Goal: Task Accomplishment & Management: Use online tool/utility

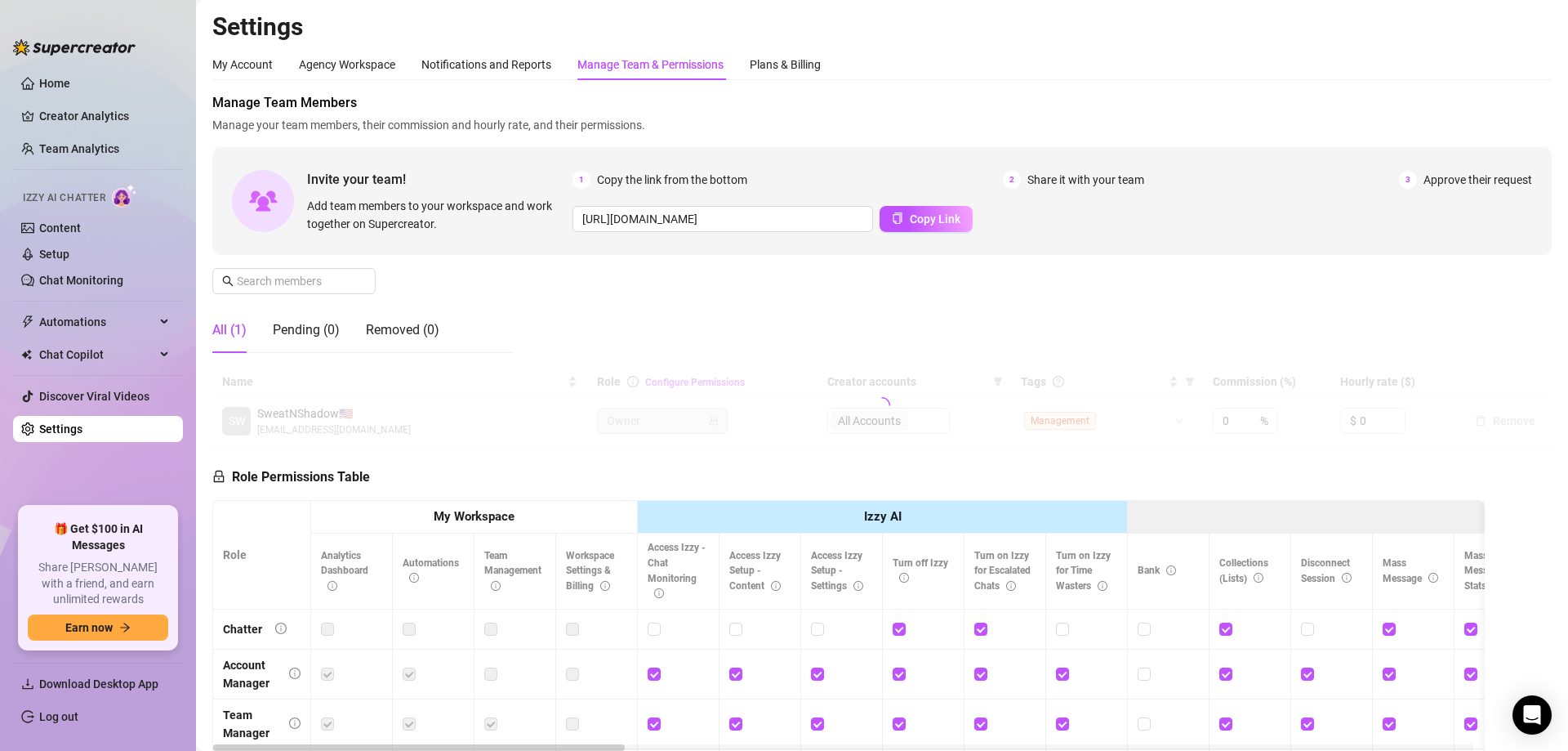
click at [103, 320] on span "Automations" at bounding box center [97, 322] width 116 height 26
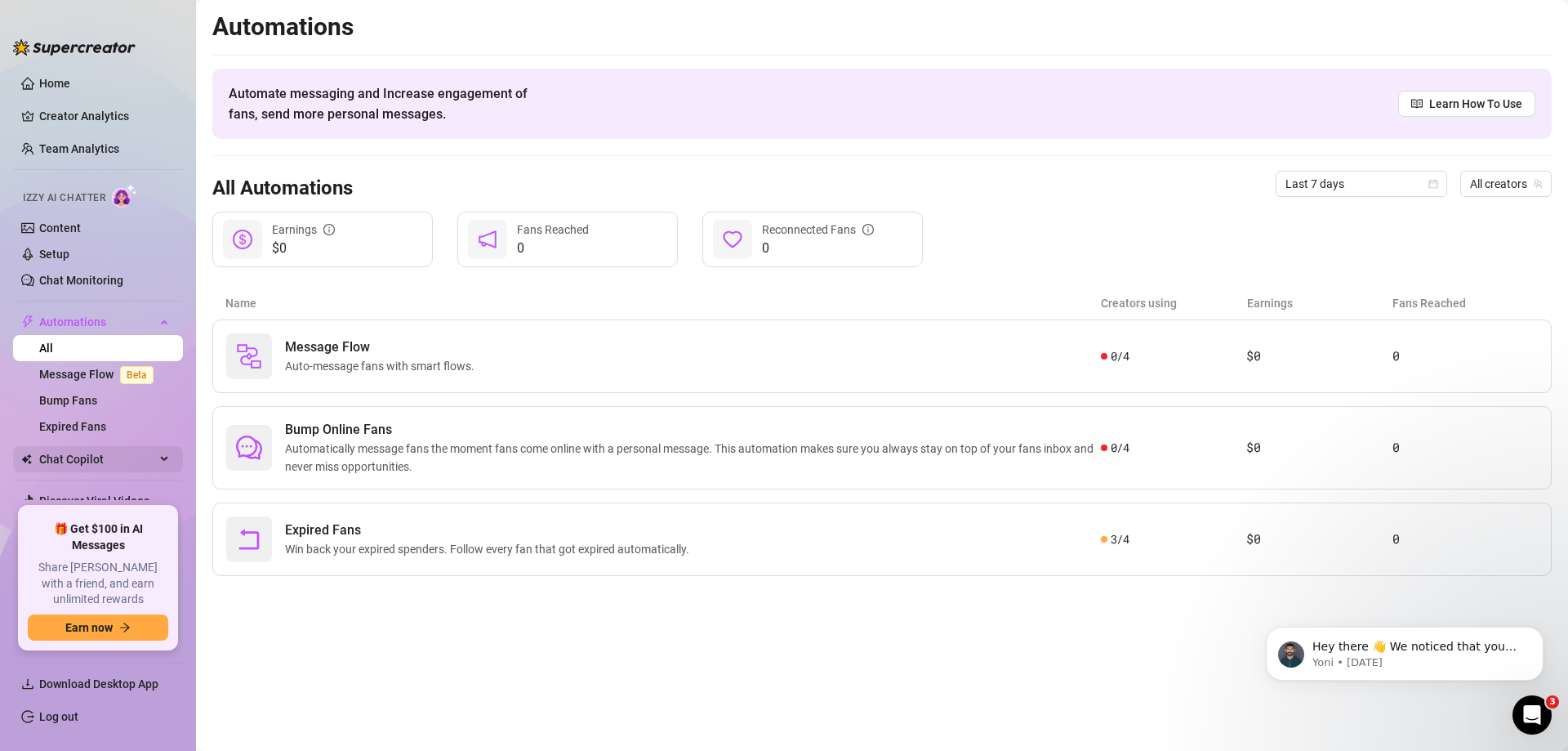
drag, startPoint x: 110, startPoint y: 450, endPoint x: 99, endPoint y: 451, distance: 11.0
click at [106, 450] on span "Chat Copilot" at bounding box center [97, 459] width 116 height 26
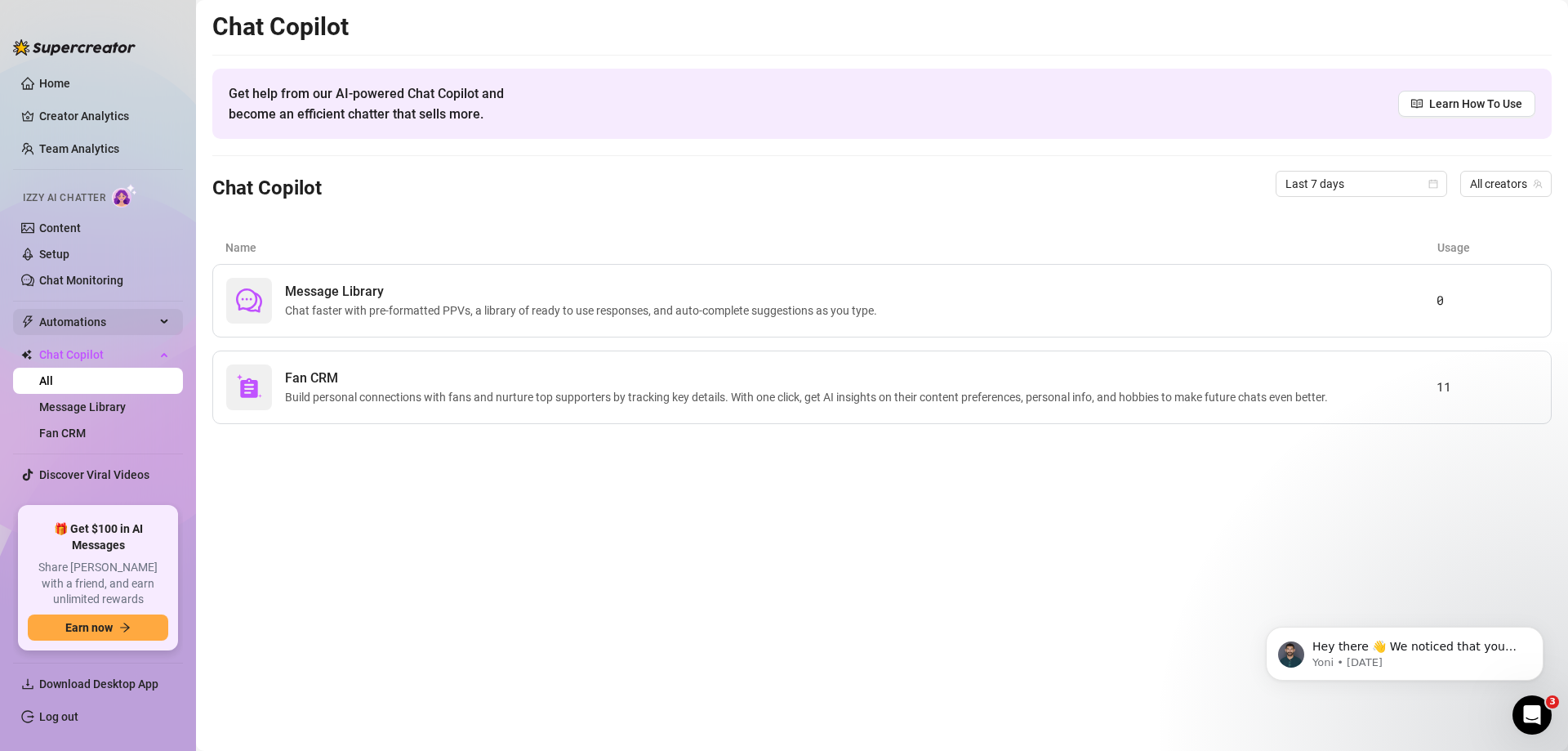
click at [86, 325] on span "Automations" at bounding box center [97, 322] width 116 height 26
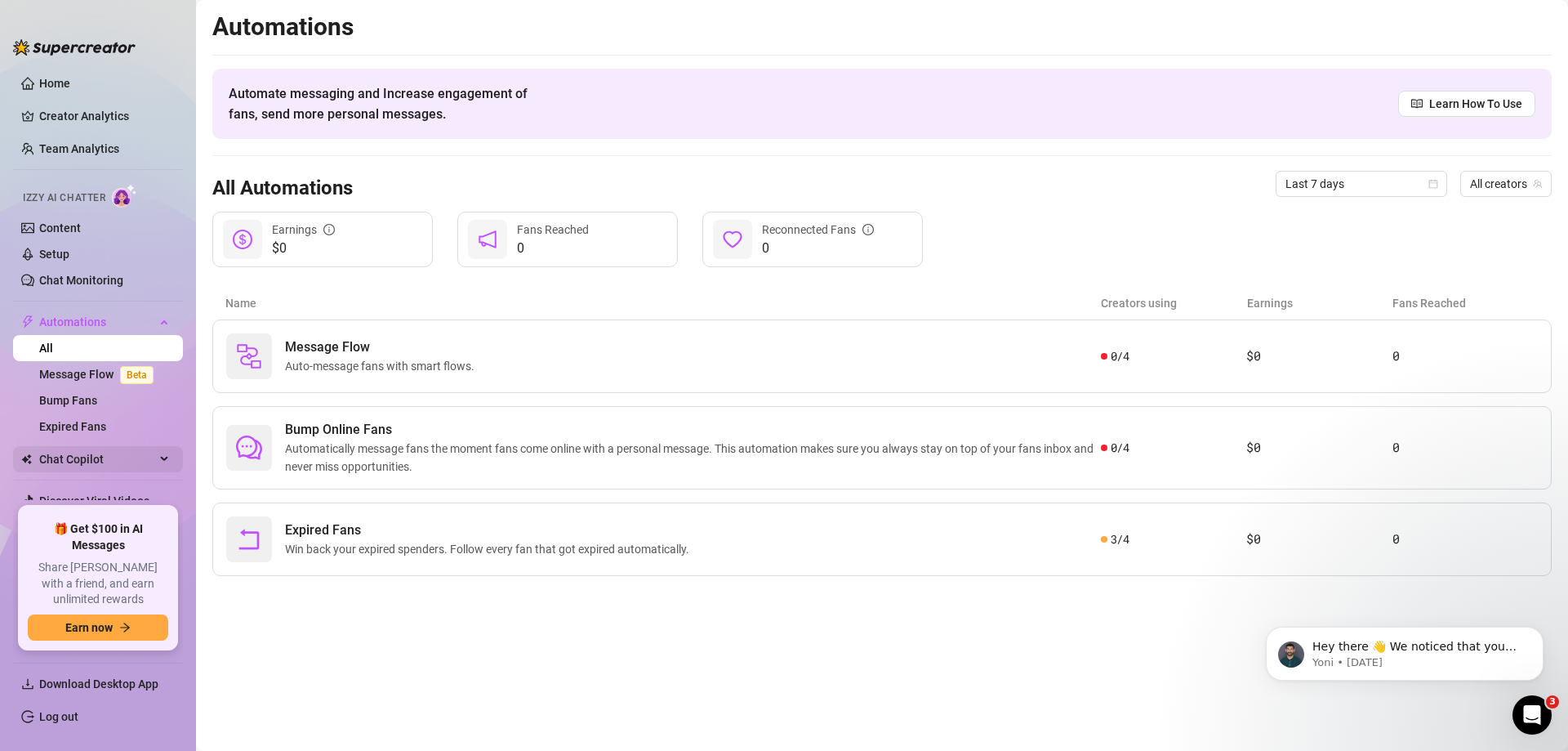
click at [95, 457] on span "Chat Copilot" at bounding box center [97, 459] width 116 height 26
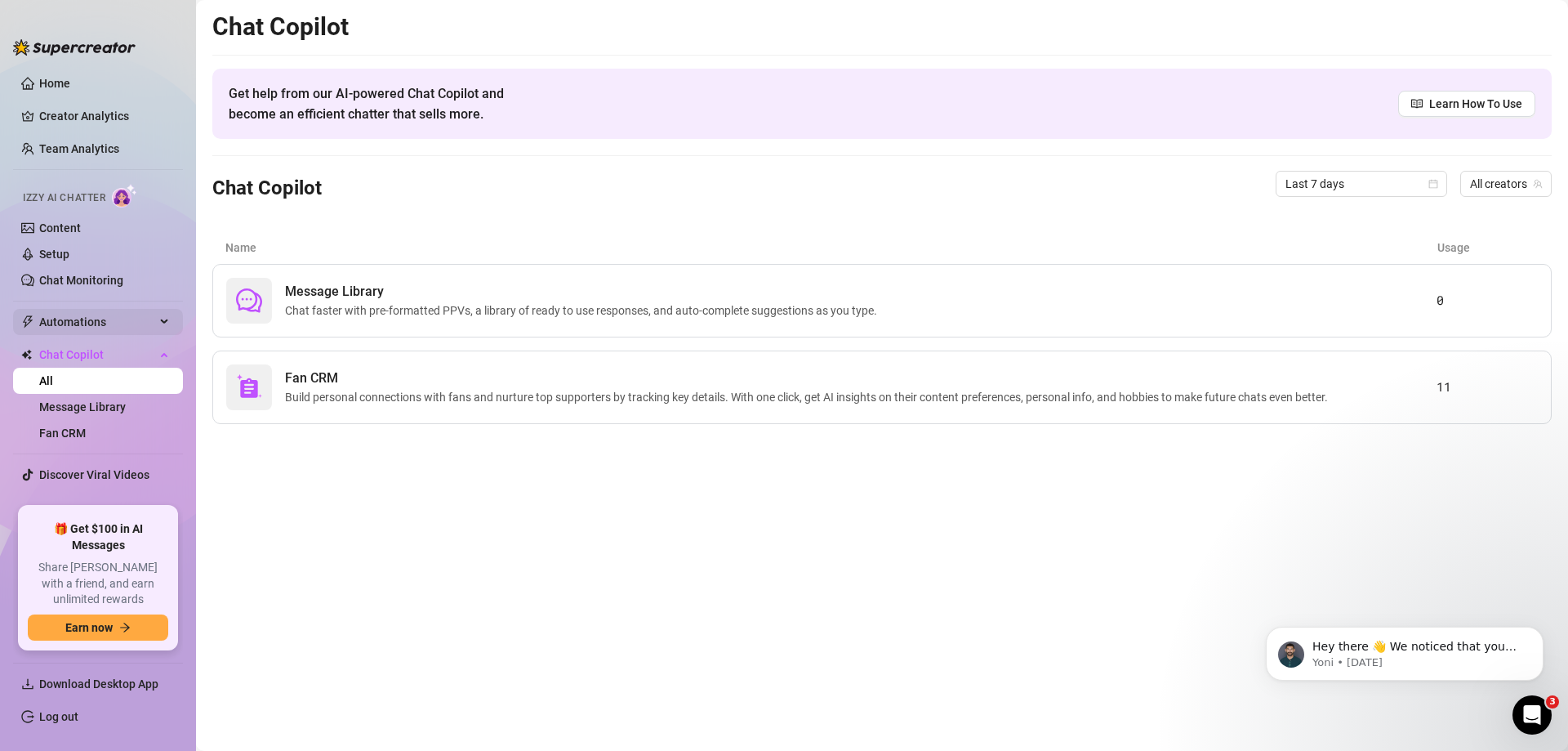
click at [90, 318] on span "Automations" at bounding box center [97, 322] width 116 height 26
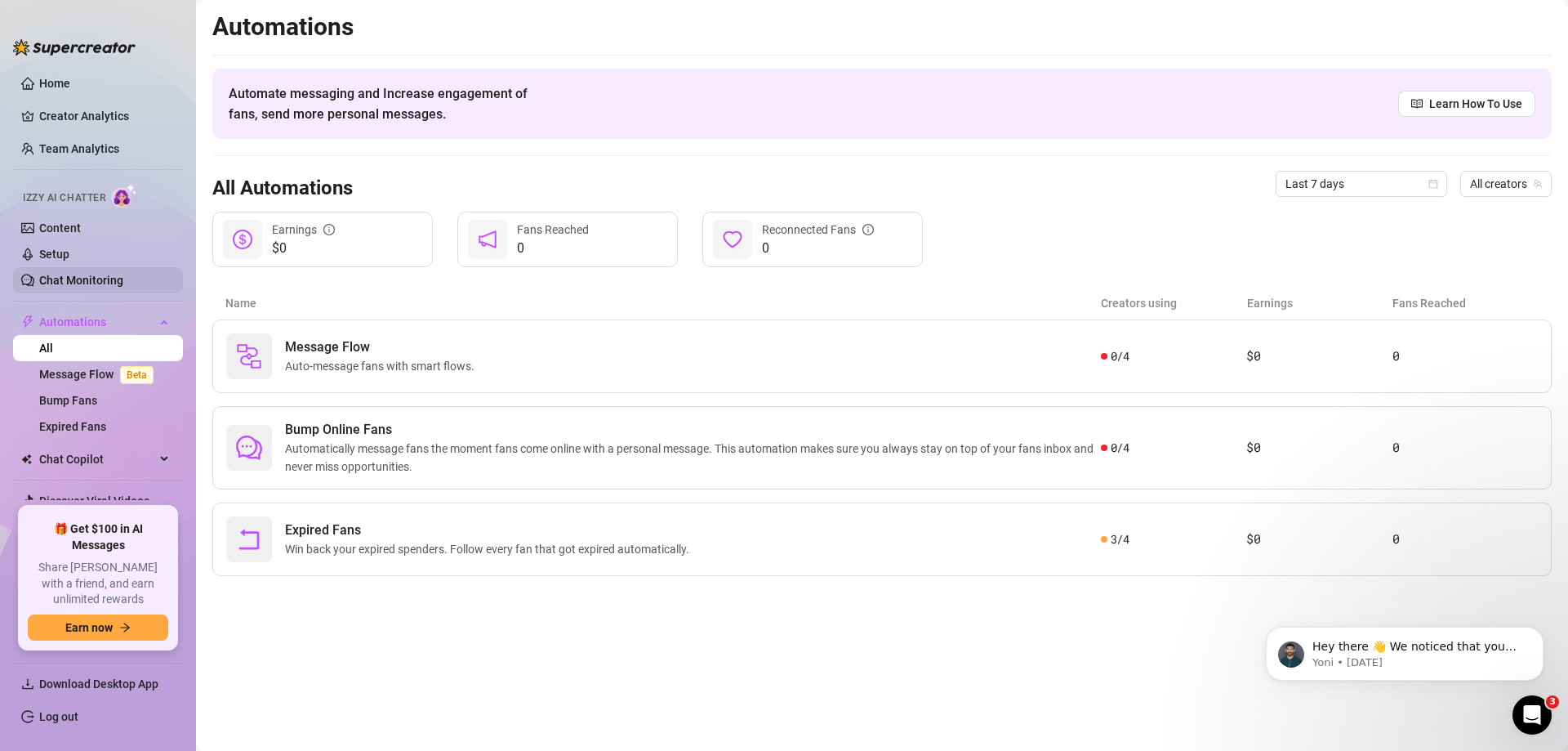
click at [85, 275] on link "Chat Monitoring" at bounding box center [81, 280] width 84 height 13
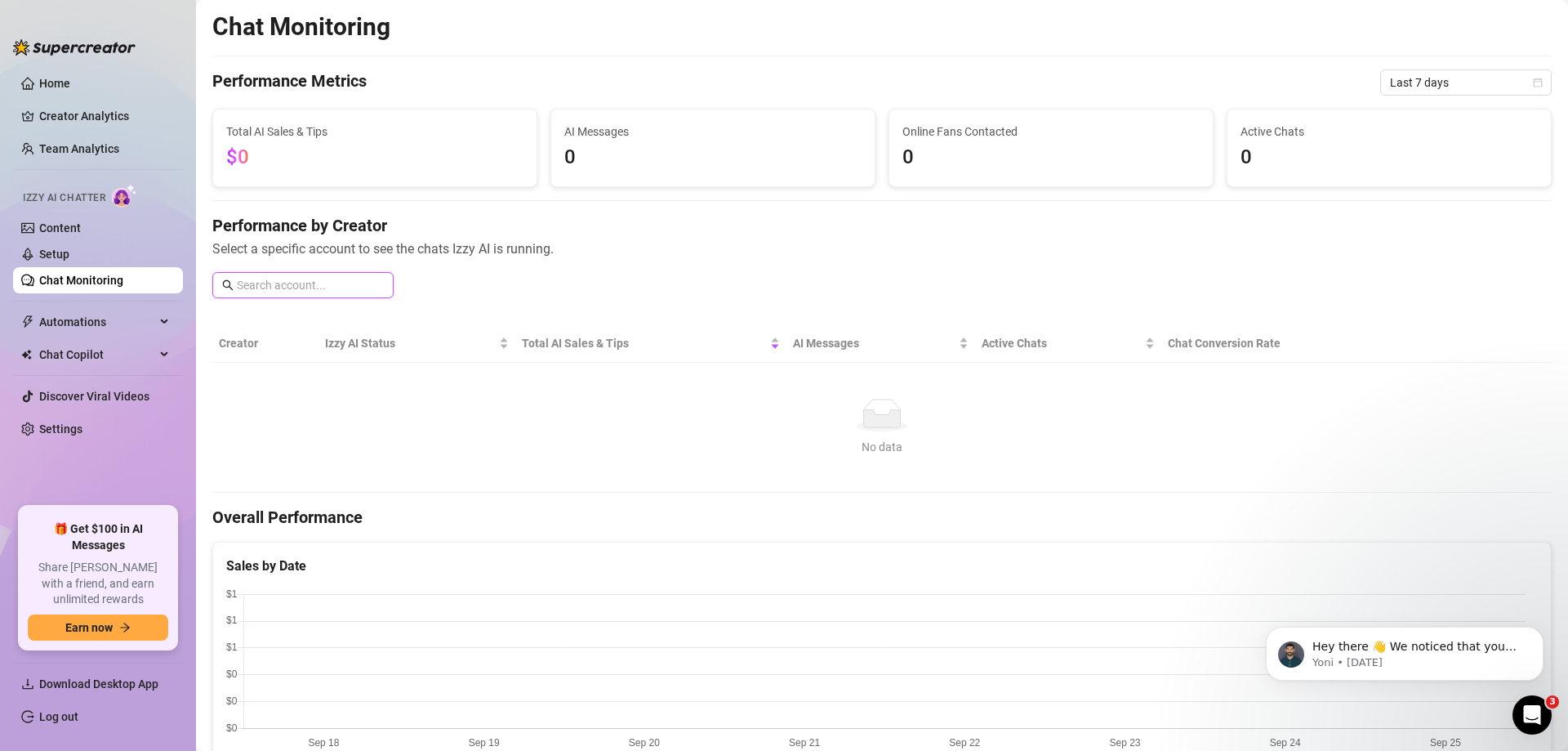
click at [300, 287] on input "text" at bounding box center [310, 285] width 147 height 18
type input "des"
click at [457, 295] on div "Performance by Creator Select a specific account to see the chats Izzy AI is ru…" at bounding box center [882, 263] width 1339 height 97
click at [95, 314] on span "Automations" at bounding box center [97, 322] width 116 height 26
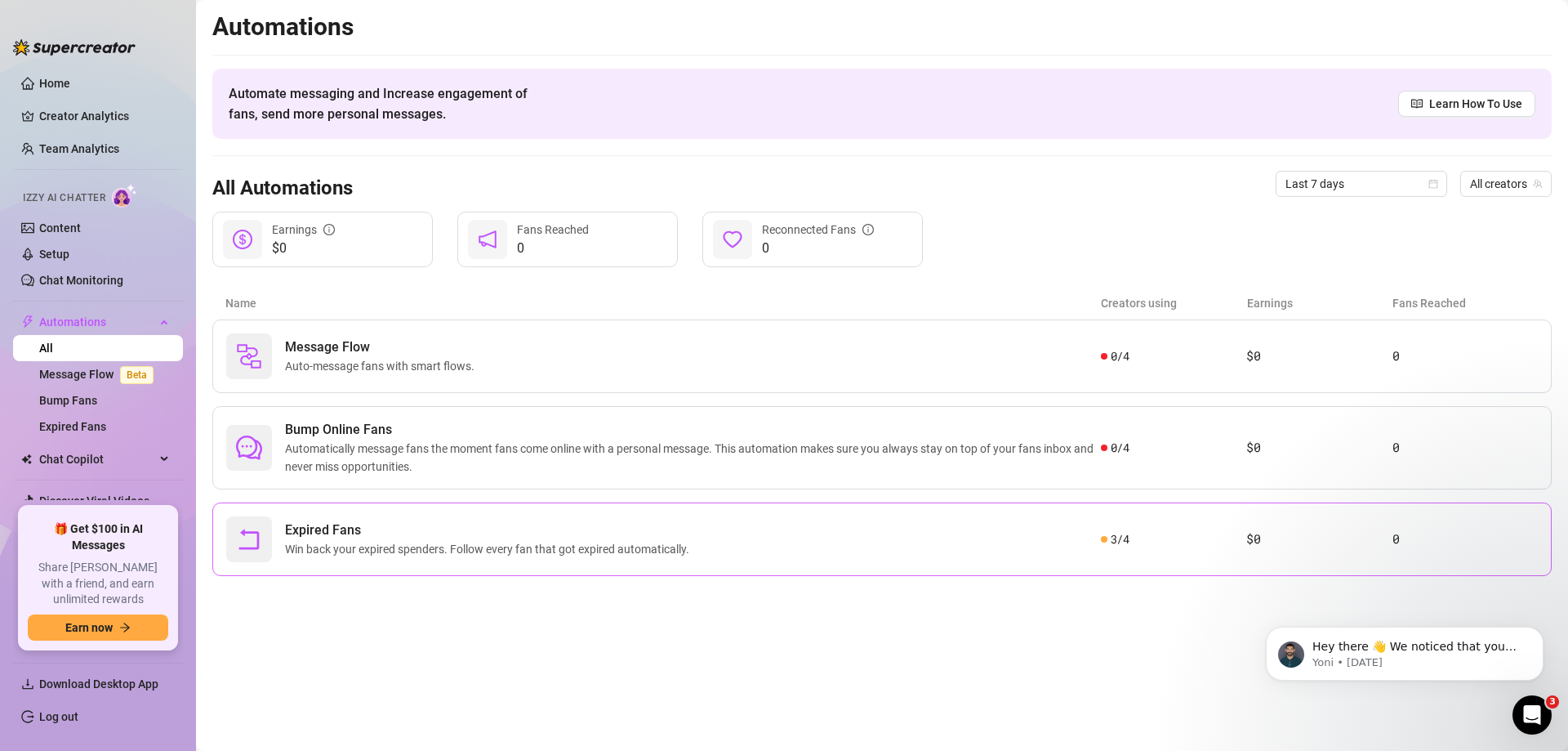
click at [731, 548] on div "Expired Fans Win back your expired spenders. Follow every fan that got expired …" at bounding box center [664, 538] width 874 height 46
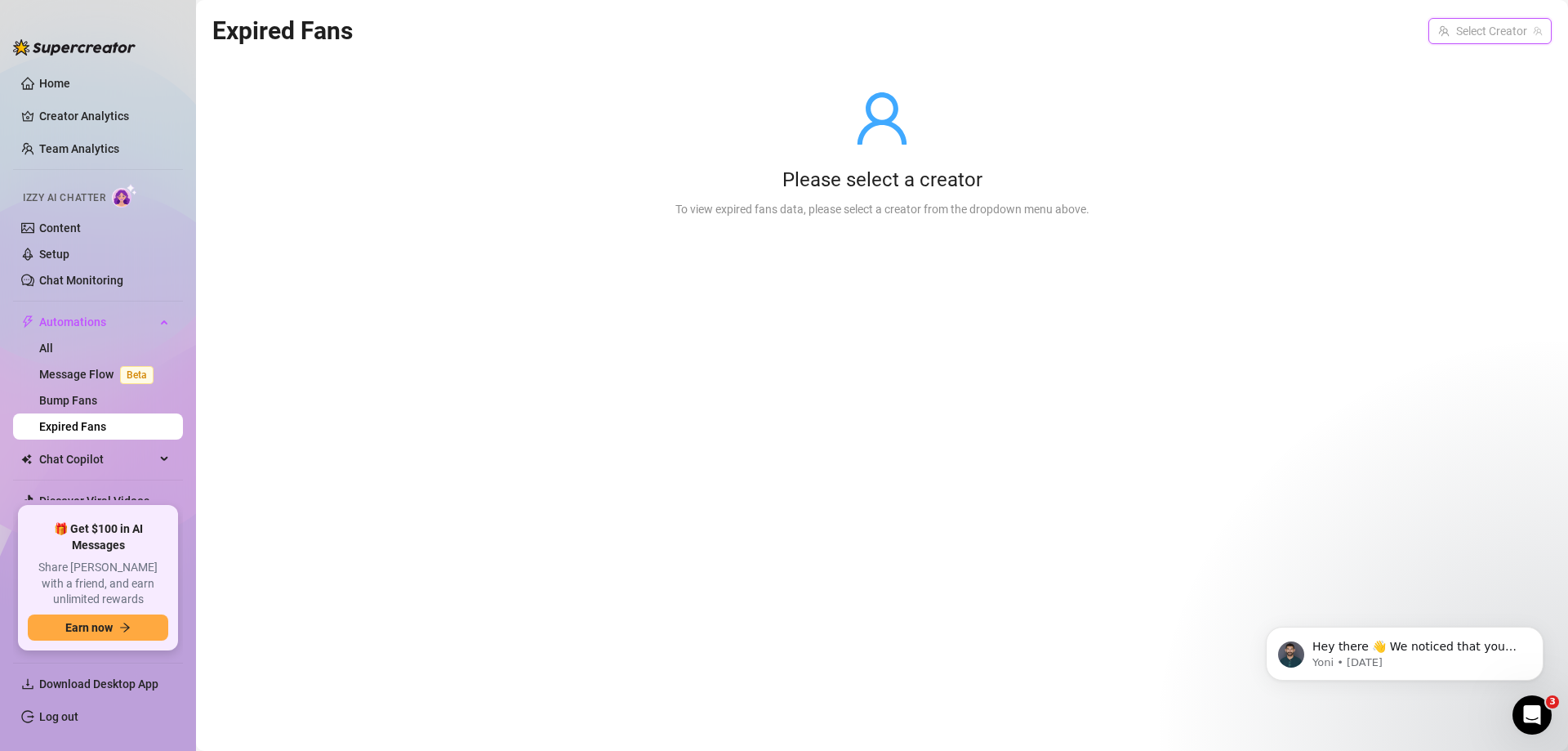
click at [1457, 36] on input "search" at bounding box center [1482, 31] width 89 height 24
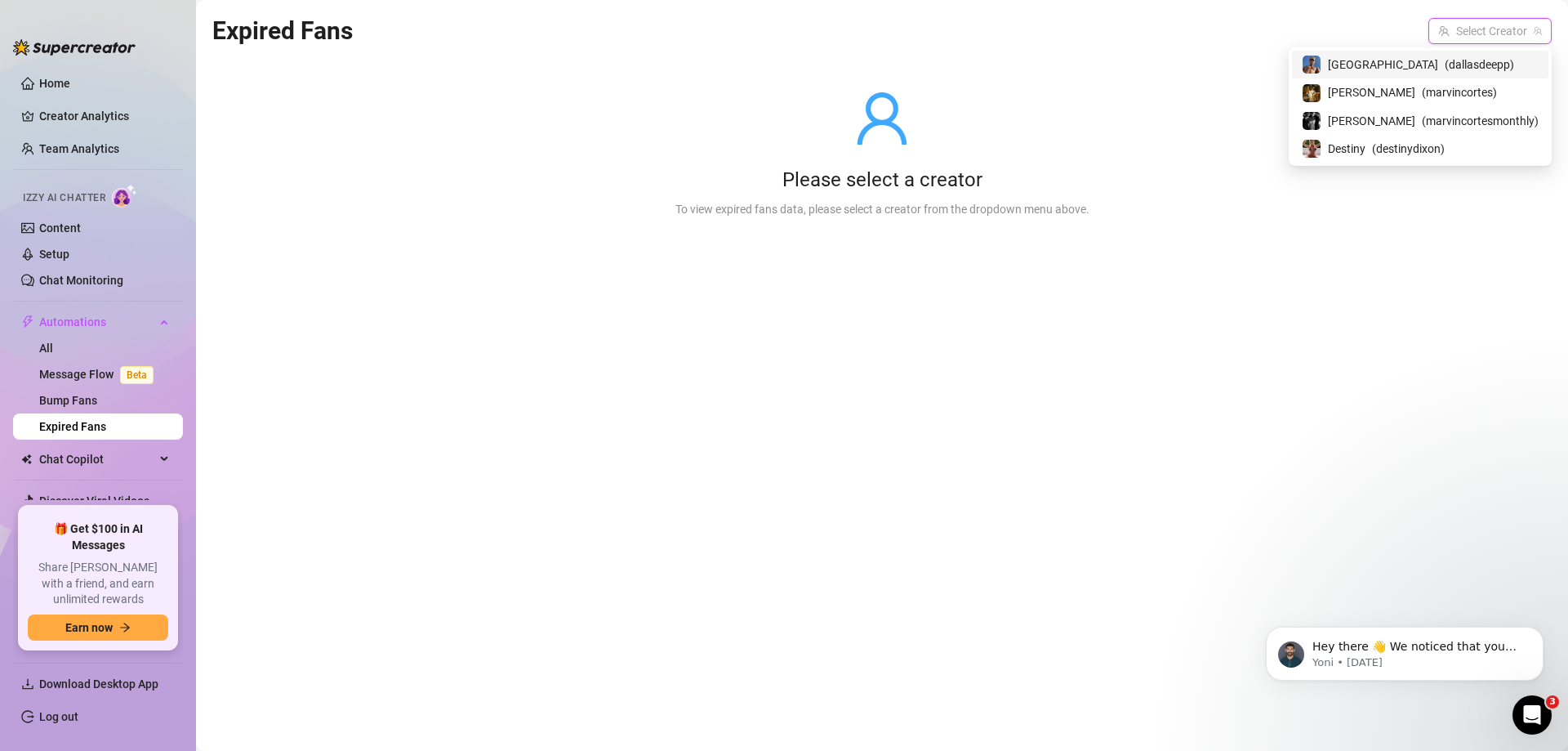
click at [1408, 61] on span "[GEOGRAPHIC_DATA]" at bounding box center [1383, 64] width 110 height 18
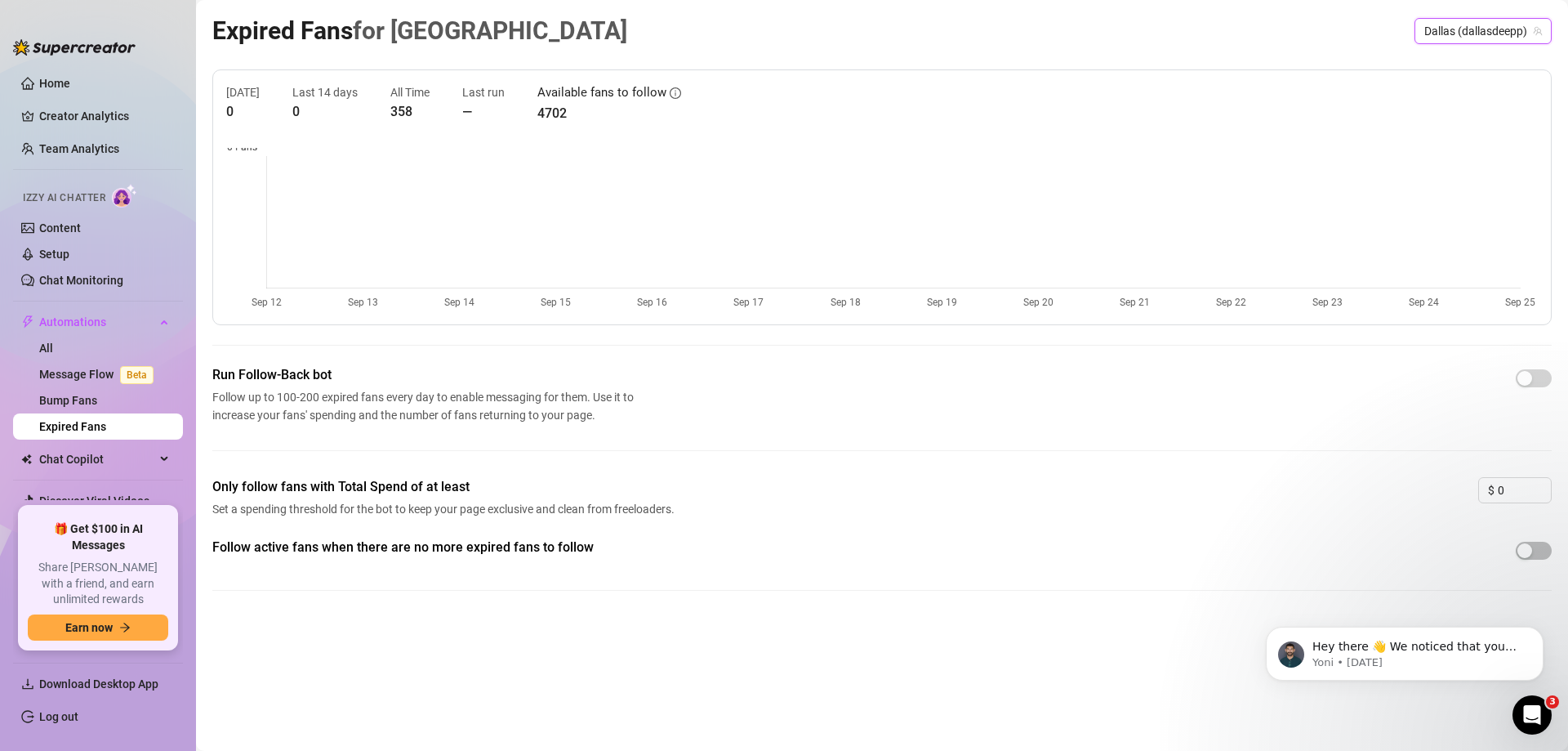
click at [1473, 31] on span "Dallas (dallasdeepp)" at bounding box center [1483, 31] width 118 height 24
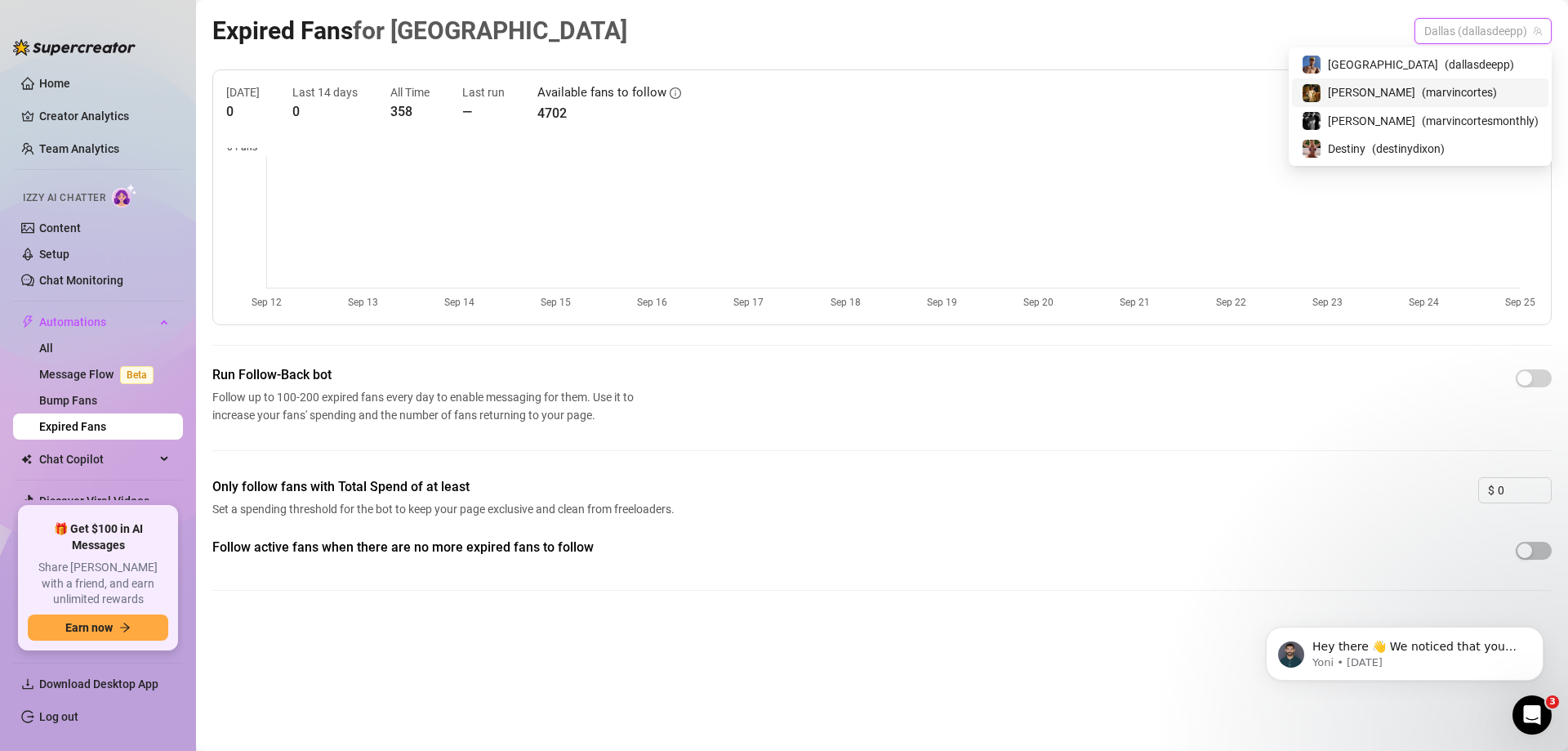
click at [1444, 84] on span "( marvincortes )" at bounding box center [1458, 92] width 75 height 18
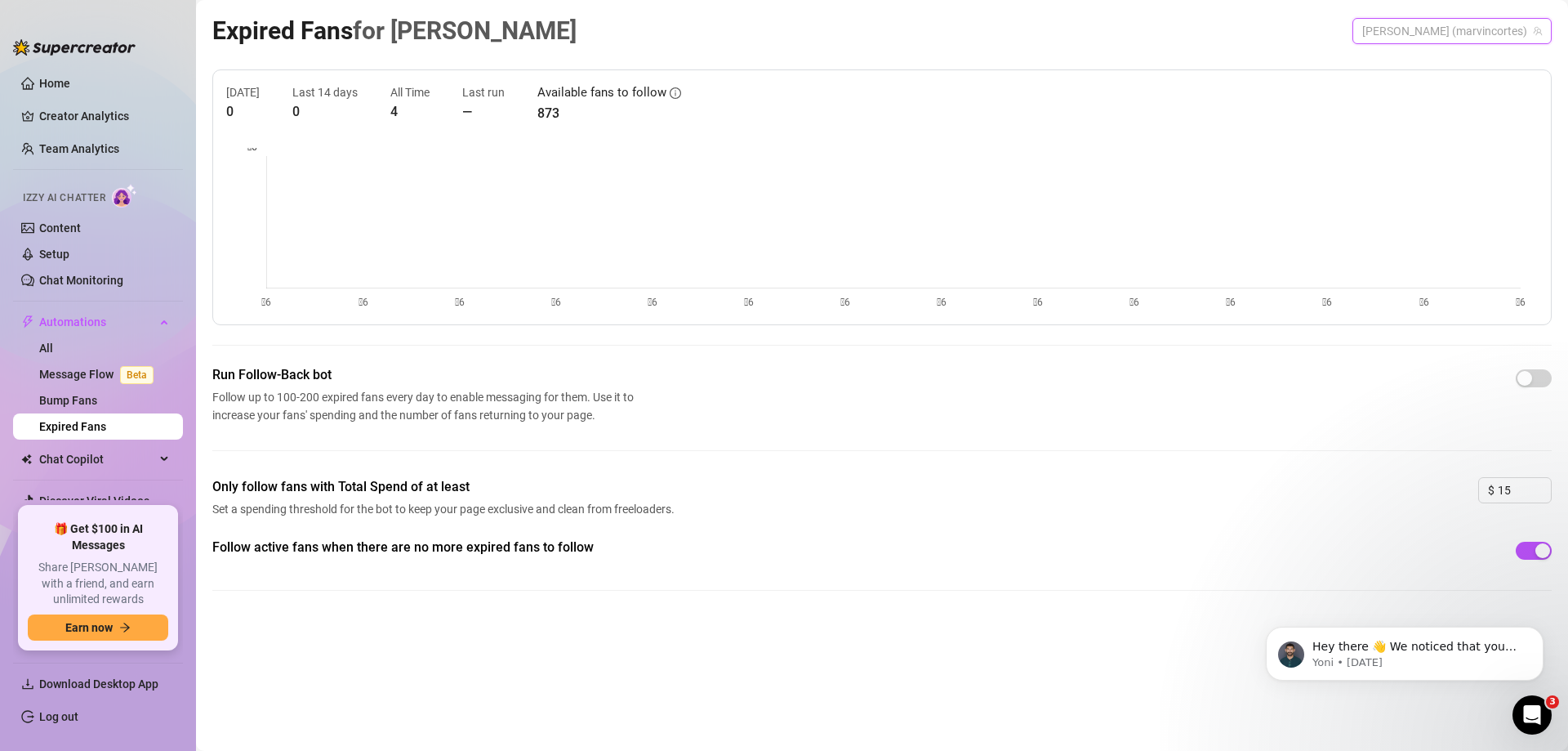
click at [1466, 33] on span "[PERSON_NAME] (marvincortes)" at bounding box center [1452, 31] width 180 height 24
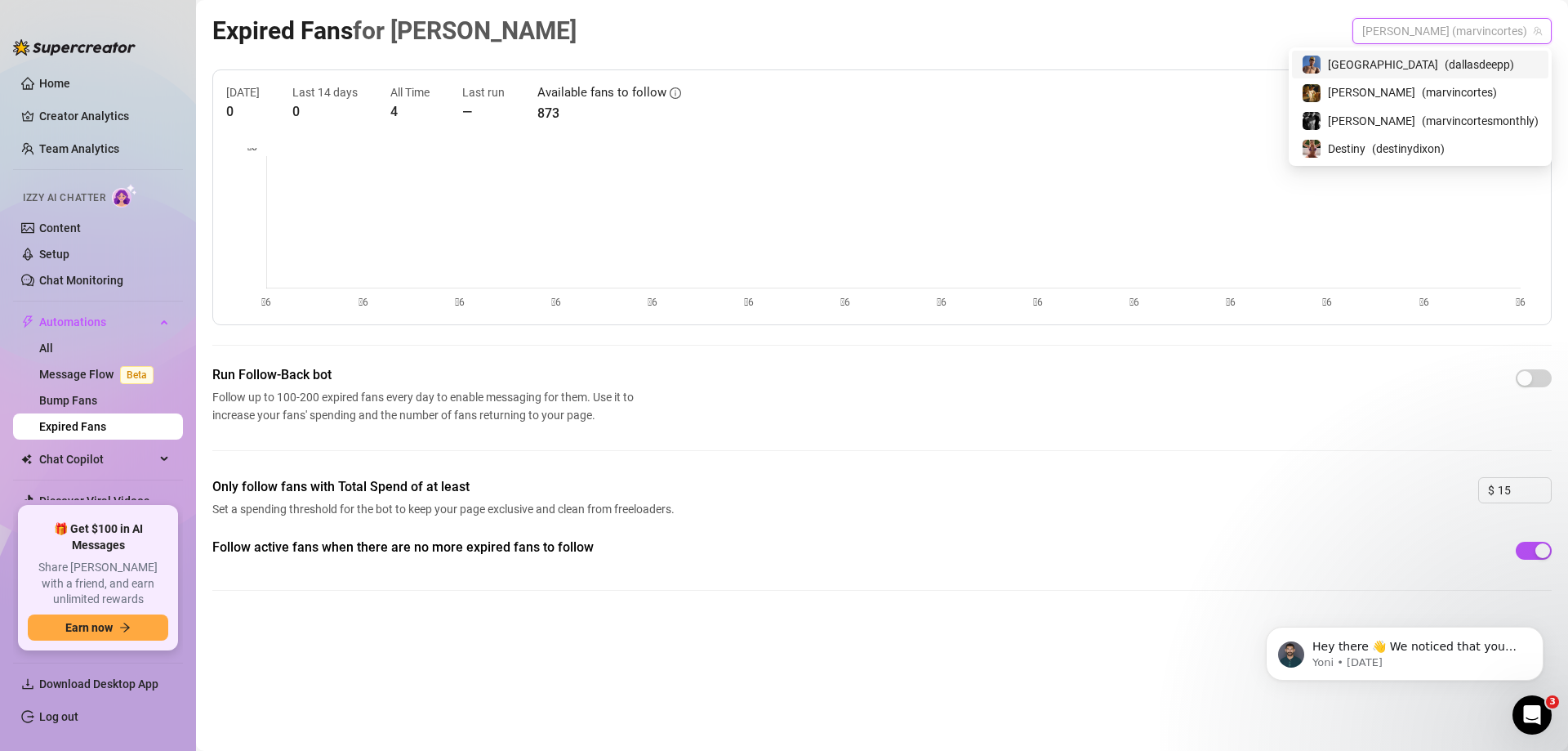
click at [1444, 71] on span "( dallasdeepp )" at bounding box center [1479, 64] width 69 height 18
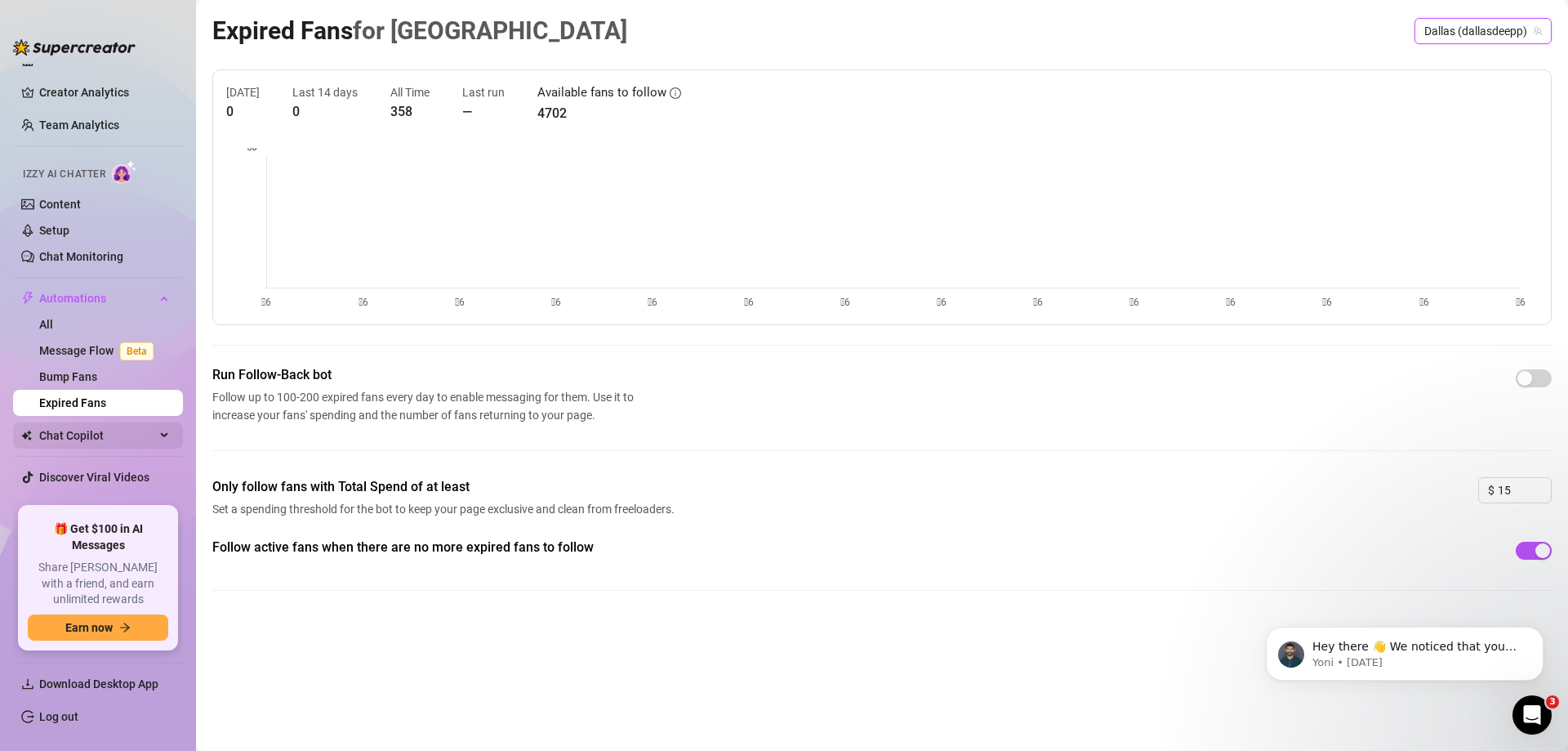
scroll to position [37, 0]
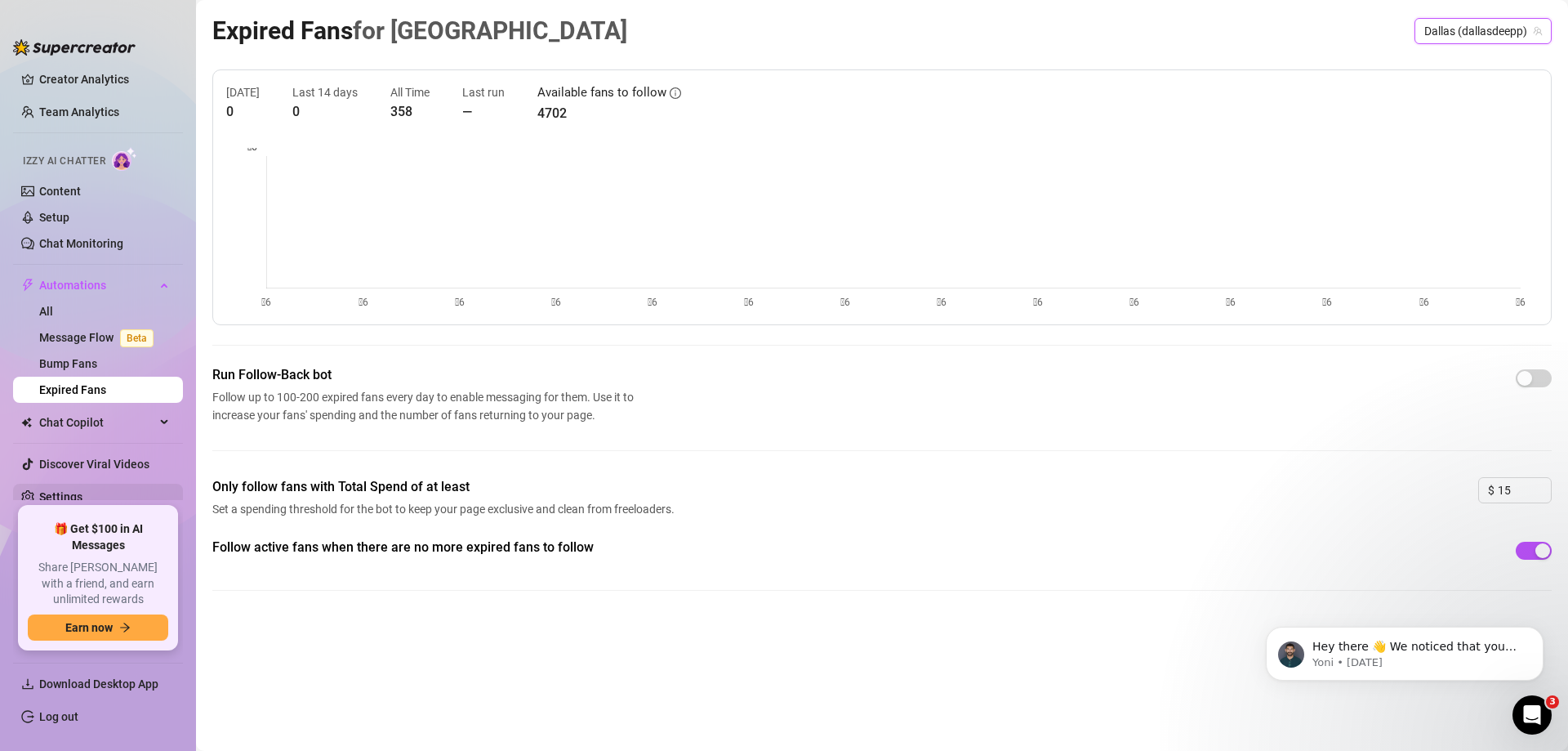
click at [82, 490] on link "Settings" at bounding box center [61, 496] width 43 height 13
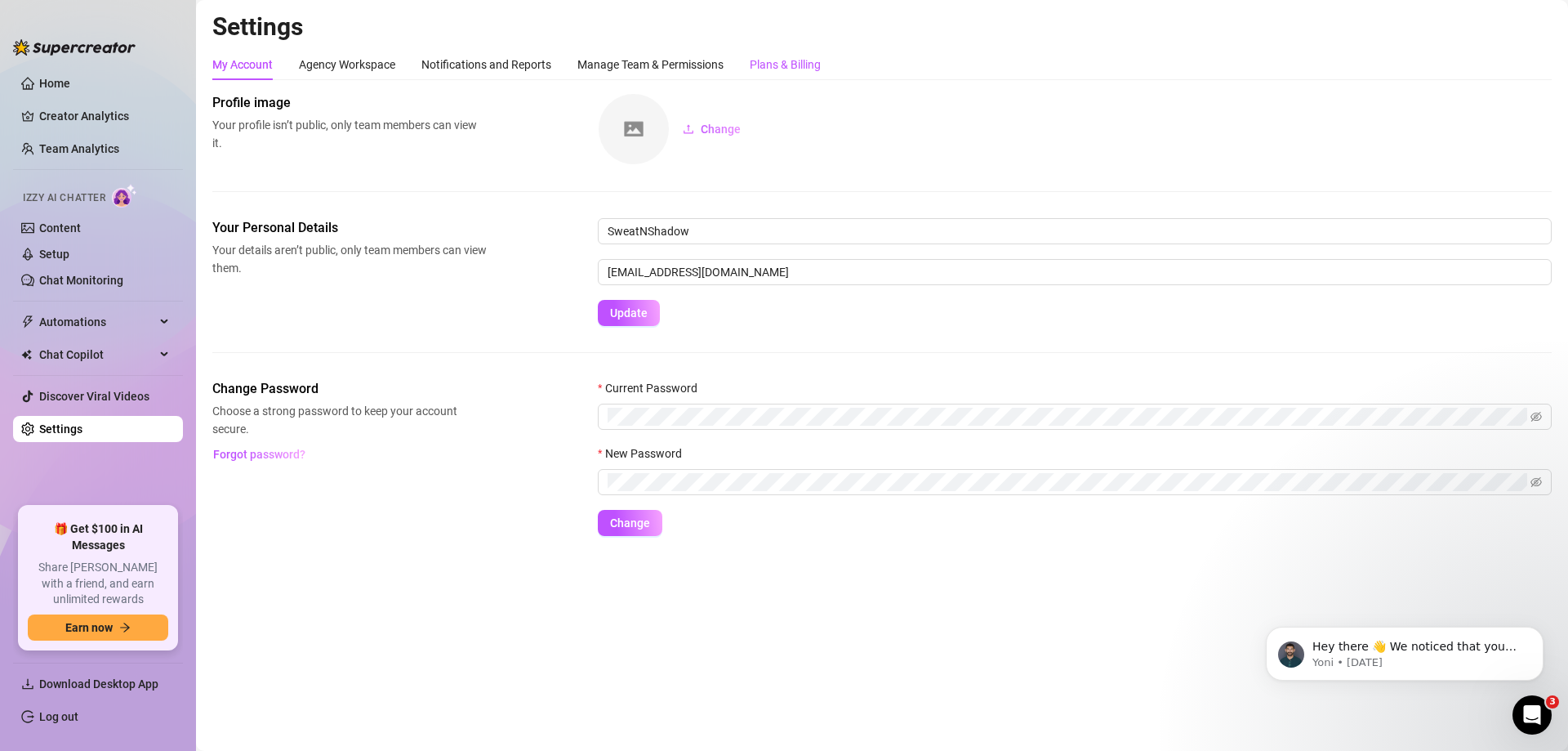
click at [820, 63] on div "Plans & Billing" at bounding box center [785, 64] width 71 height 18
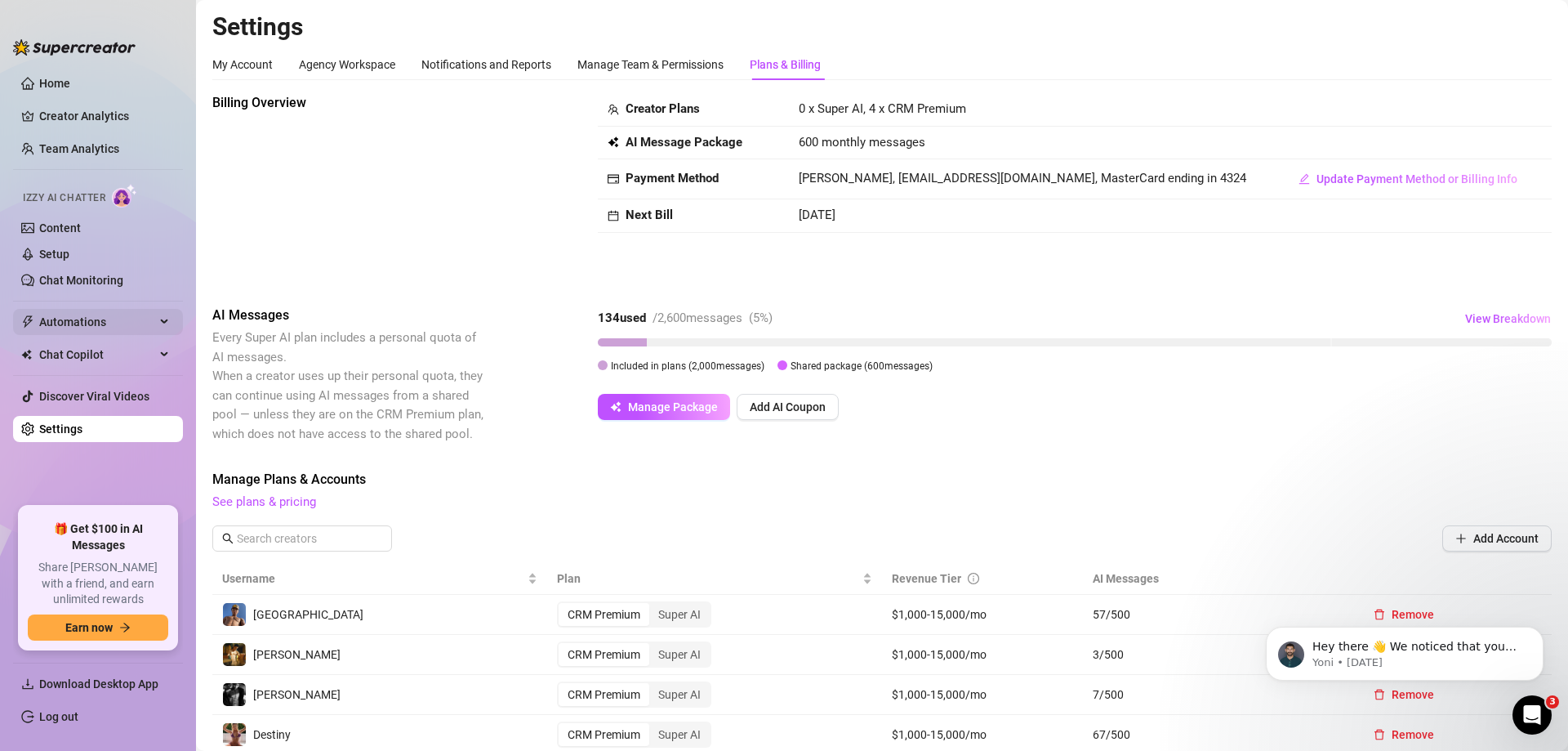
click at [118, 313] on span "Automations" at bounding box center [97, 322] width 116 height 26
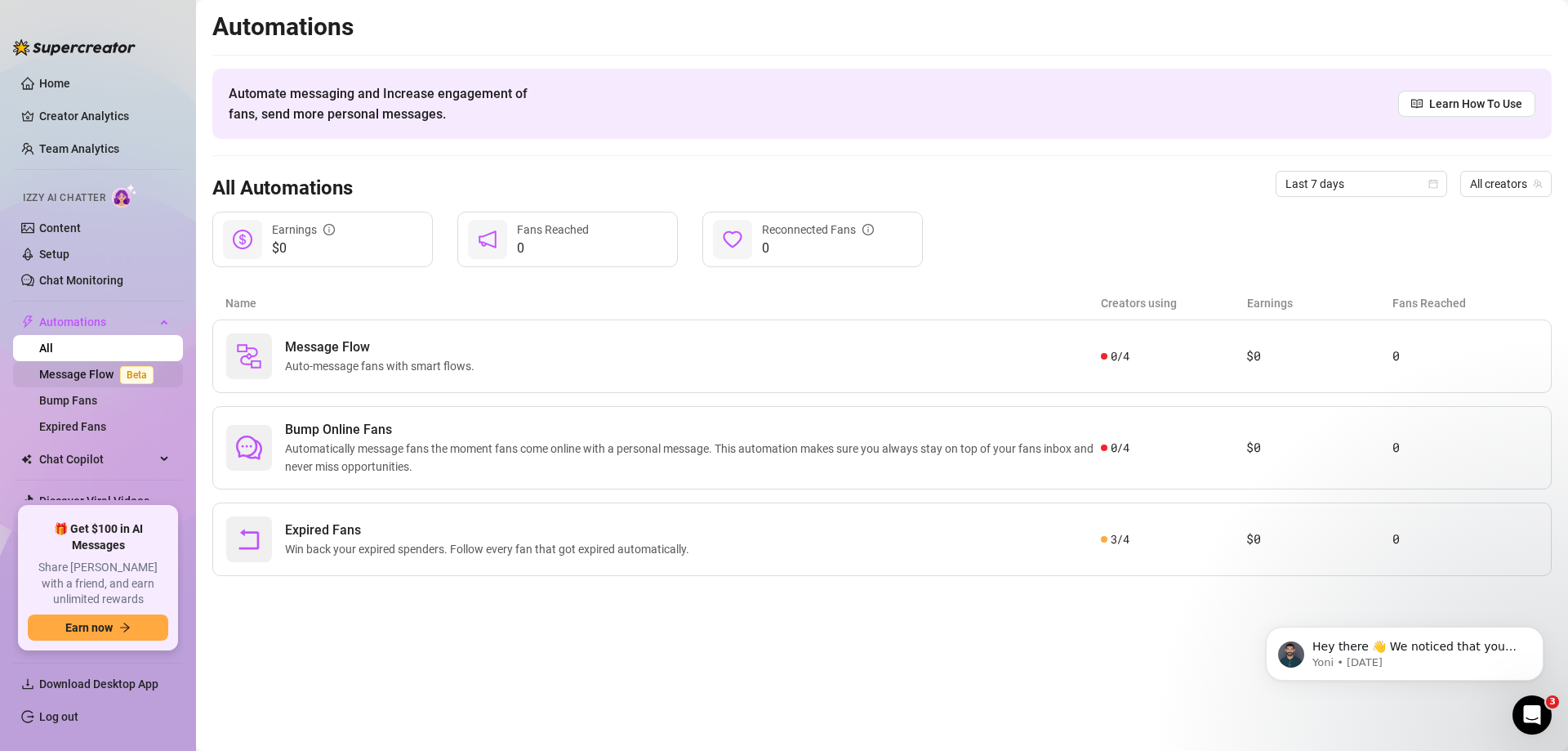
click at [66, 380] on link "Message Flow Beta" at bounding box center [99, 374] width 121 height 13
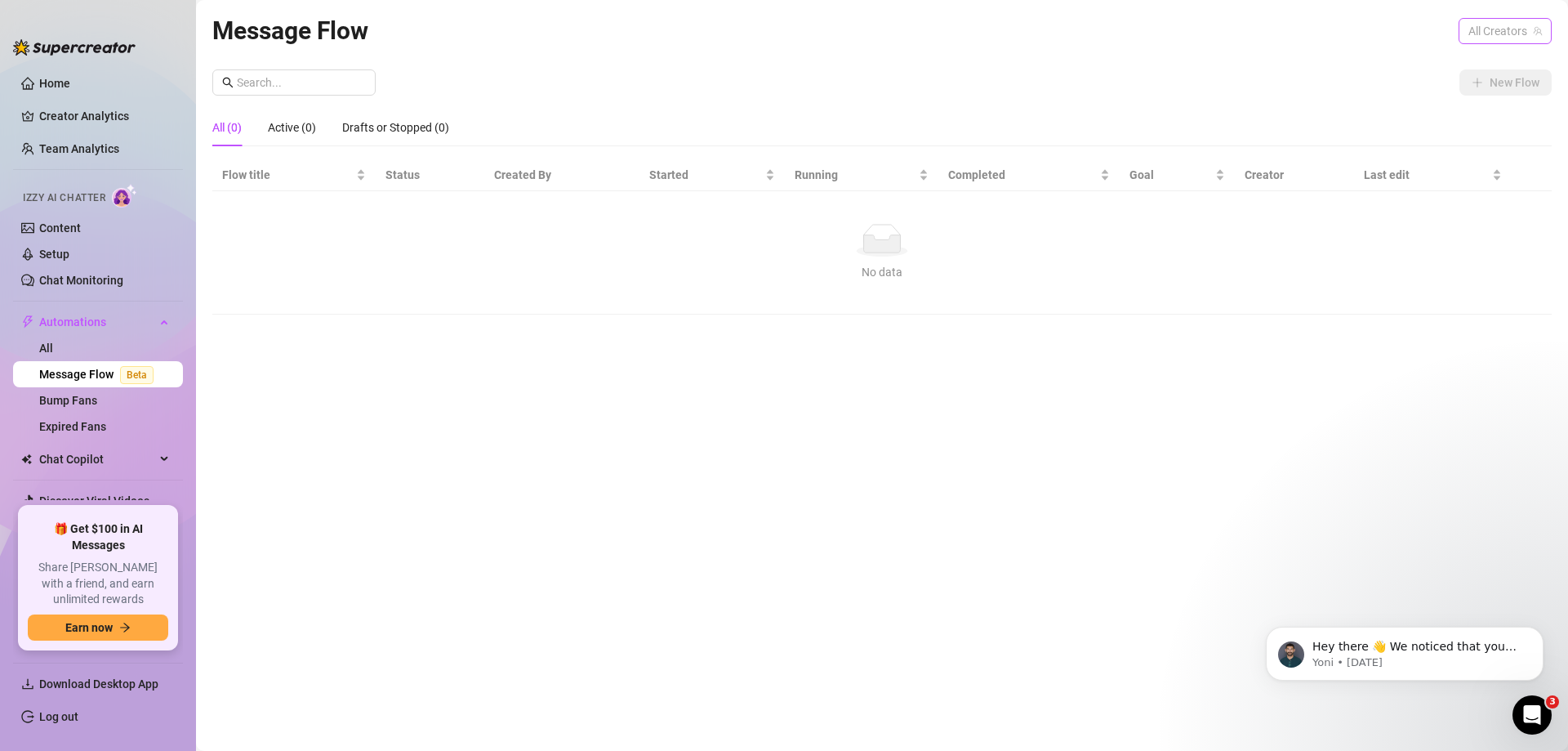
click at [1466, 31] on div "All Creators" at bounding box center [1504, 31] width 93 height 26
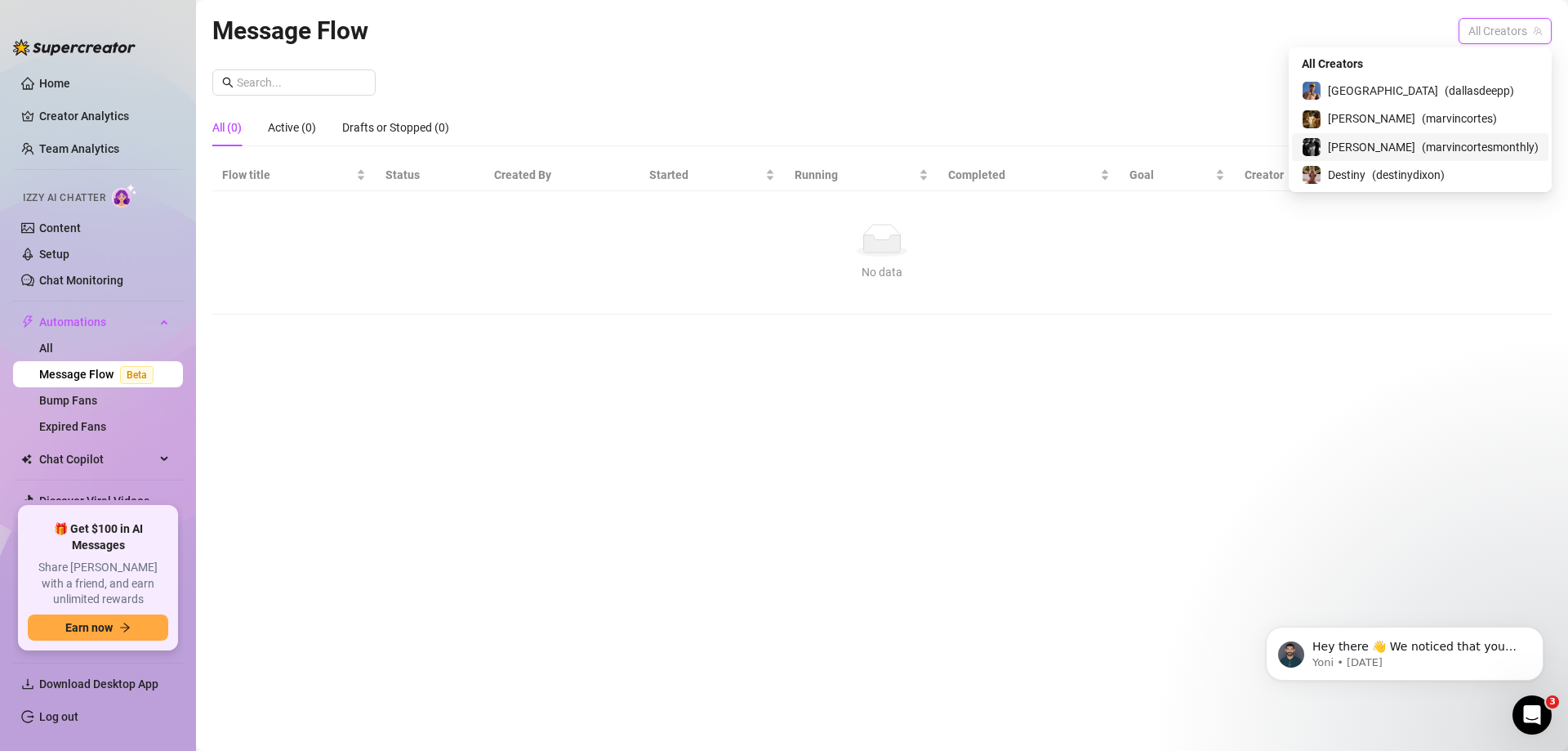
click at [1414, 140] on div "[PERSON_NAME] ( marvincortesmonthly )" at bounding box center [1419, 147] width 237 height 20
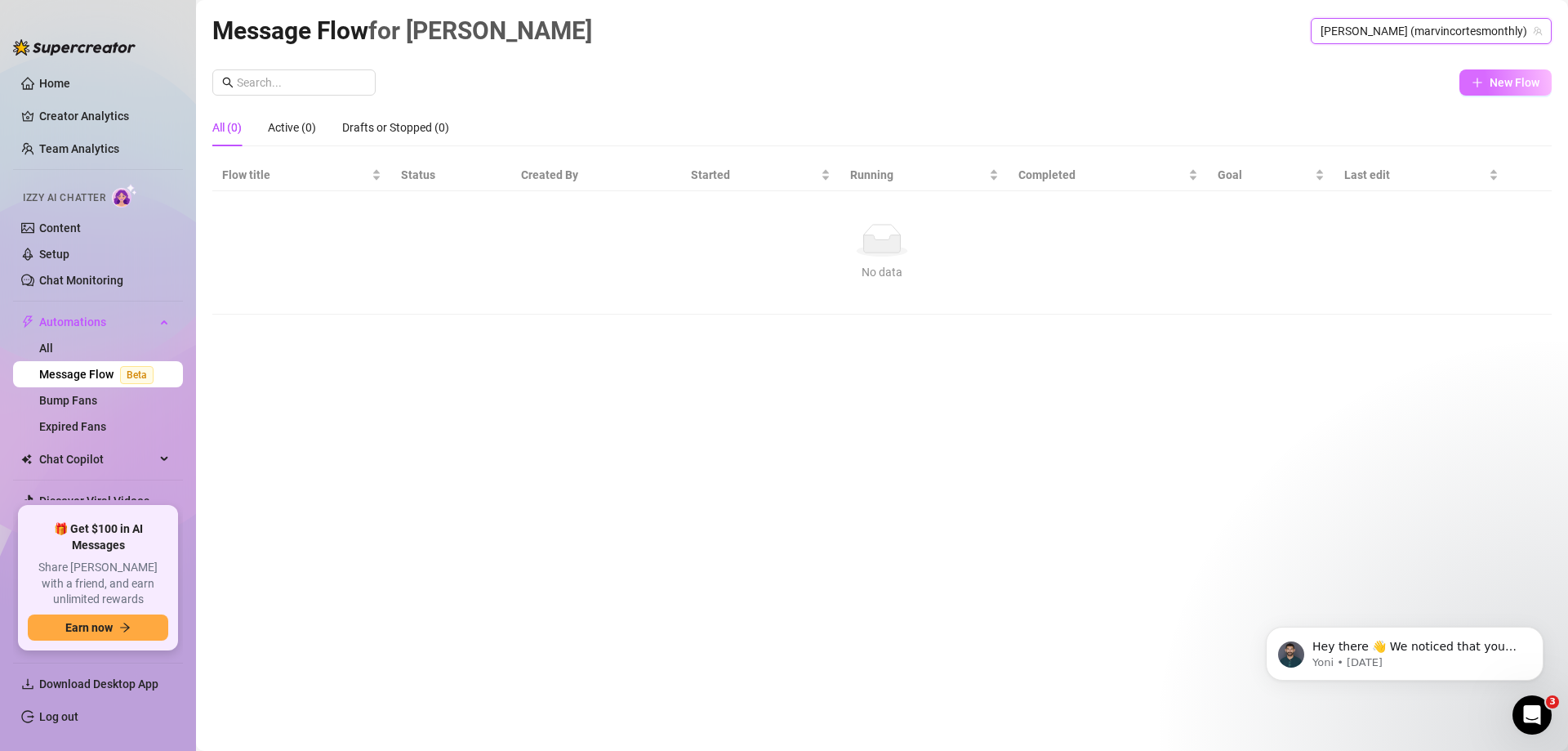
click at [1476, 80] on icon "plus" at bounding box center [1477, 82] width 11 height 11
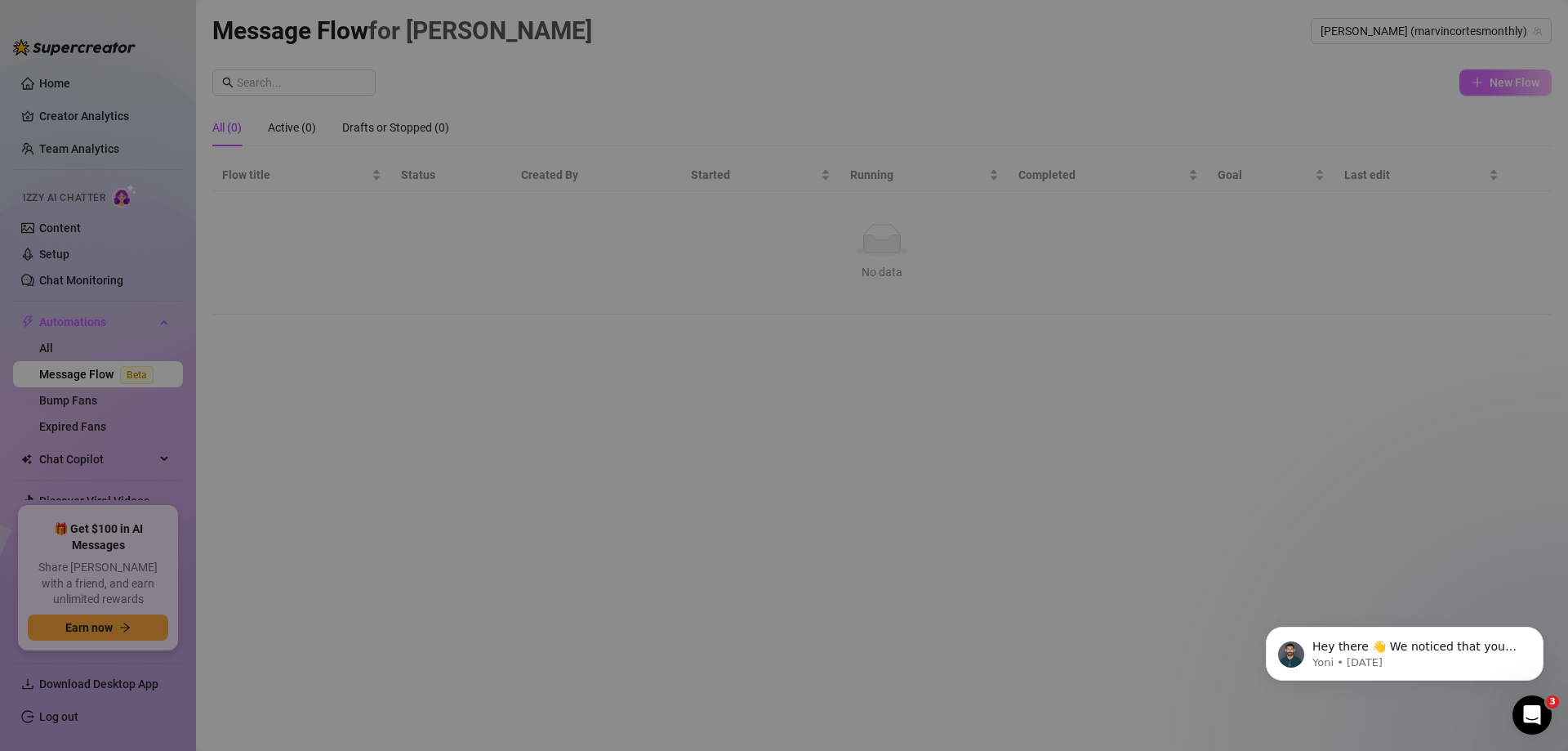
click at [1476, 80] on div "Create New Flow Create your own flow or discover our pre-built templates Build …" at bounding box center [784, 376] width 1568 height 751
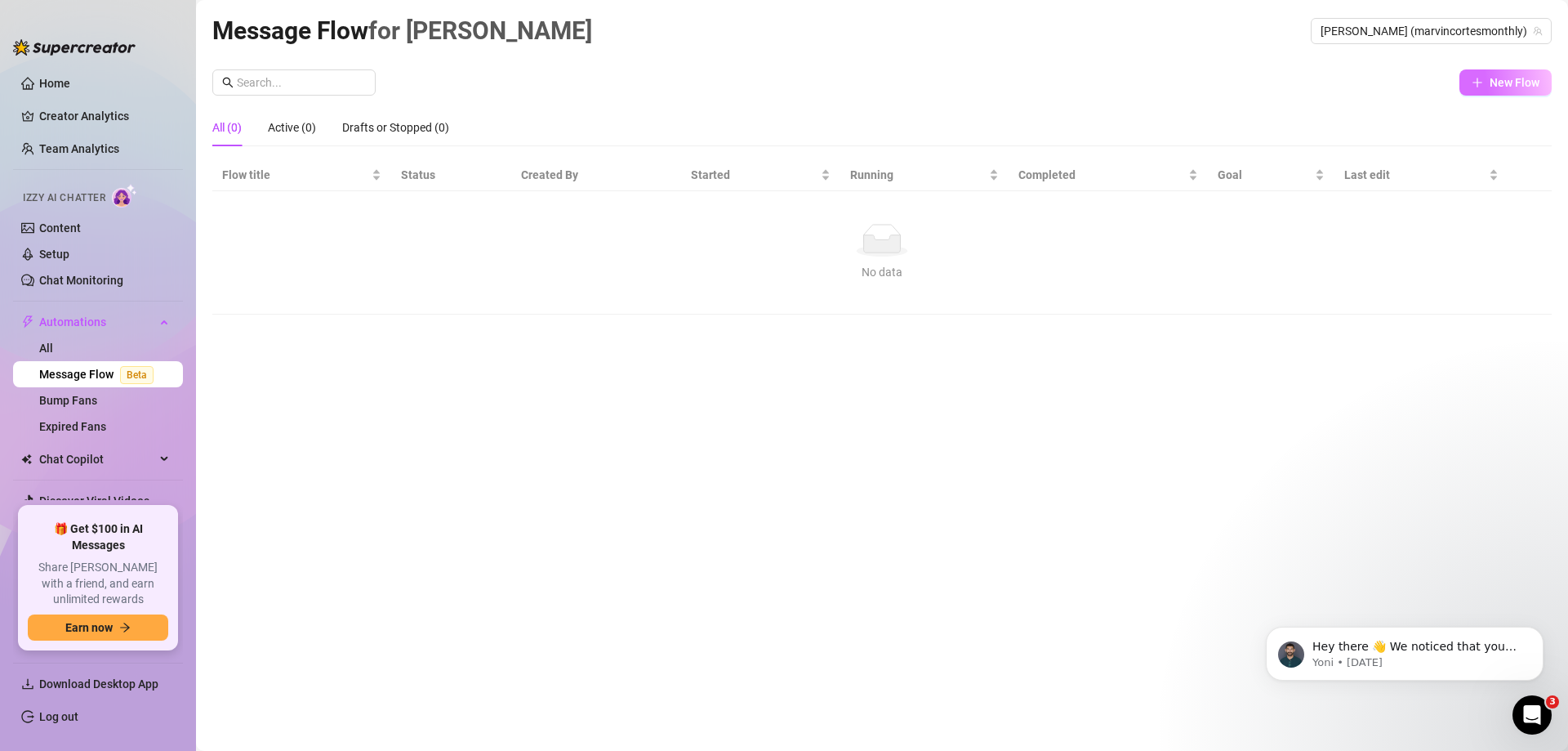
click at [1464, 90] on button "New Flow" at bounding box center [1505, 82] width 93 height 26
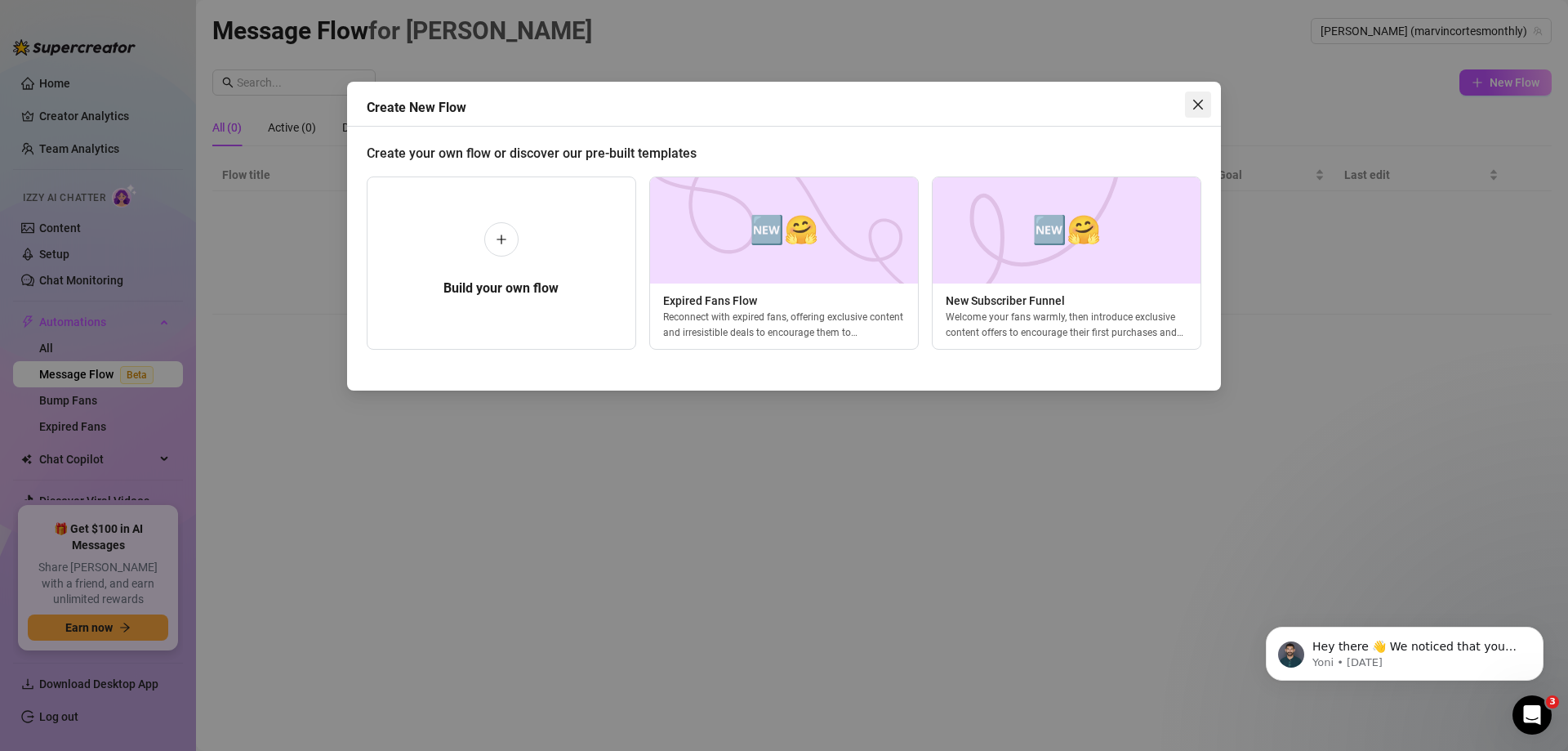
click at [1188, 99] on span "Close" at bounding box center [1198, 105] width 26 height 13
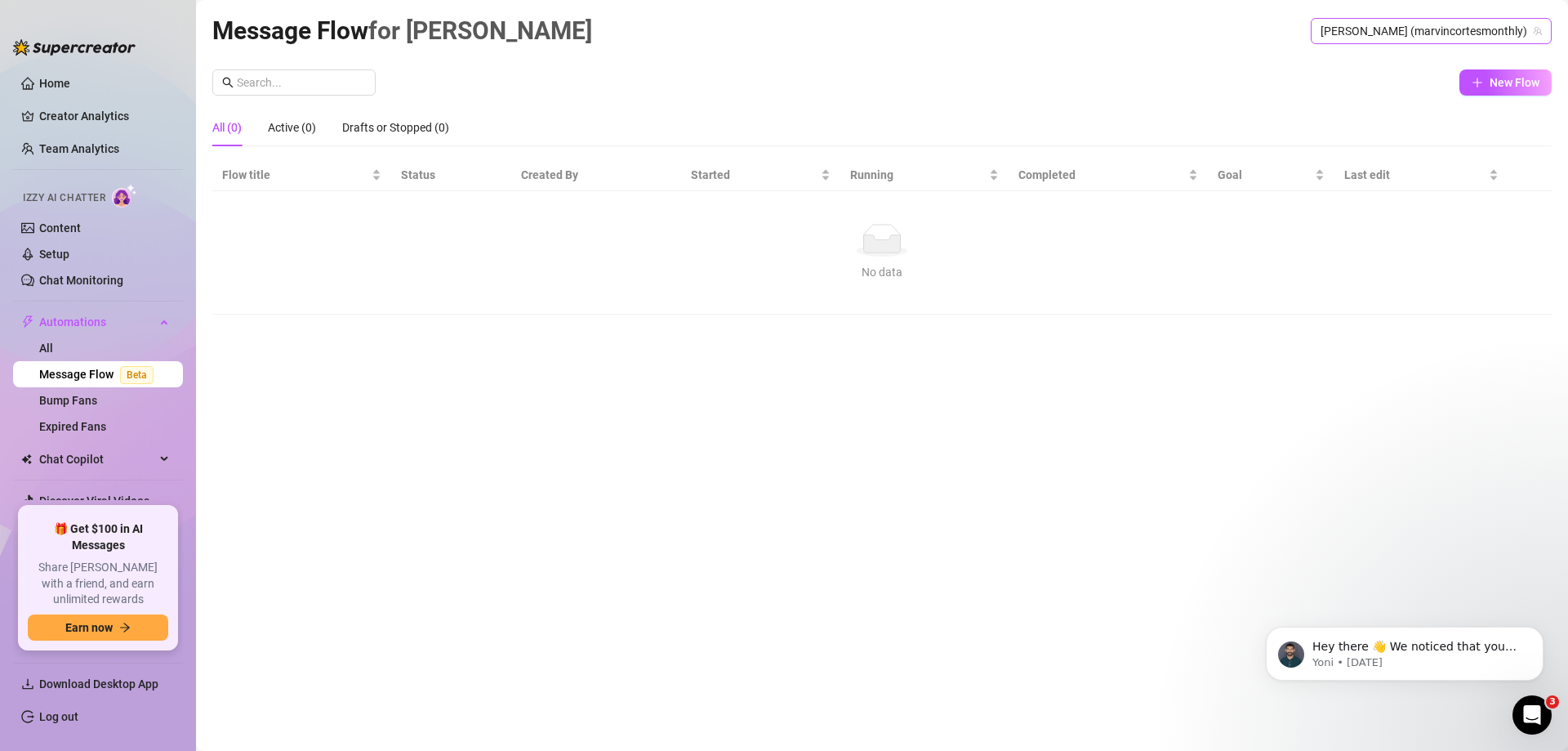
click at [1473, 29] on span "[PERSON_NAME] (marvincortesmonthly)" at bounding box center [1430, 31] width 221 height 24
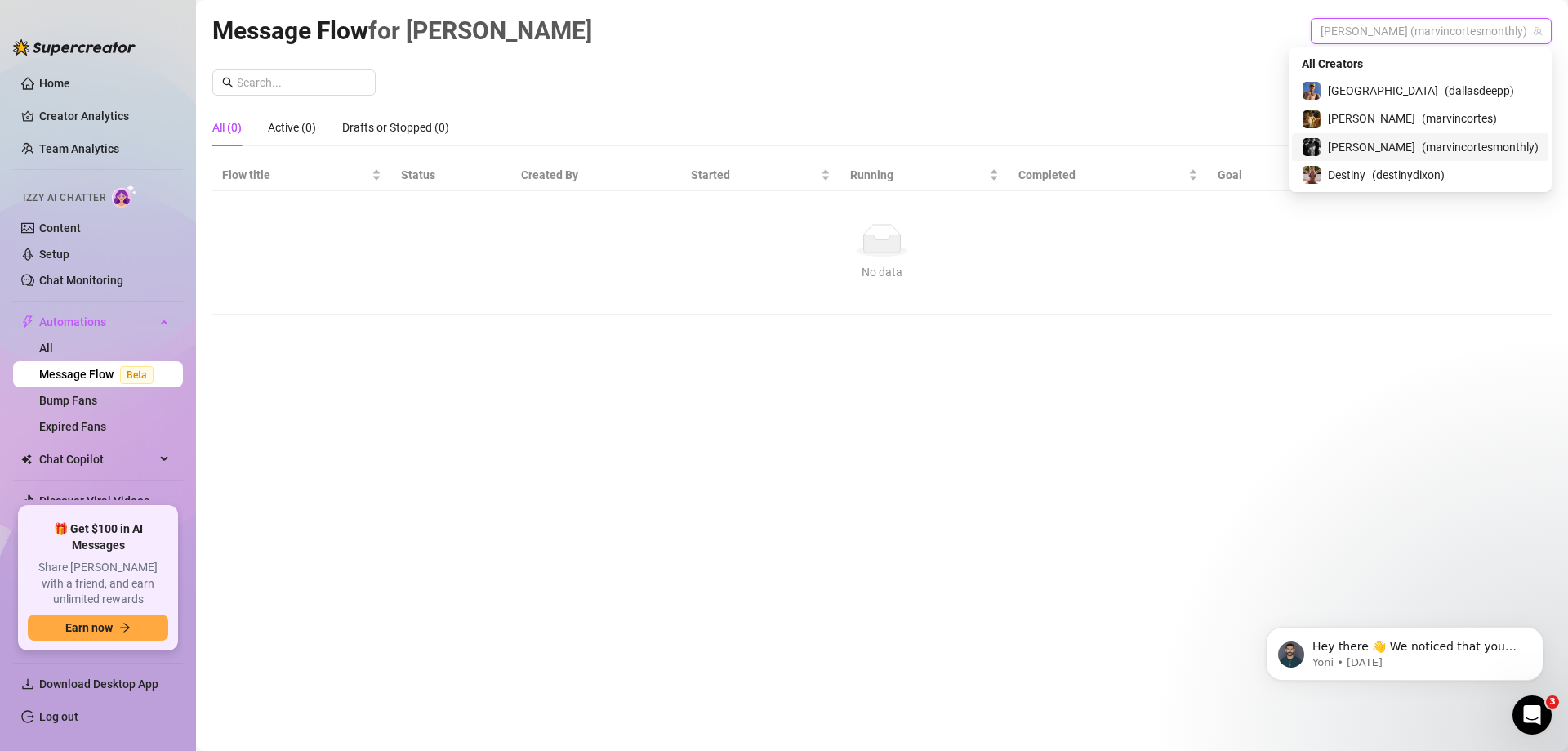
click at [1417, 146] on div "[PERSON_NAME] ( marvincortesmonthly )" at bounding box center [1419, 147] width 237 height 20
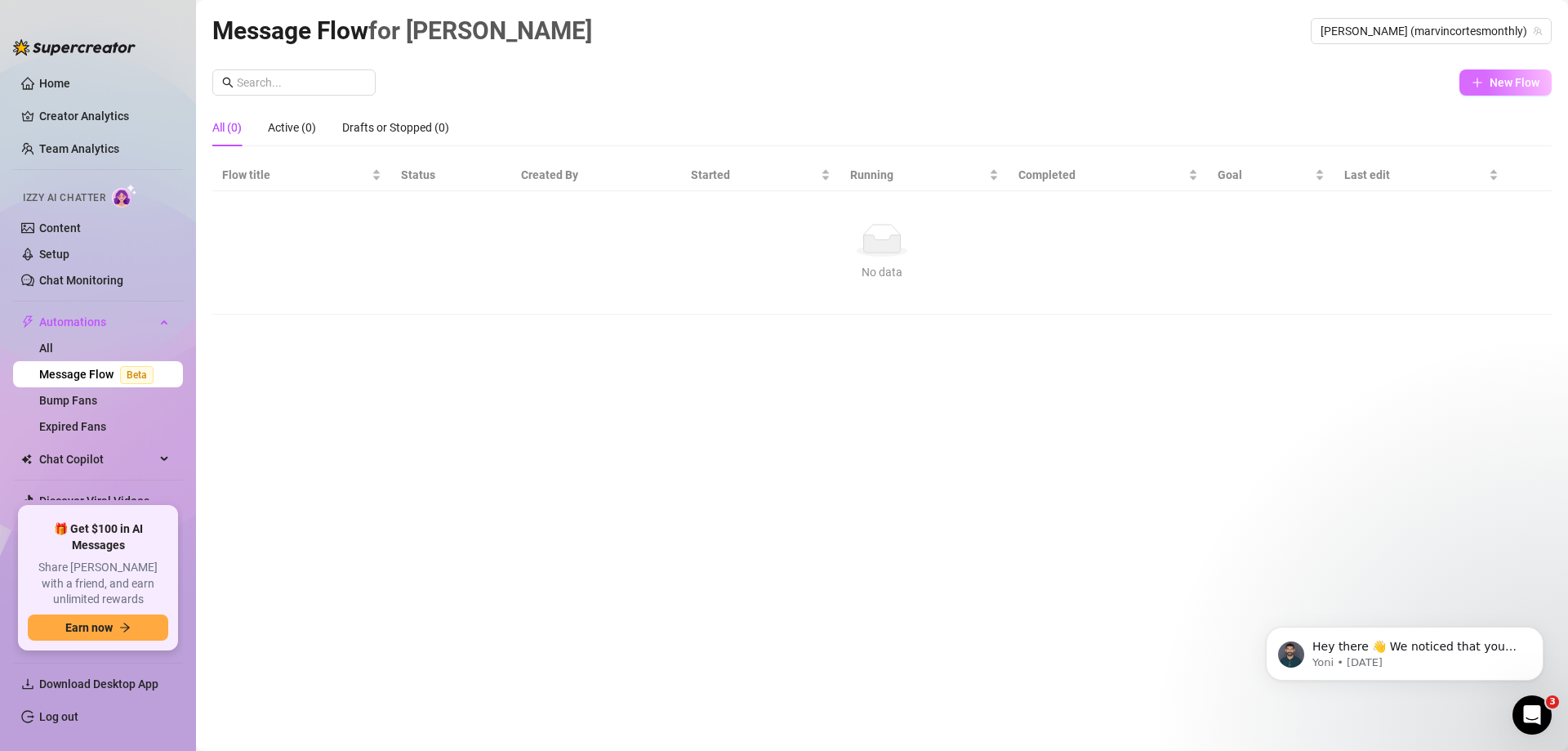
click at [1475, 86] on icon "plus" at bounding box center [1477, 82] width 11 height 11
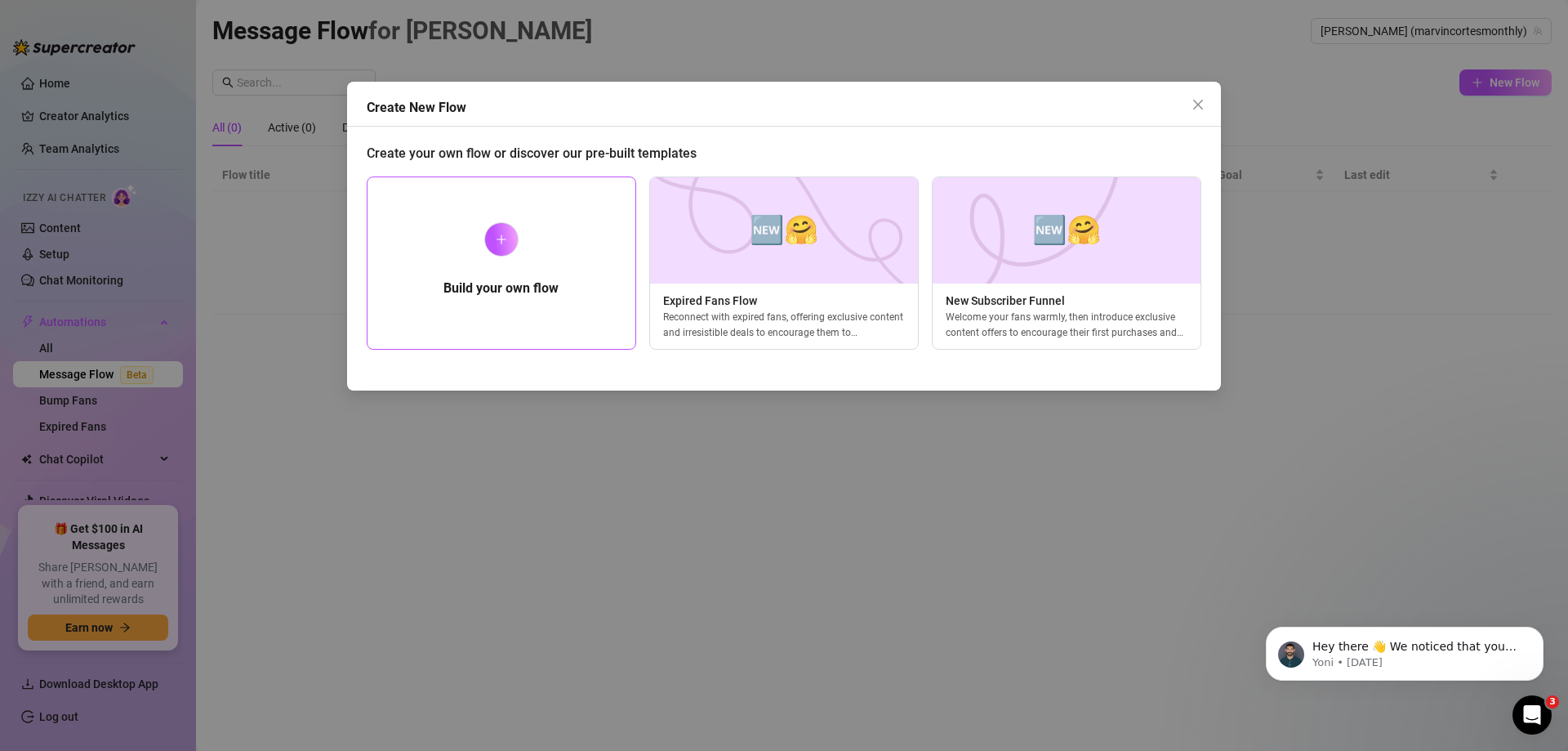
click at [564, 255] on div "Build your own flow" at bounding box center [502, 262] width 270 height 173
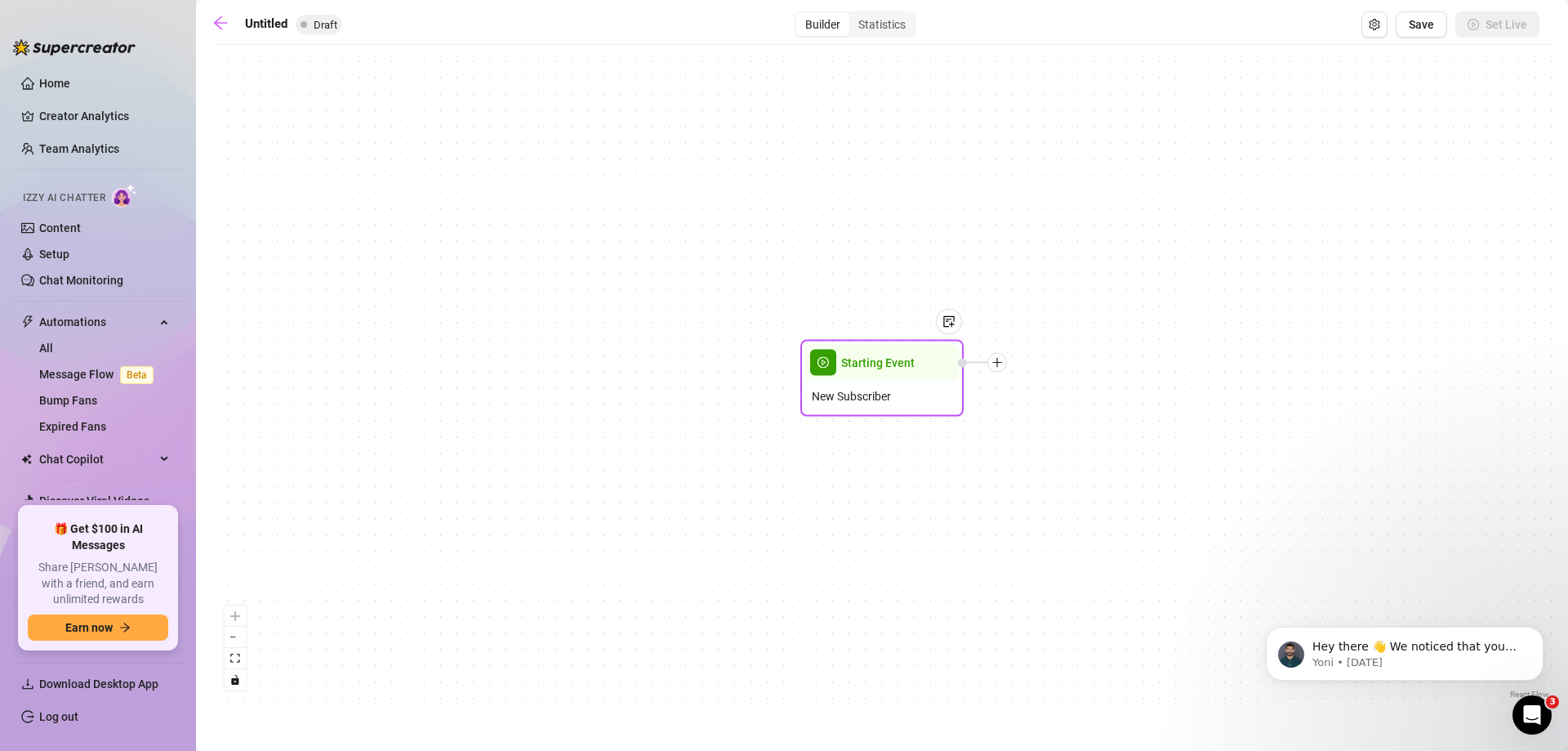
click at [848, 374] on div "Starting Event" at bounding box center [882, 362] width 154 height 36
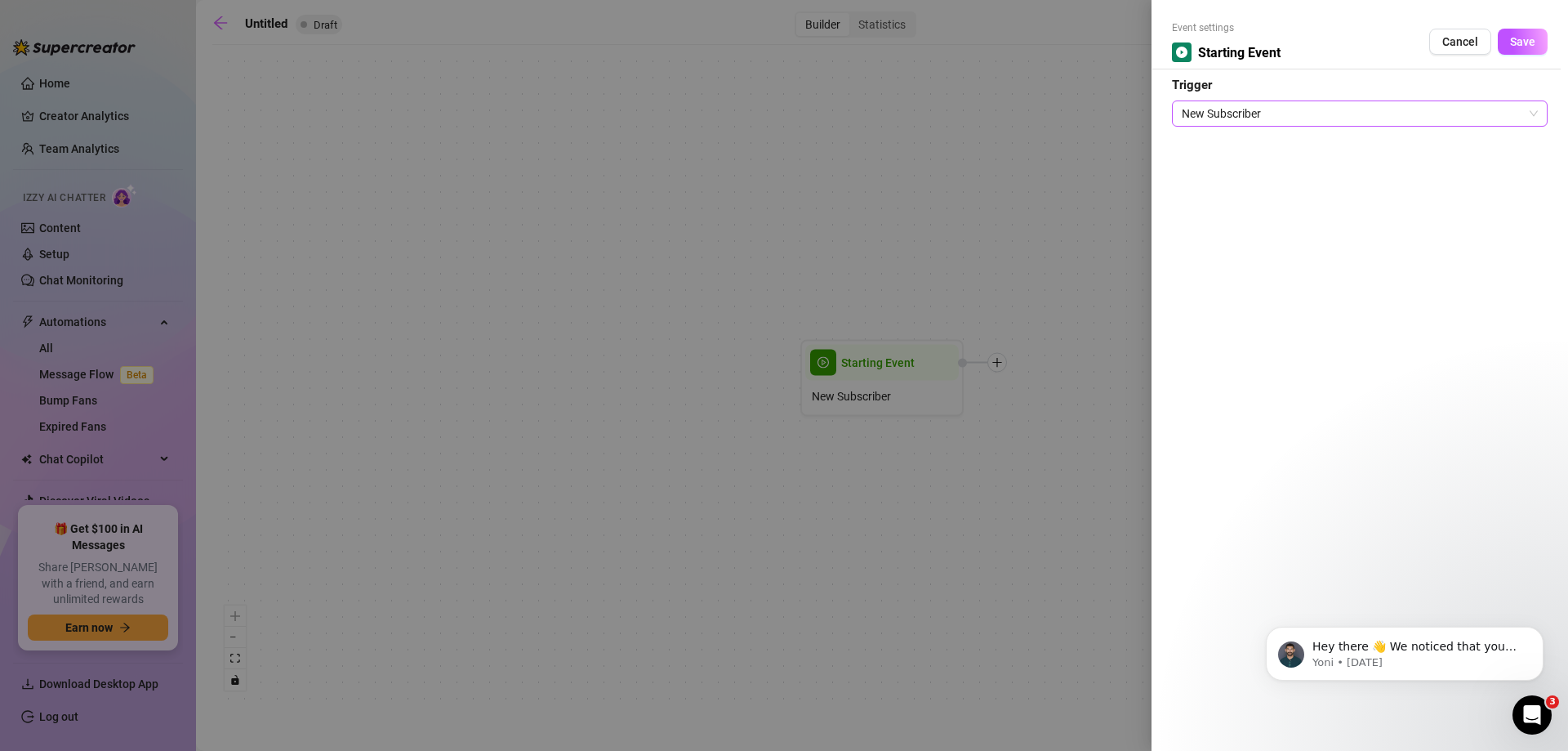
click at [1219, 111] on span "New Subscriber" at bounding box center [1359, 113] width 356 height 24
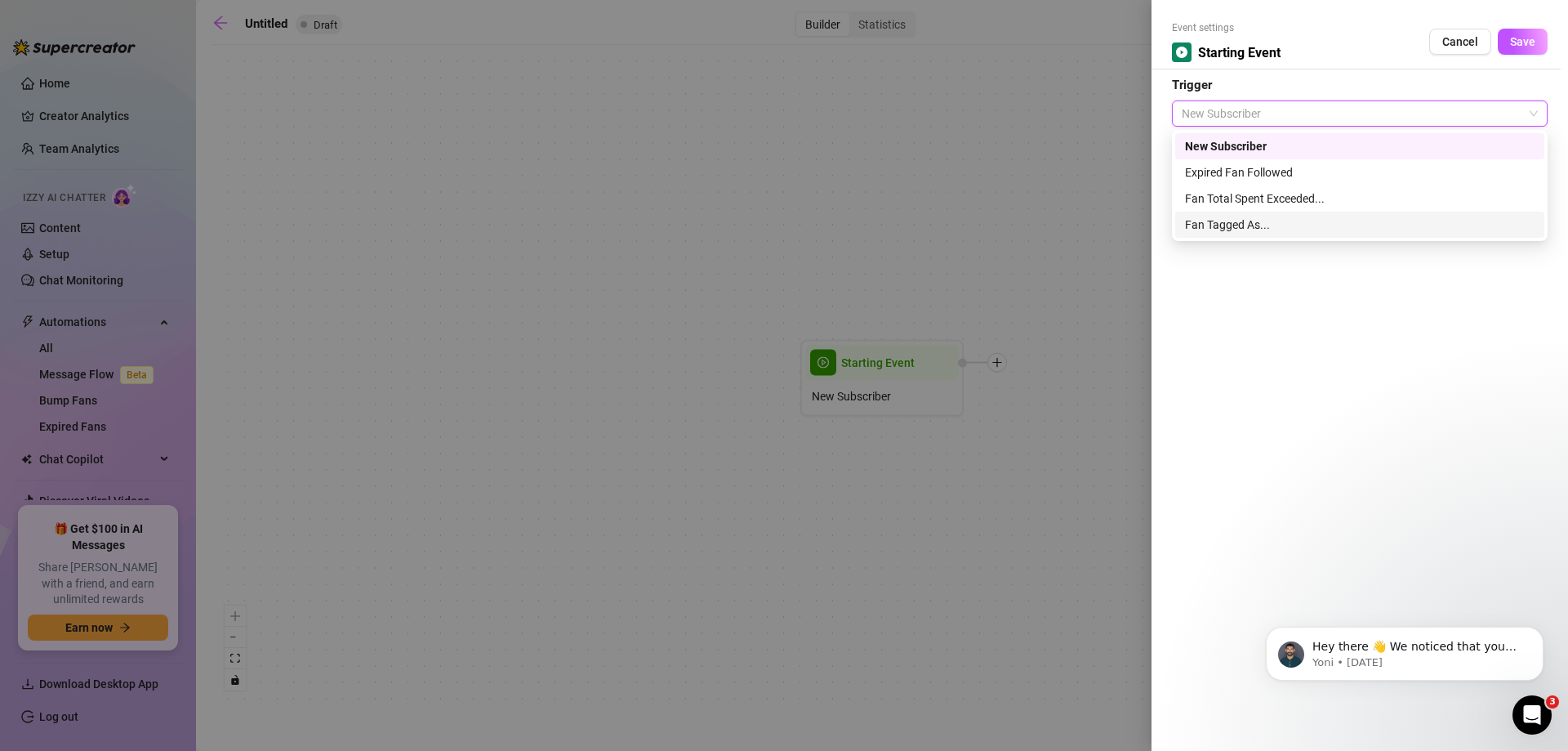
click at [1240, 227] on div "Fan Tagged As..." at bounding box center [1359, 224] width 349 height 18
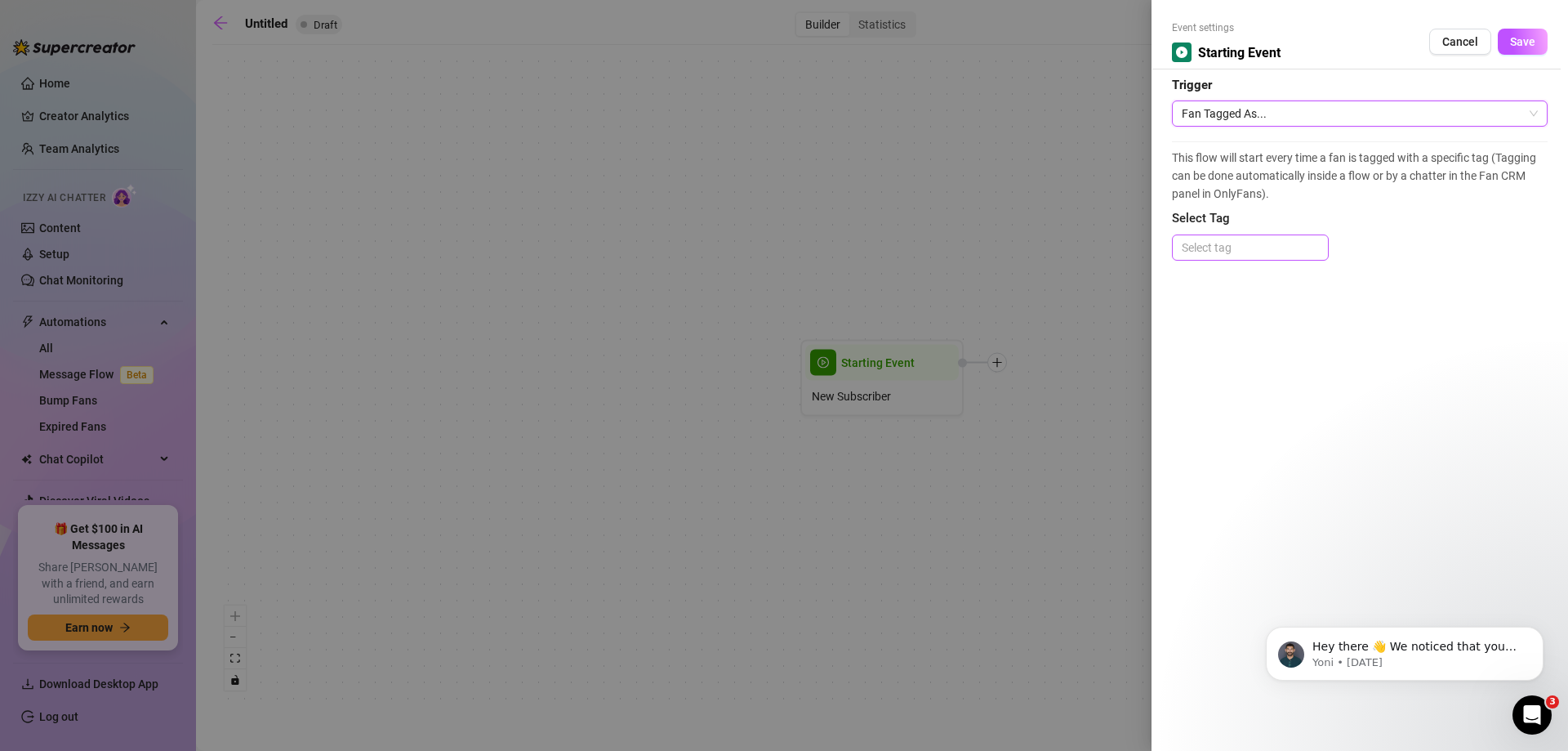
click at [1231, 243] on div at bounding box center [1250, 247] width 150 height 22
click at [1242, 209] on span "Select Tag" at bounding box center [1359, 218] width 375 height 20
click at [1236, 105] on span "Fan Tagged As..." at bounding box center [1359, 113] width 356 height 24
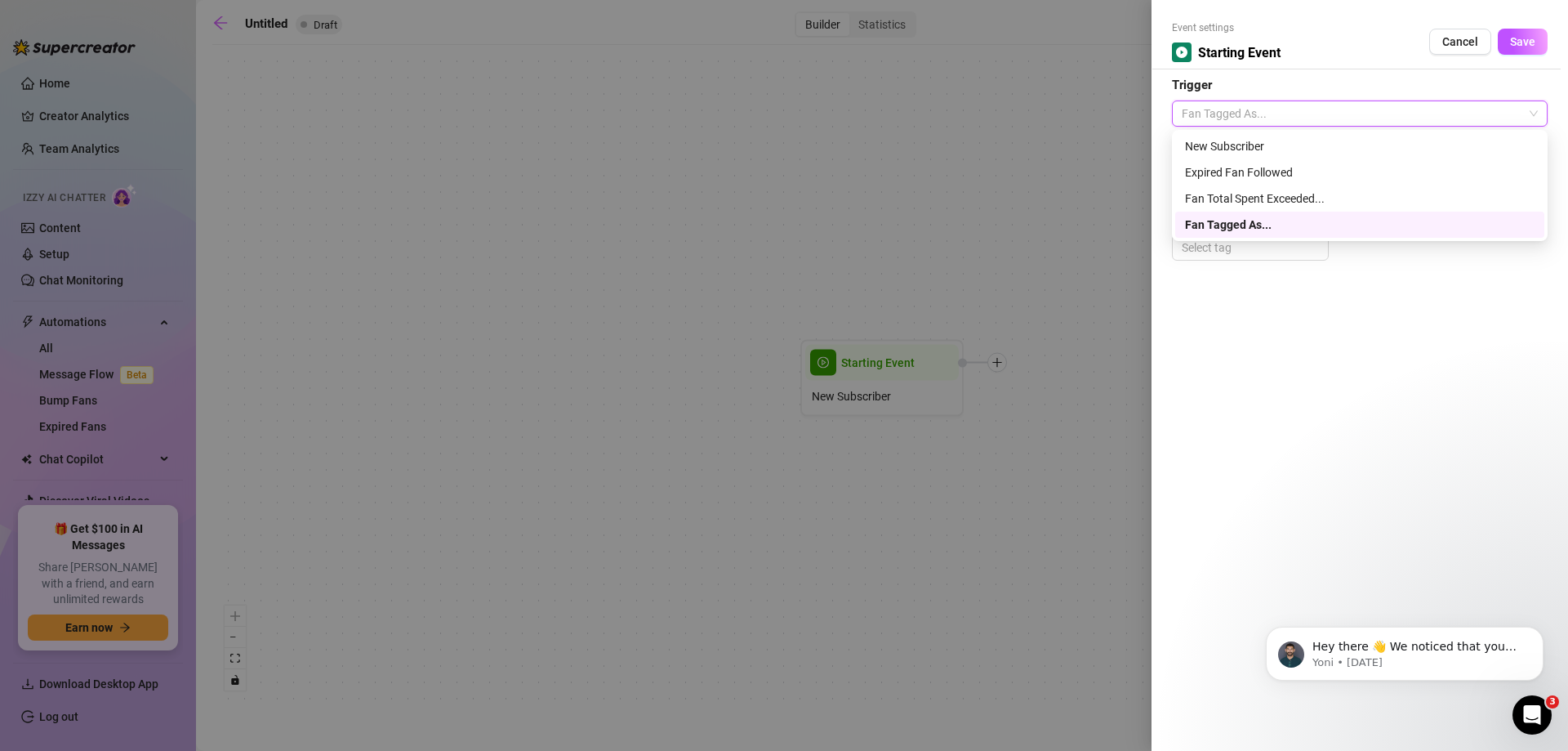
click at [1236, 310] on div "Event settings Starting Event Cancel Save Trigger Fan Tagged As... This flow wi…" at bounding box center [1359, 376] width 417 height 751
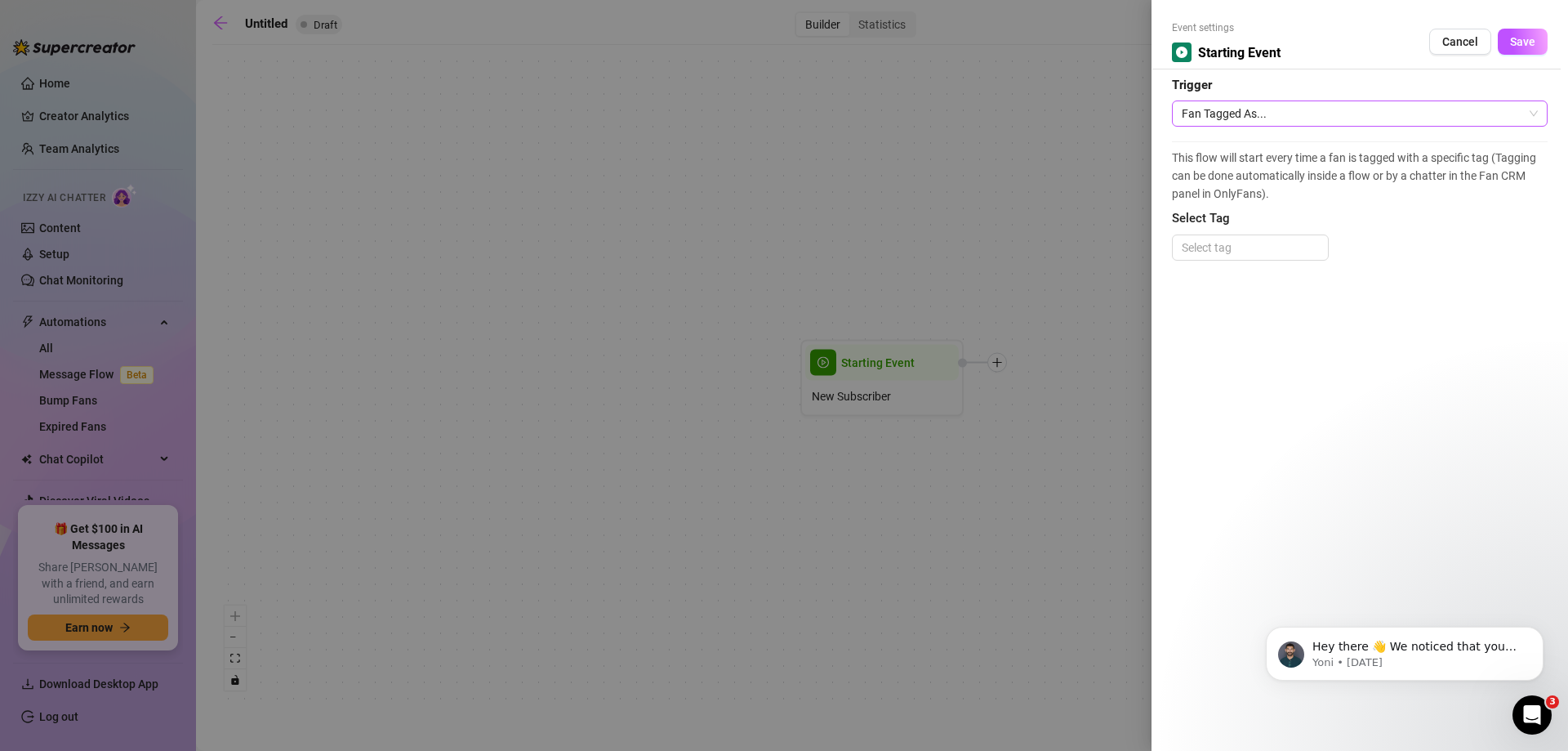
click at [1221, 119] on span "Fan Tagged As..." at bounding box center [1359, 113] width 356 height 24
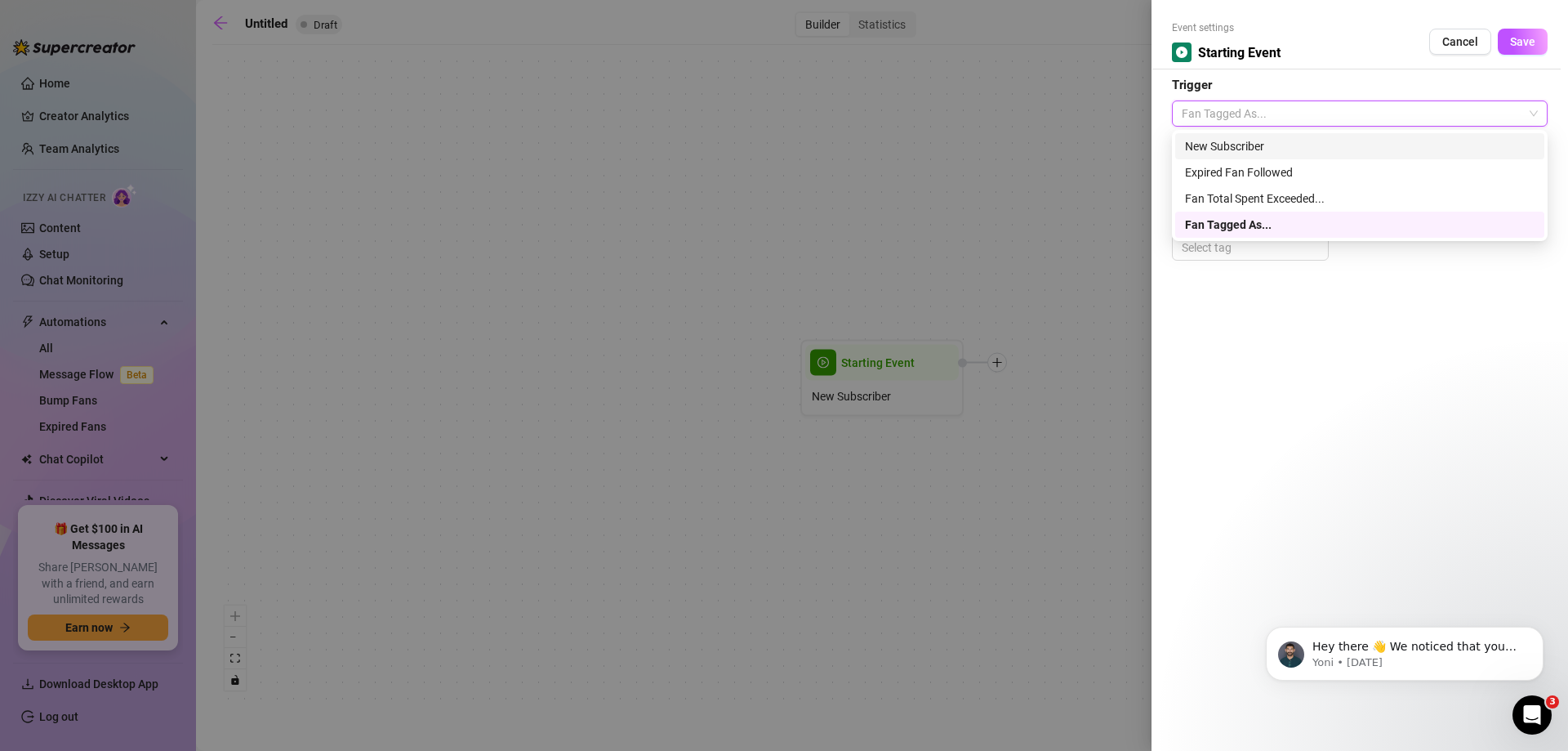
click at [1229, 149] on div "New Subscriber" at bounding box center [1359, 146] width 349 height 18
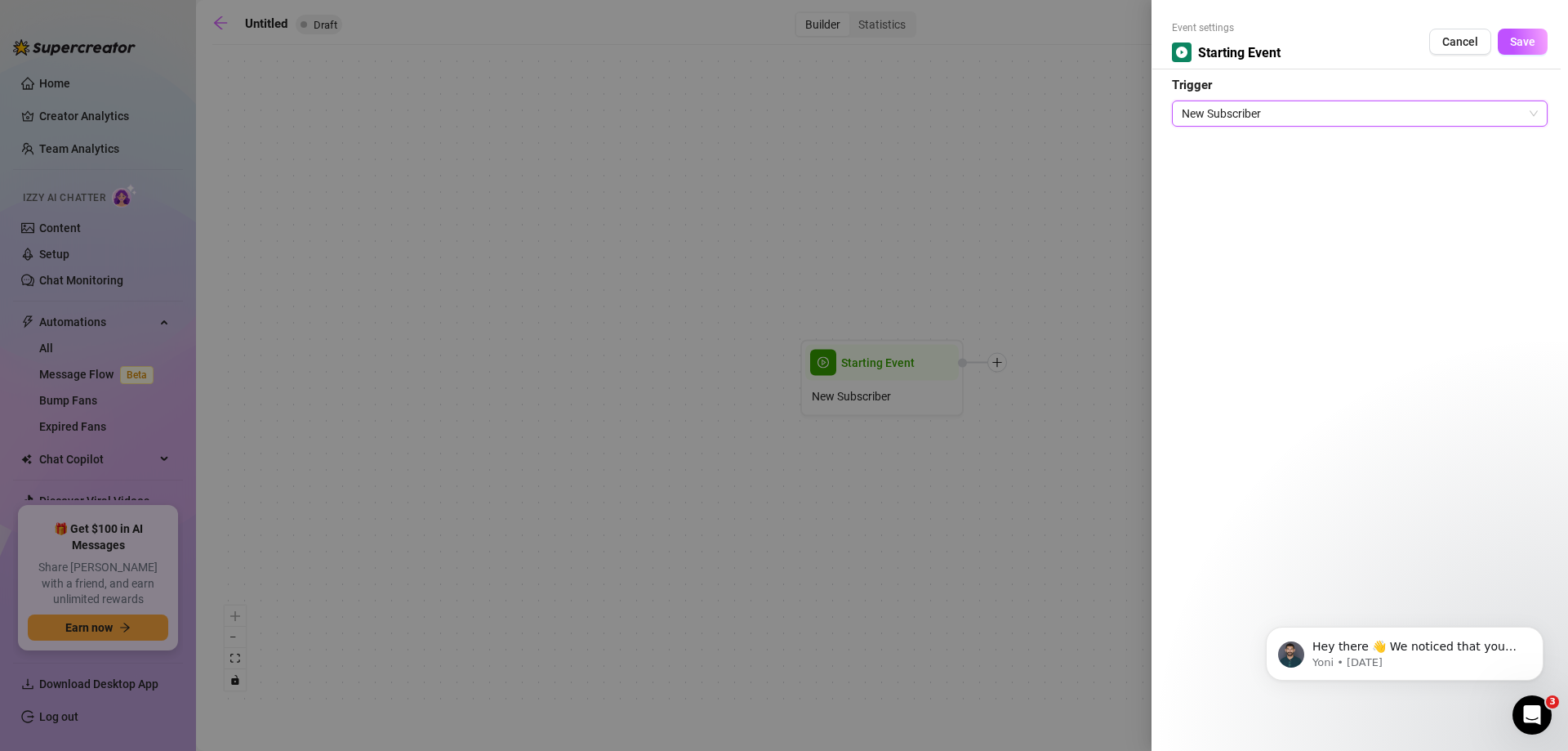
click at [1258, 108] on span "New Subscriber" at bounding box center [1359, 113] width 356 height 24
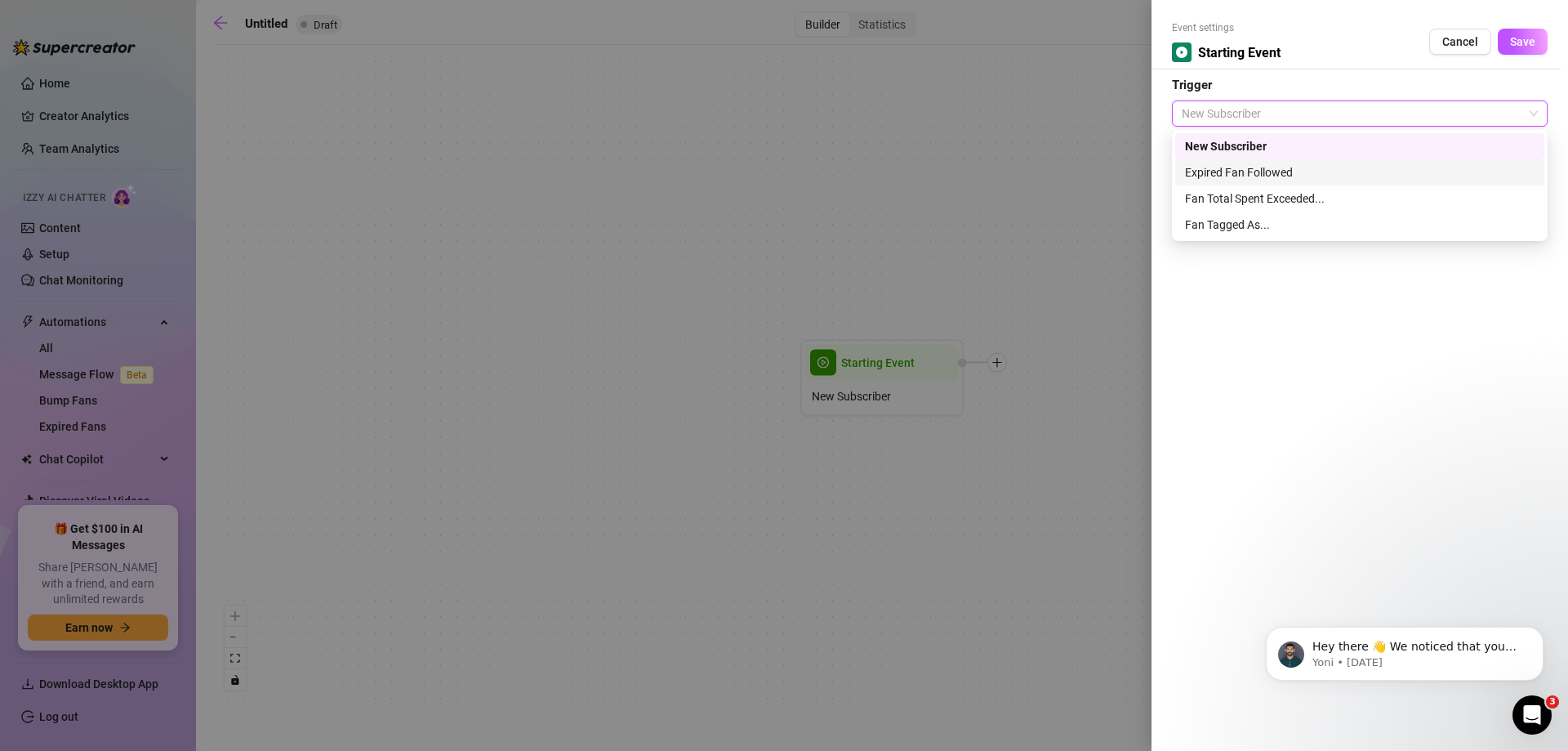
click at [1242, 159] on div "Expired Fan Followed" at bounding box center [1359, 172] width 369 height 26
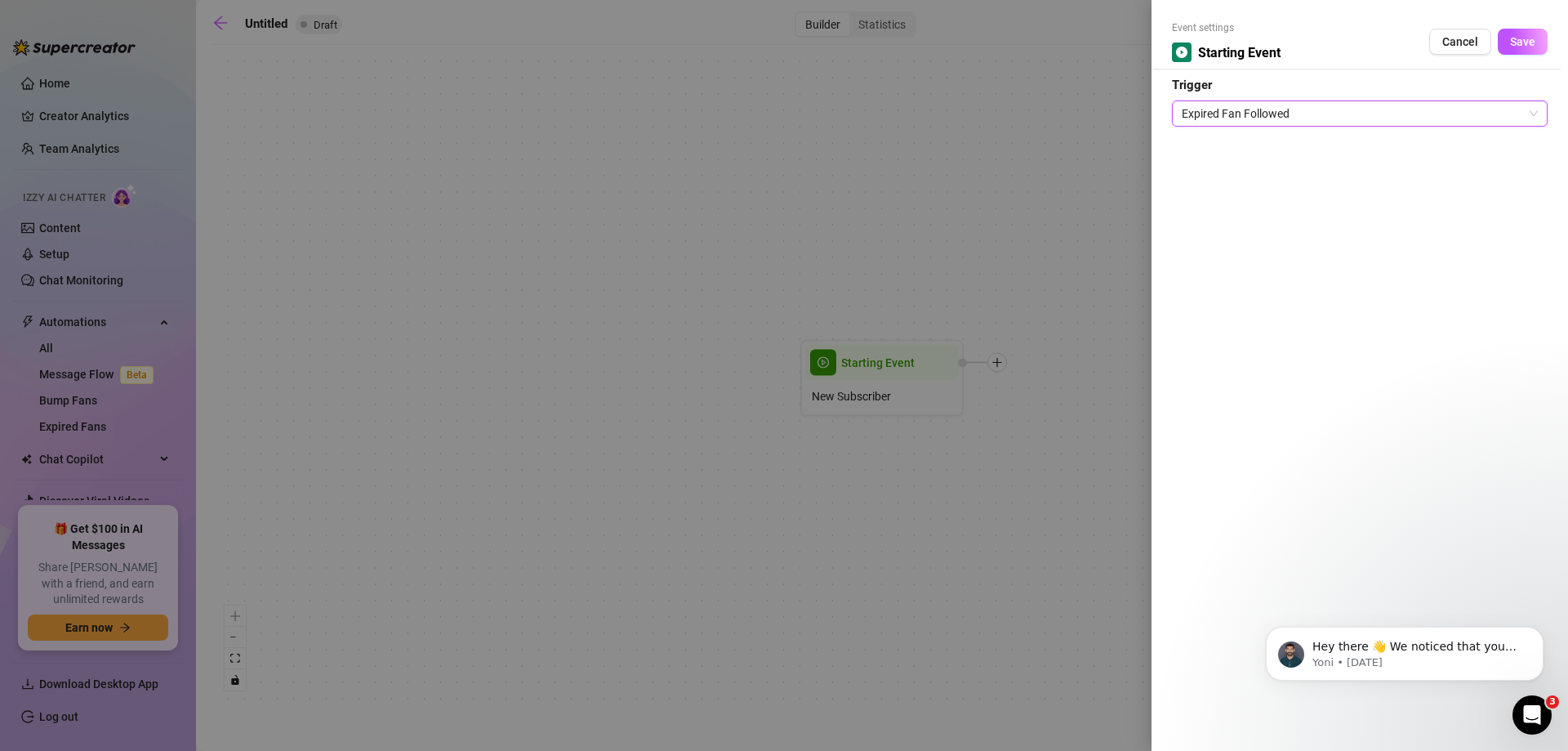
click at [1242, 104] on span "Expired Fan Followed" at bounding box center [1359, 113] width 356 height 24
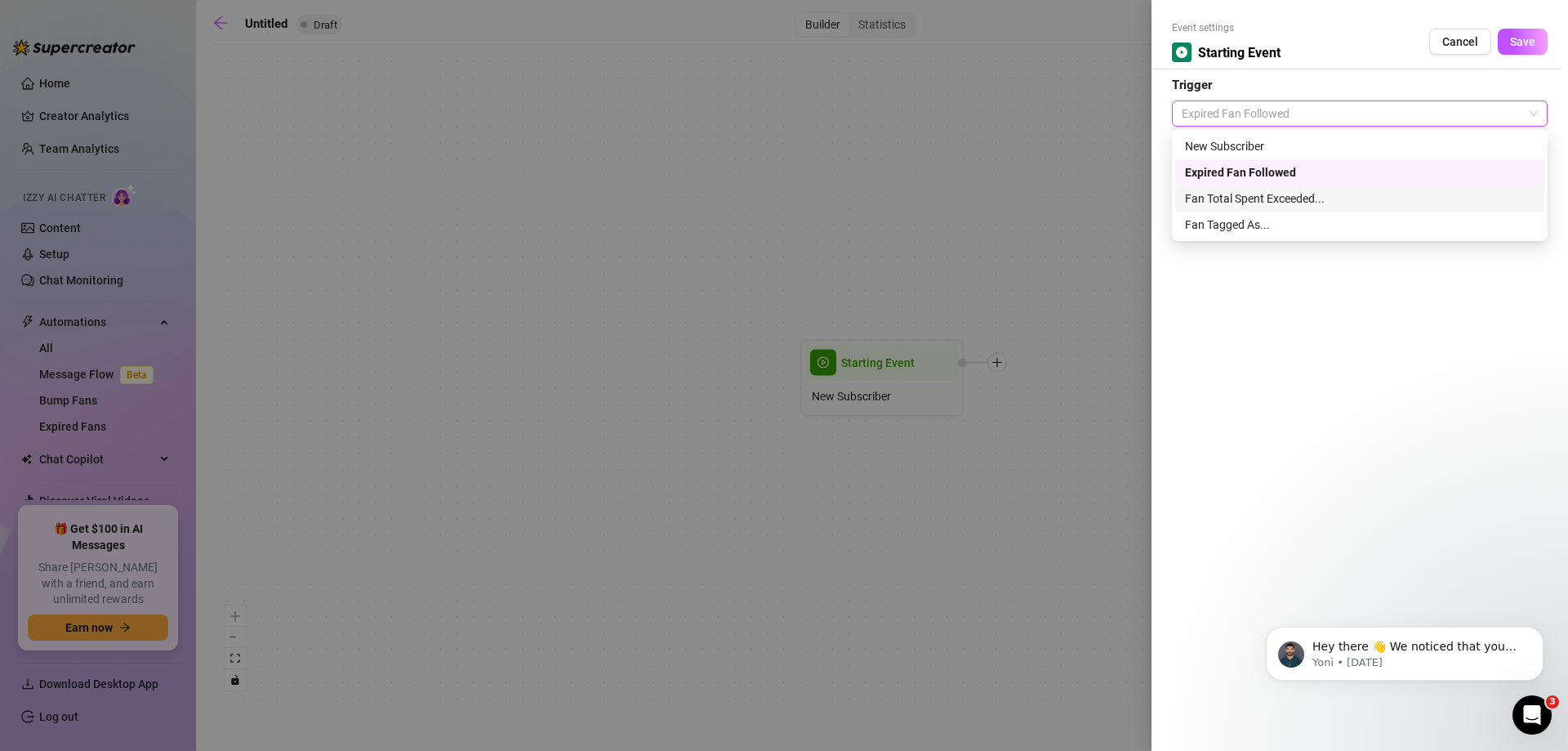
click at [1249, 192] on div "Fan Total Spent Exceeded..." at bounding box center [1359, 198] width 349 height 18
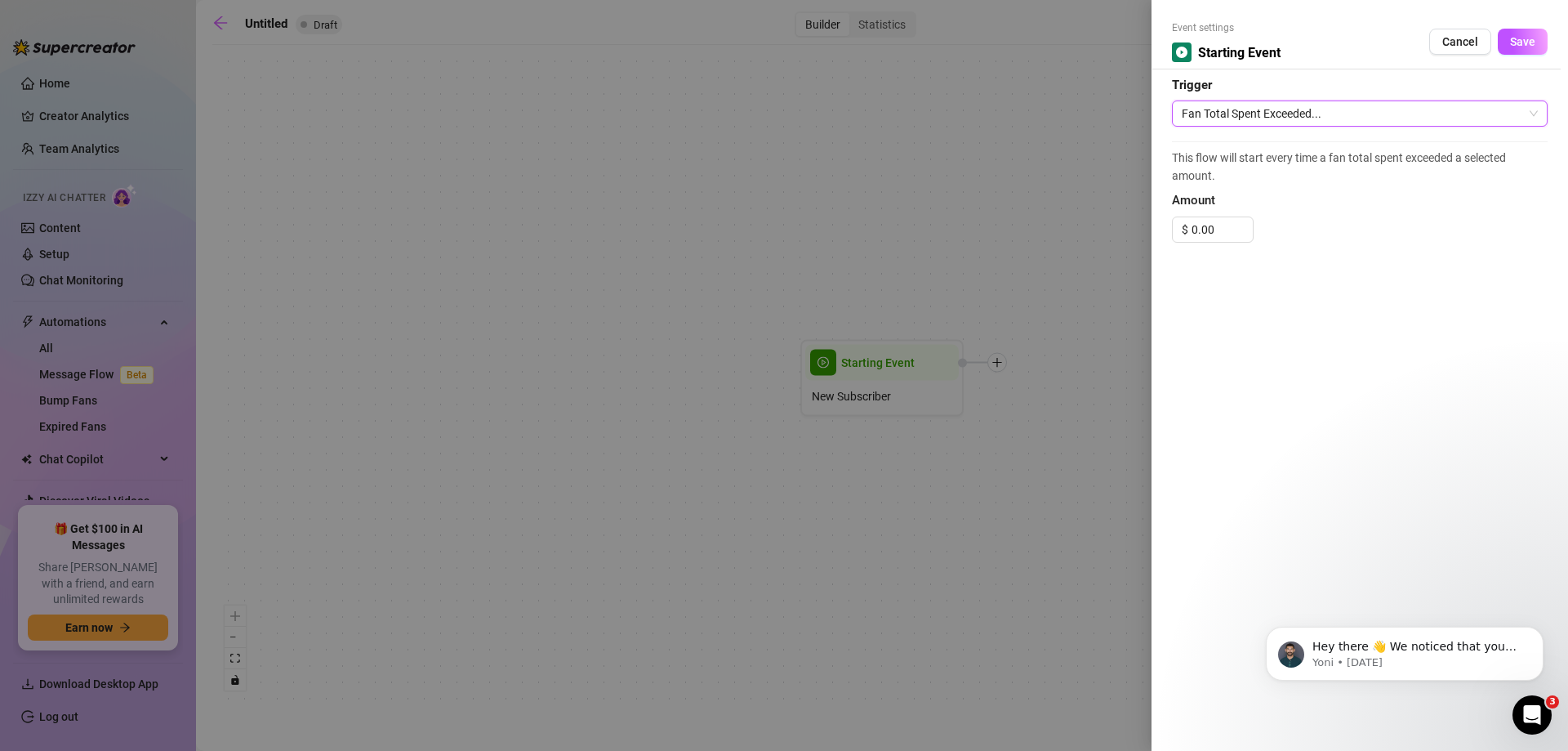
click at [1215, 110] on span "Fan Total Spent Exceeded..." at bounding box center [1359, 113] width 356 height 24
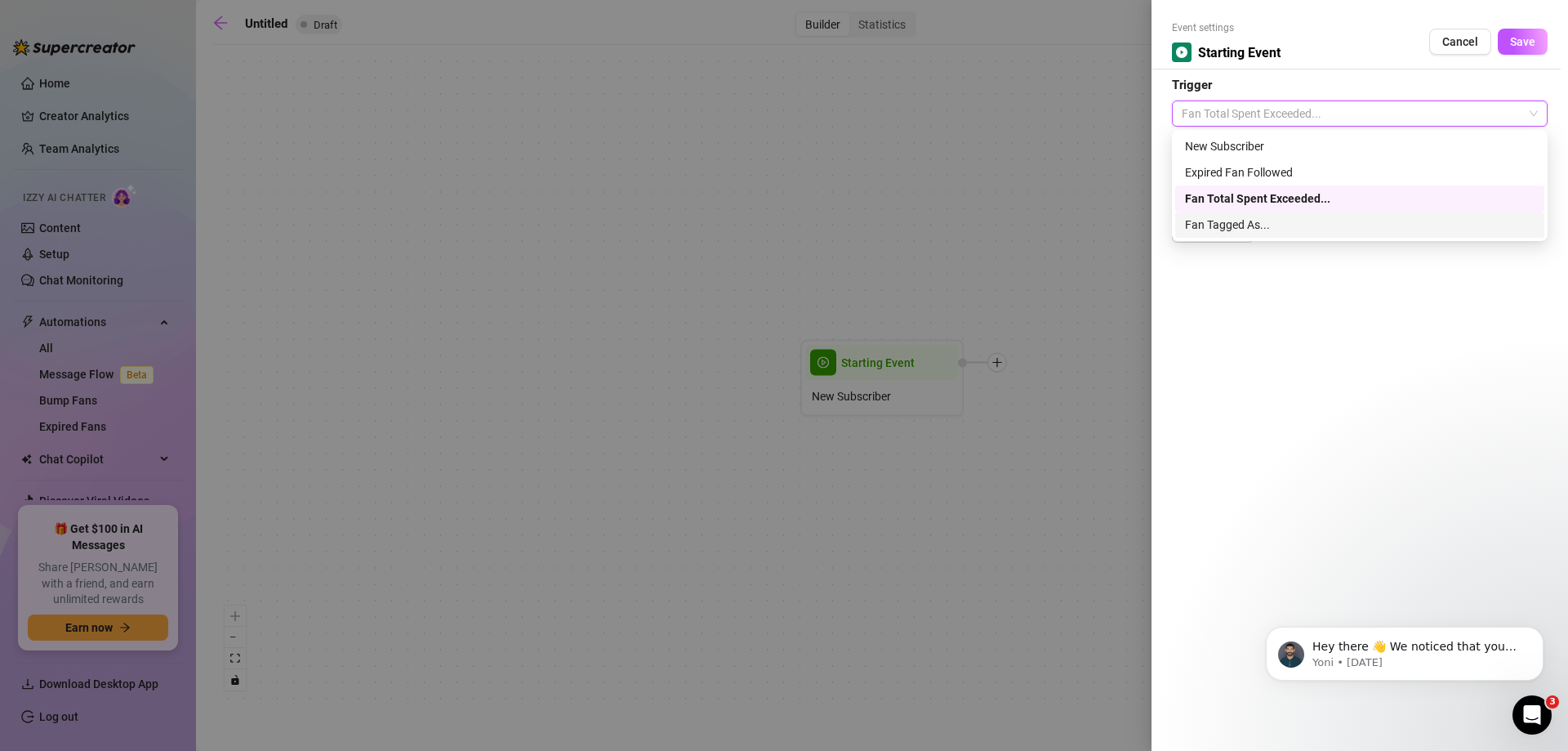
click at [1256, 224] on div "Fan Tagged As..." at bounding box center [1359, 224] width 349 height 18
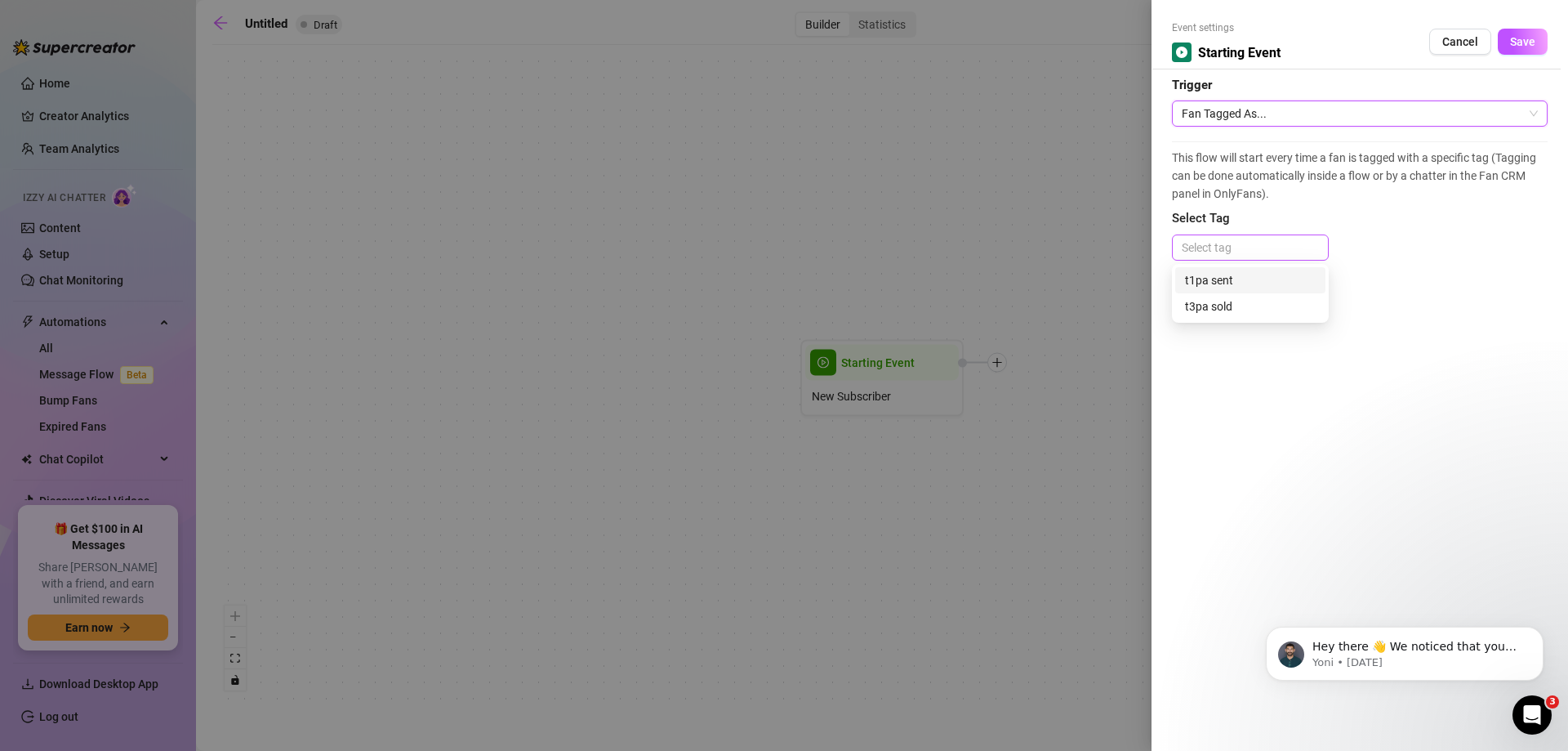
click at [1213, 246] on div at bounding box center [1250, 247] width 150 height 22
click at [1236, 243] on div at bounding box center [1250, 247] width 150 height 22
click at [1197, 102] on span "Fan Tagged As..." at bounding box center [1359, 113] width 356 height 24
type input "c"
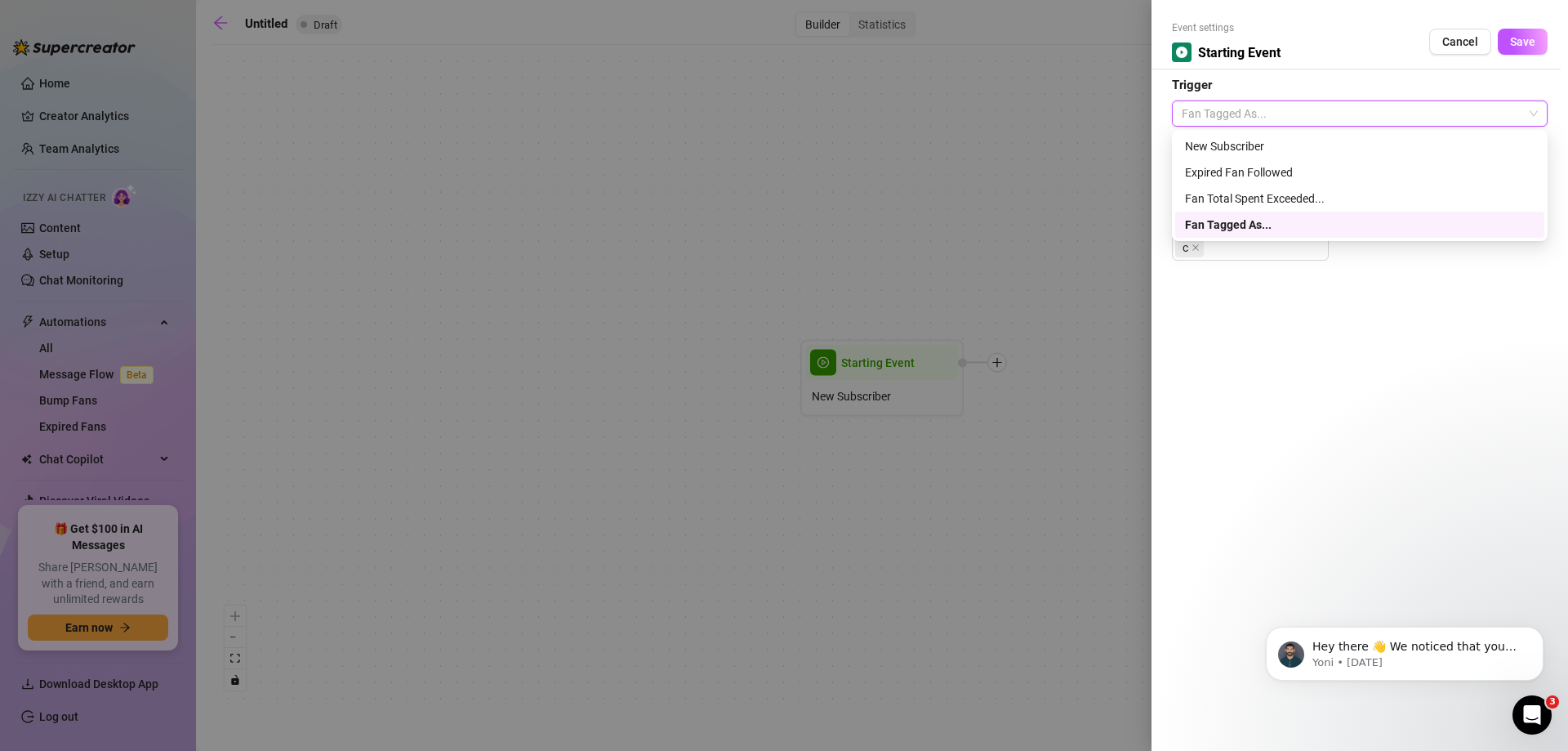
click at [1197, 102] on span "Fan Tagged As..." at bounding box center [1359, 113] width 356 height 24
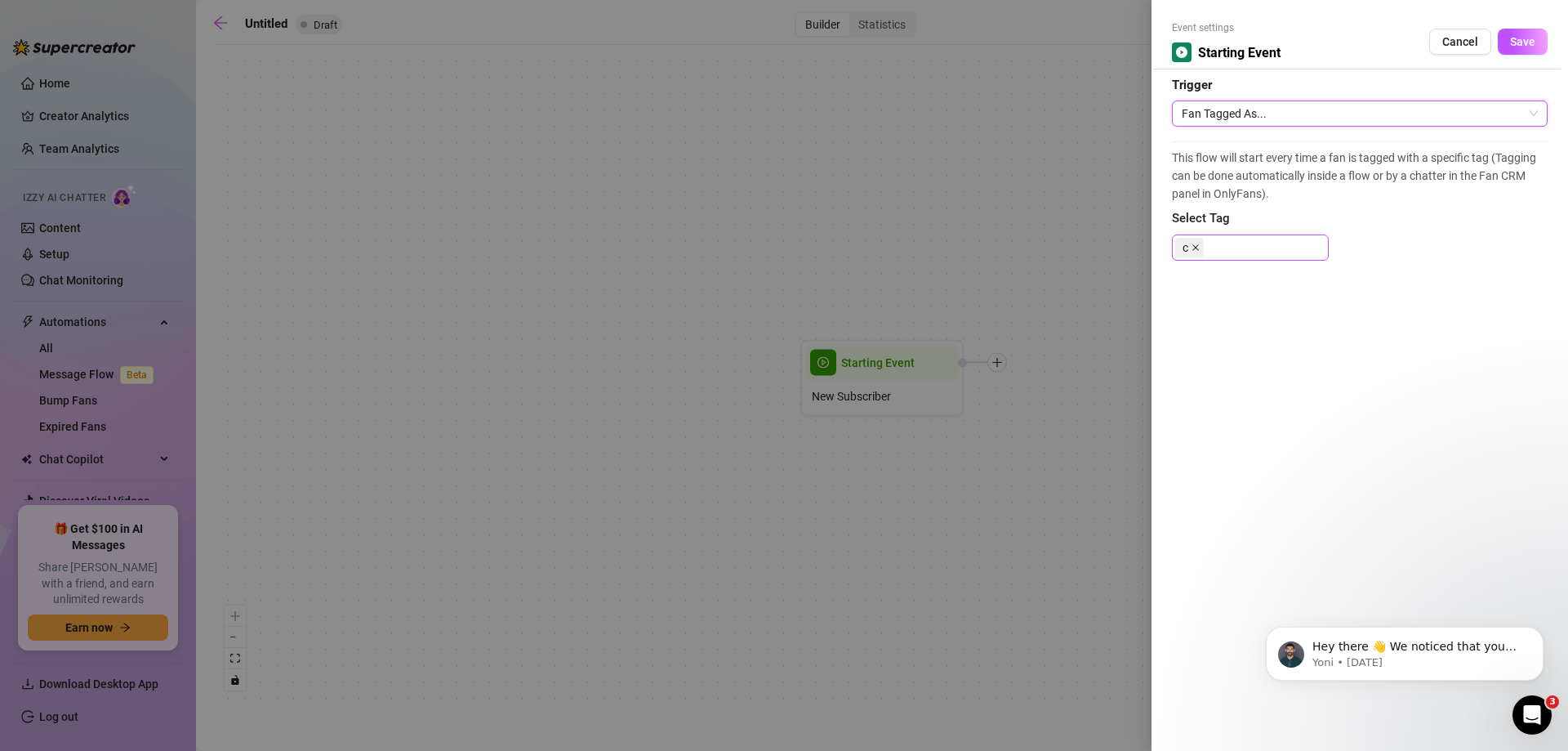
click at [1195, 244] on icon "close" at bounding box center [1195, 247] width 8 height 8
click at [1473, 41] on span "Cancel" at bounding box center [1459, 42] width 36 height 13
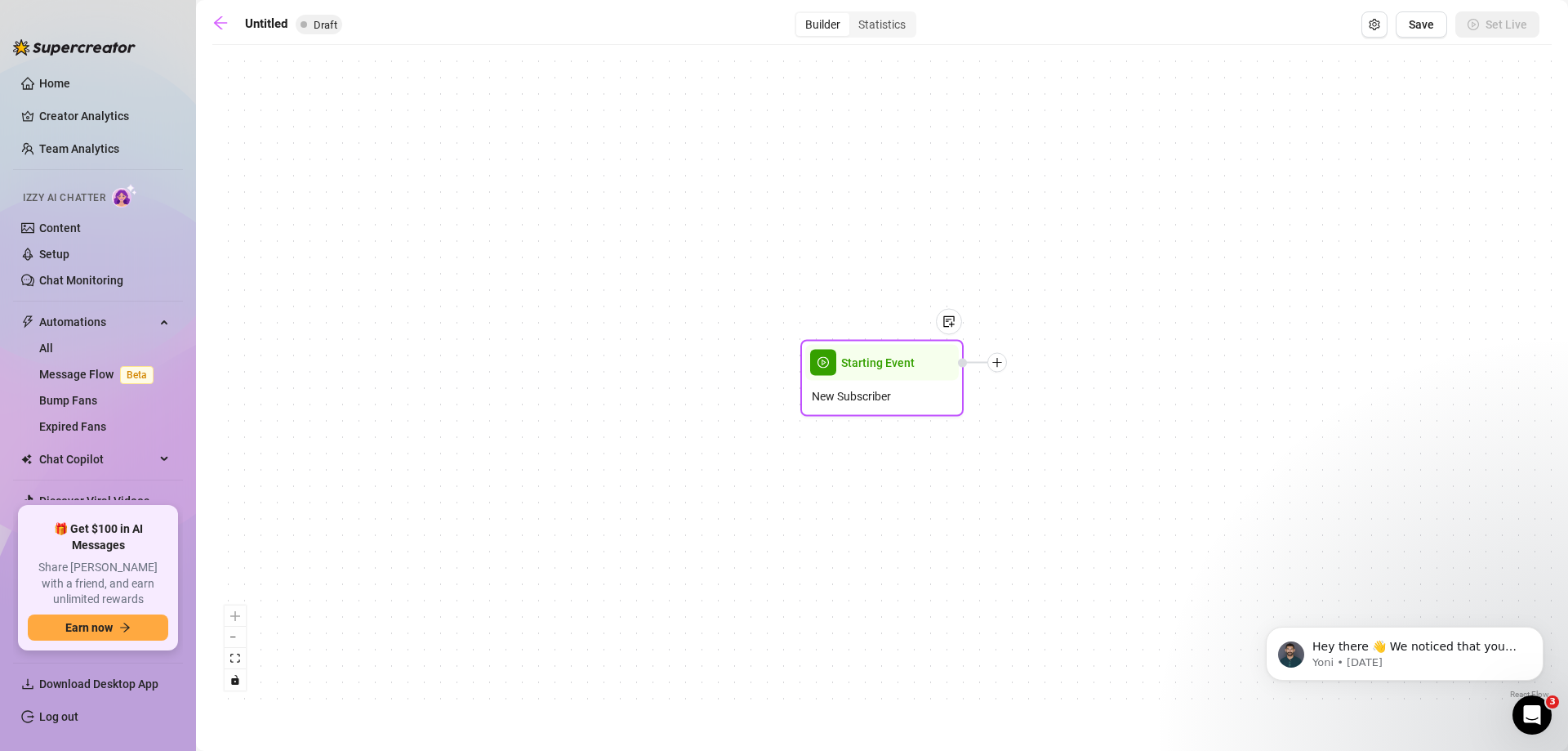
click at [1006, 368] on div at bounding box center [982, 362] width 49 height 20
click at [1003, 368] on div at bounding box center [996, 362] width 20 height 20
click at [1050, 409] on div "Message" at bounding box center [1077, 420] width 119 height 28
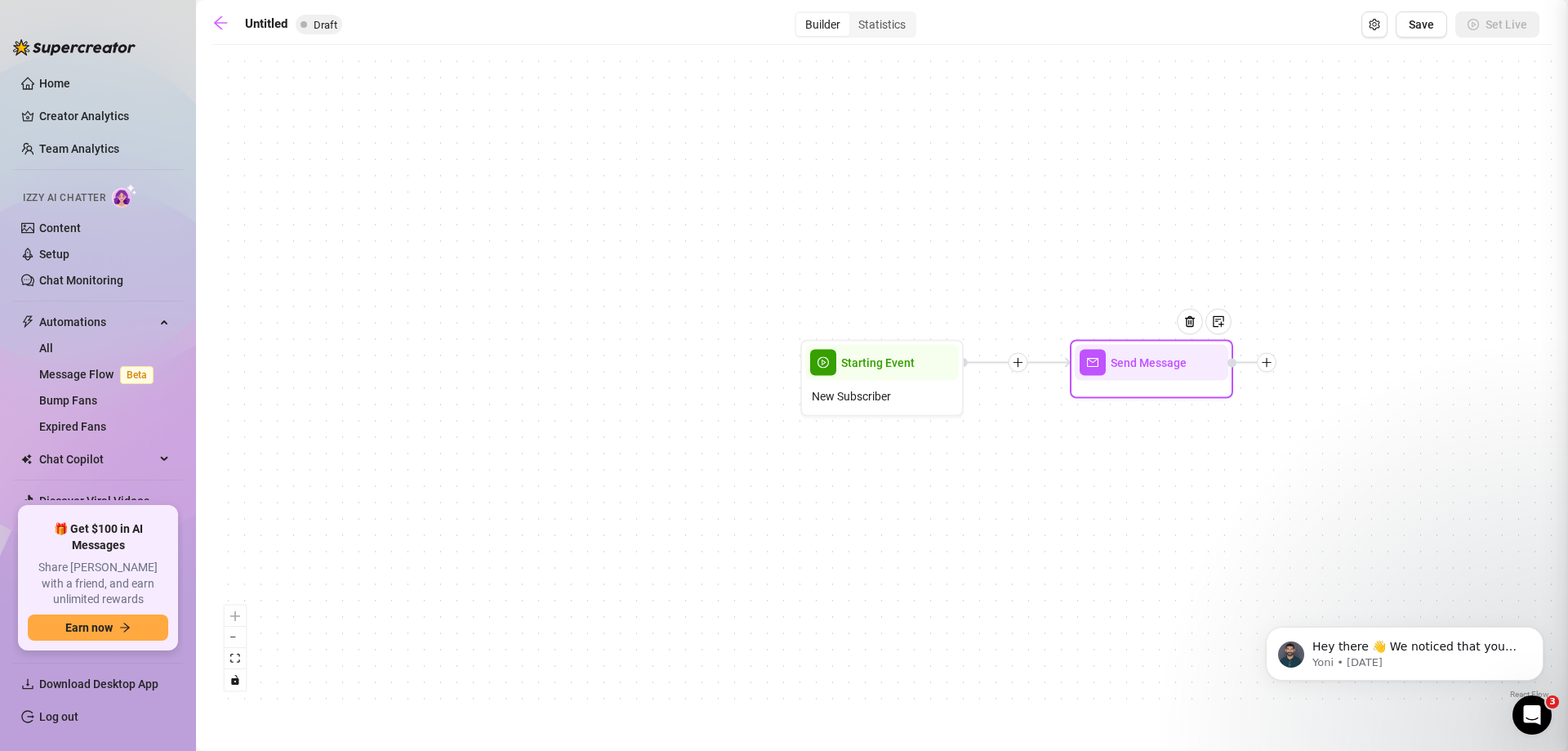
type textarea "Write your message here"
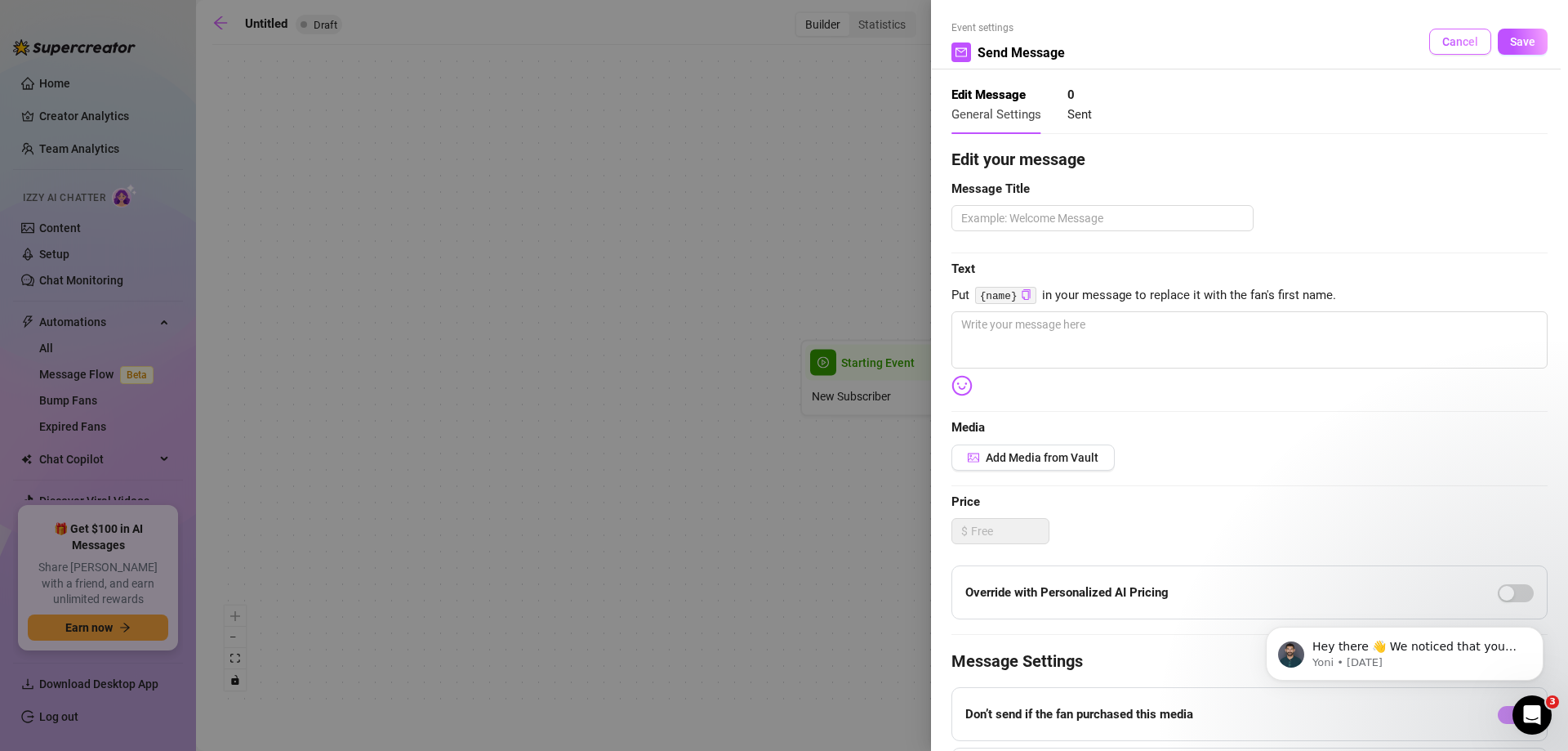
click at [1429, 46] on button "Cancel" at bounding box center [1459, 42] width 62 height 26
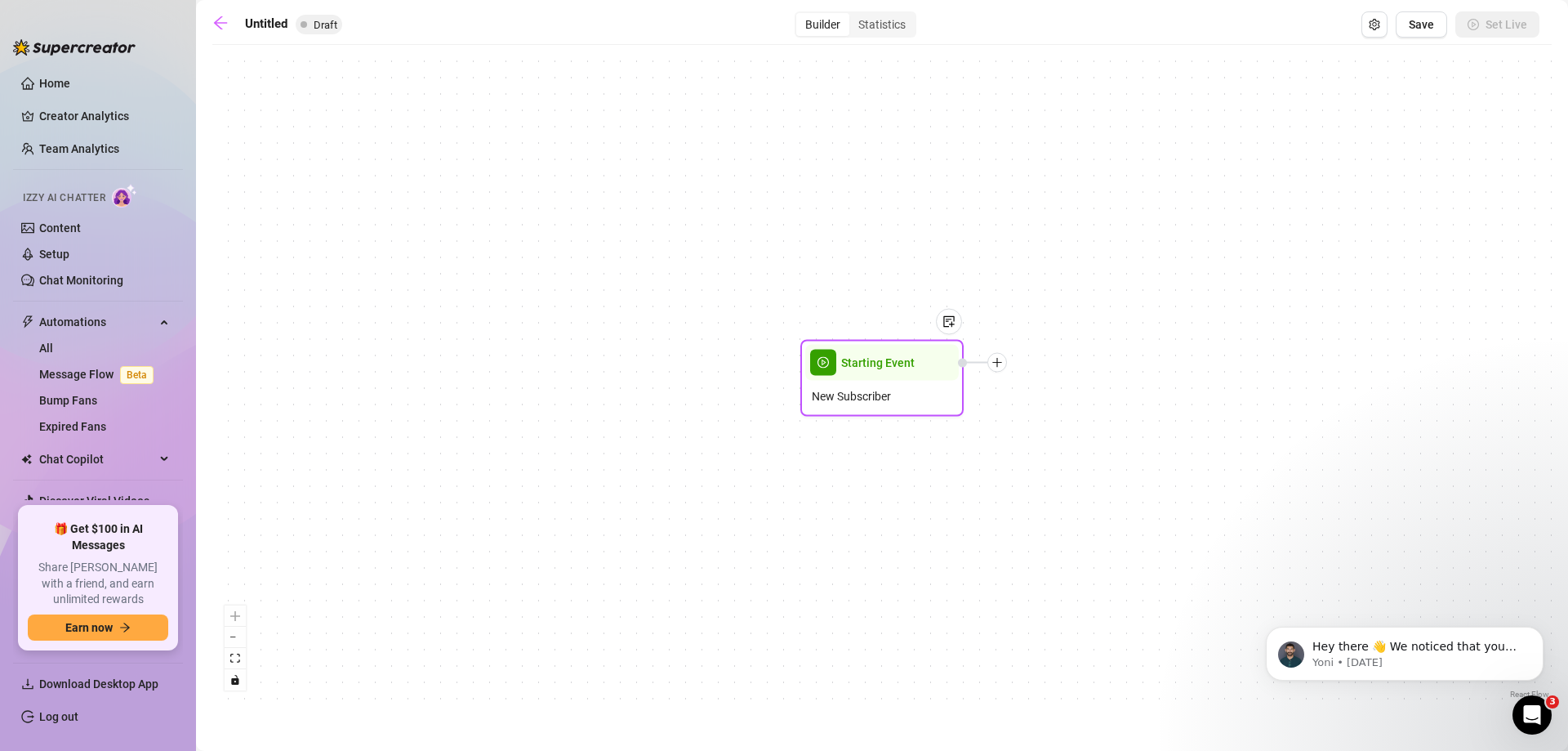
click at [1005, 367] on div at bounding box center [996, 362] width 20 height 20
click at [1090, 391] on div "Condition" at bounding box center [1077, 392] width 119 height 28
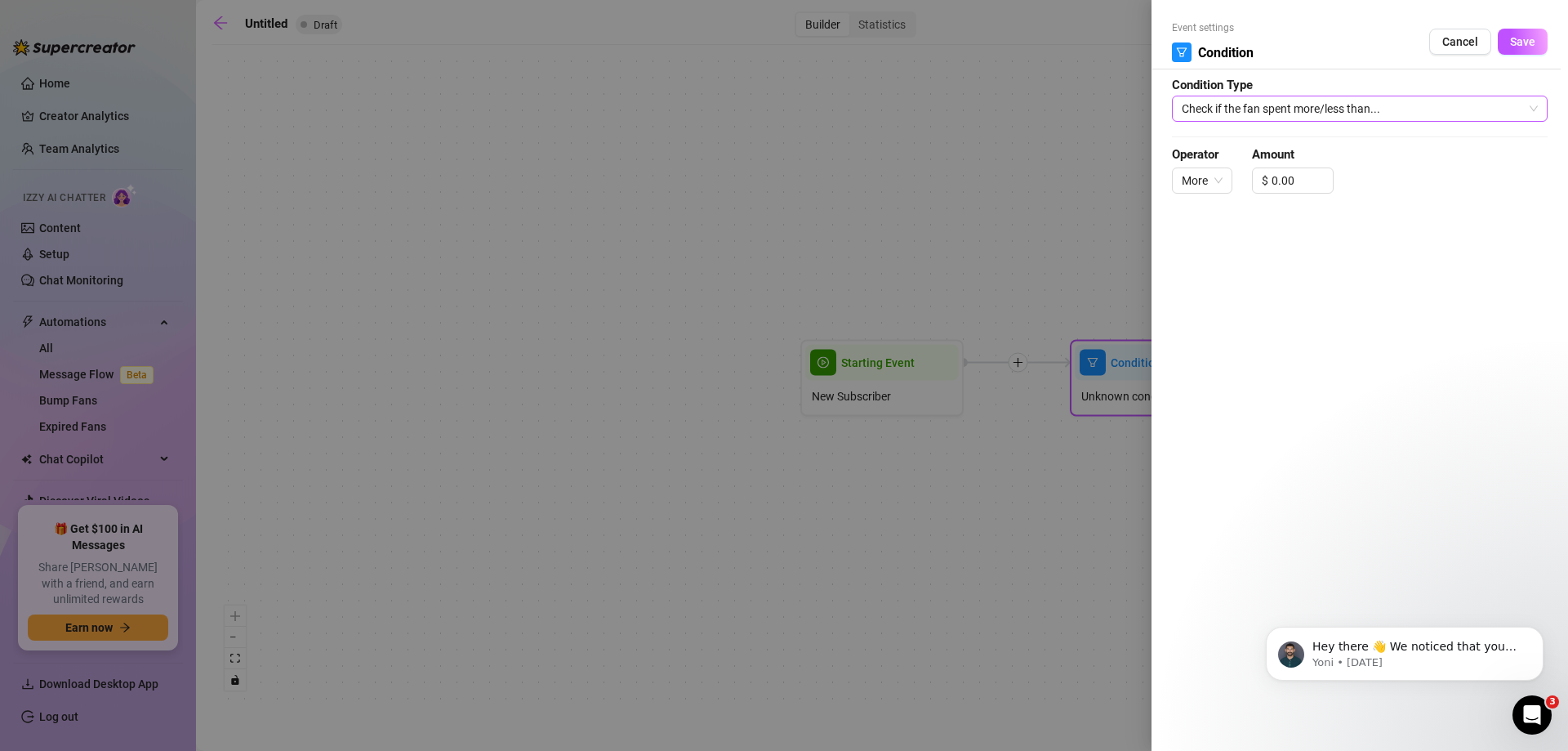
click at [1279, 100] on span "Check if the fan spent more/less than..." at bounding box center [1359, 109] width 356 height 24
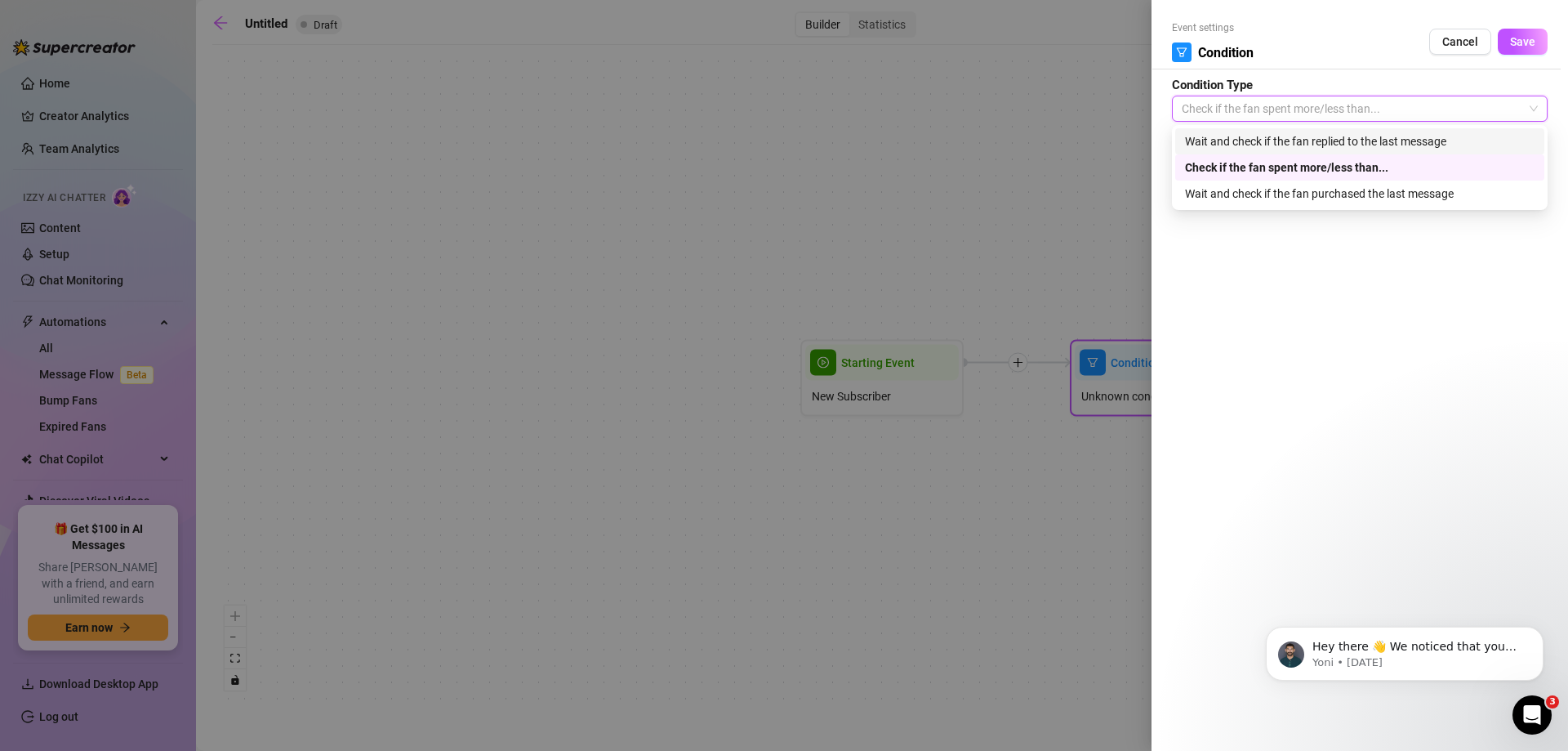
click at [1286, 142] on div "Wait and check if the fan replied to the last message" at bounding box center [1359, 140] width 349 height 18
click at [1350, 119] on span "Wait and check if the fan replied to the last message" at bounding box center [1359, 109] width 356 height 24
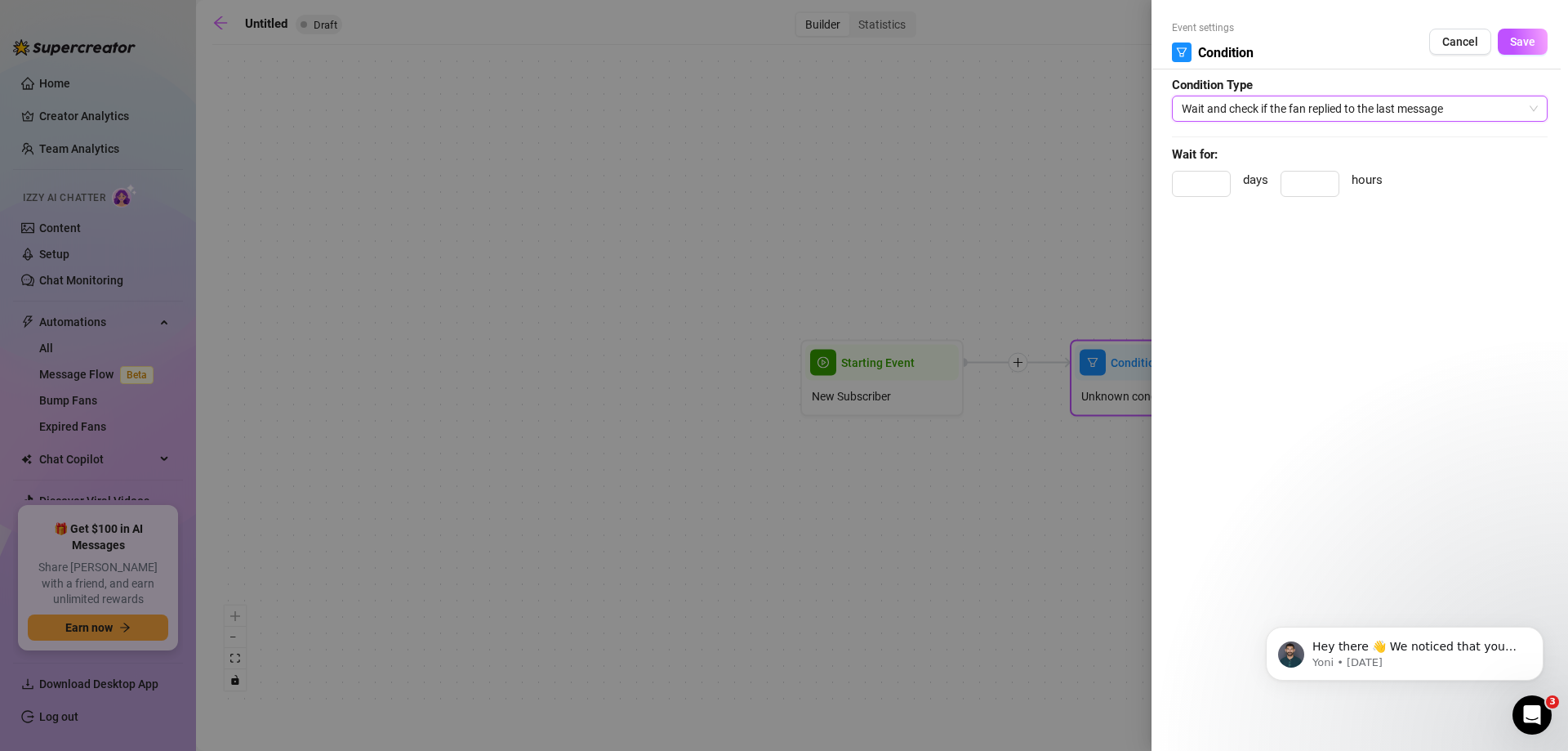
click at [1350, 120] on span "Wait and check if the fan replied to the last message" at bounding box center [1359, 109] width 356 height 24
click at [1433, 48] on button "Cancel" at bounding box center [1459, 42] width 62 height 26
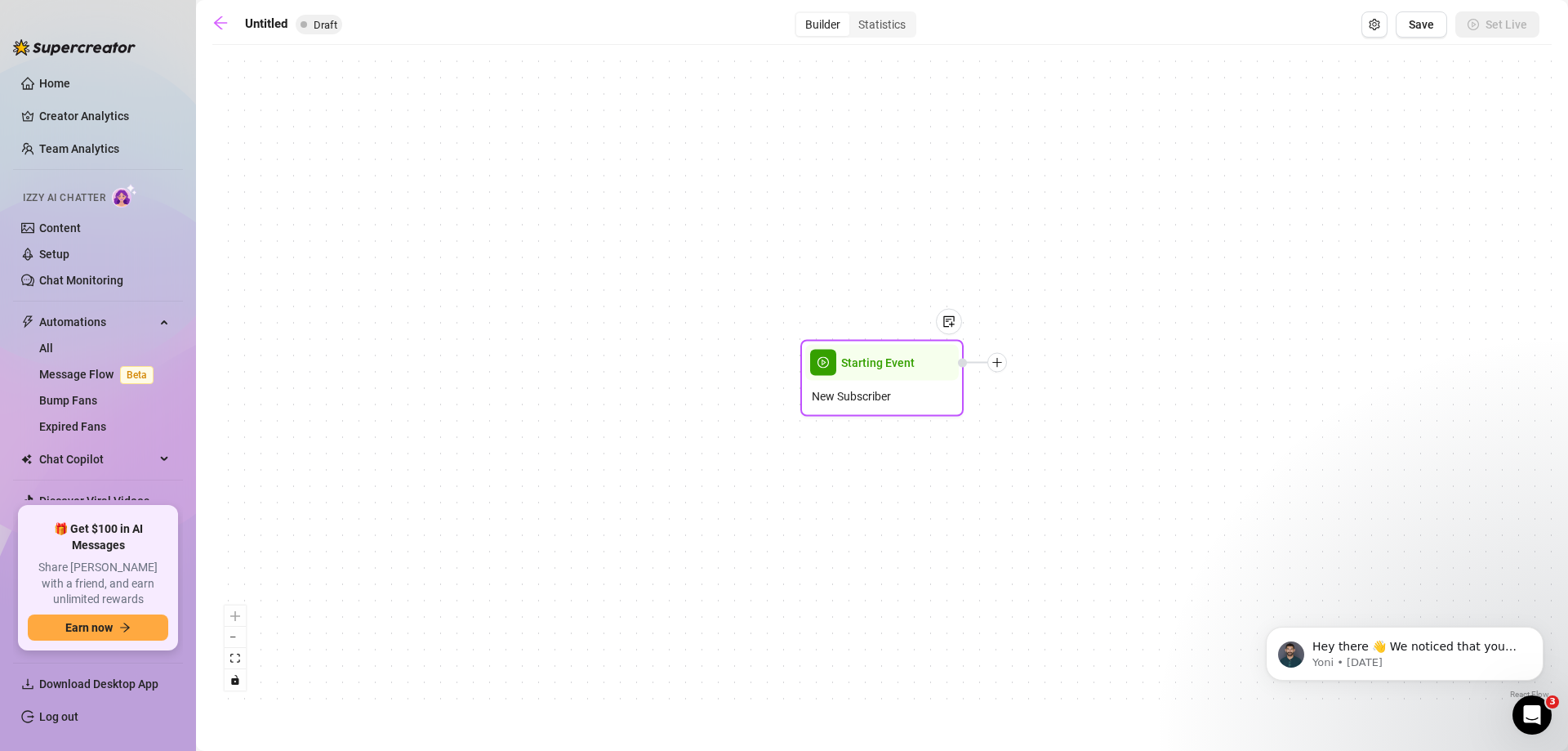
click at [1002, 359] on icon "plus" at bounding box center [997, 362] width 11 height 11
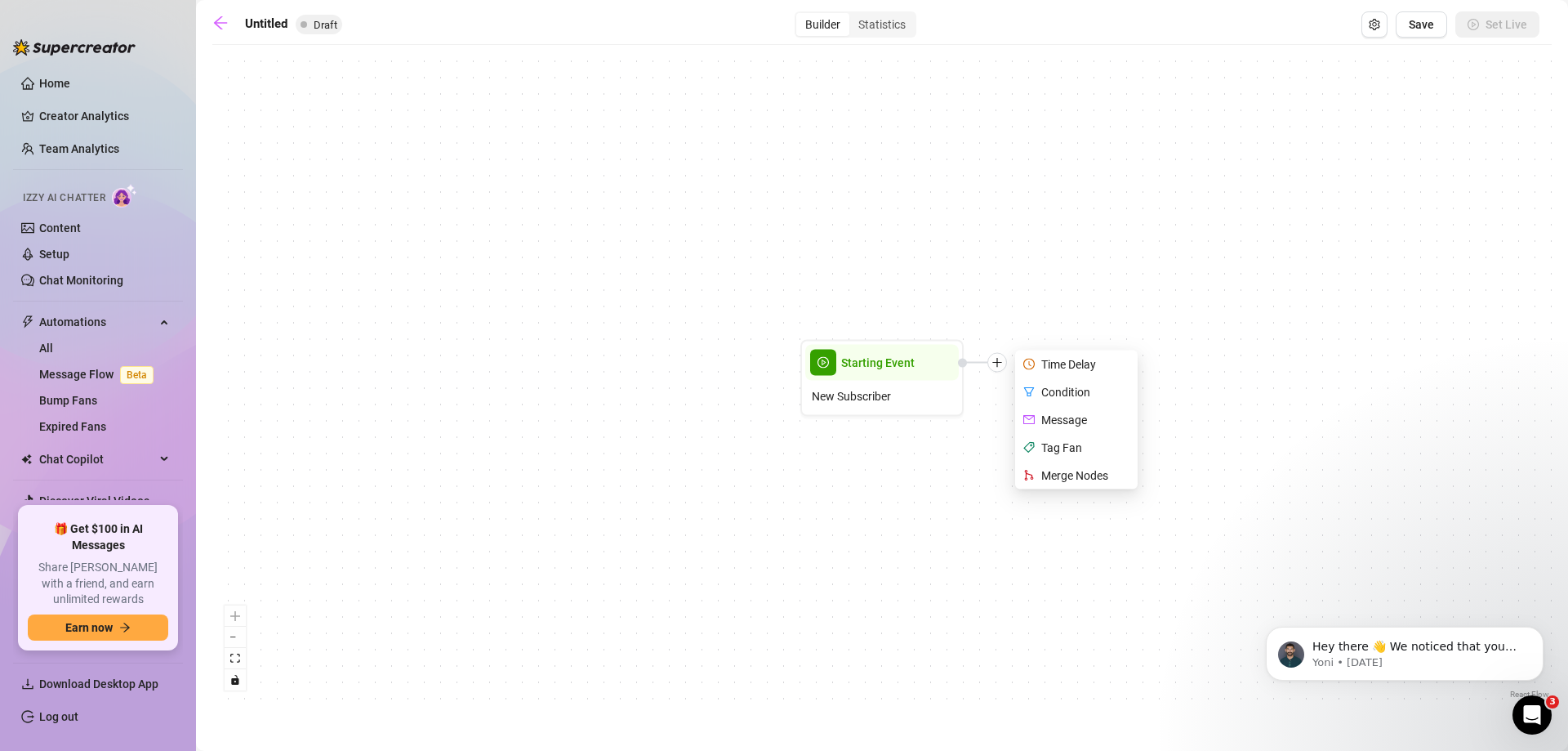
click at [1017, 321] on div "Starting Event New Subscriber Time Delay Condition Message Tag Fan Merge Nodes" at bounding box center [882, 377] width 1339 height 649
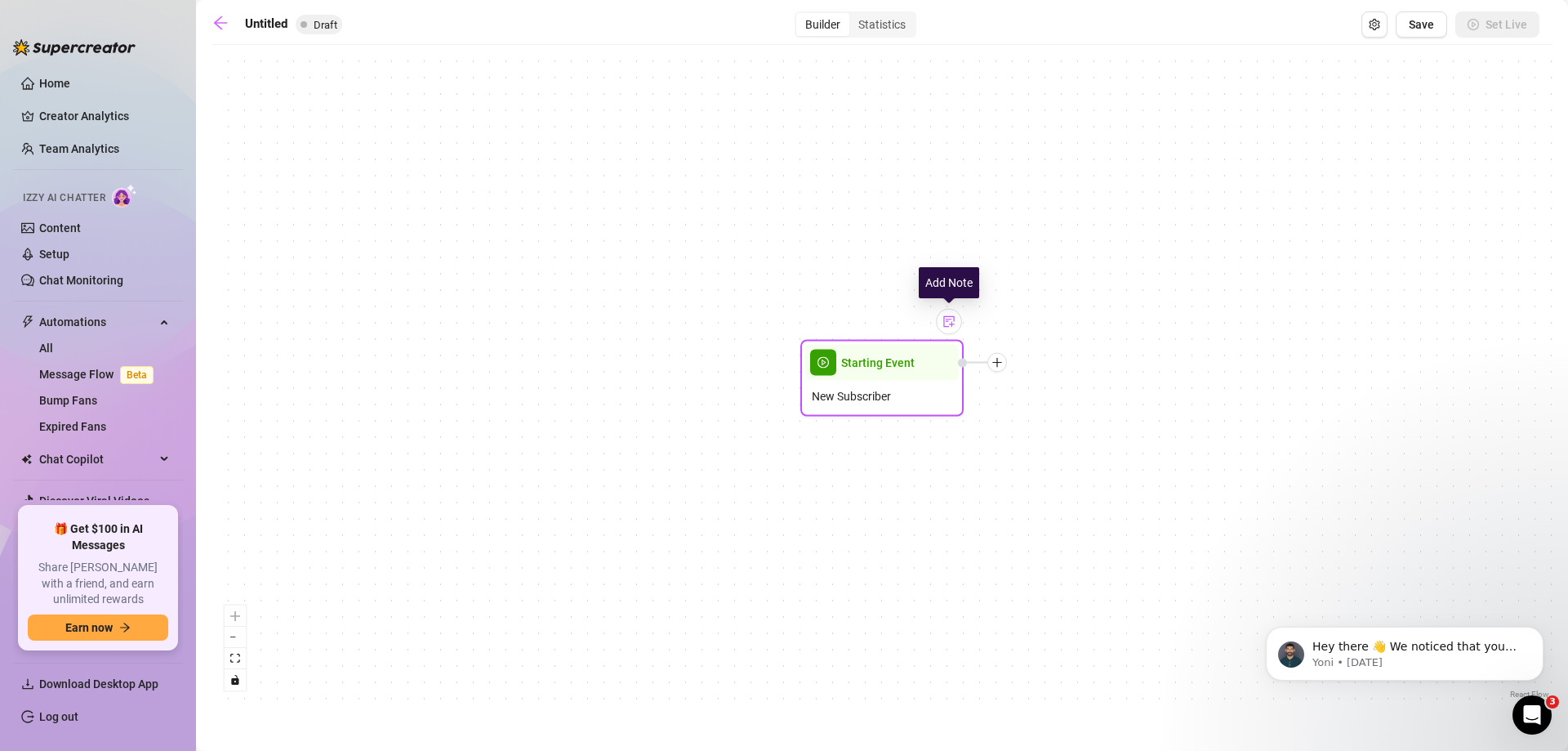
click at [951, 318] on img at bounding box center [948, 322] width 13 height 13
click at [951, 317] on div "Starting Event New Subscriber Note:" at bounding box center [882, 377] width 1339 height 649
click at [998, 360] on icon "plus" at bounding box center [997, 362] width 11 height 11
click at [1085, 442] on div "Tag Fan" at bounding box center [1077, 448] width 119 height 28
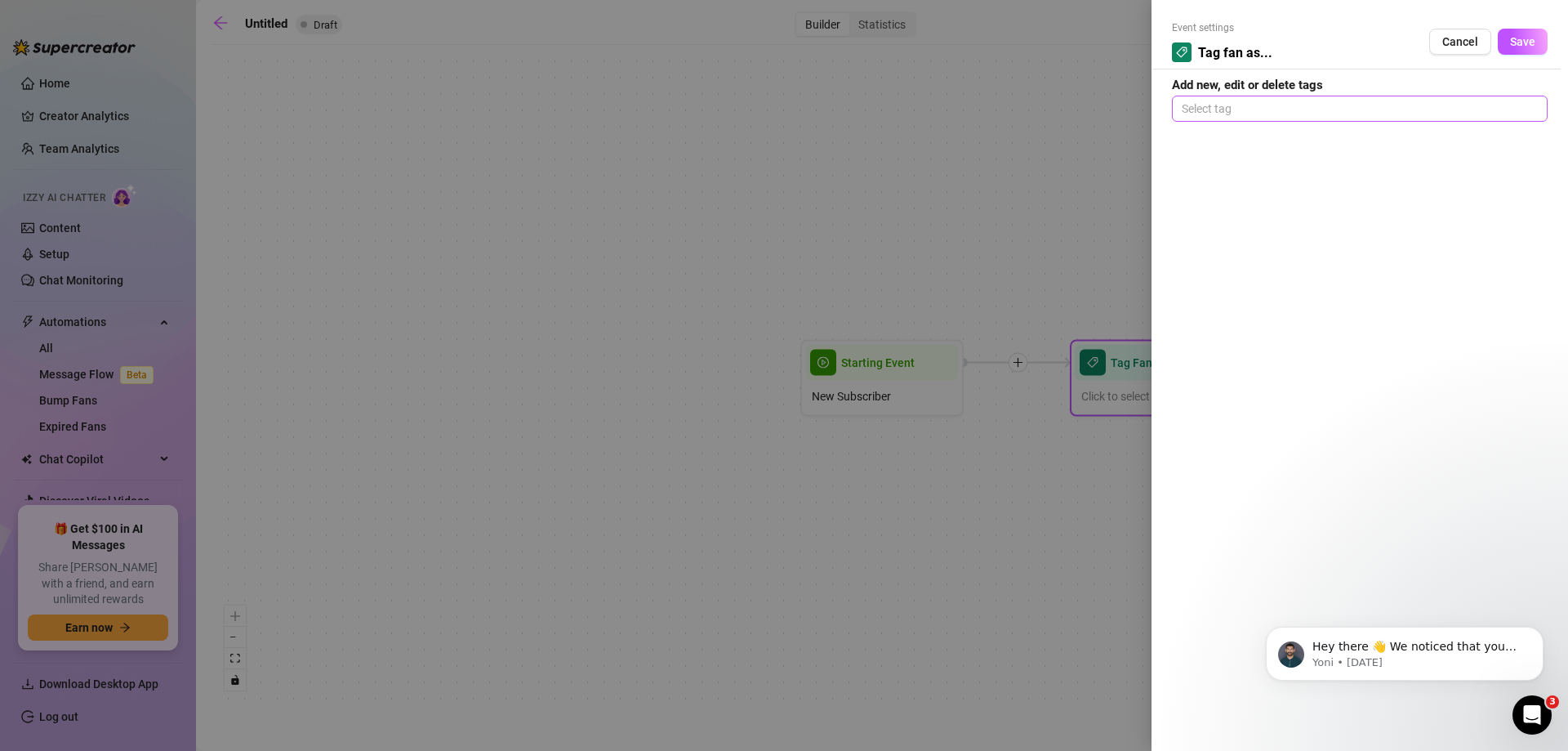
click at [1274, 112] on div at bounding box center [1359, 109] width 369 height 22
click at [1238, 214] on div "Custom" at bounding box center [1359, 219] width 349 height 18
click at [1269, 286] on div "Event settings Tag fan as... Cancel Save Add new, edit or delete tags Custom" at bounding box center [1359, 376] width 417 height 751
click at [1511, 41] on span "Save" at bounding box center [1522, 42] width 25 height 13
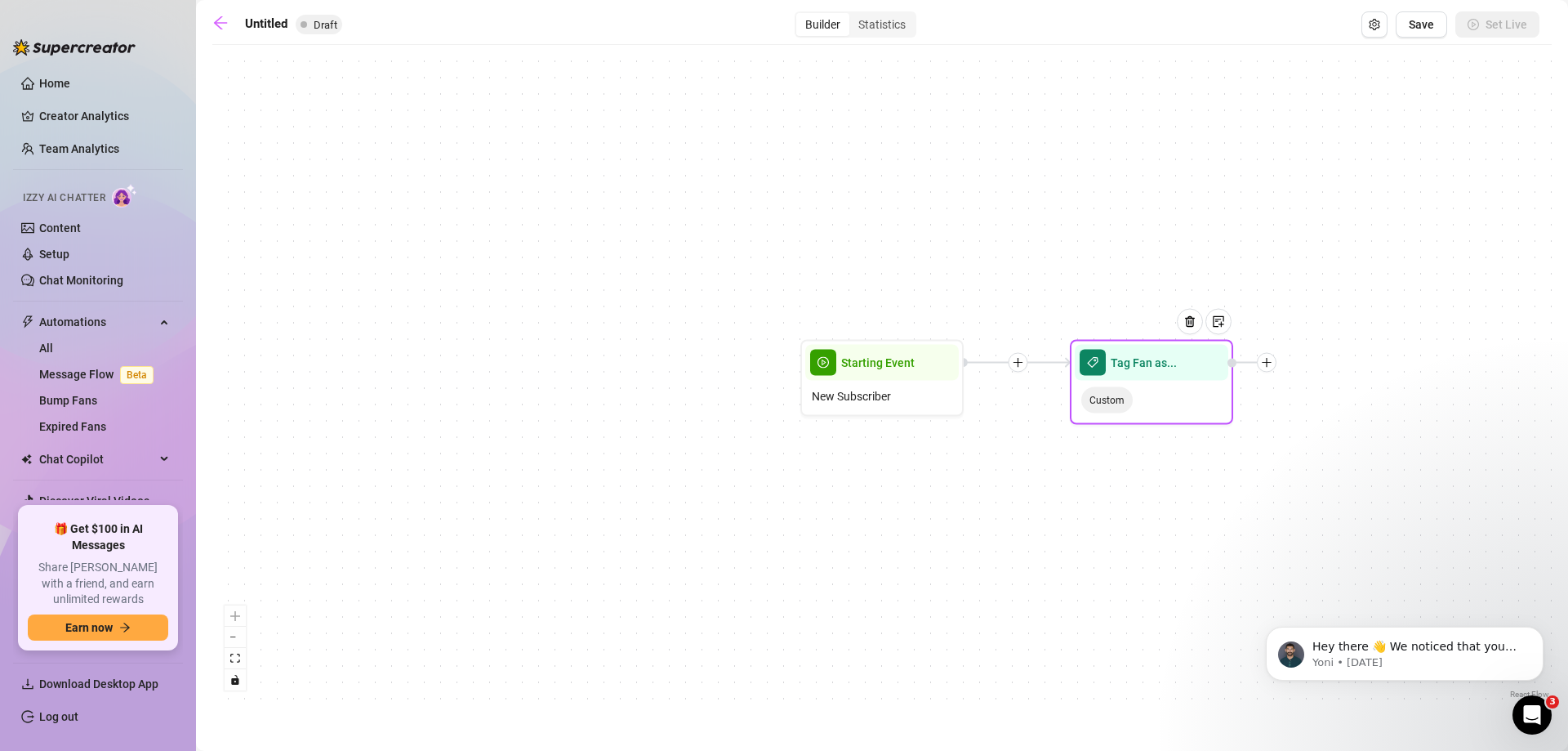
click at [1262, 363] on icon "plus" at bounding box center [1267, 362] width 11 height 11
click at [1192, 316] on img at bounding box center [1190, 322] width 13 height 13
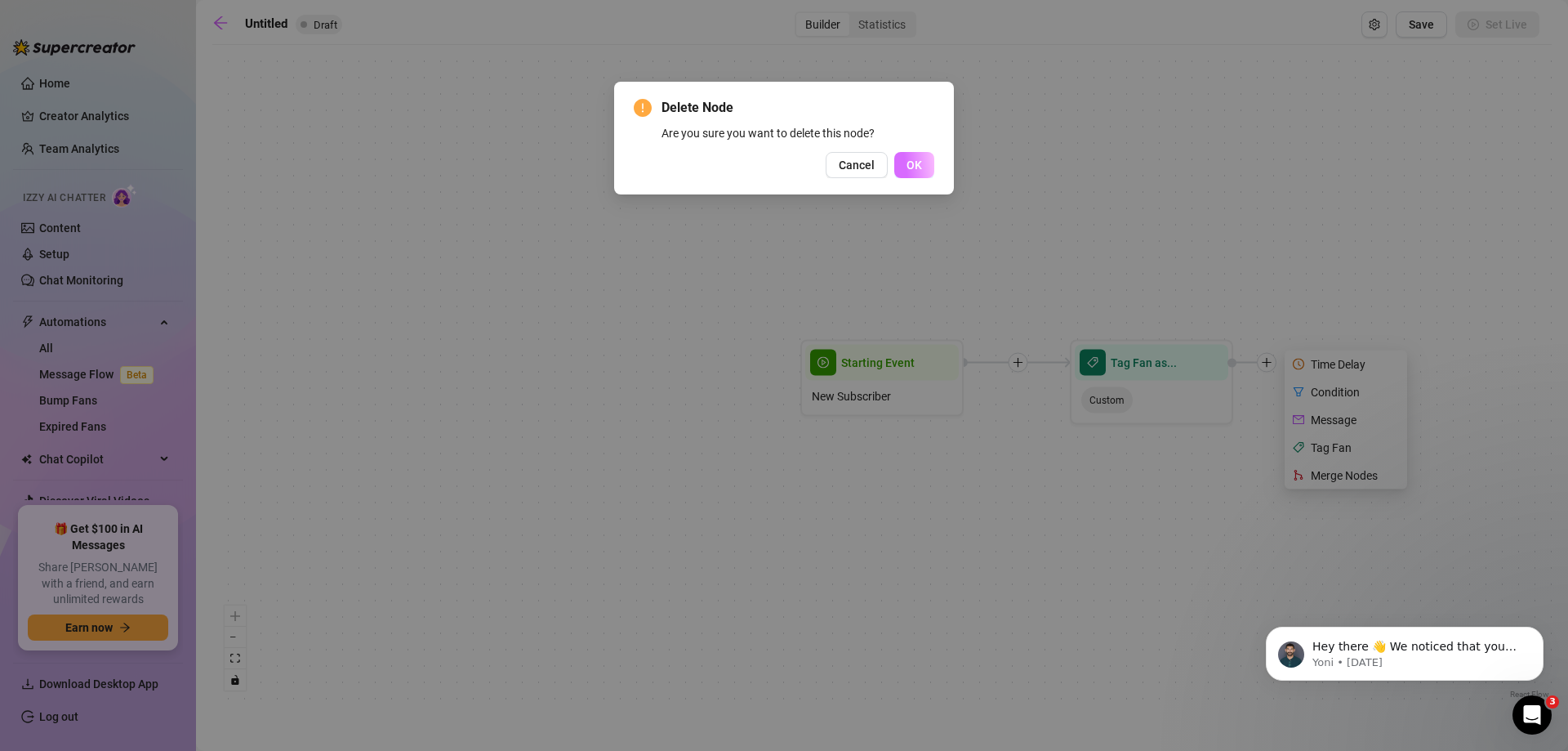
click at [916, 169] on span "OK" at bounding box center [914, 165] width 16 height 13
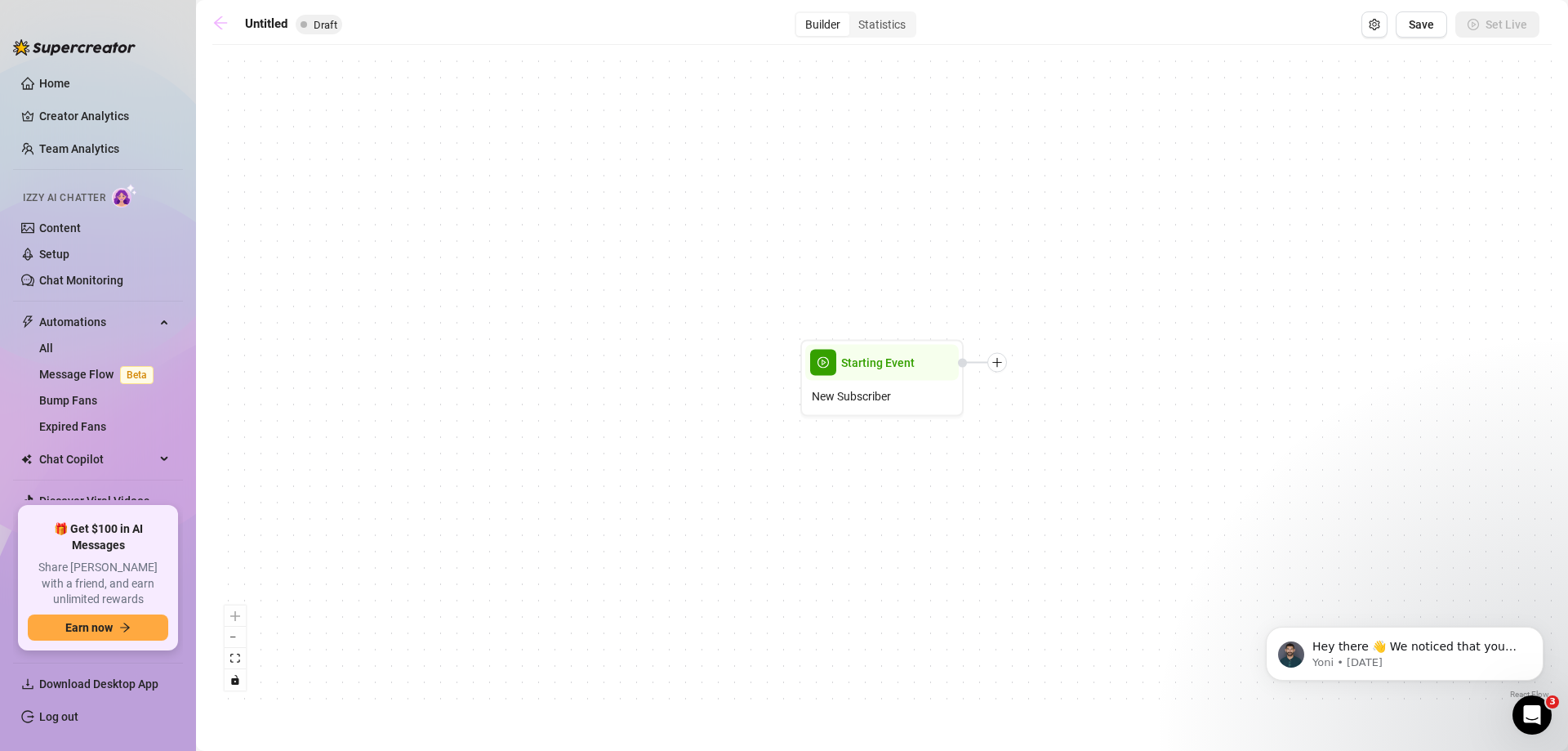
click at [216, 22] on icon "arrow-left" at bounding box center [221, 22] width 13 height 13
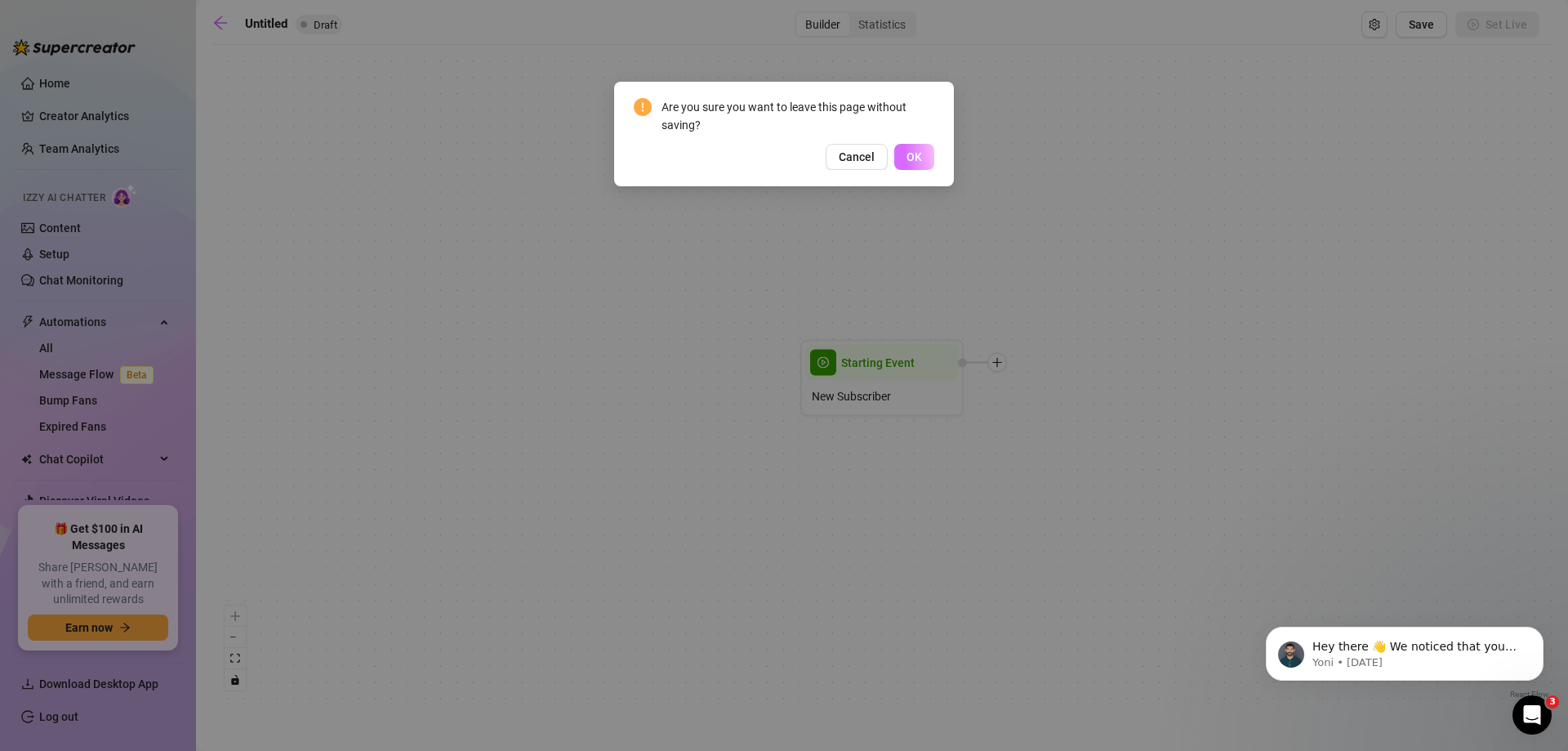
click at [920, 155] on span "OK" at bounding box center [914, 156] width 16 height 13
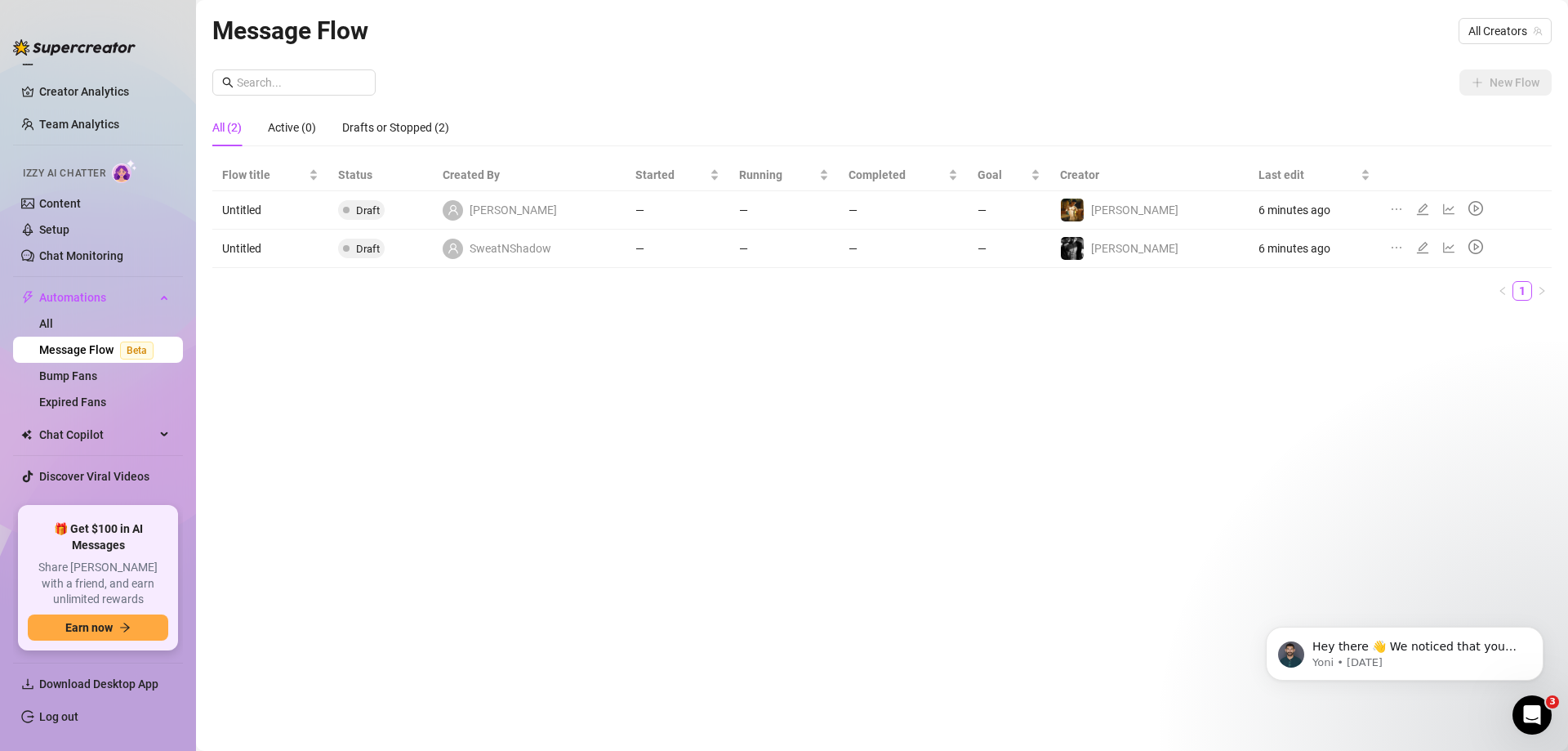
scroll to position [37, 0]
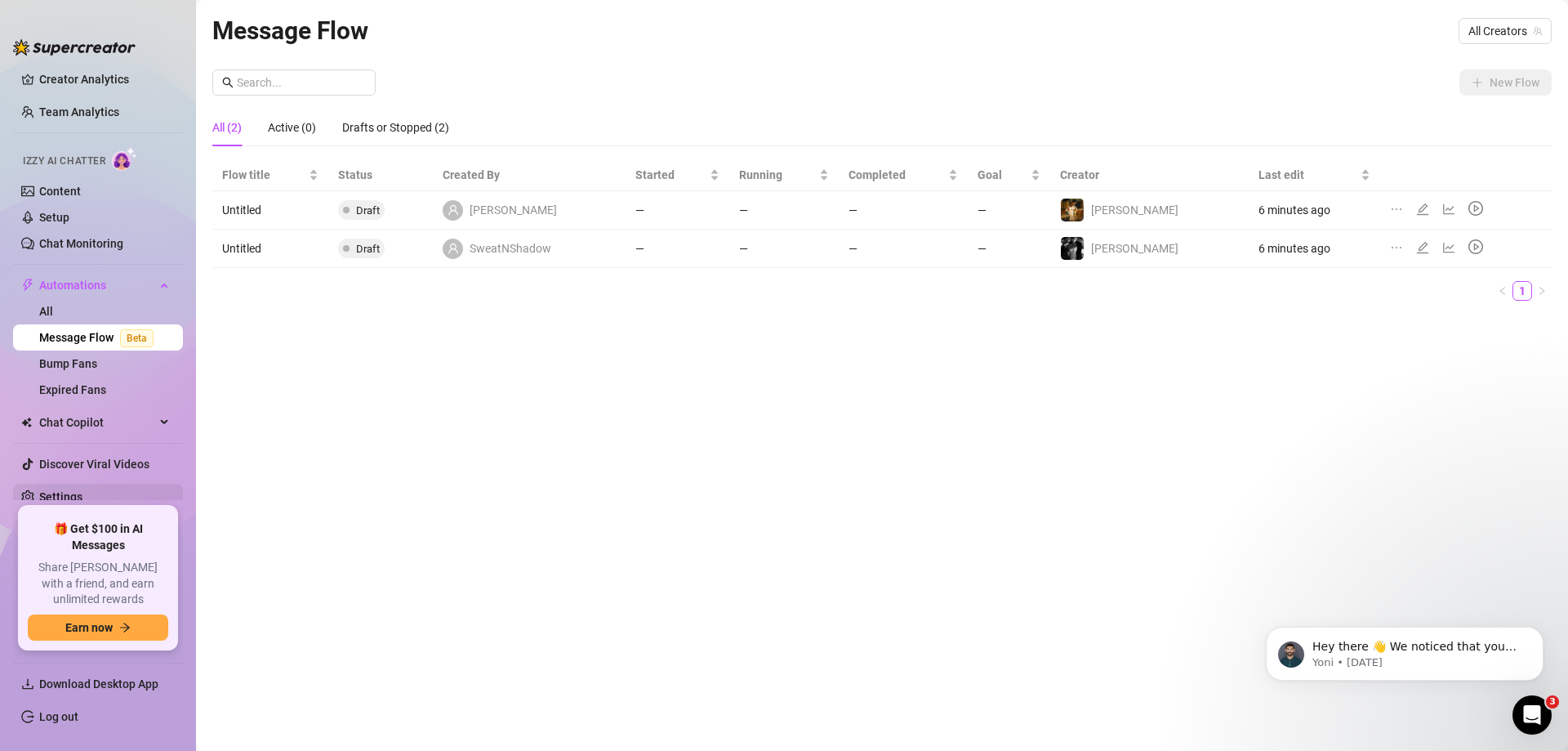
click at [62, 493] on link "Settings" at bounding box center [61, 496] width 43 height 13
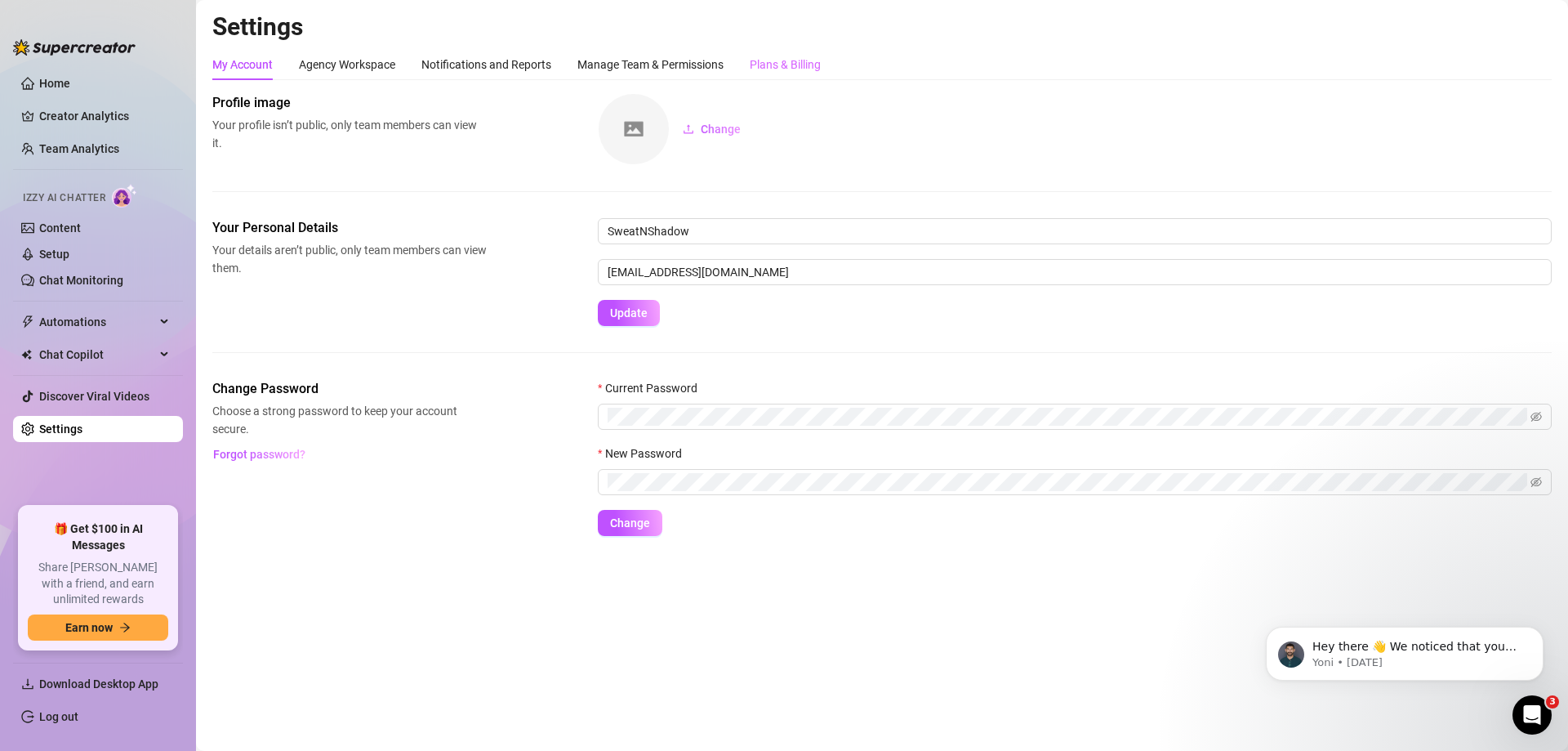
click at [761, 75] on div "Plans & Billing" at bounding box center [785, 64] width 71 height 31
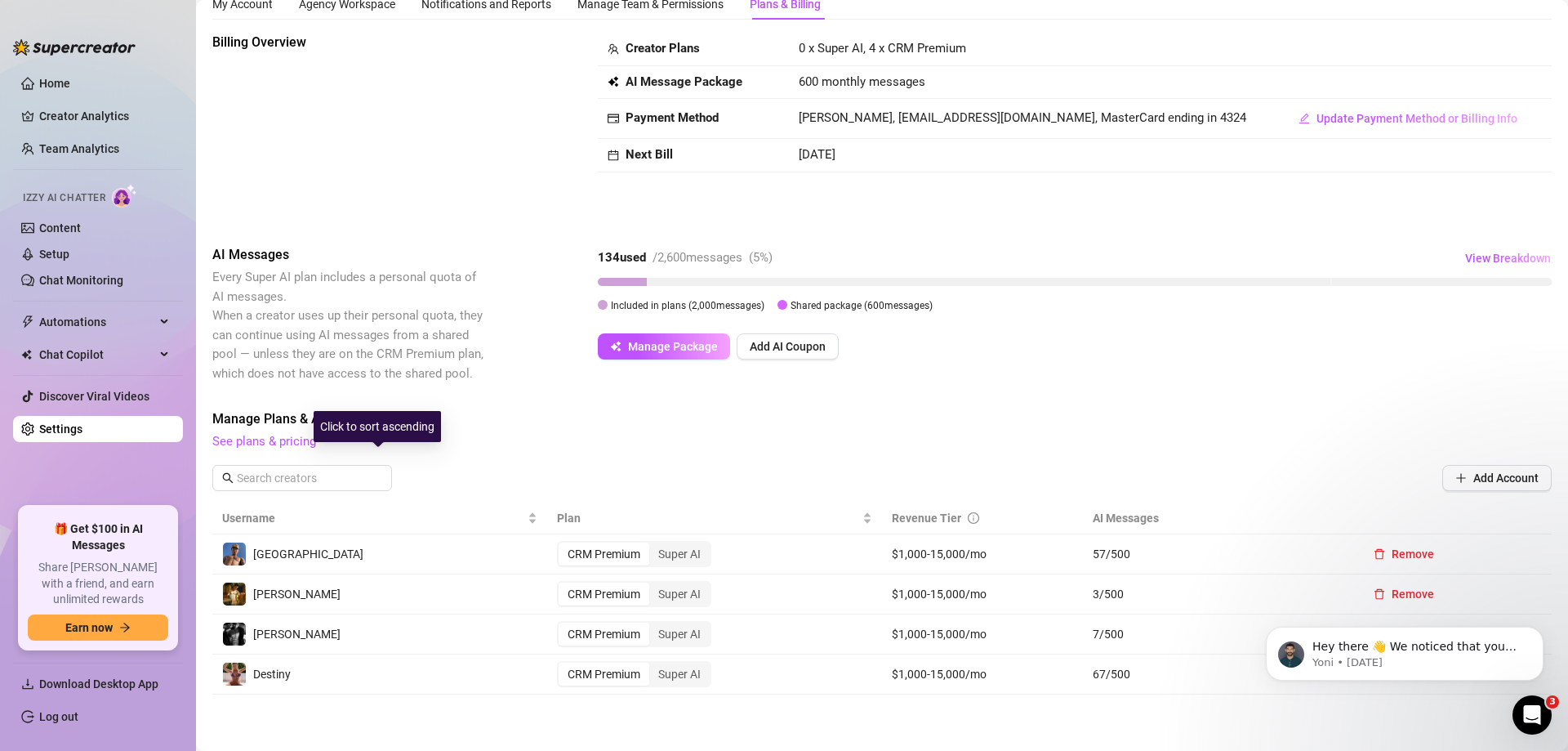
scroll to position [163, 0]
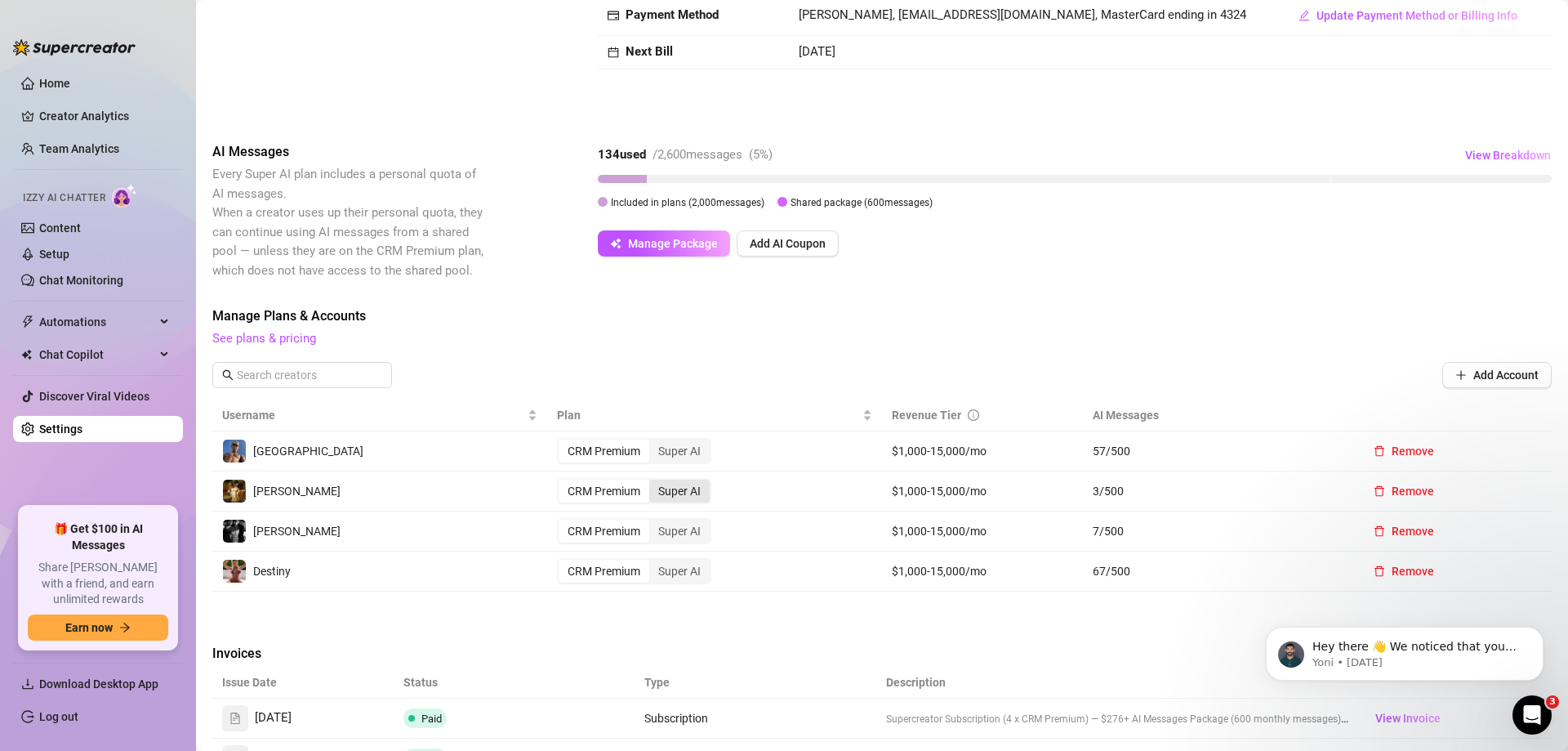
click at [665, 493] on div "Super AI" at bounding box center [679, 491] width 61 height 22
click at [653, 482] on input "Super AI" at bounding box center [653, 482] width 0 height 0
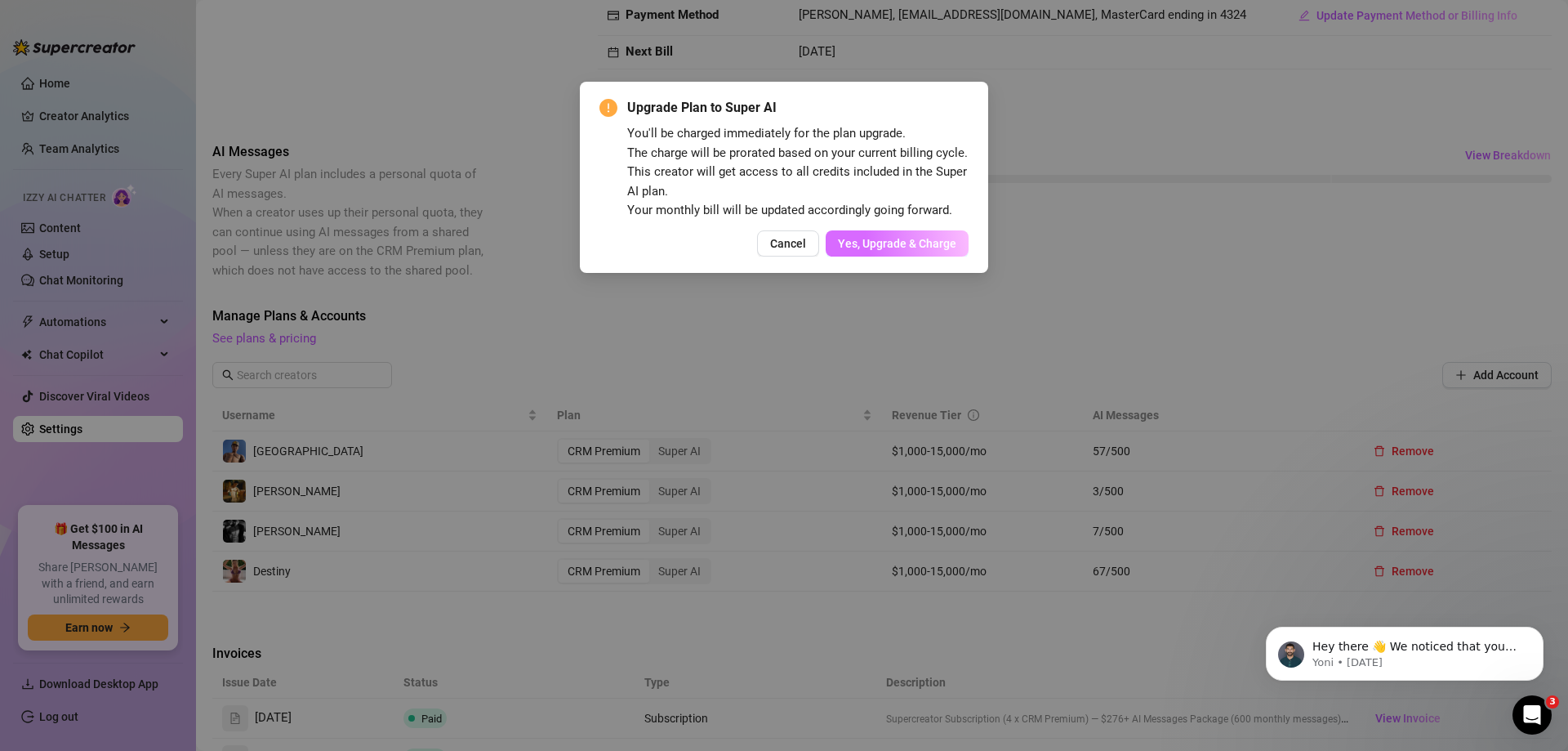
click at [882, 246] on span "Yes, Upgrade & Charge" at bounding box center [897, 243] width 118 height 13
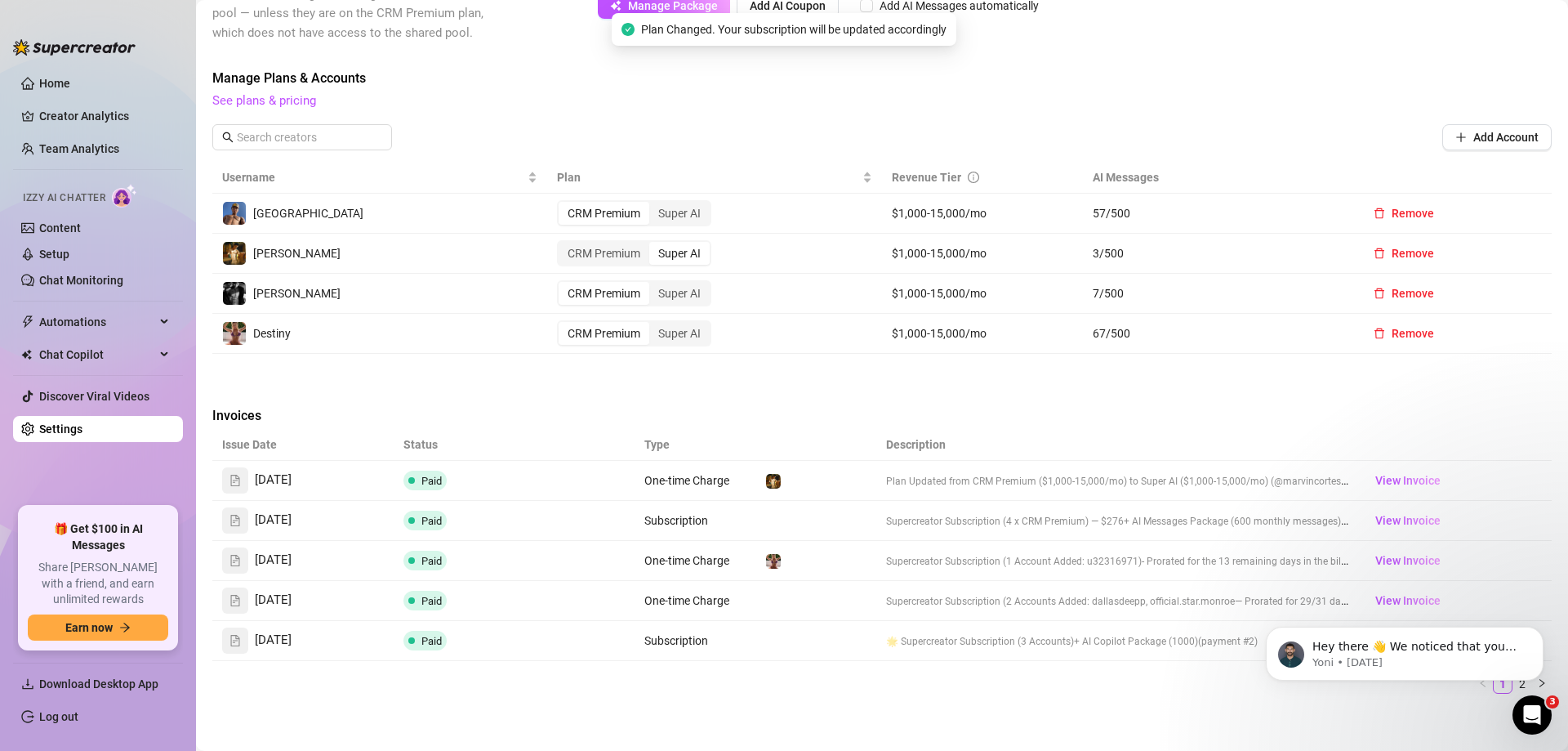
scroll to position [408, 0]
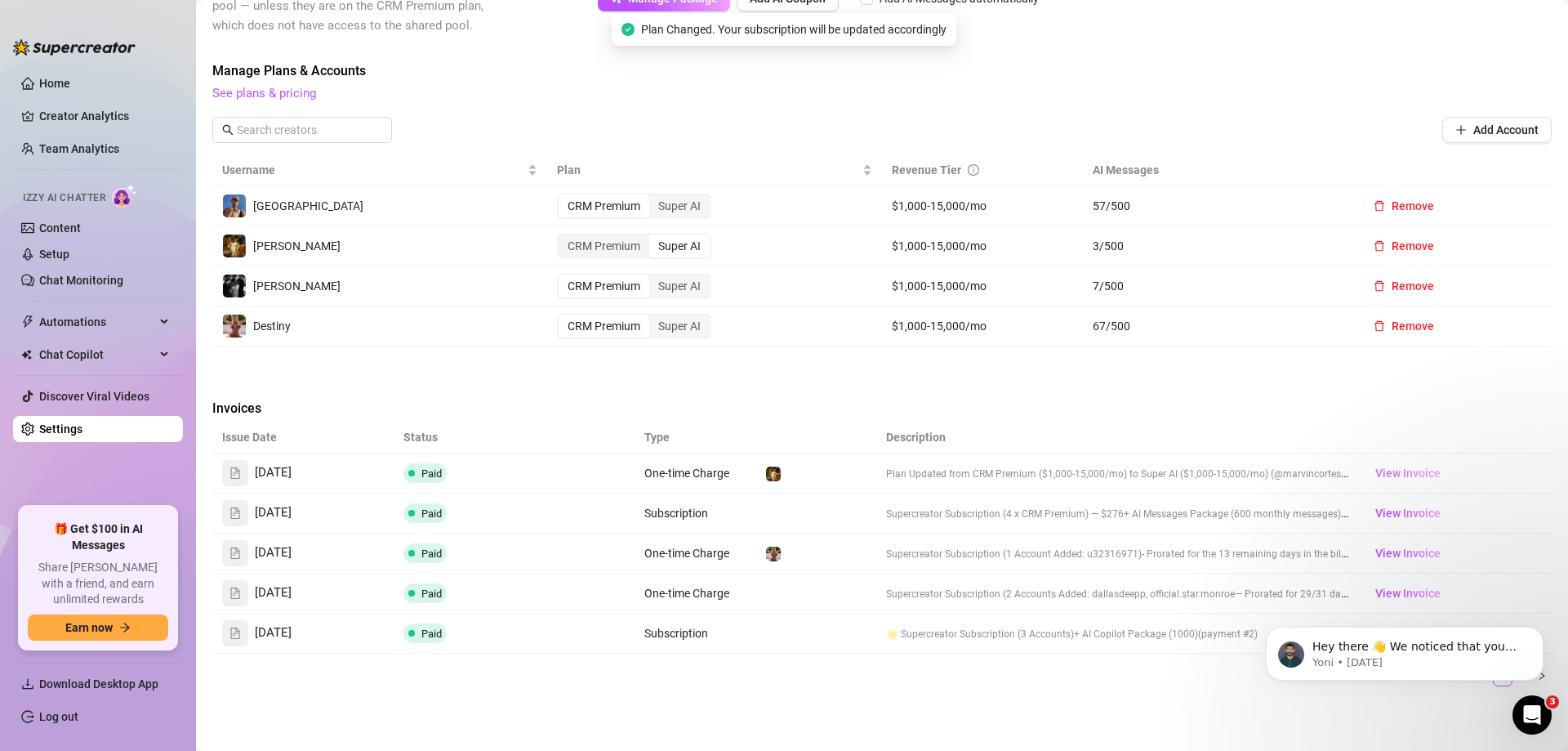
click at [1396, 470] on span "View Invoice" at bounding box center [1408, 472] width 66 height 18
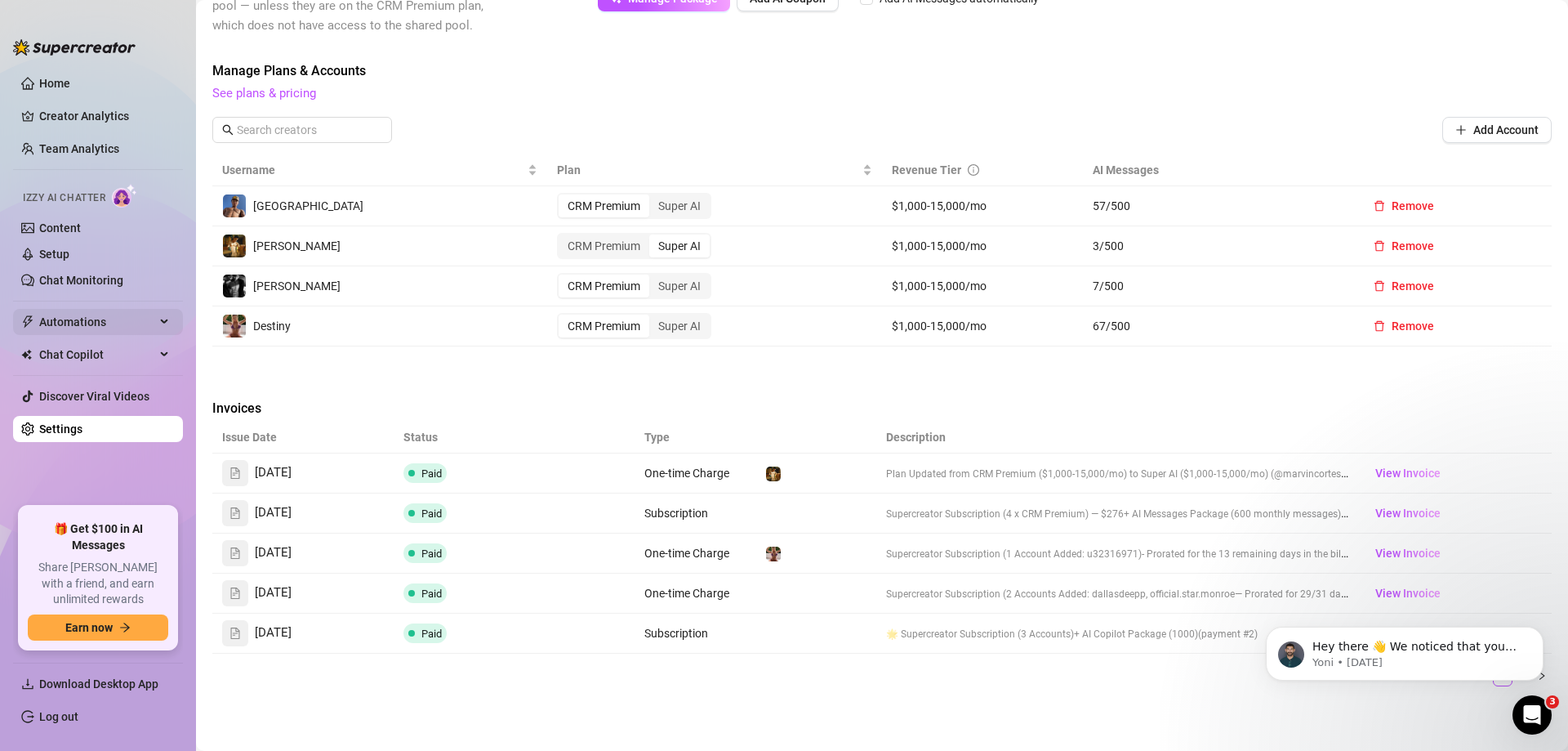
click at [86, 321] on span "Automations" at bounding box center [97, 322] width 116 height 26
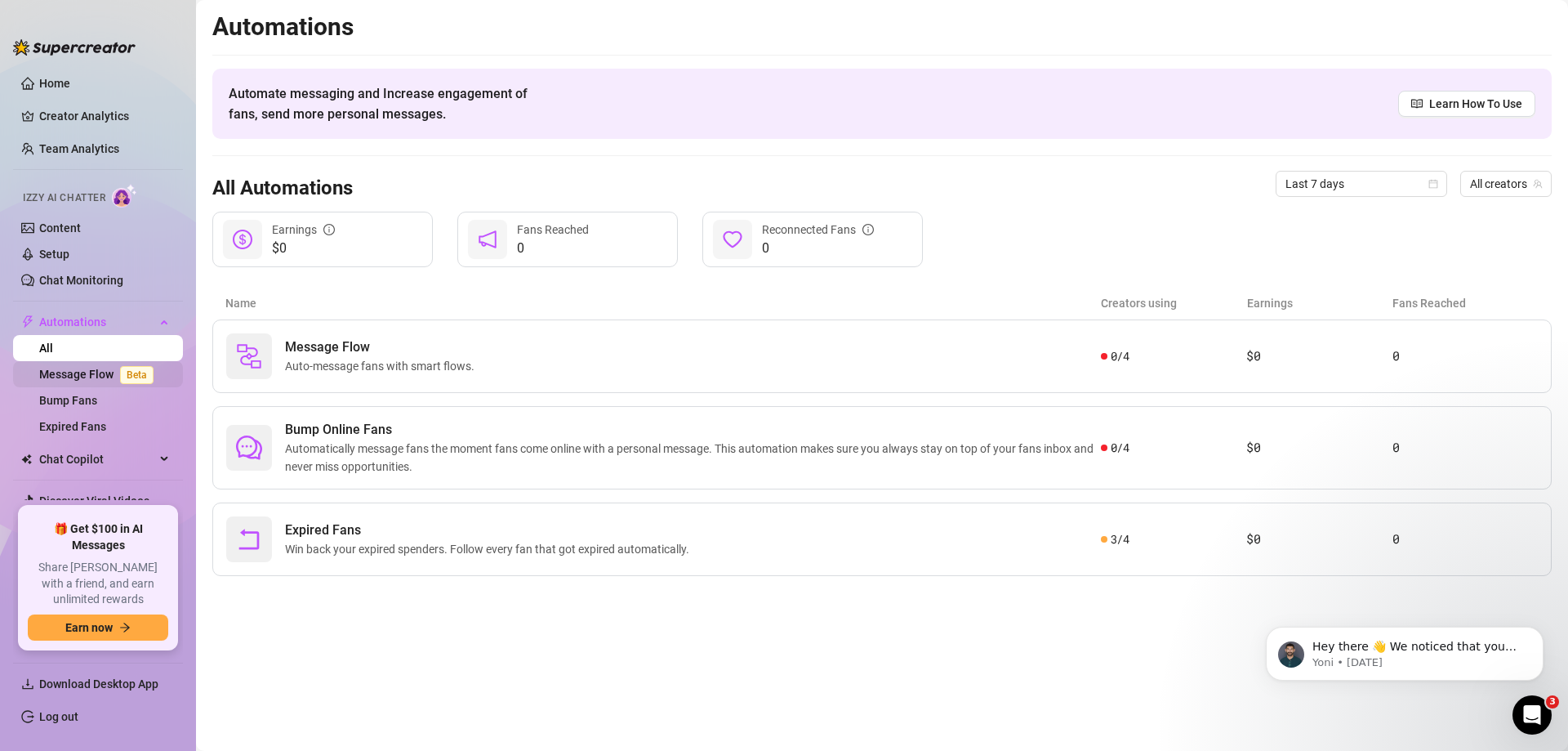
click at [66, 370] on link "Message Flow Beta" at bounding box center [99, 374] width 121 height 13
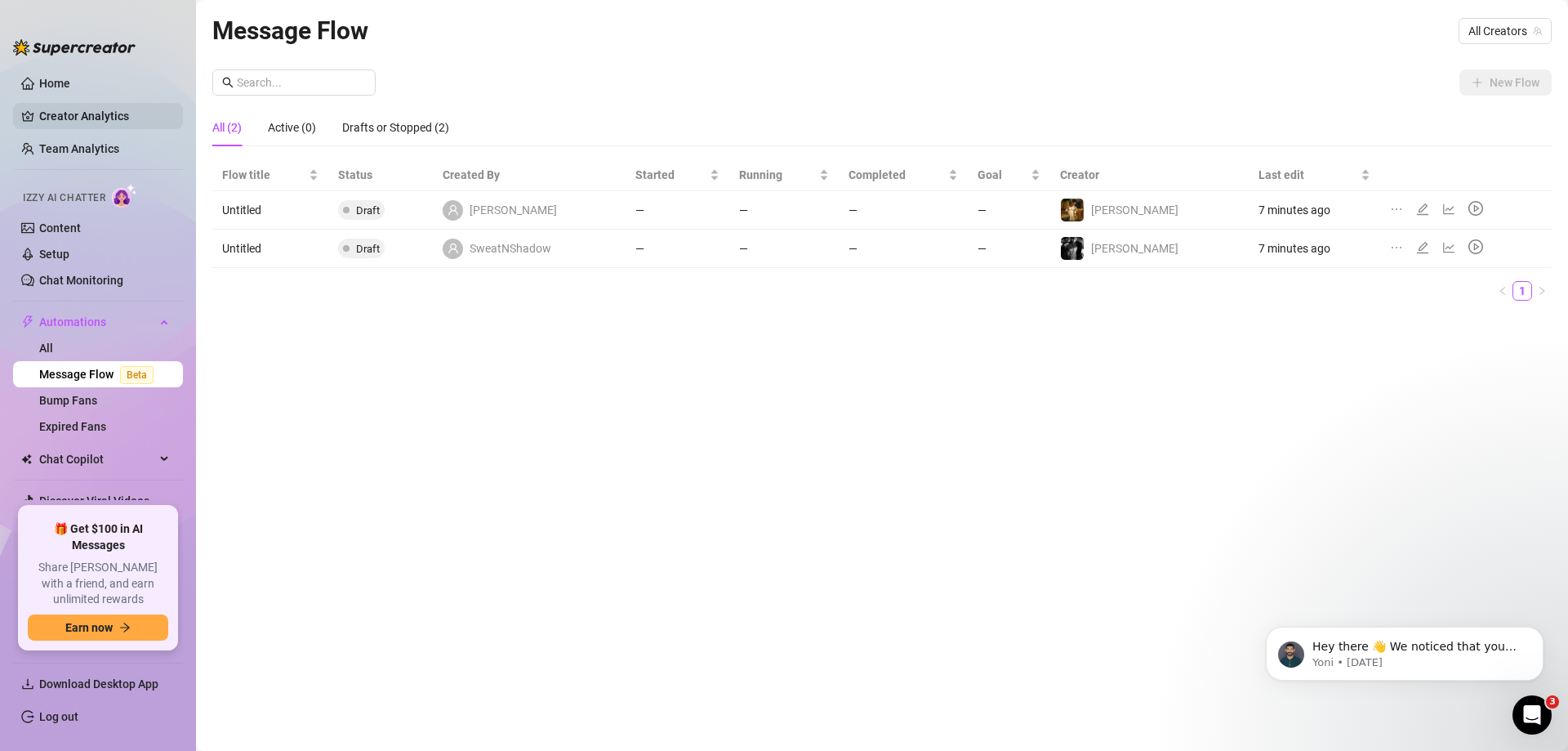
click at [87, 121] on link "Creator Analytics" at bounding box center [105, 116] width 131 height 26
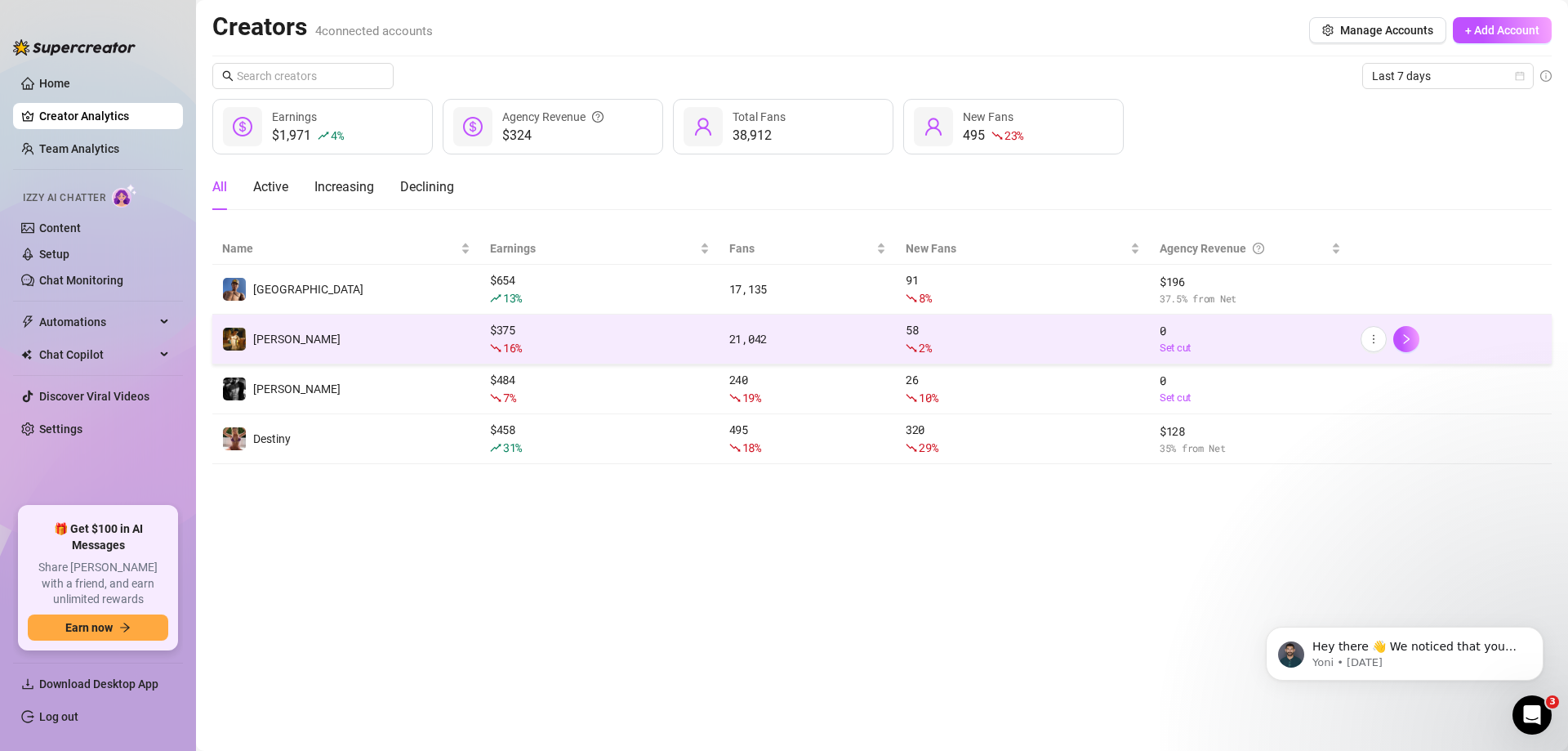
click at [388, 334] on td "[PERSON_NAME]" at bounding box center [346, 339] width 268 height 50
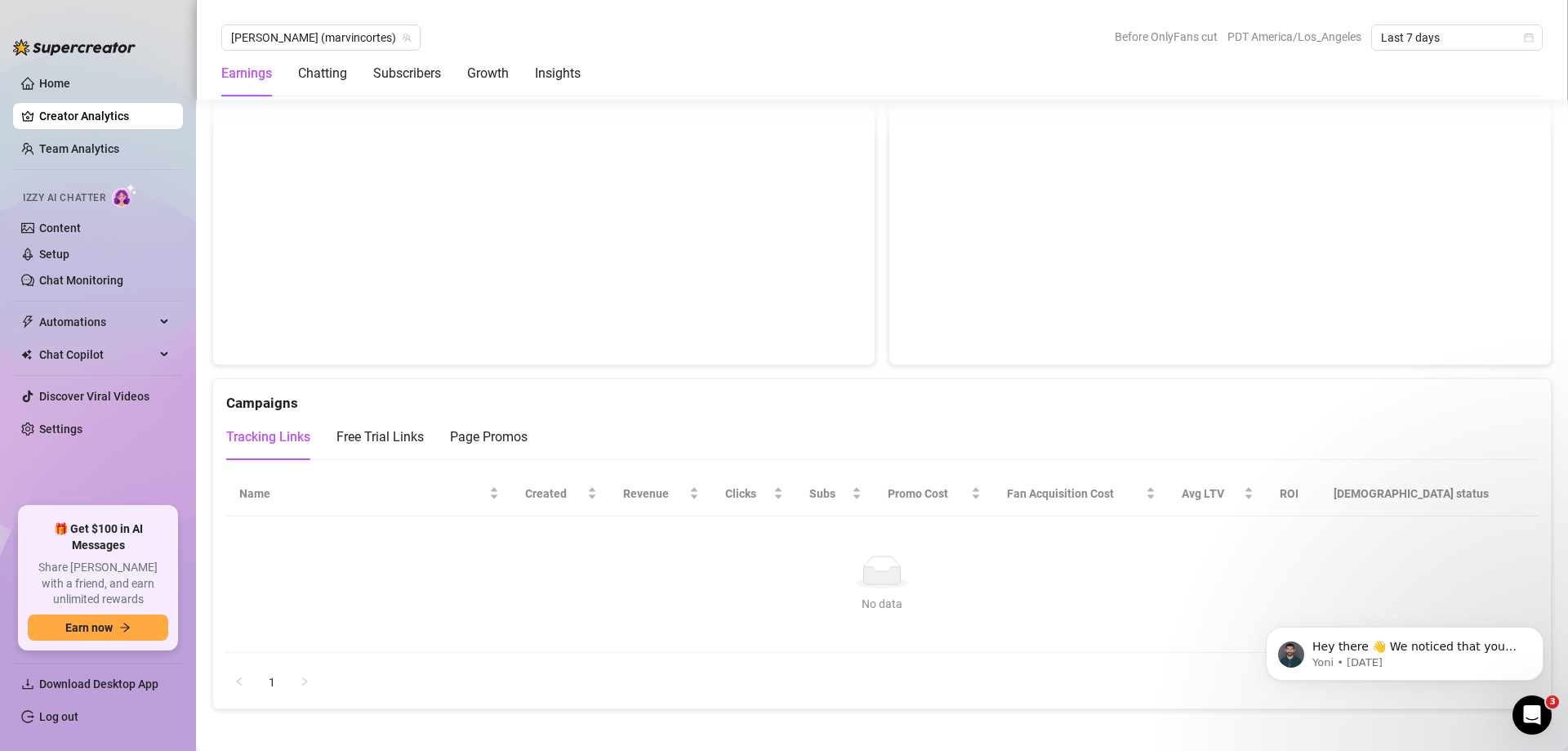
scroll to position [1797, 0]
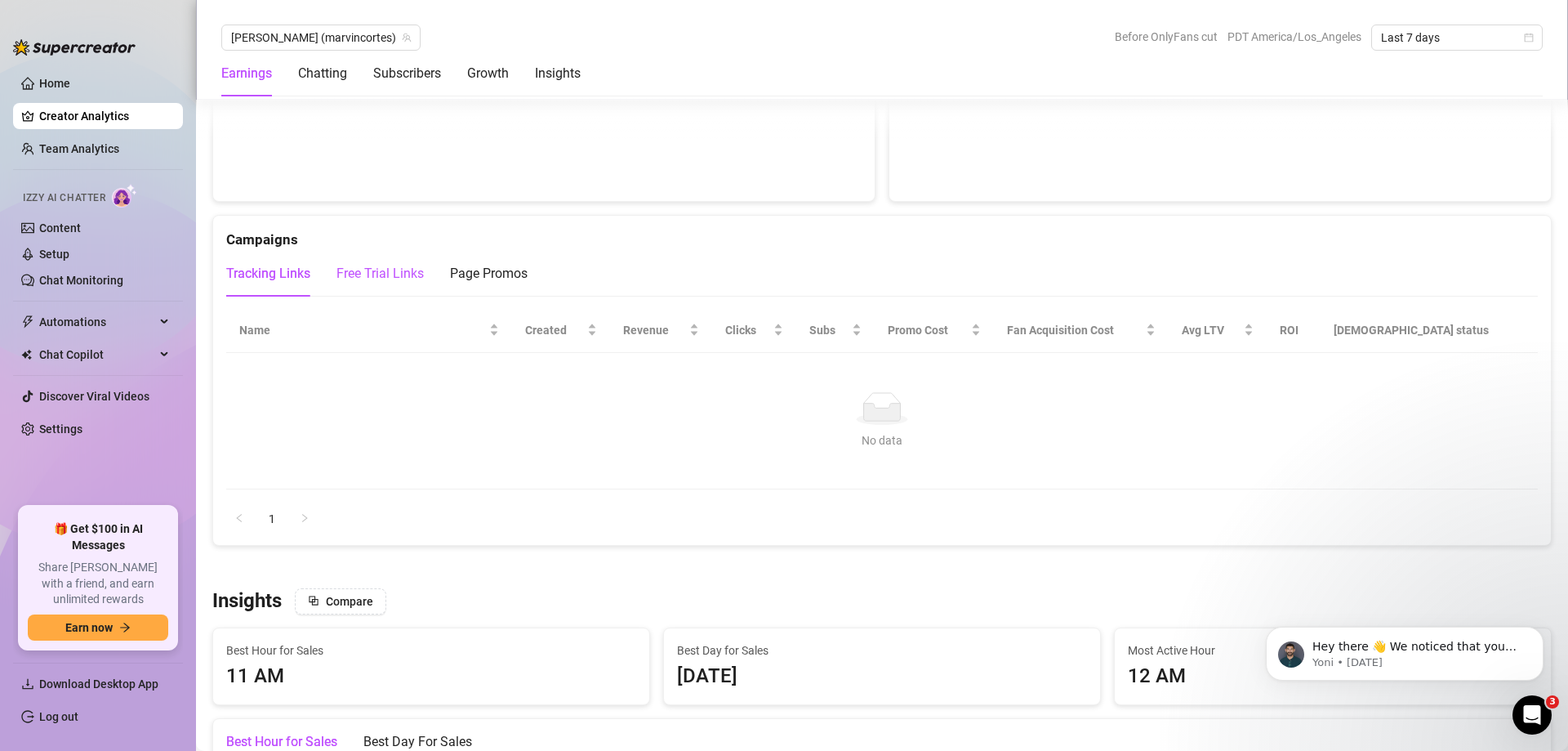
click at [380, 267] on div "Free Trial Links" at bounding box center [379, 273] width 87 height 20
click at [303, 270] on div "Tracking Links" at bounding box center [269, 273] width 84 height 20
click at [464, 274] on div "Page Promos" at bounding box center [489, 273] width 78 height 20
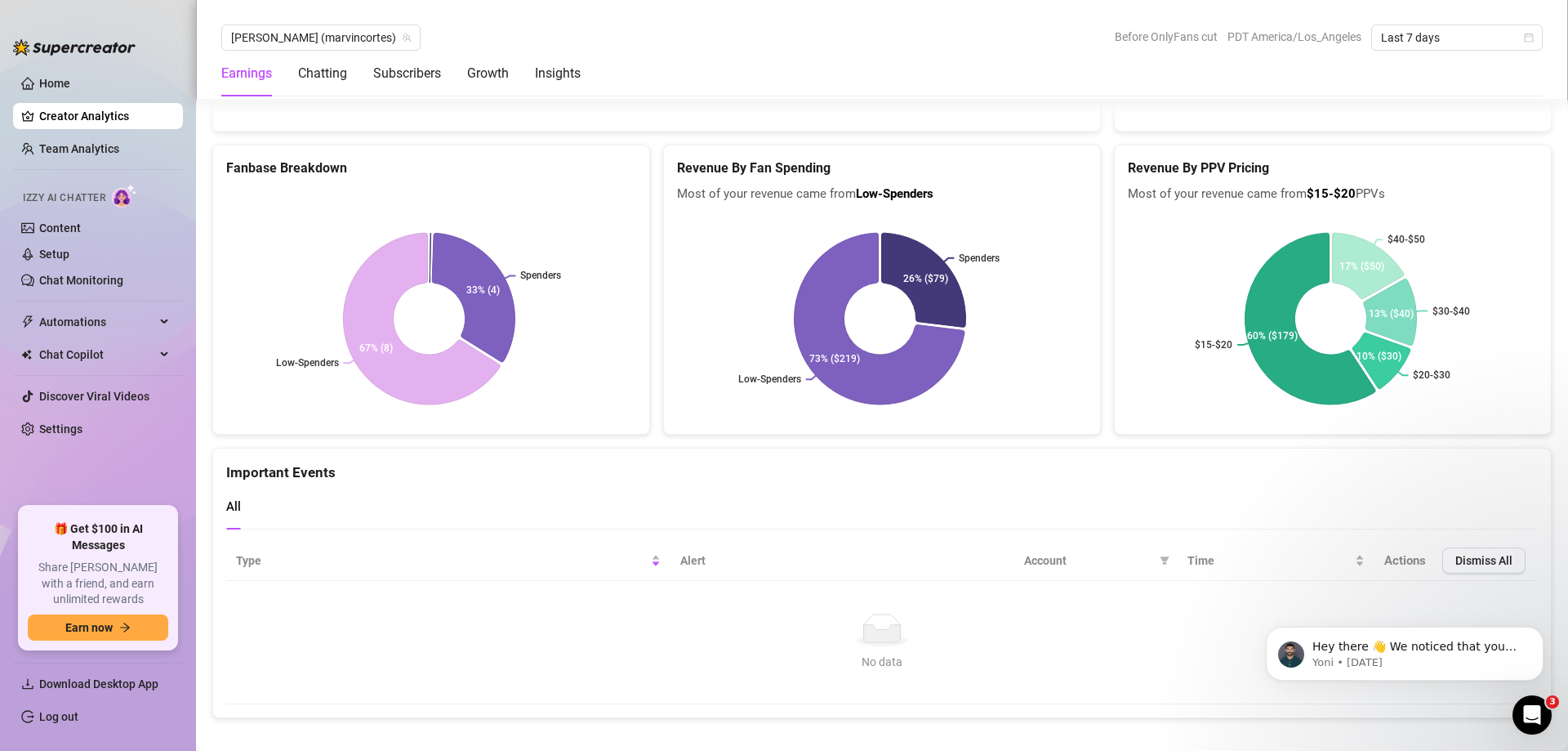
scroll to position [2925, 0]
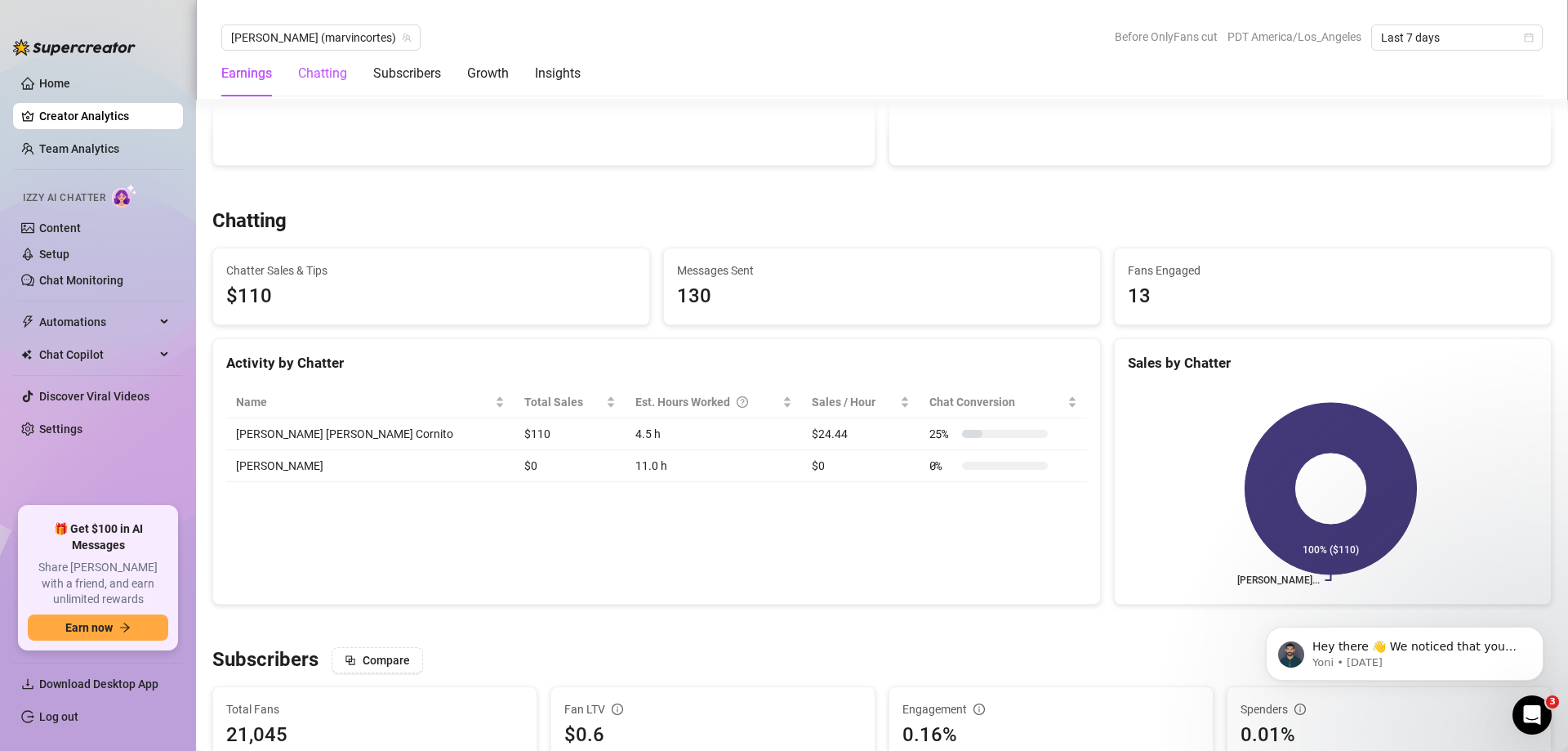
click at [334, 73] on div "Chatting" at bounding box center [322, 73] width 49 height 20
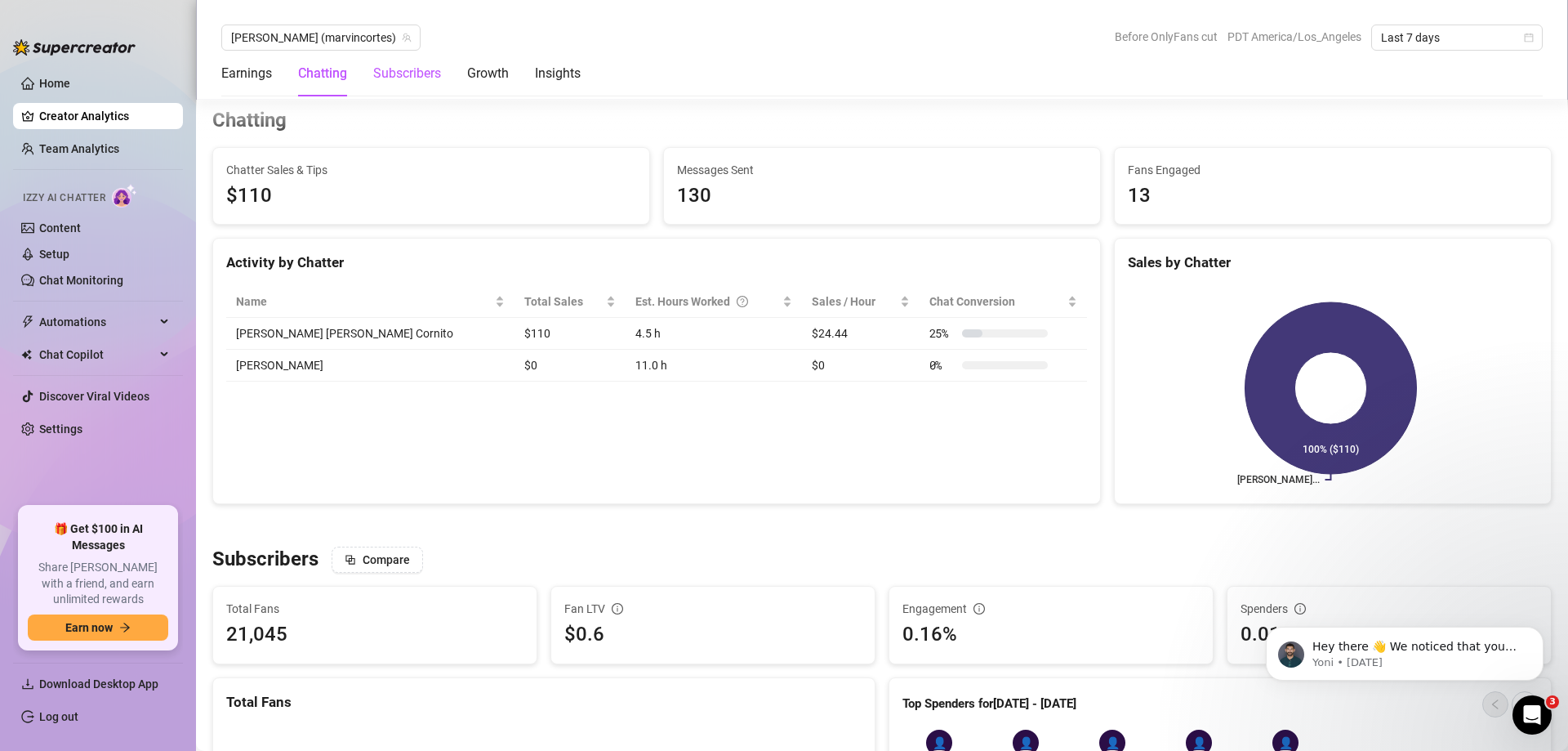
click at [392, 66] on div "Subscribers" at bounding box center [407, 73] width 67 height 20
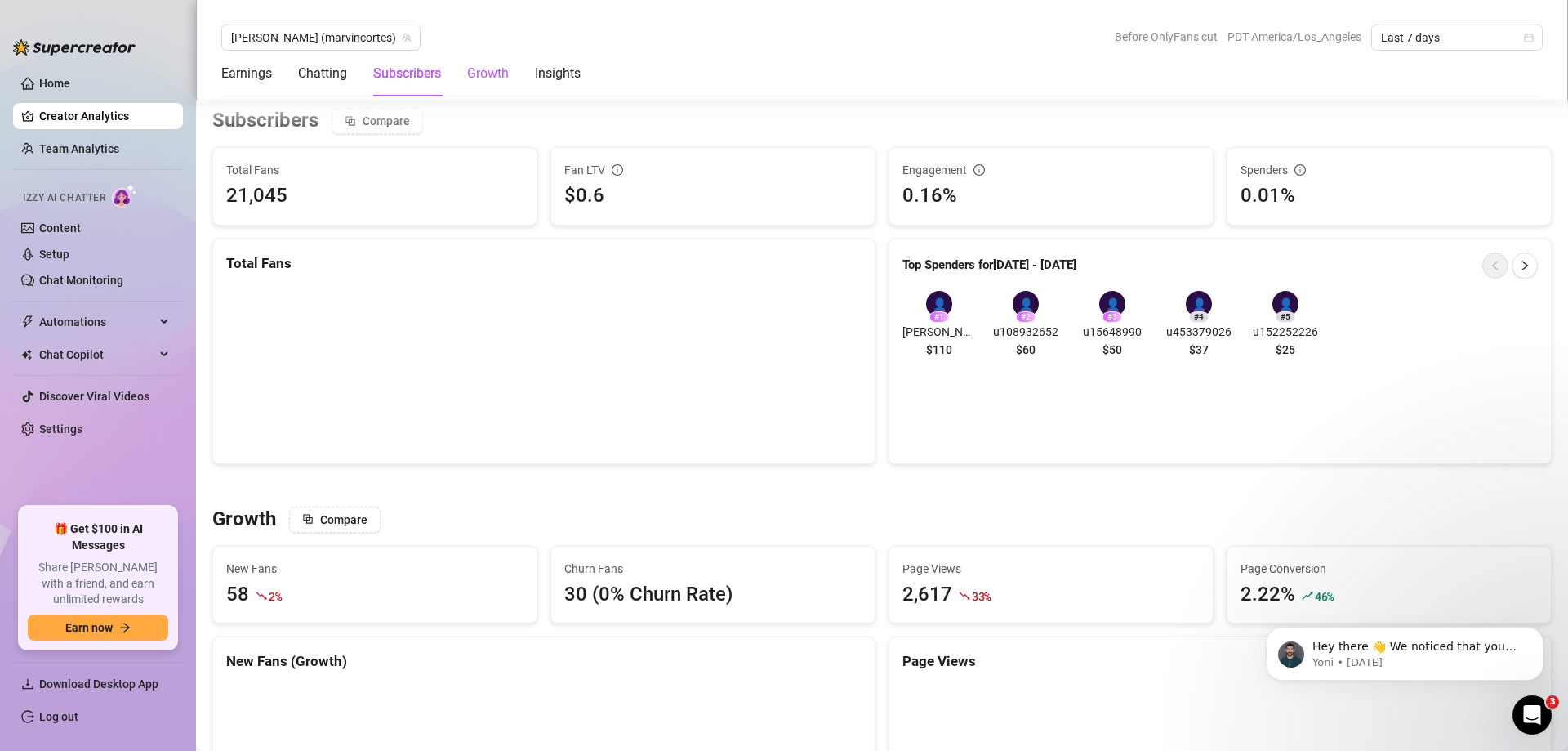
click at [476, 72] on div "Growth" at bounding box center [488, 73] width 41 height 20
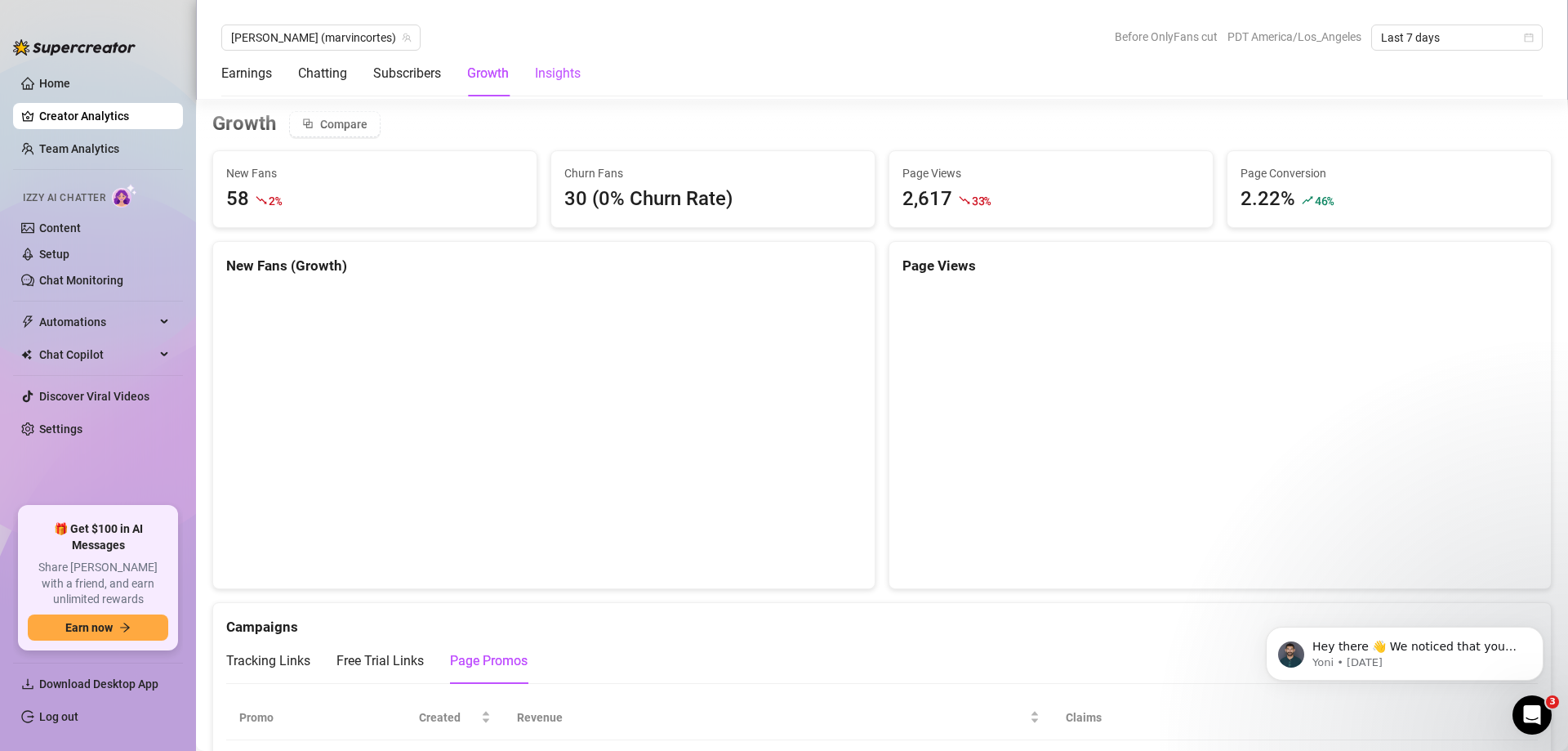
click at [537, 72] on div "Insights" at bounding box center [557, 73] width 46 height 20
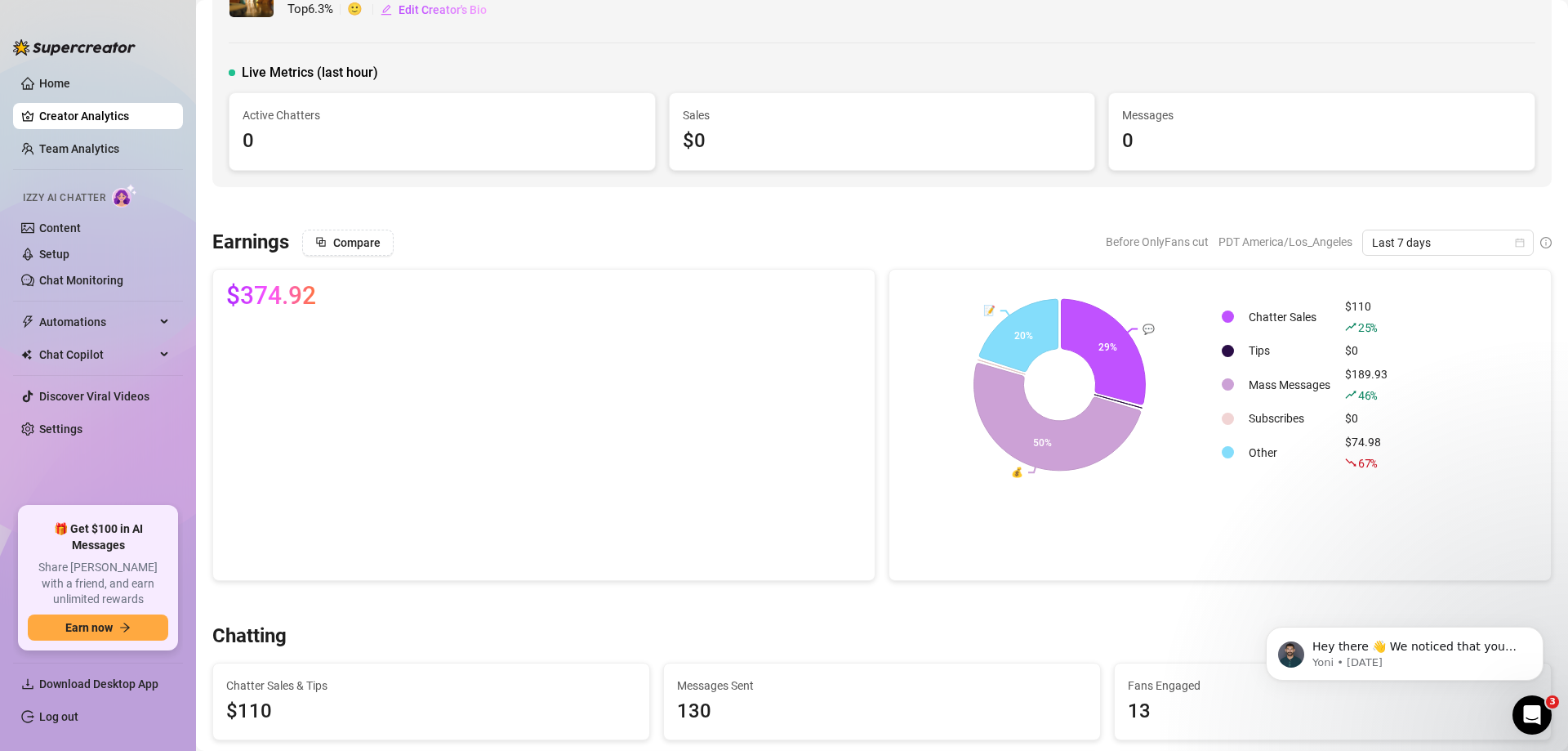
scroll to position [0, 0]
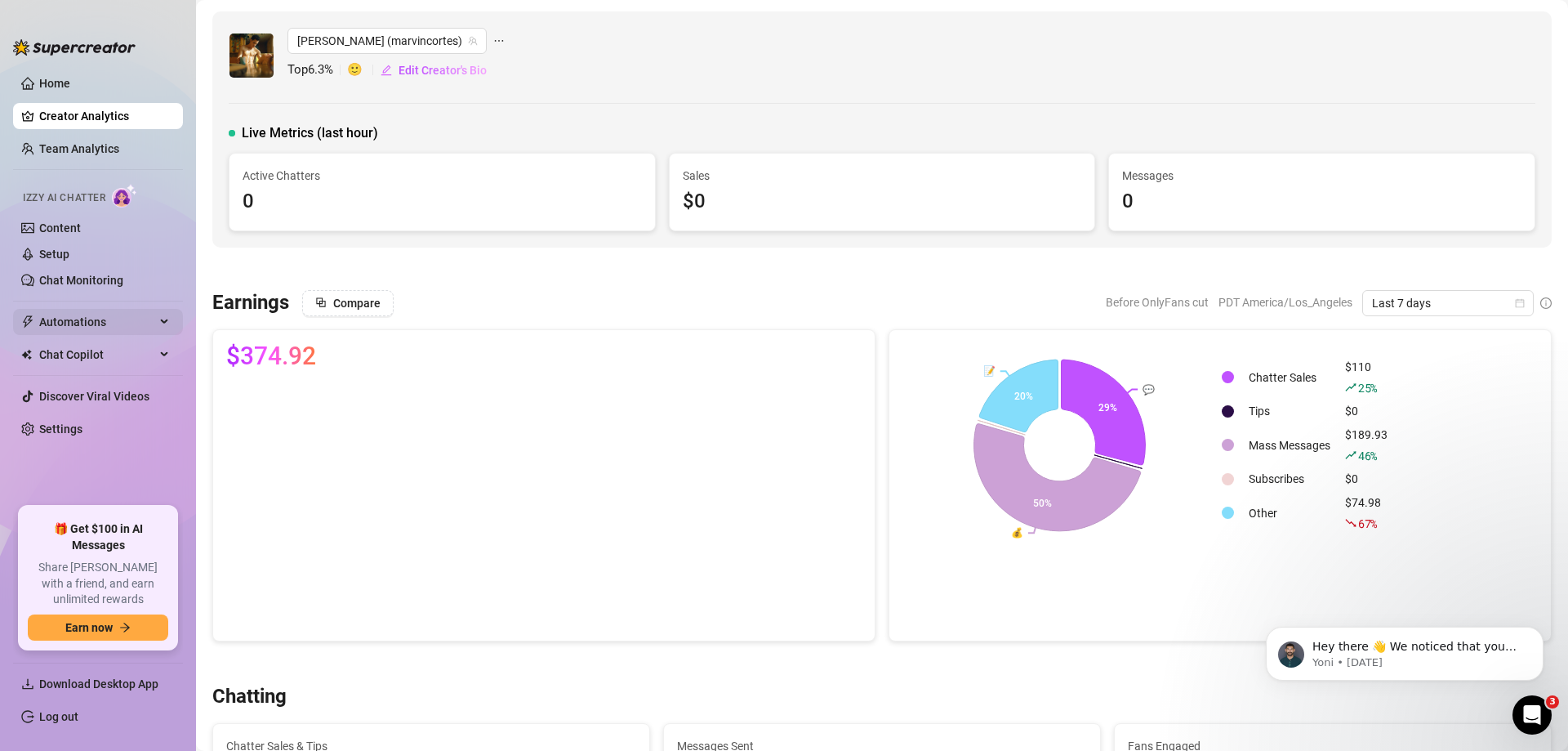
click at [101, 317] on span "Automations" at bounding box center [97, 322] width 116 height 26
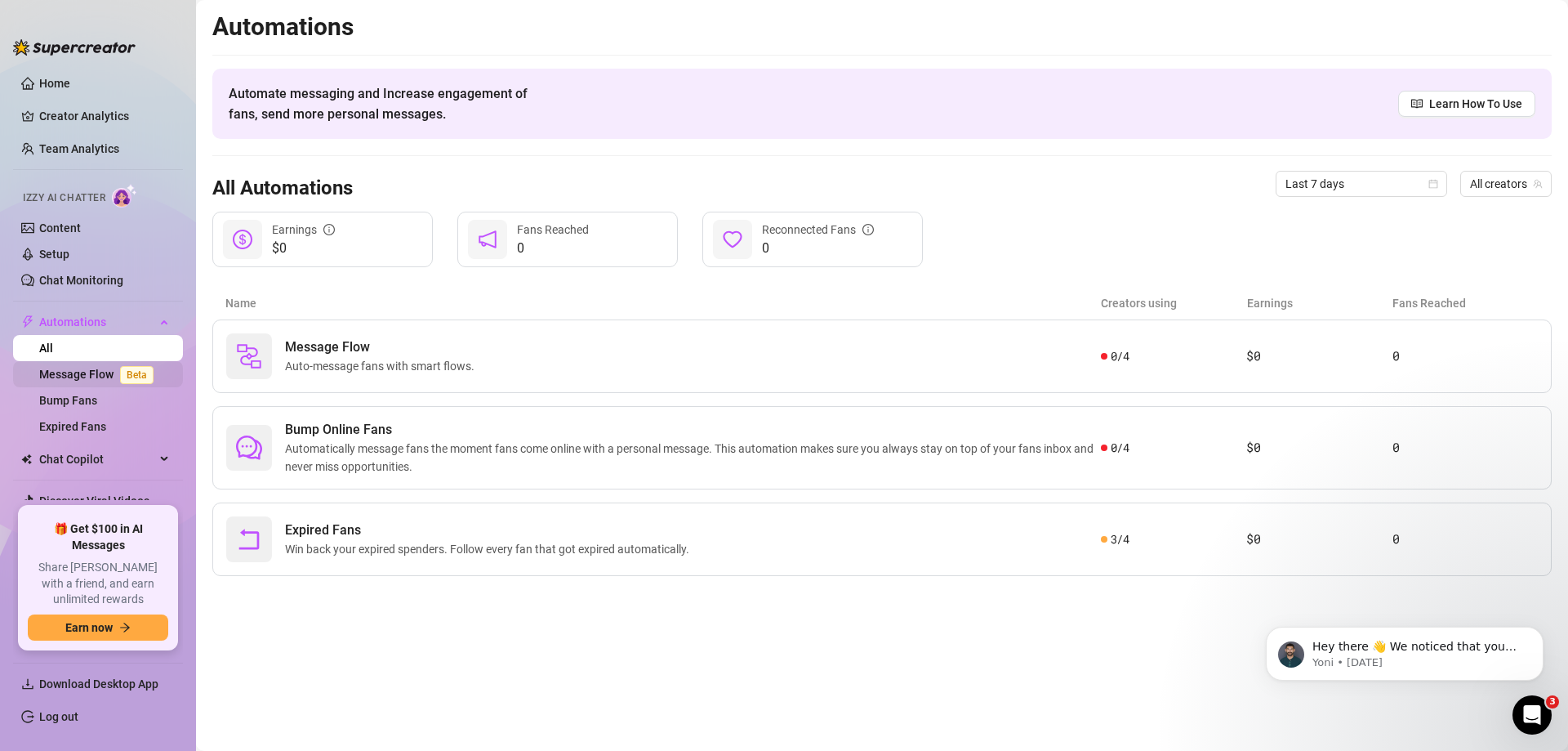
click at [74, 375] on link "Message Flow Beta" at bounding box center [99, 374] width 121 height 13
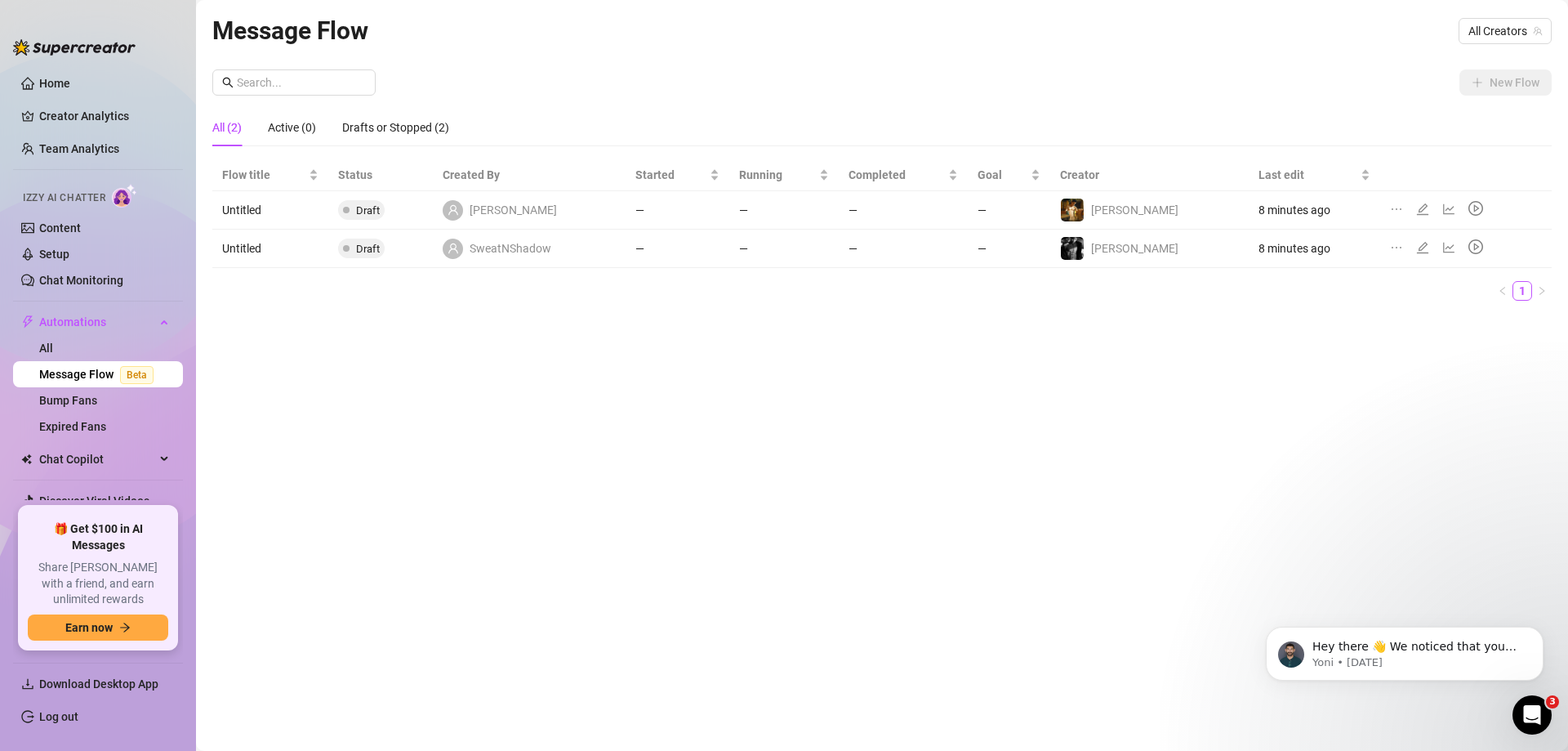
drag, startPoint x: 1287, startPoint y: 9, endPoint x: 1312, endPoint y: 20, distance: 27.3
click at [1287, 9] on main "Message Flow All Creators New Flow All (2) Active (0) Drafts or Stopped (2) Flo…" at bounding box center [881, 376] width 1371 height 751
click at [1473, 25] on span "All Creators" at bounding box center [1504, 31] width 73 height 24
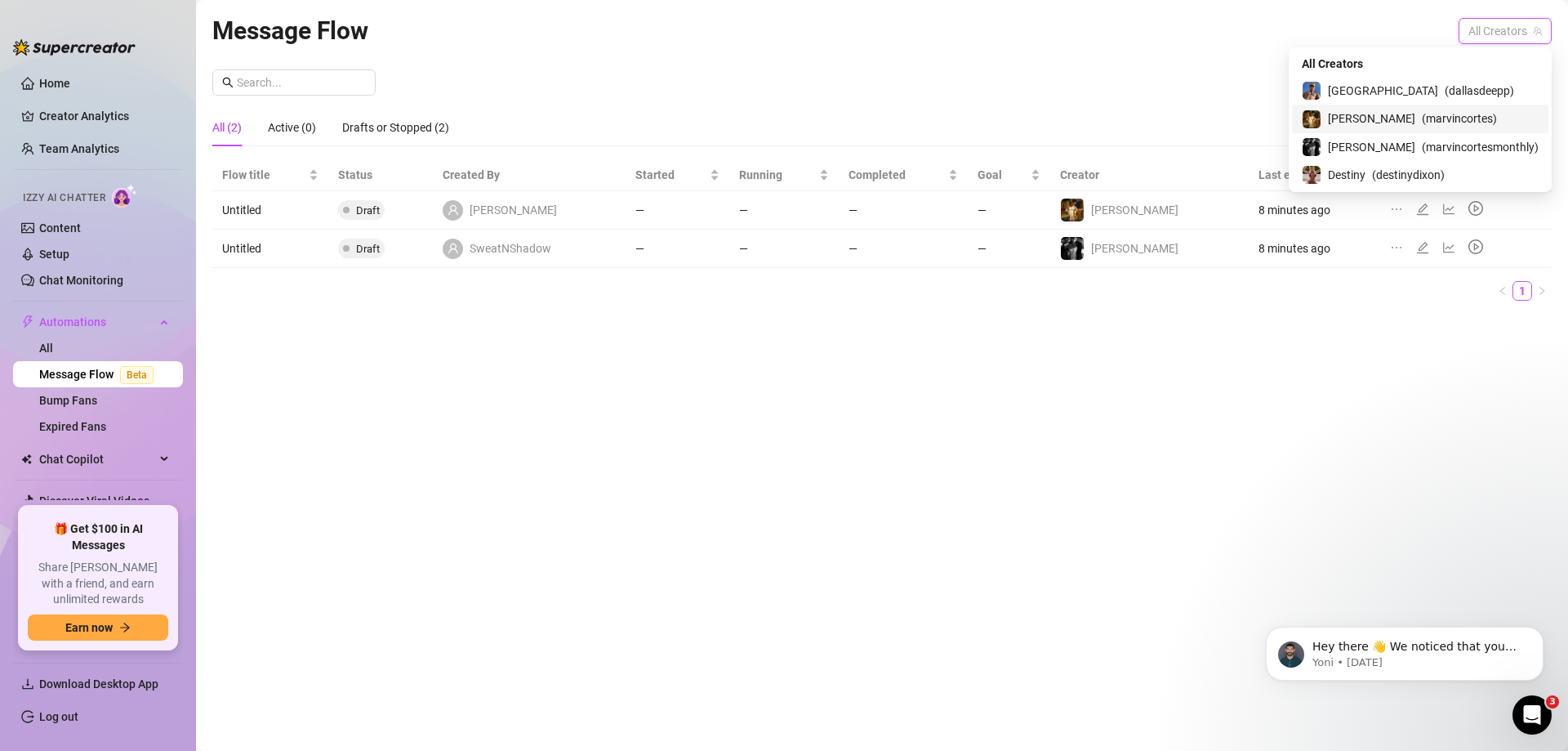
click at [1396, 110] on span "[PERSON_NAME]" at bounding box center [1370, 118] width 87 height 18
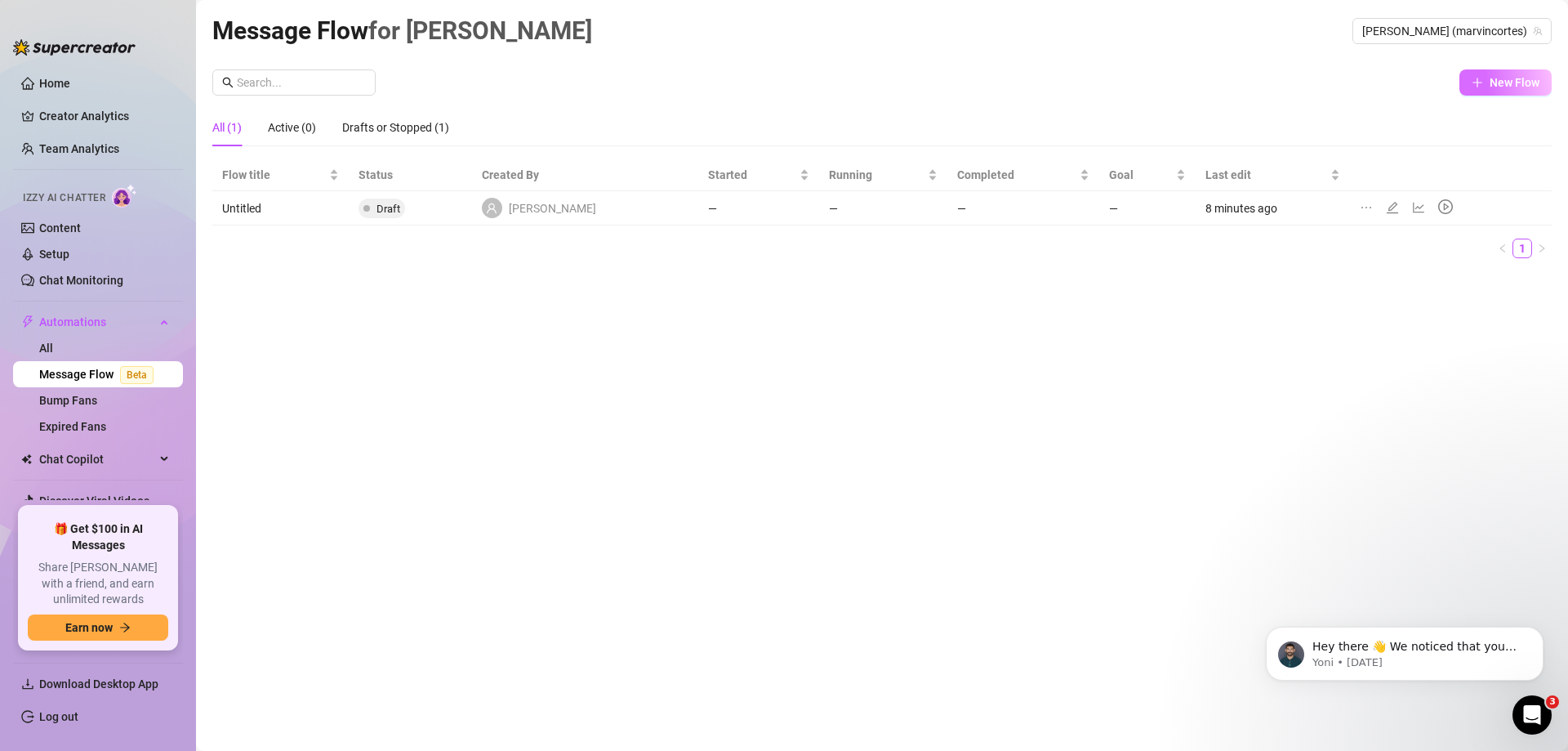
click at [1469, 93] on button "New Flow" at bounding box center [1505, 82] width 93 height 26
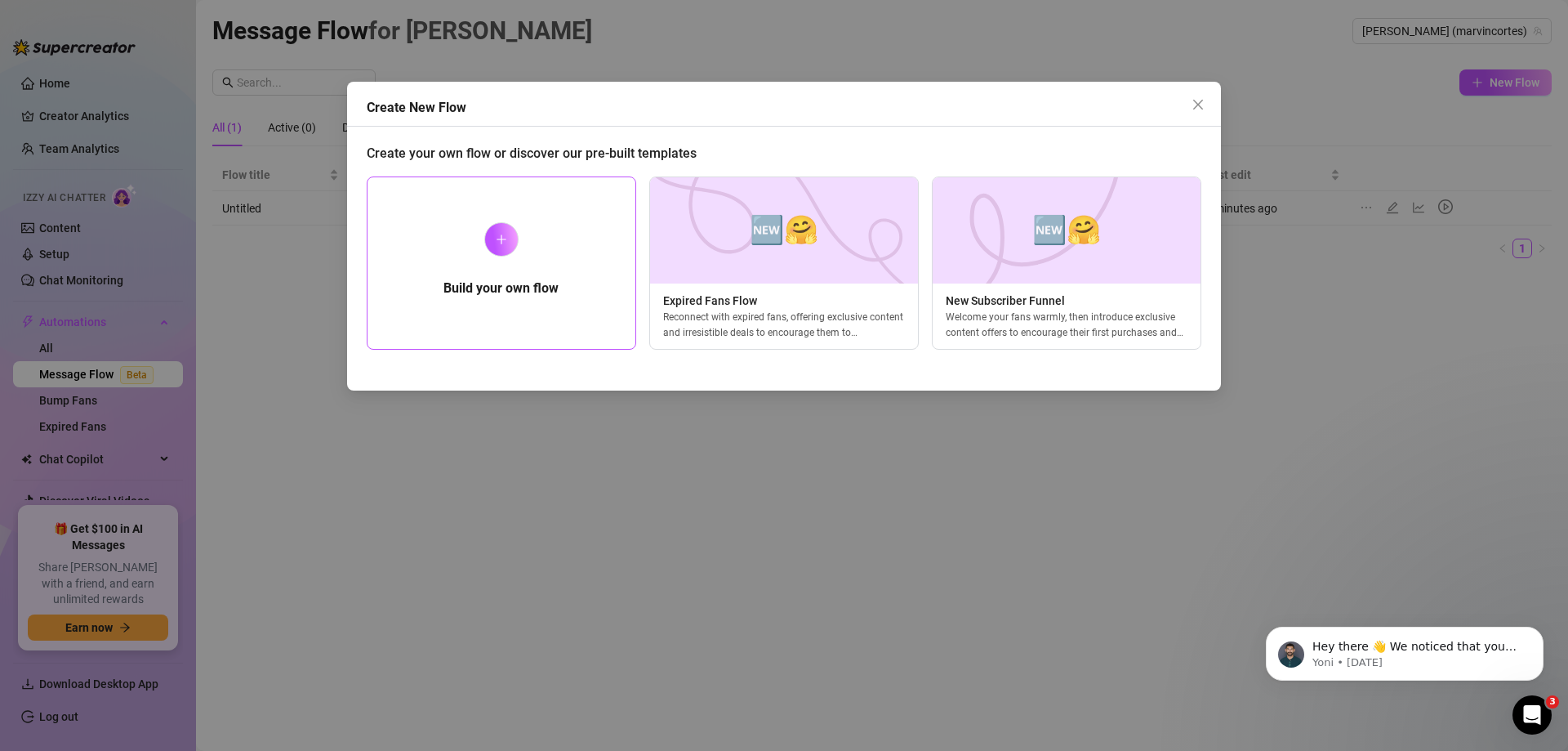
click at [595, 263] on div "Build your own flow" at bounding box center [502, 262] width 270 height 173
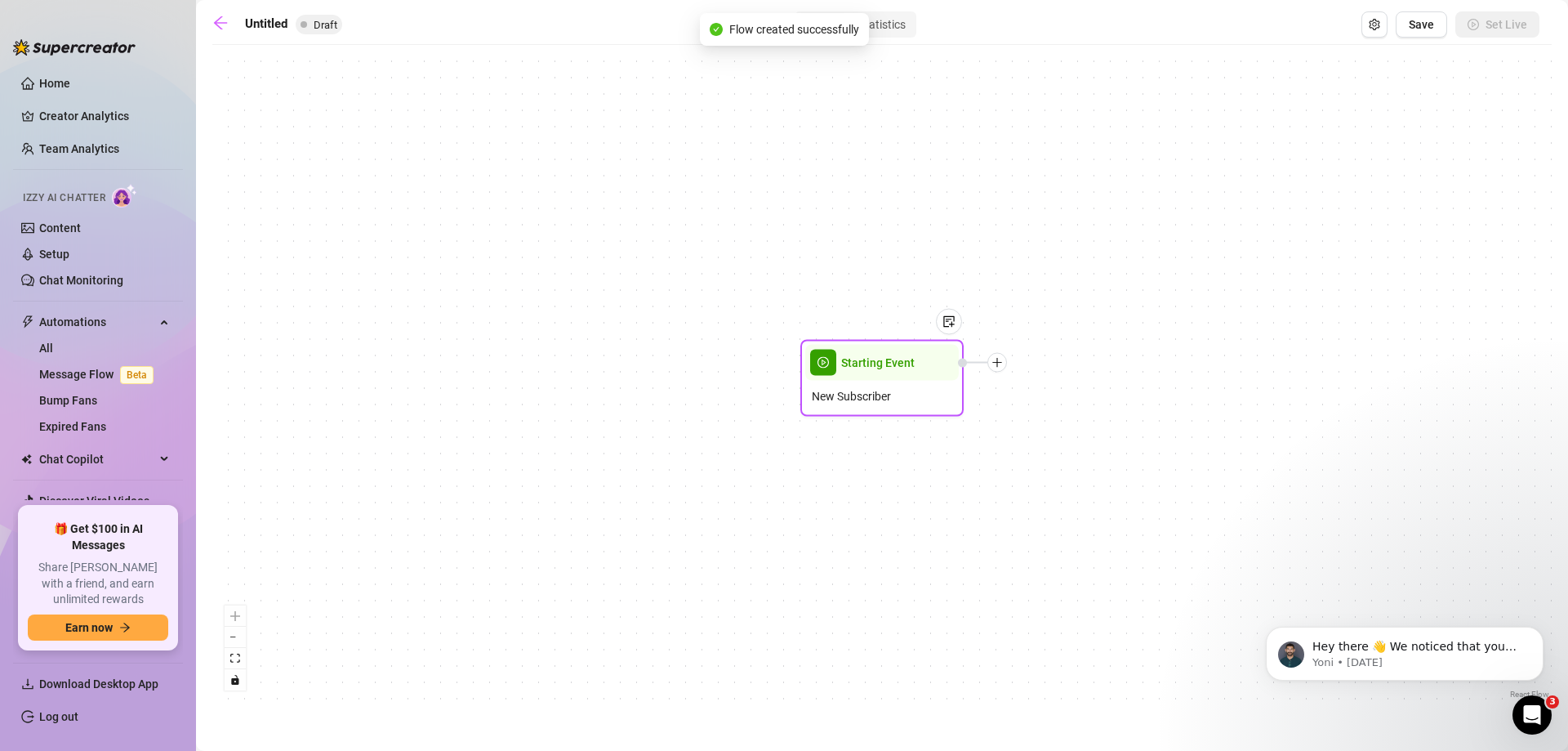
click at [857, 367] on span "Starting Event" at bounding box center [877, 362] width 73 height 18
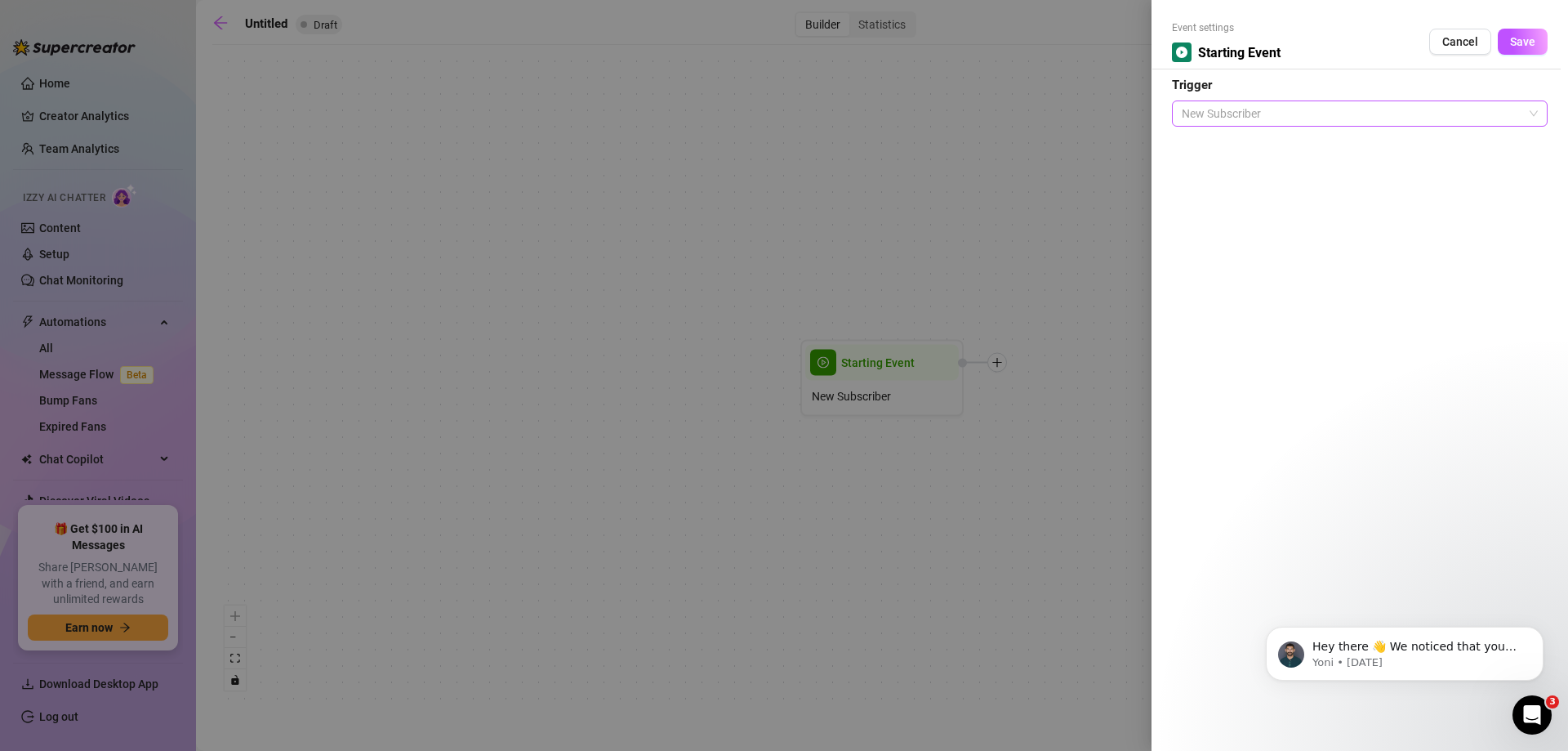
click at [1266, 114] on span "New Subscriber" at bounding box center [1359, 113] width 356 height 24
click at [1265, 111] on span "New Subscriber" at bounding box center [1359, 113] width 356 height 24
click at [991, 217] on div at bounding box center [784, 376] width 1568 height 751
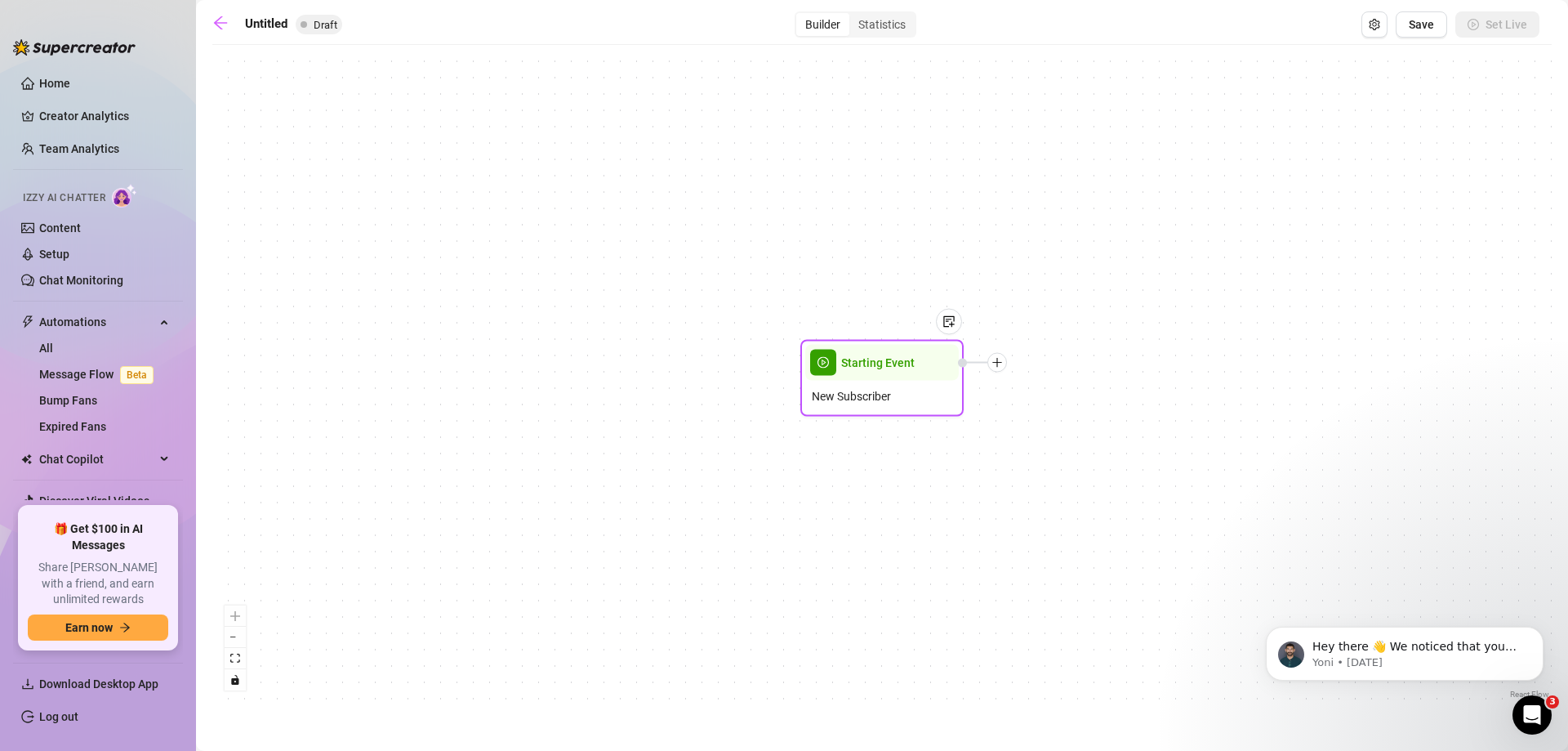
click at [999, 366] on icon "plus" at bounding box center [997, 362] width 11 height 11
click at [1108, 393] on div "Condition" at bounding box center [1077, 392] width 119 height 28
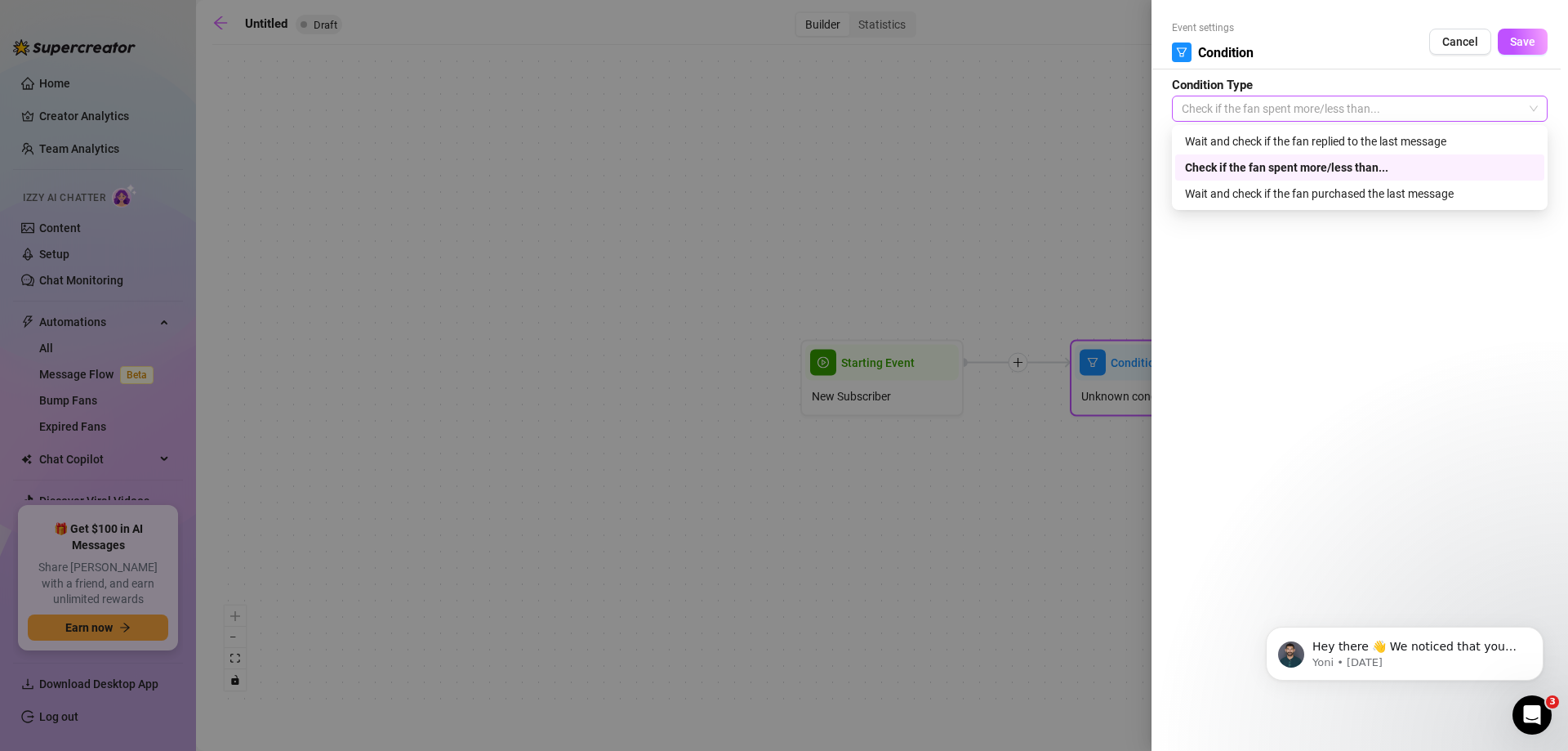
click at [1233, 117] on span "Check if the fan spent more/less than..." at bounding box center [1359, 109] width 356 height 24
click at [1224, 110] on span "Check if the fan spent more/less than..." at bounding box center [1359, 109] width 356 height 24
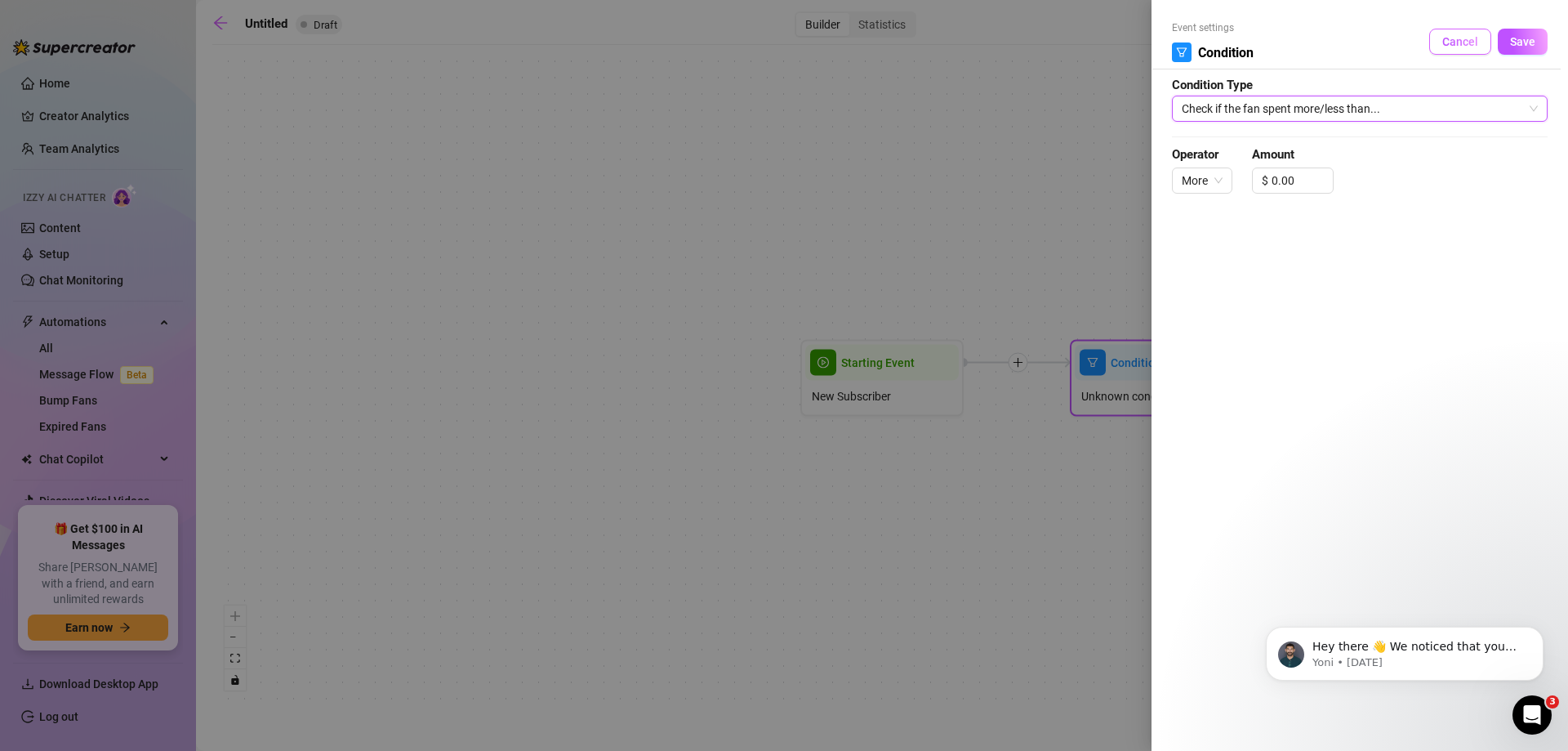
click at [1448, 54] on button "Cancel" at bounding box center [1459, 42] width 62 height 26
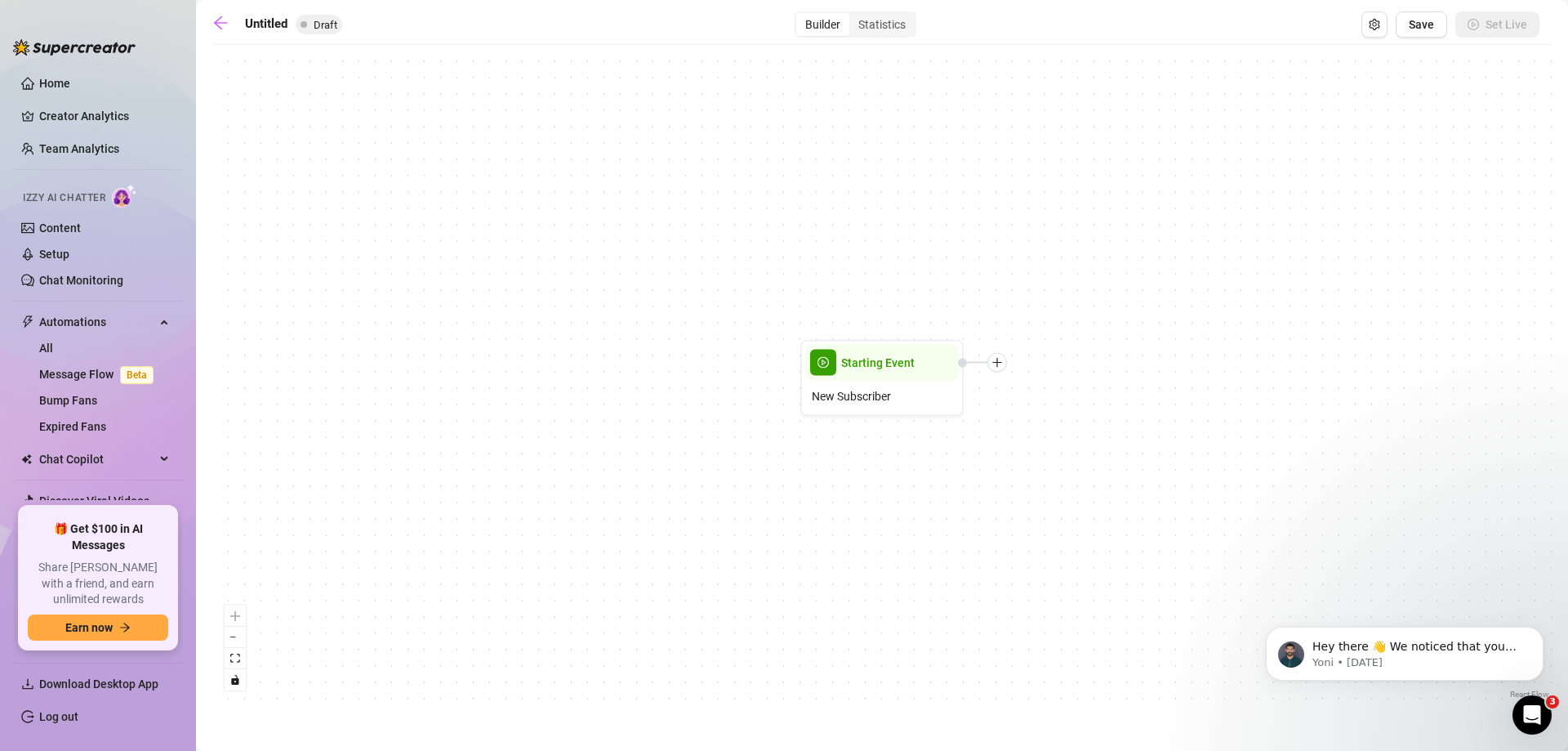
click at [875, 49] on div "Untitled Draft Builder Statistics Save Set Live Starting Event New Subscriber R…" at bounding box center [882, 356] width 1339 height 690
click at [859, 27] on div "Statistics" at bounding box center [882, 24] width 66 height 22
click at [853, 16] on input "Statistics" at bounding box center [853, 16] width 0 height 0
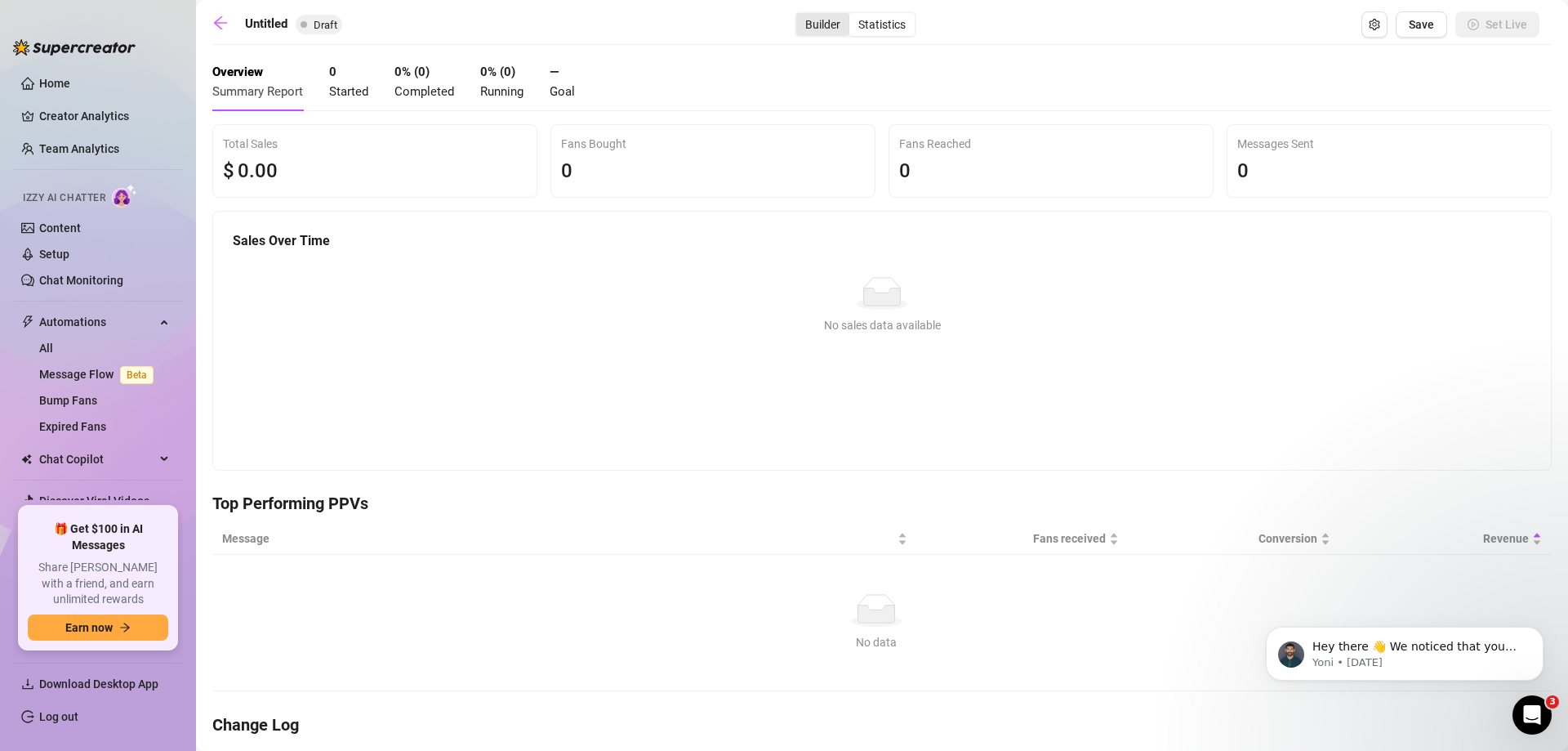
click at [821, 21] on div "Builder" at bounding box center [822, 24] width 53 height 22
click at [800, 16] on input "Builder" at bounding box center [800, 16] width 0 height 0
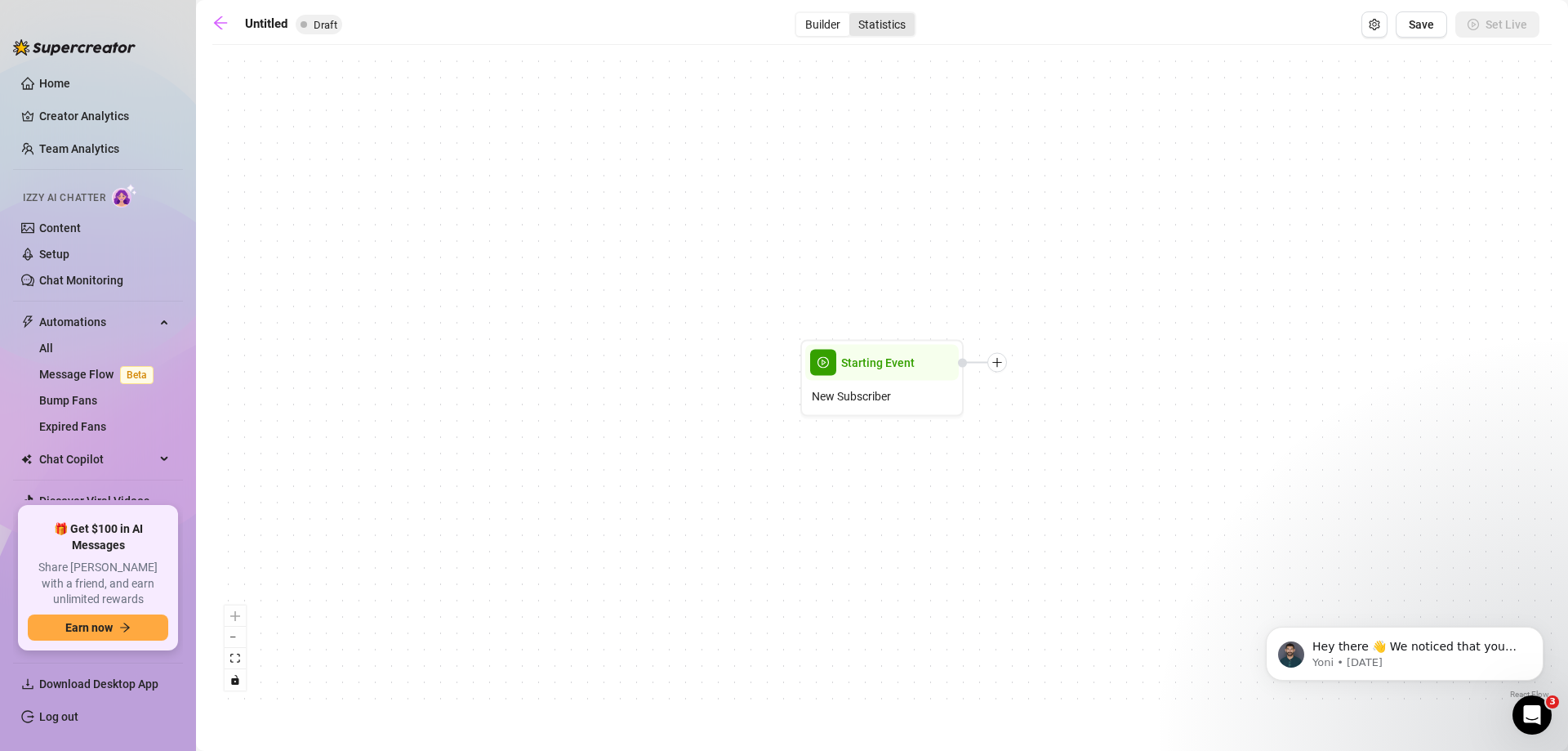
click at [885, 21] on div "Statistics" at bounding box center [882, 24] width 66 height 22
click at [853, 16] on input "Statistics" at bounding box center [853, 16] width 0 height 0
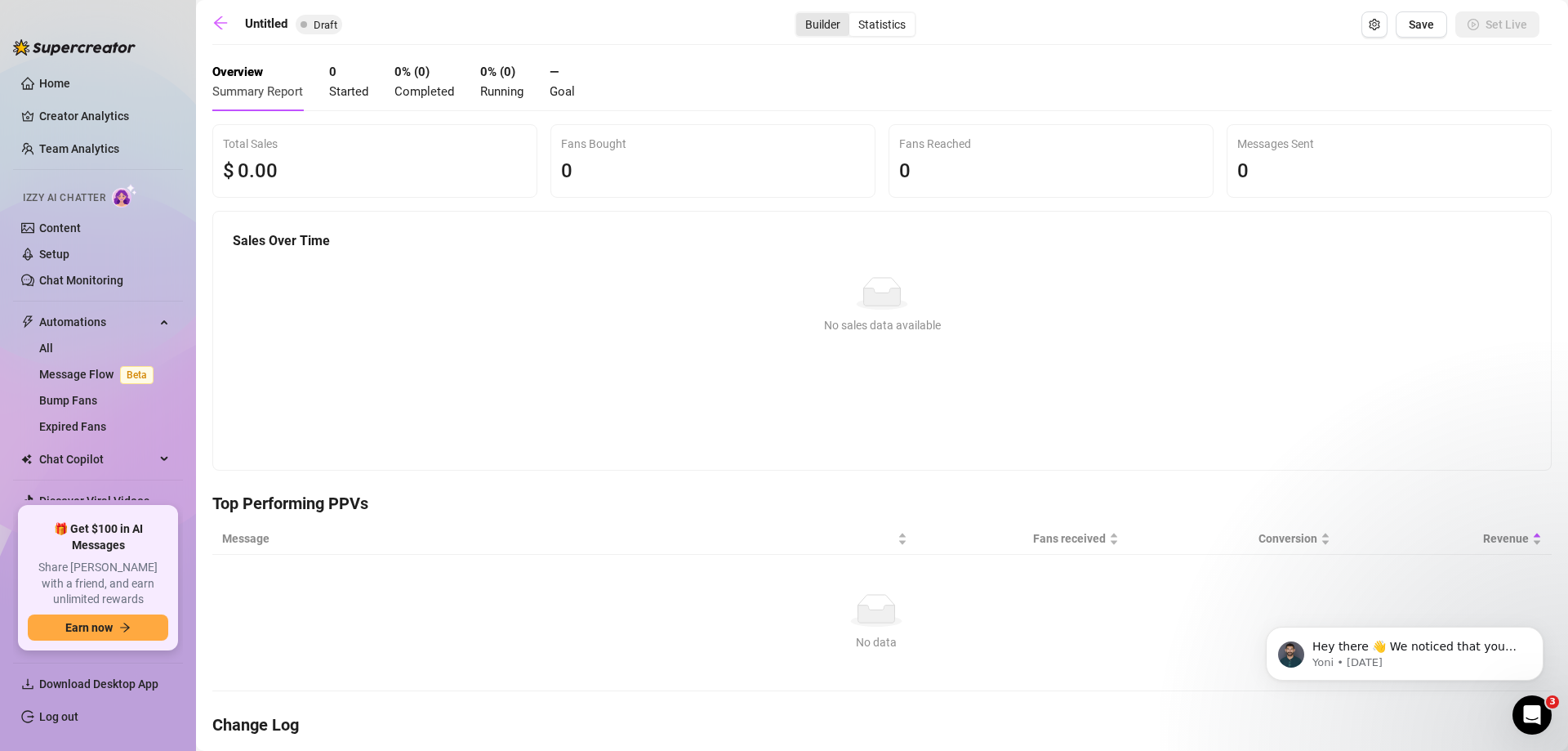
click at [796, 17] on div "Builder" at bounding box center [822, 24] width 53 height 22
click at [800, 16] on input "Builder" at bounding box center [800, 16] width 0 height 0
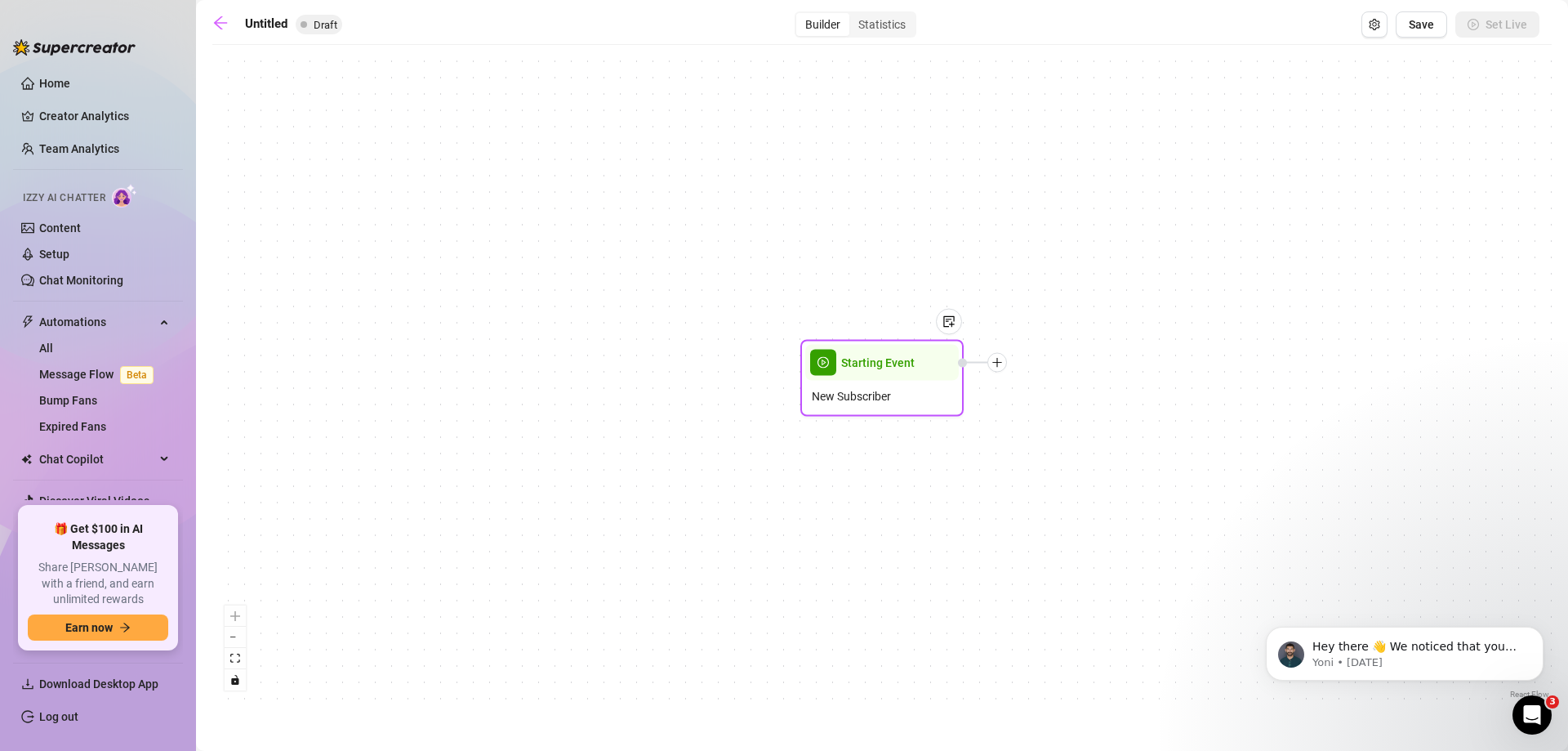
click at [993, 363] on icon "plus" at bounding box center [997, 362] width 11 height 11
click at [1060, 414] on div "Message" at bounding box center [1077, 420] width 119 height 28
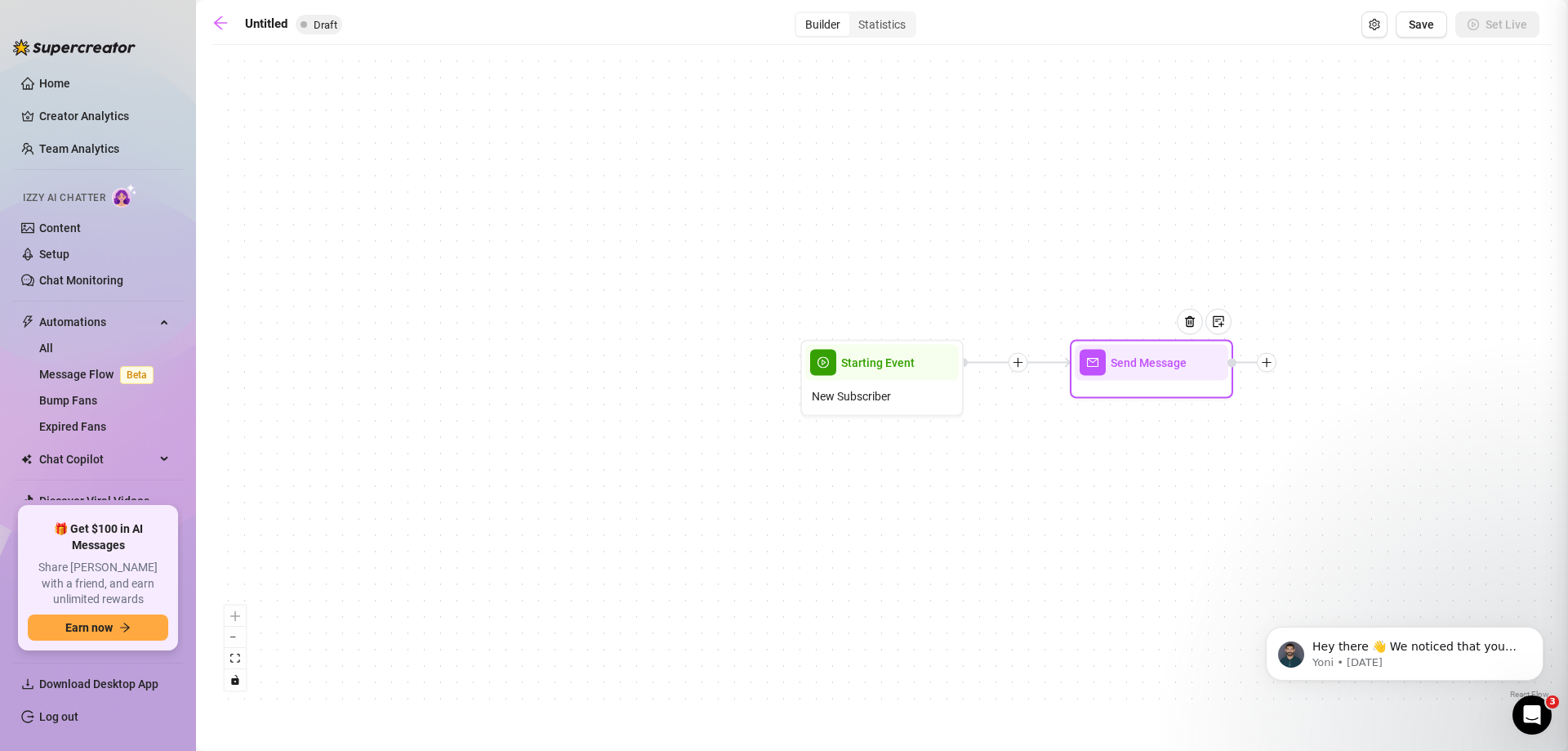
type textarea "Write your message here"
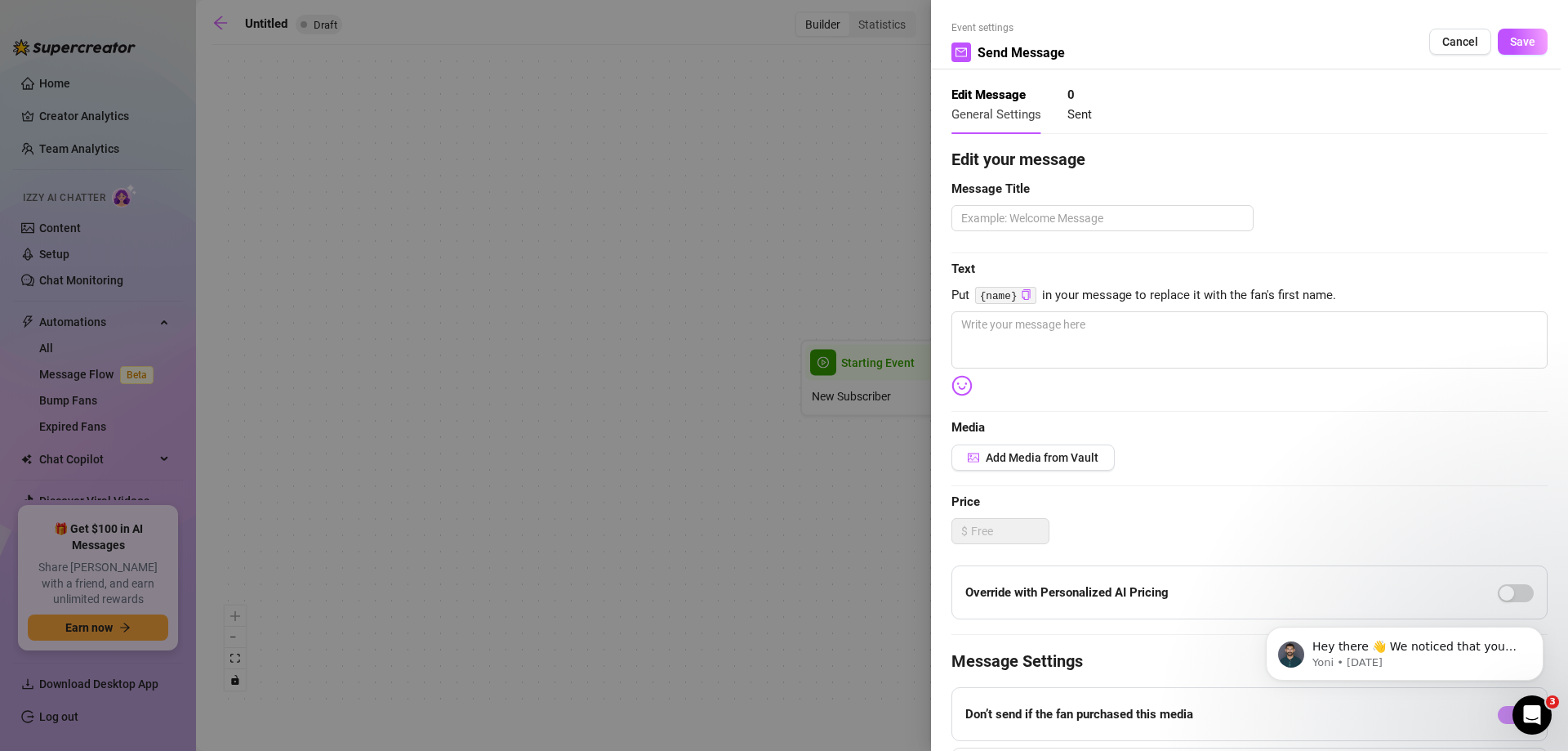
click at [1067, 90] on strong "0" at bounding box center [1071, 95] width 7 height 15
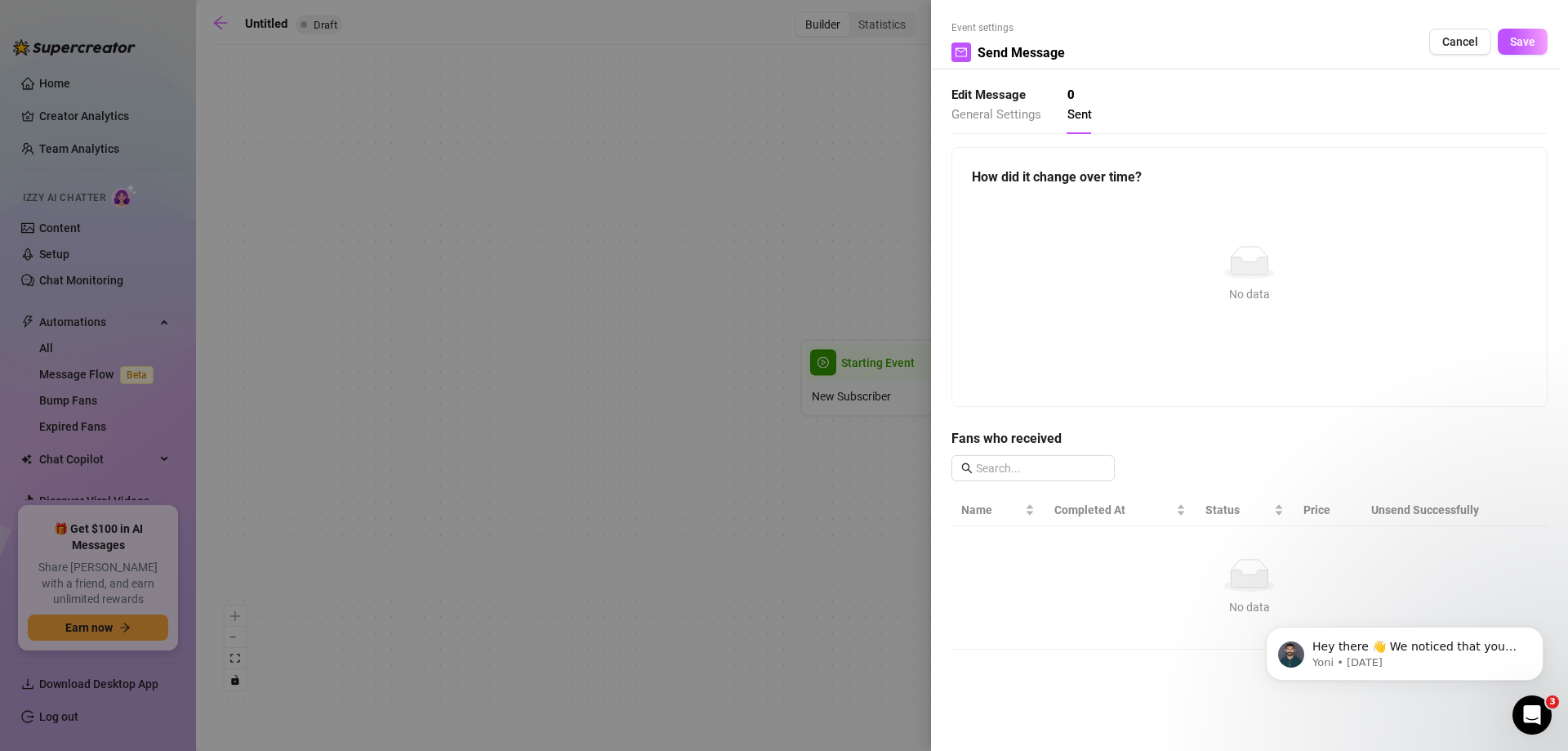
click at [1015, 107] on span "General Settings" at bounding box center [996, 114] width 90 height 15
type textarea "Write your message here"
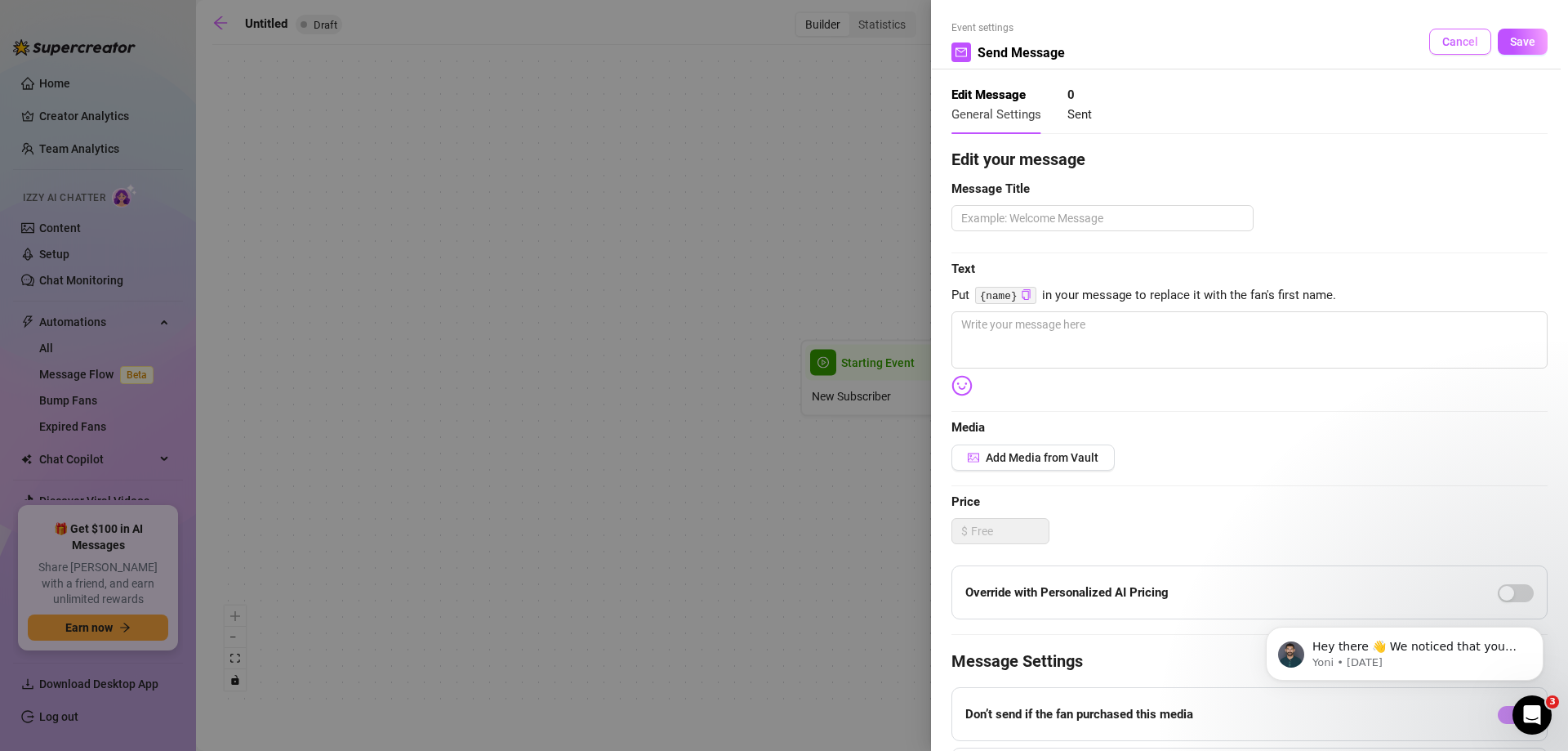
click at [1463, 42] on span "Cancel" at bounding box center [1459, 42] width 36 height 13
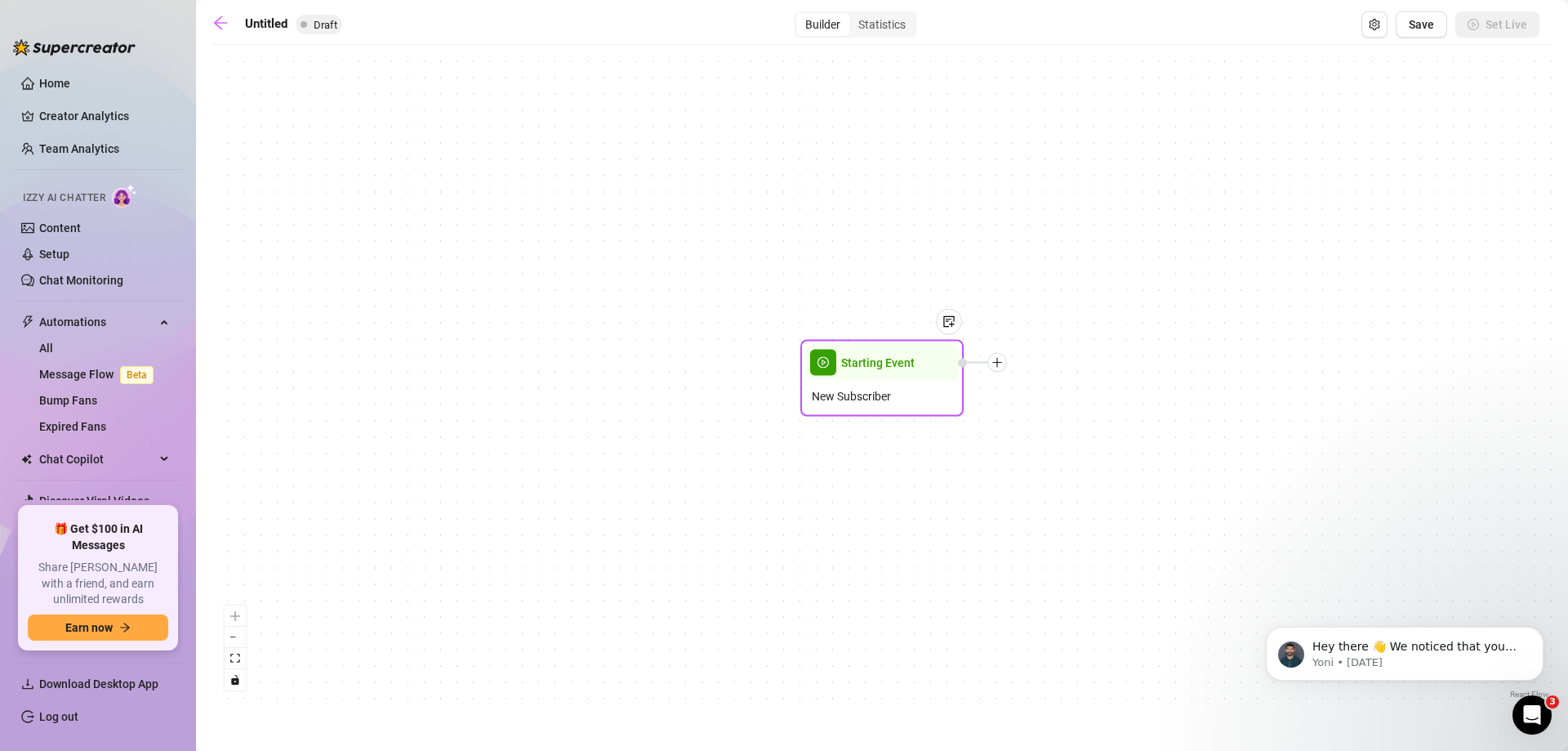
click at [999, 364] on icon "plus" at bounding box center [997, 362] width 11 height 11
click at [1080, 447] on div "Tag Fan" at bounding box center [1077, 448] width 119 height 28
click at [1062, 440] on div "Tag Fan" at bounding box center [1077, 448] width 119 height 28
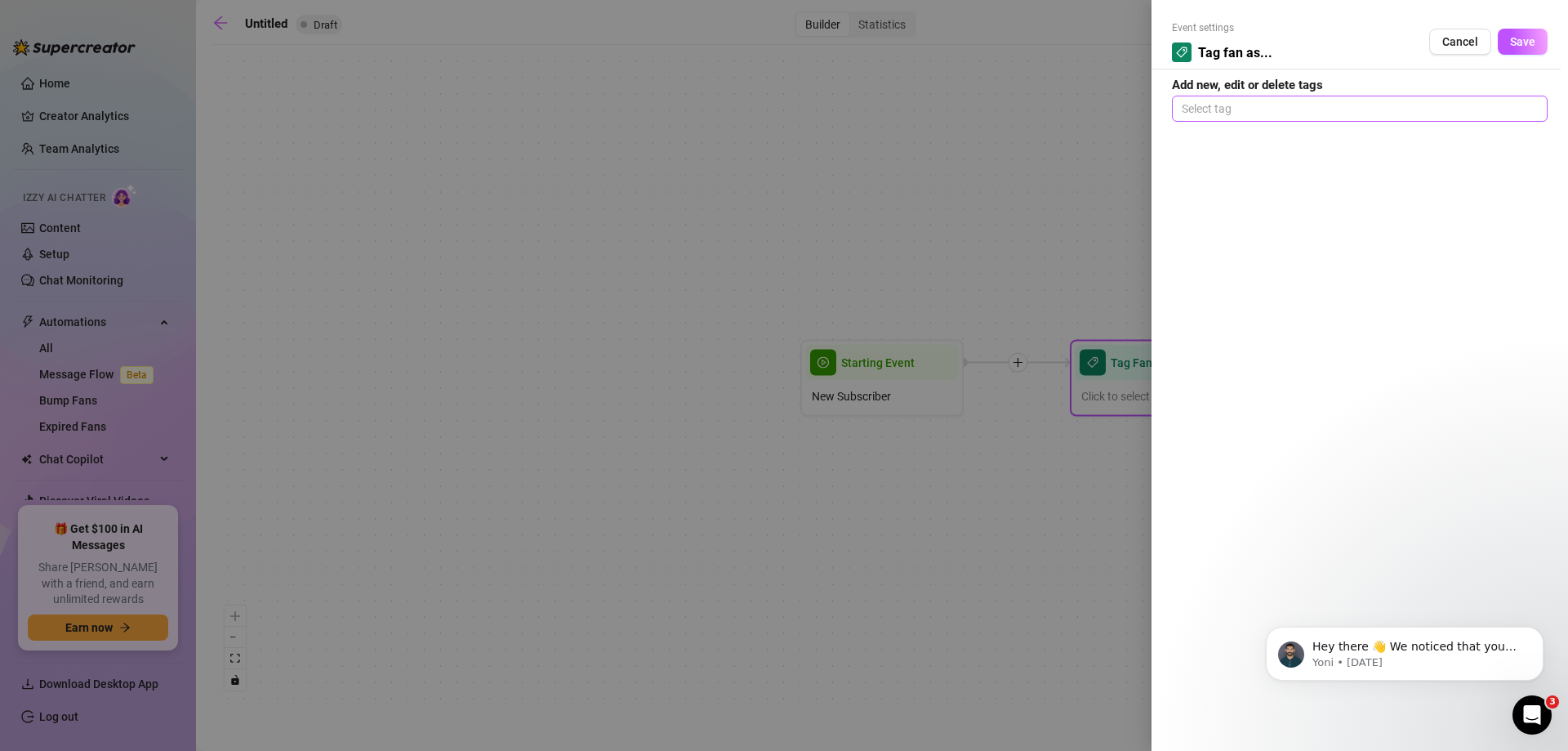
click at [1263, 119] on div at bounding box center [1359, 109] width 369 height 22
click at [1115, 182] on div at bounding box center [784, 376] width 1568 height 751
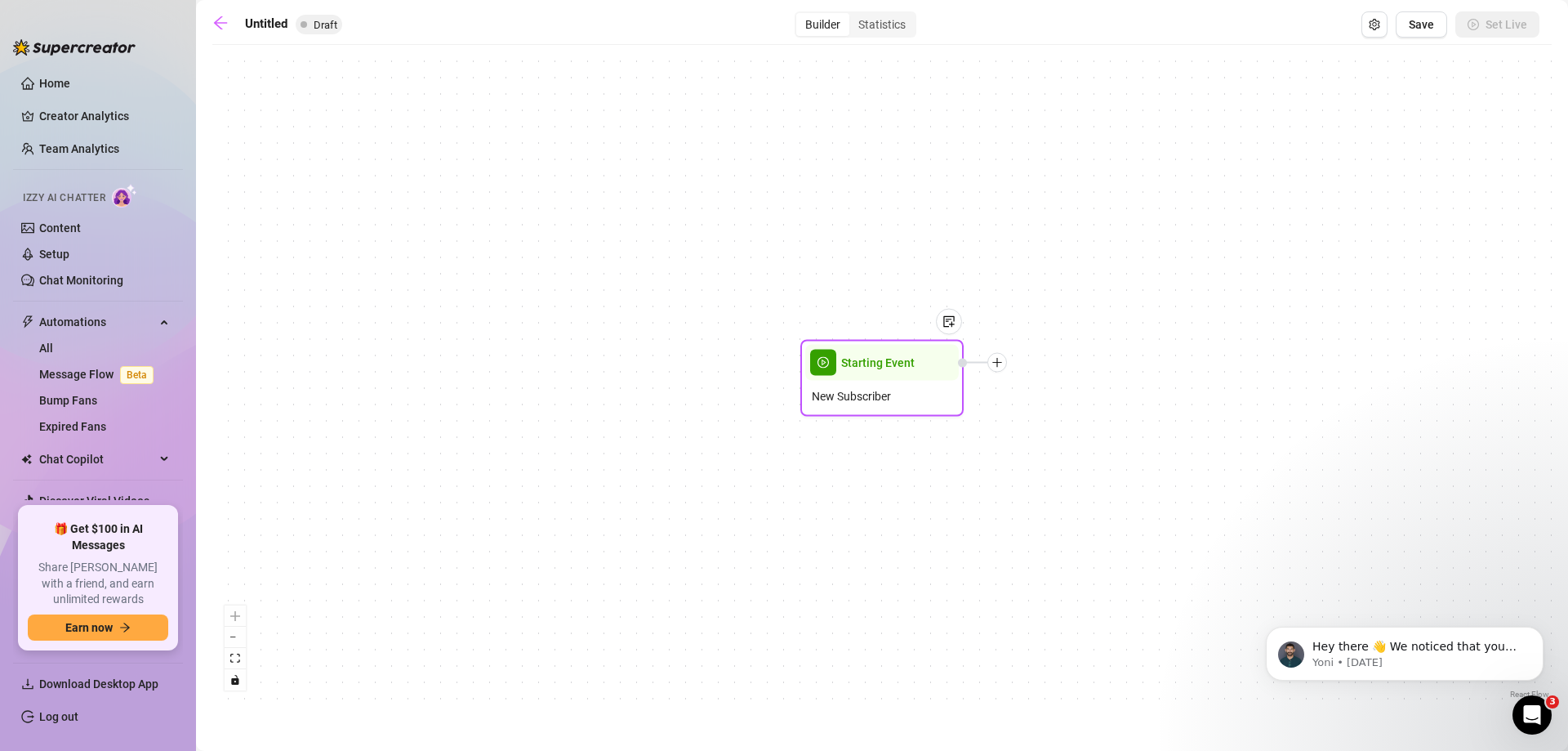
click at [994, 362] on icon "plus" at bounding box center [997, 361] width 9 height 1
click at [1083, 448] on div "Tag Fan" at bounding box center [1077, 448] width 119 height 28
click at [996, 366] on icon "plus" at bounding box center [997, 362] width 11 height 11
click at [990, 368] on div at bounding box center [996, 362] width 20 height 20
click at [1070, 447] on div "Tag Fan" at bounding box center [1077, 448] width 119 height 28
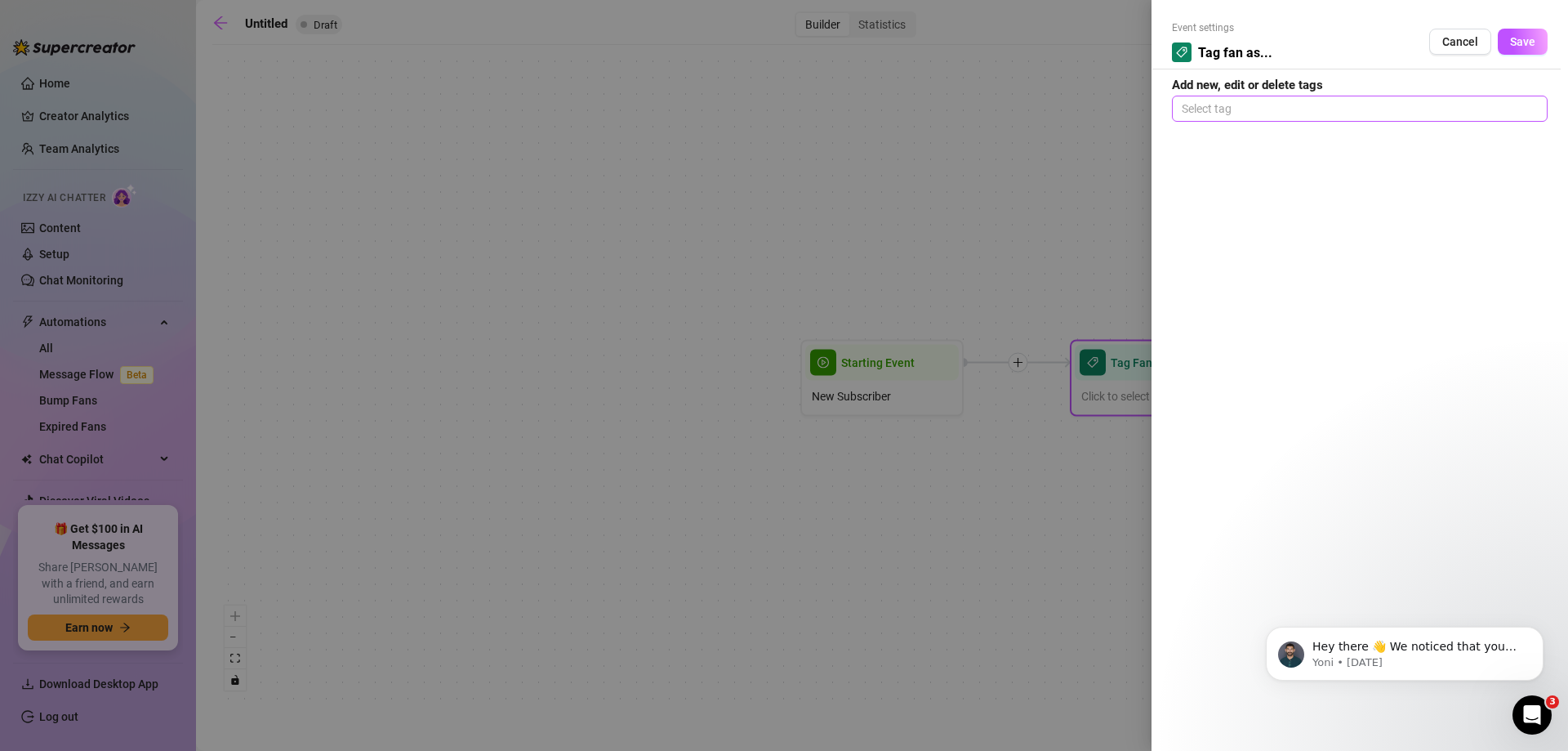
click at [1330, 106] on div at bounding box center [1359, 109] width 369 height 22
click at [1228, 219] on div "Custom" at bounding box center [1359, 219] width 349 height 18
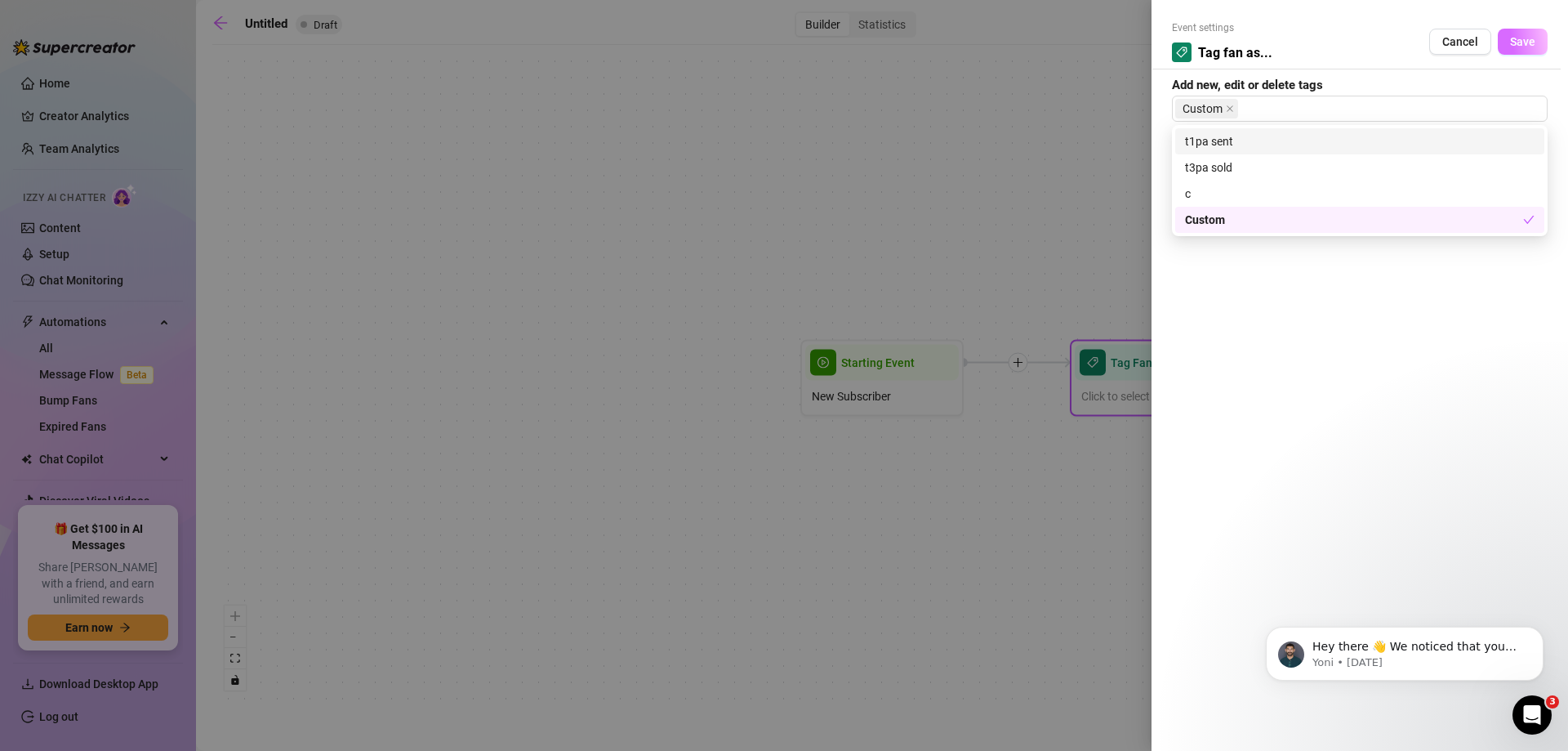
click at [1526, 39] on span "Save" at bounding box center [1522, 42] width 25 height 13
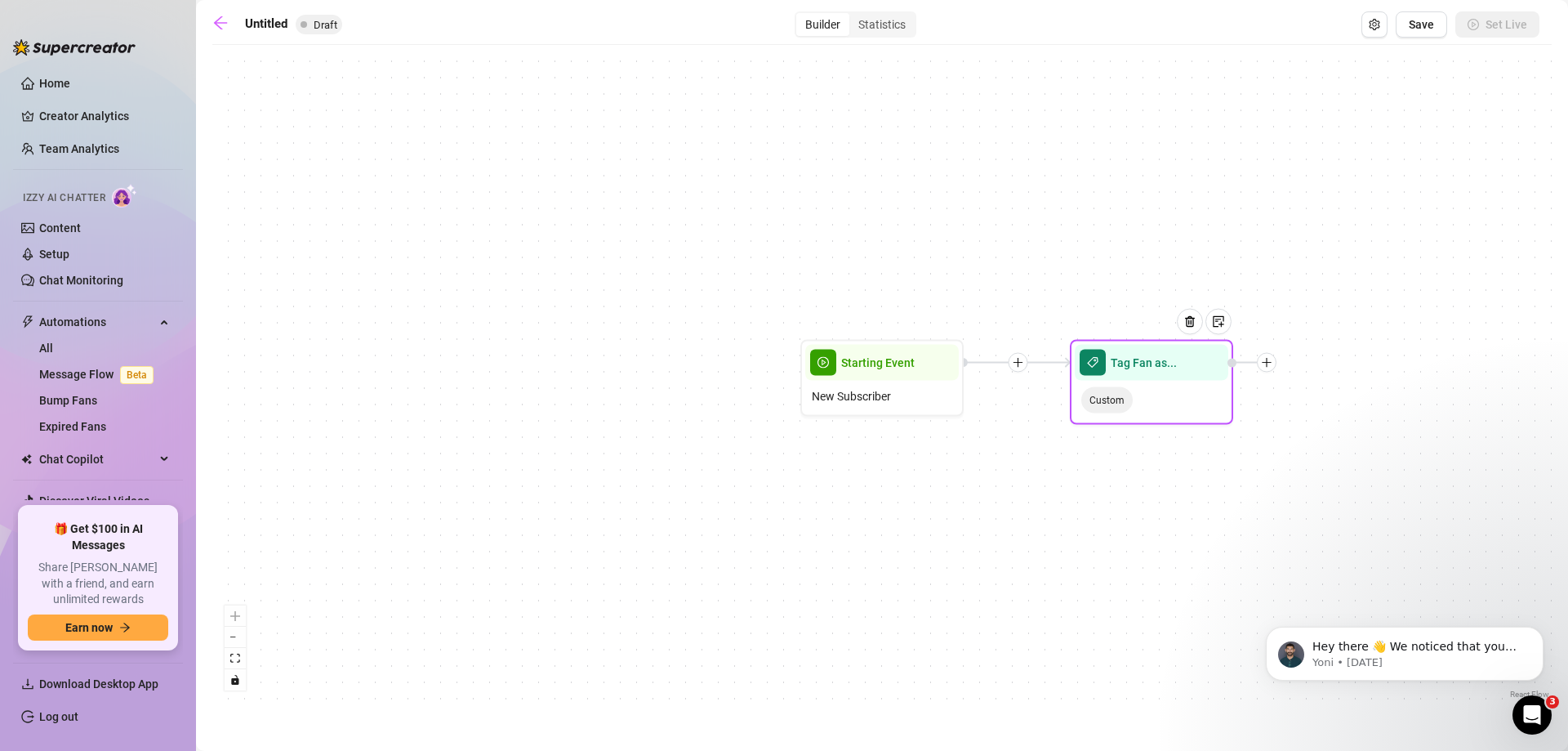
click at [1265, 370] on div at bounding box center [1266, 362] width 20 height 20
click at [1300, 390] on icon "filter" at bounding box center [1298, 392] width 11 height 11
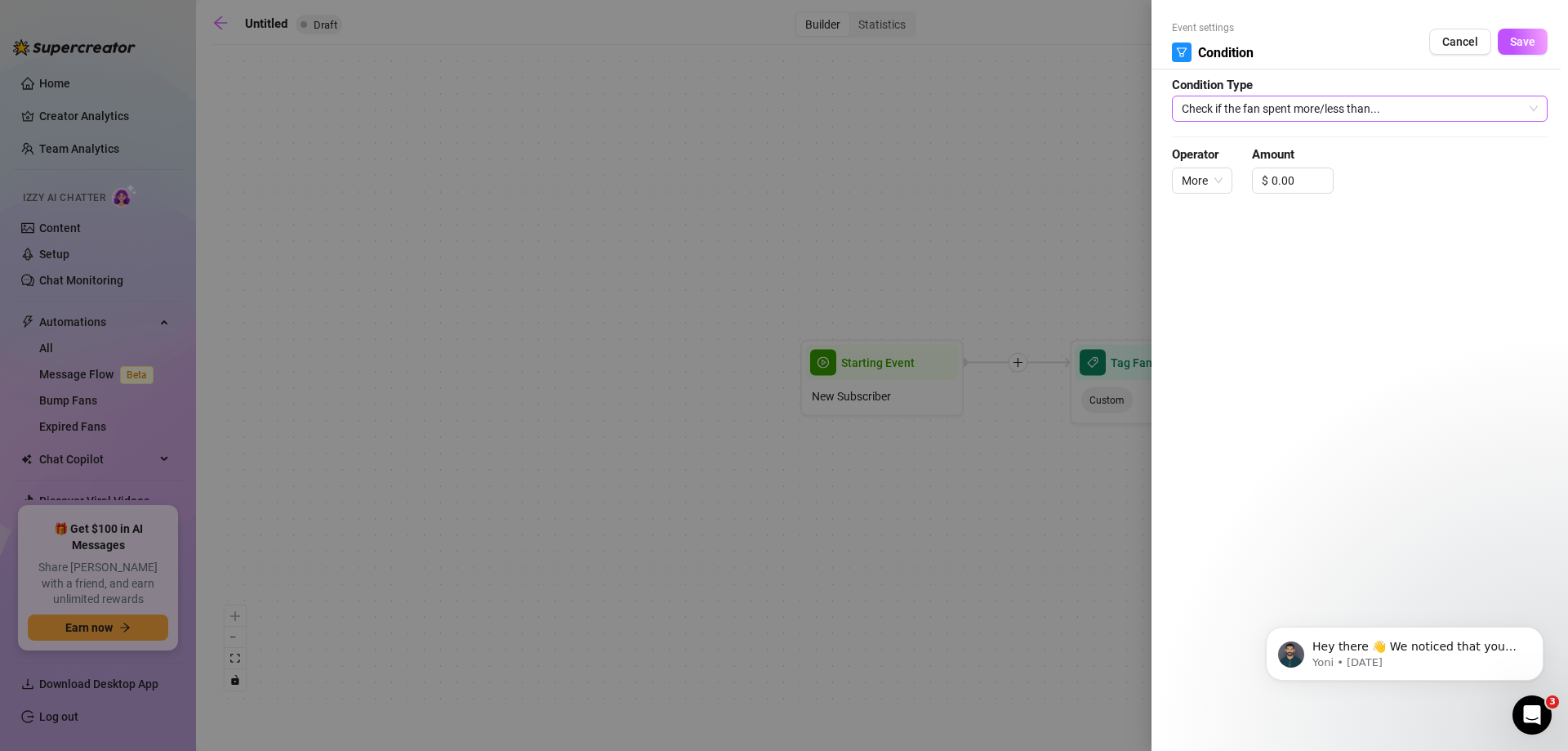
click at [1285, 98] on span "Check if the fan spent more/less than..." at bounding box center [1359, 109] width 356 height 24
click at [1284, 101] on span "Check if the fan spent more/less than..." at bounding box center [1359, 109] width 356 height 24
click at [1442, 49] on button "Cancel" at bounding box center [1459, 42] width 62 height 26
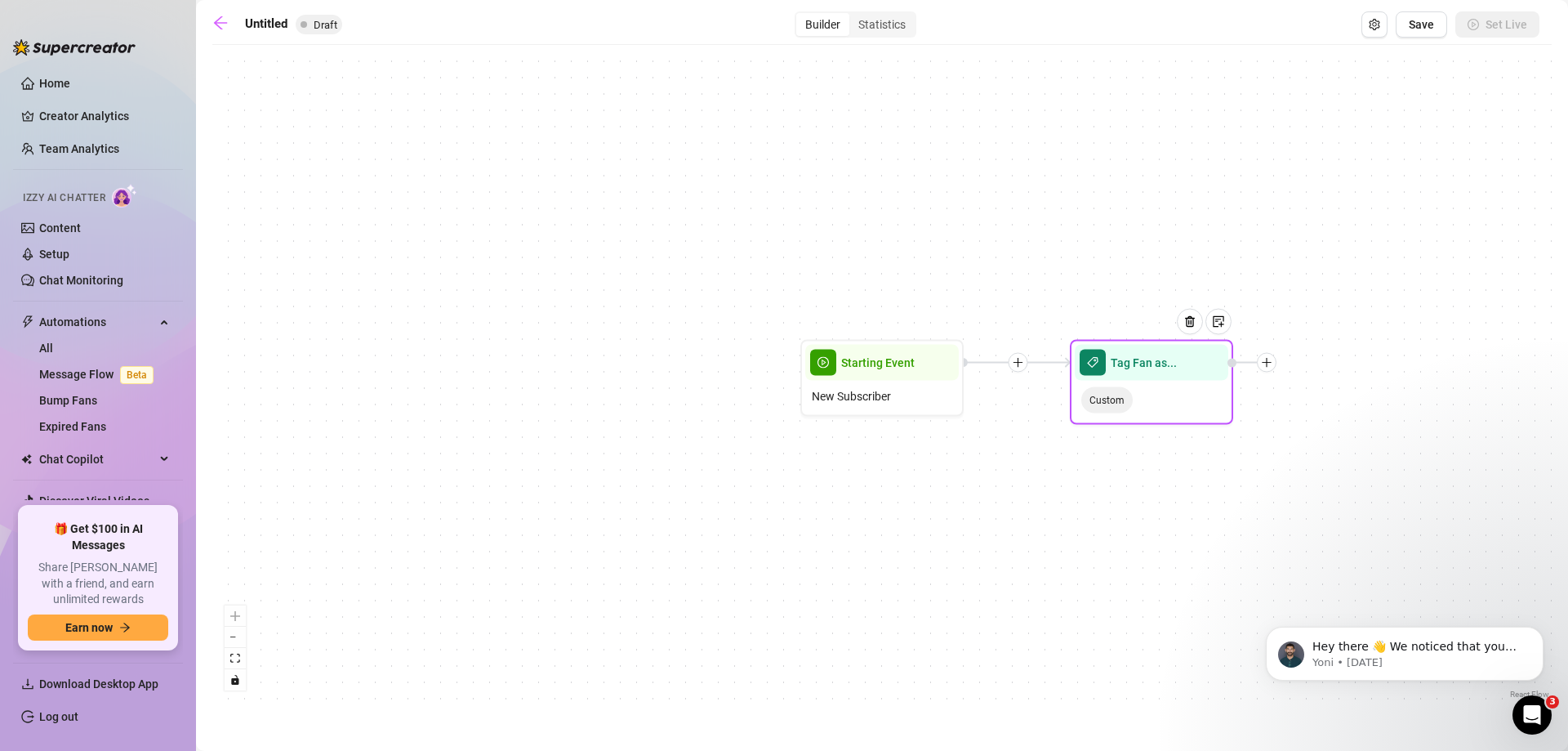
click at [1266, 363] on icon "plus" at bounding box center [1267, 362] width 11 height 11
click at [1364, 476] on div "Merge Nodes" at bounding box center [1346, 476] width 119 height 28
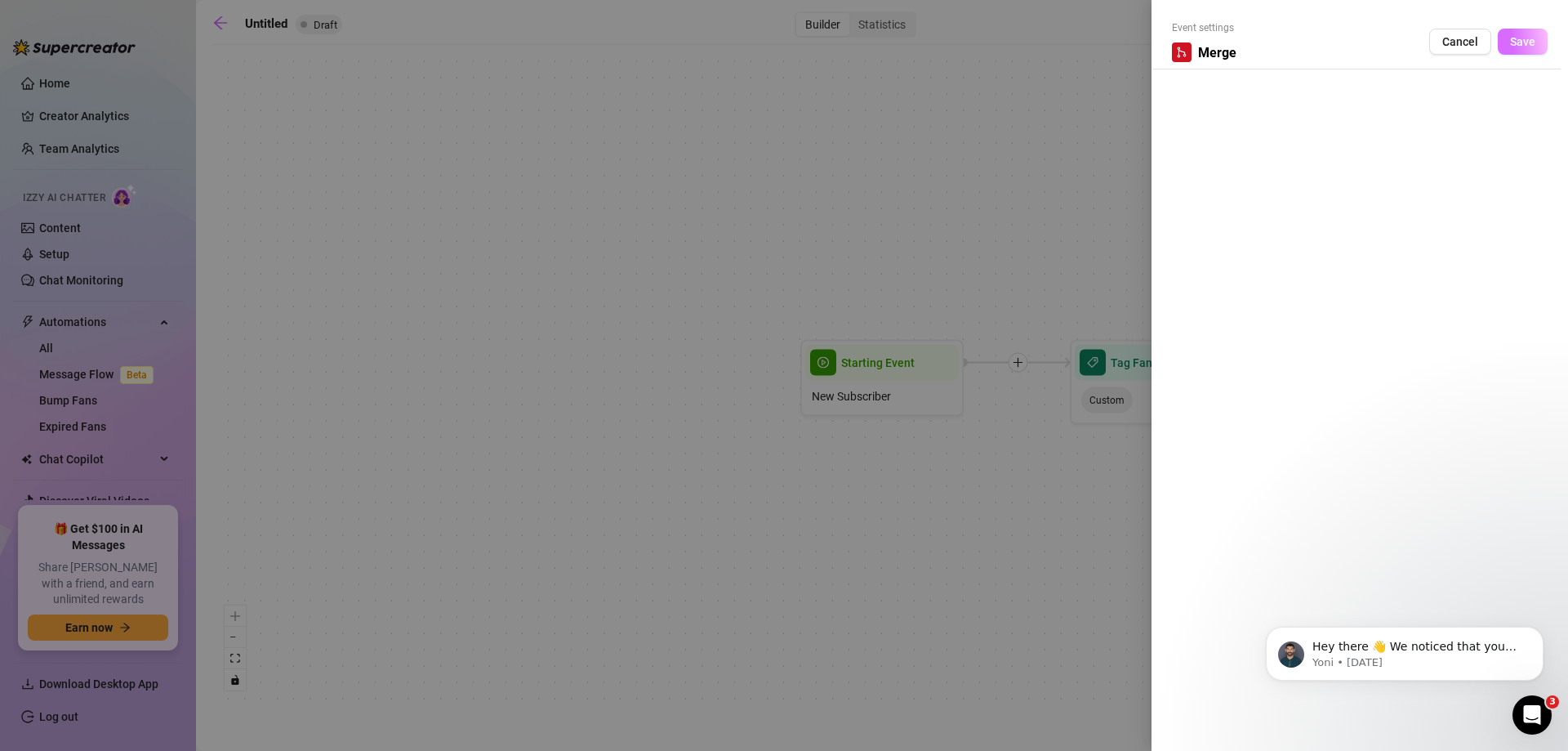
click at [1517, 39] on span "Save" at bounding box center [1522, 42] width 25 height 13
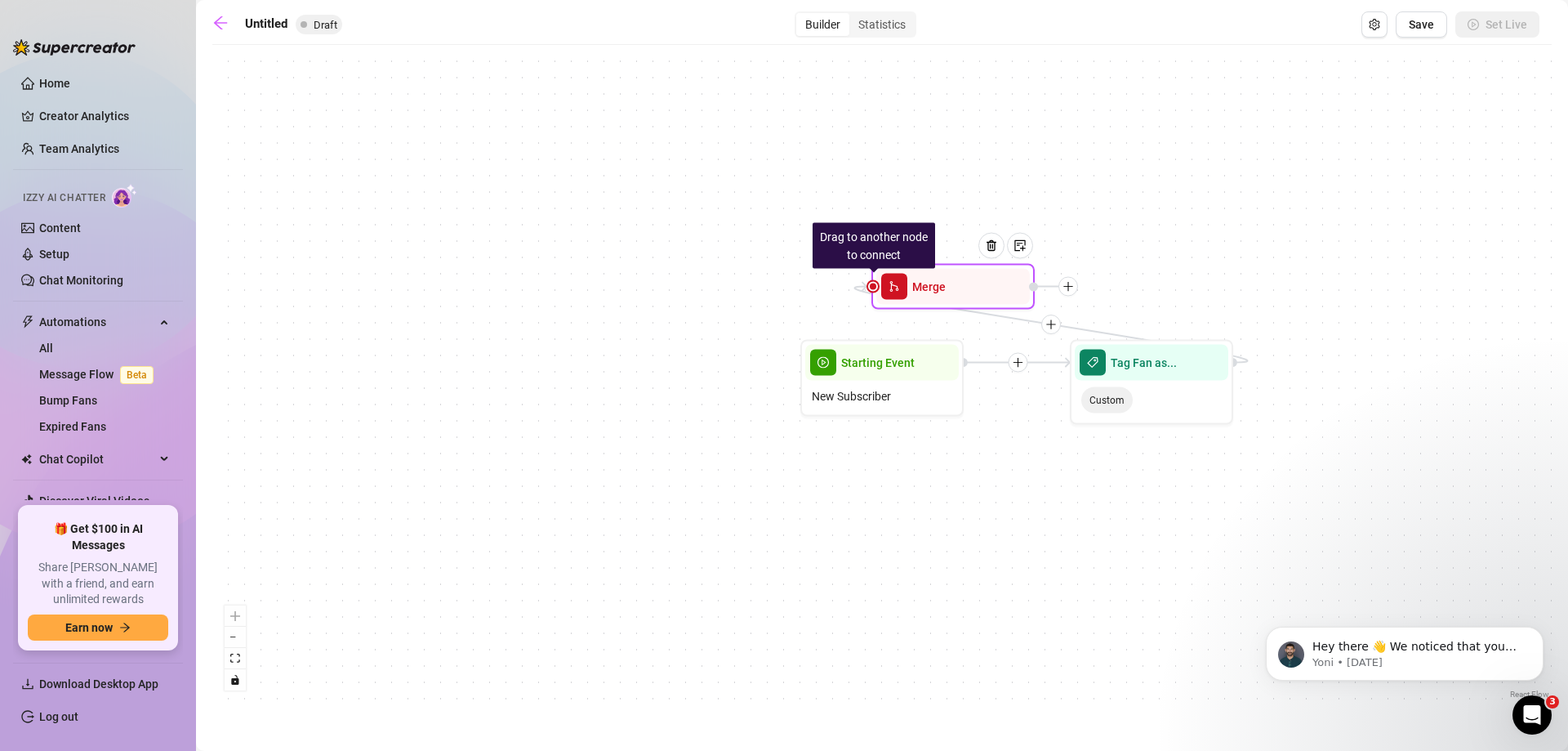
drag, startPoint x: 1430, startPoint y: 367, endPoint x: 961, endPoint y: 291, distance: 475.1
click at [961, 291] on div "Drag to another node to connect Merge" at bounding box center [953, 287] width 163 height 46
click at [1067, 290] on icon "plus" at bounding box center [1068, 287] width 11 height 11
click at [1068, 289] on icon "plus" at bounding box center [1067, 287] width 1 height 9
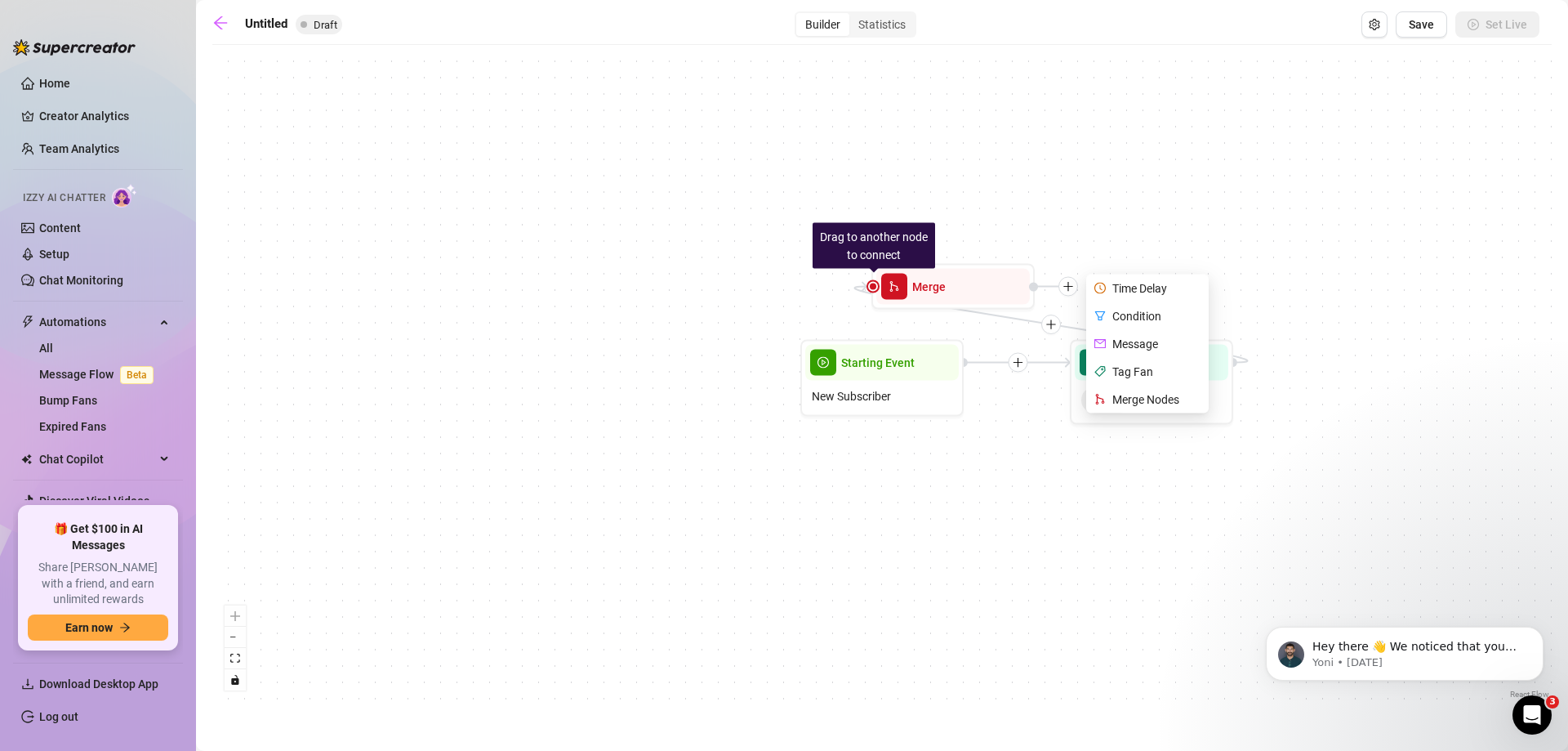
click at [1094, 231] on div "Drag to another node to connect Merge Time Delay Condition Message Tag Fan Merg…" at bounding box center [882, 377] width 1339 height 649
click at [1104, 216] on div "Drag to another node to connect Merge Time Delay Condition Message Tag Fan Merg…" at bounding box center [882, 377] width 1339 height 649
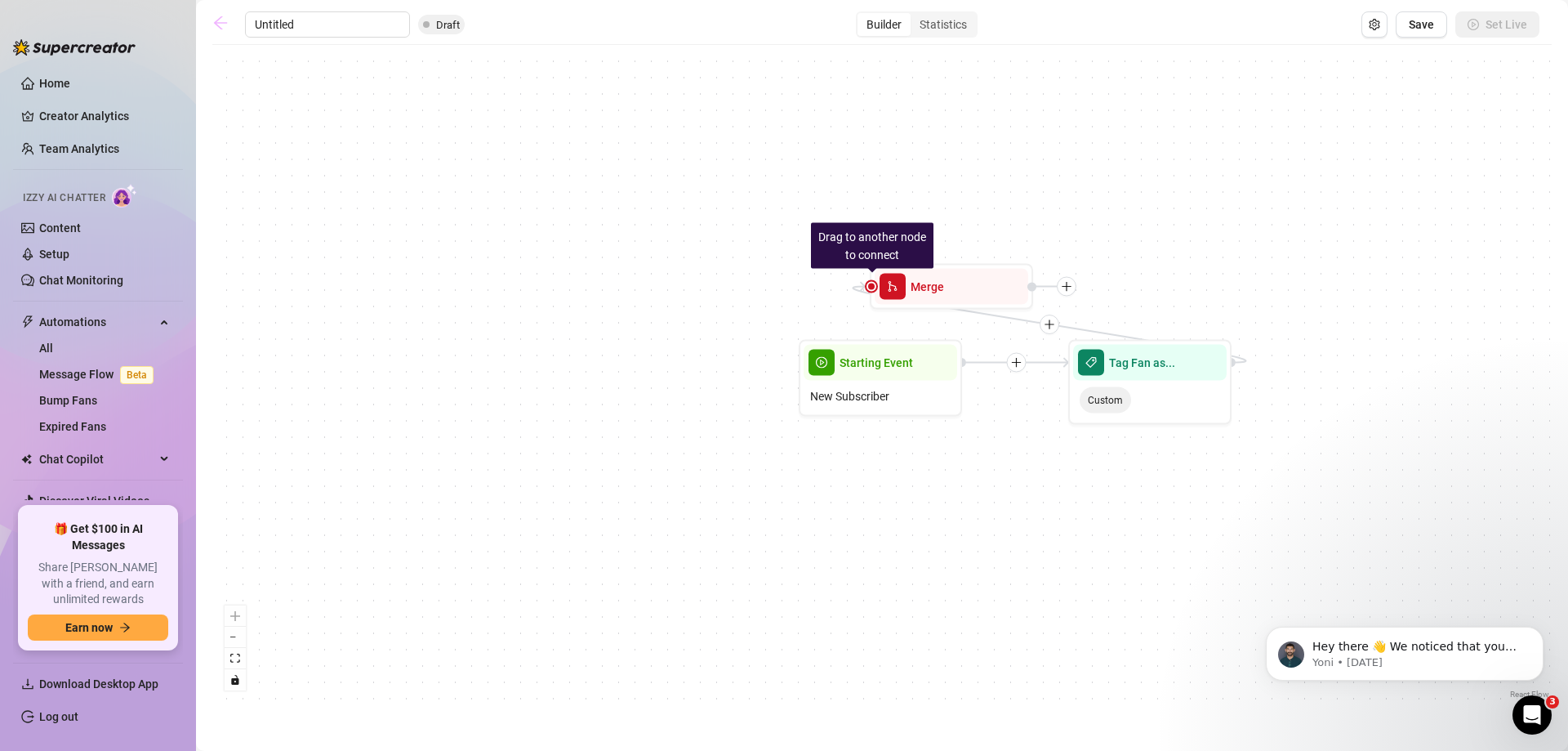
click at [226, 19] on icon "arrow-left" at bounding box center [220, 22] width 16 height 16
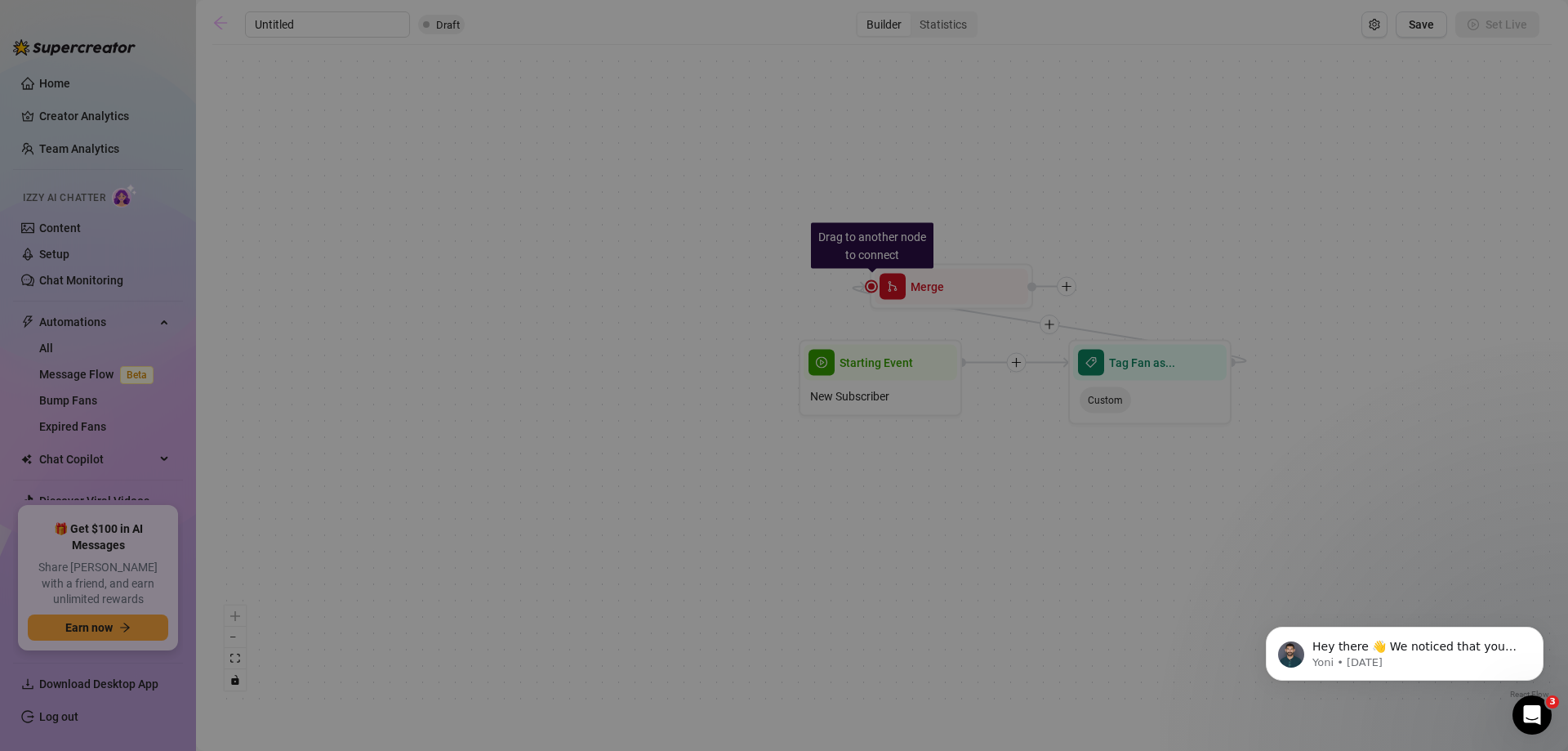
click at [226, 19] on div "Are you sure you want to leave this page without saving? Cancel OK" at bounding box center [784, 376] width 1568 height 751
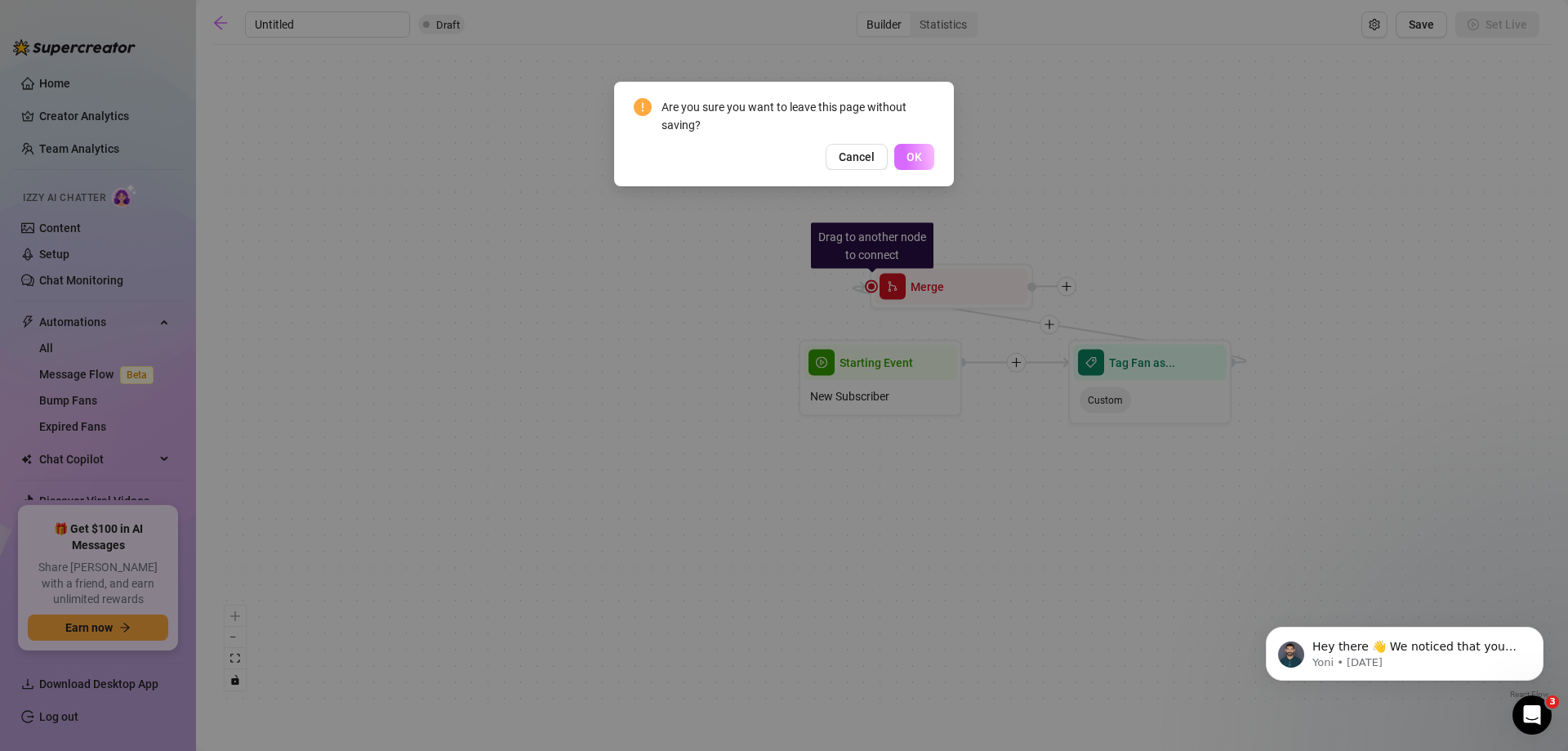
click at [912, 150] on span "OK" at bounding box center [914, 156] width 16 height 13
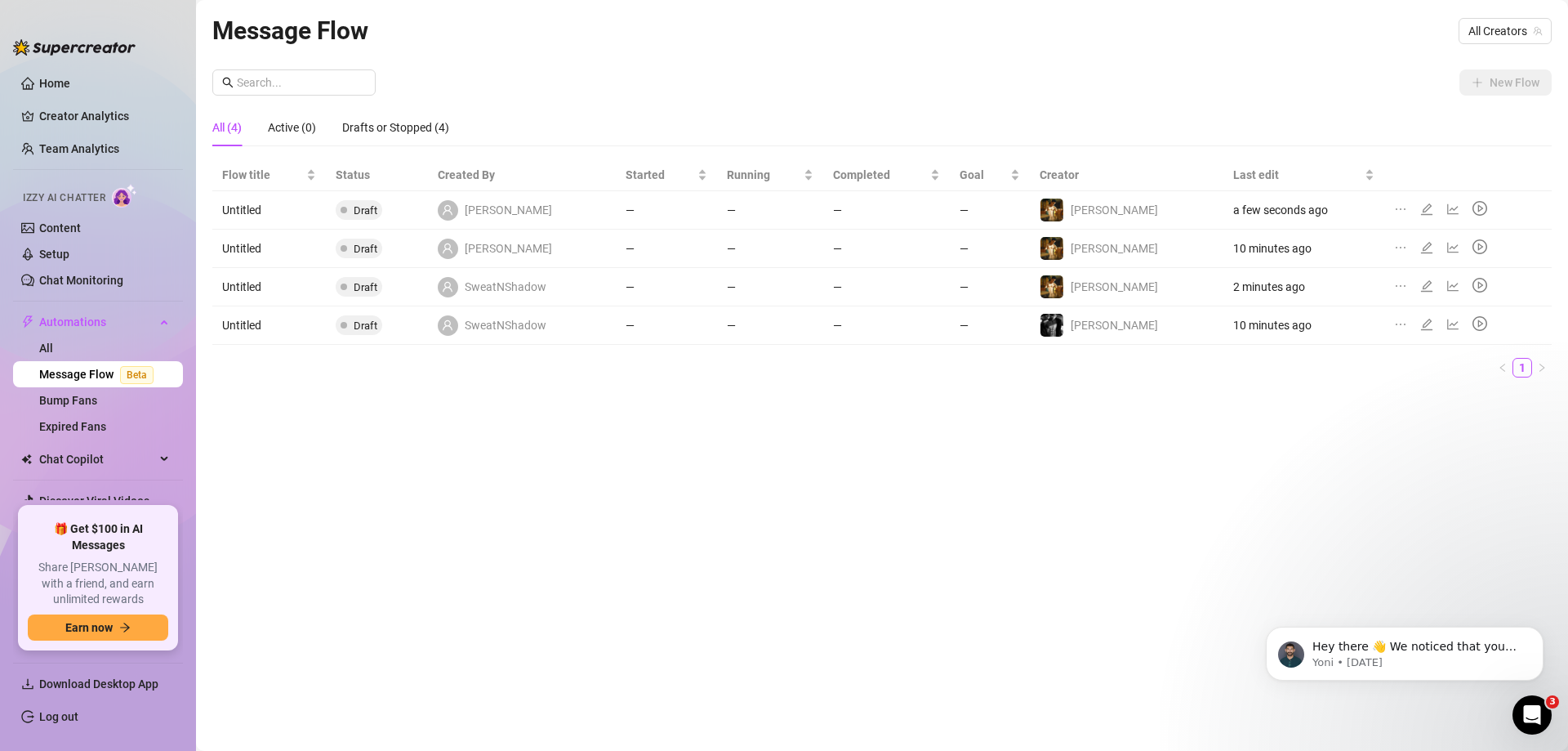
click at [1396, 208] on icon "ellipsis" at bounding box center [1400, 209] width 9 height 2
click at [1428, 279] on span "Delete" at bounding box center [1474, 287] width 125 height 18
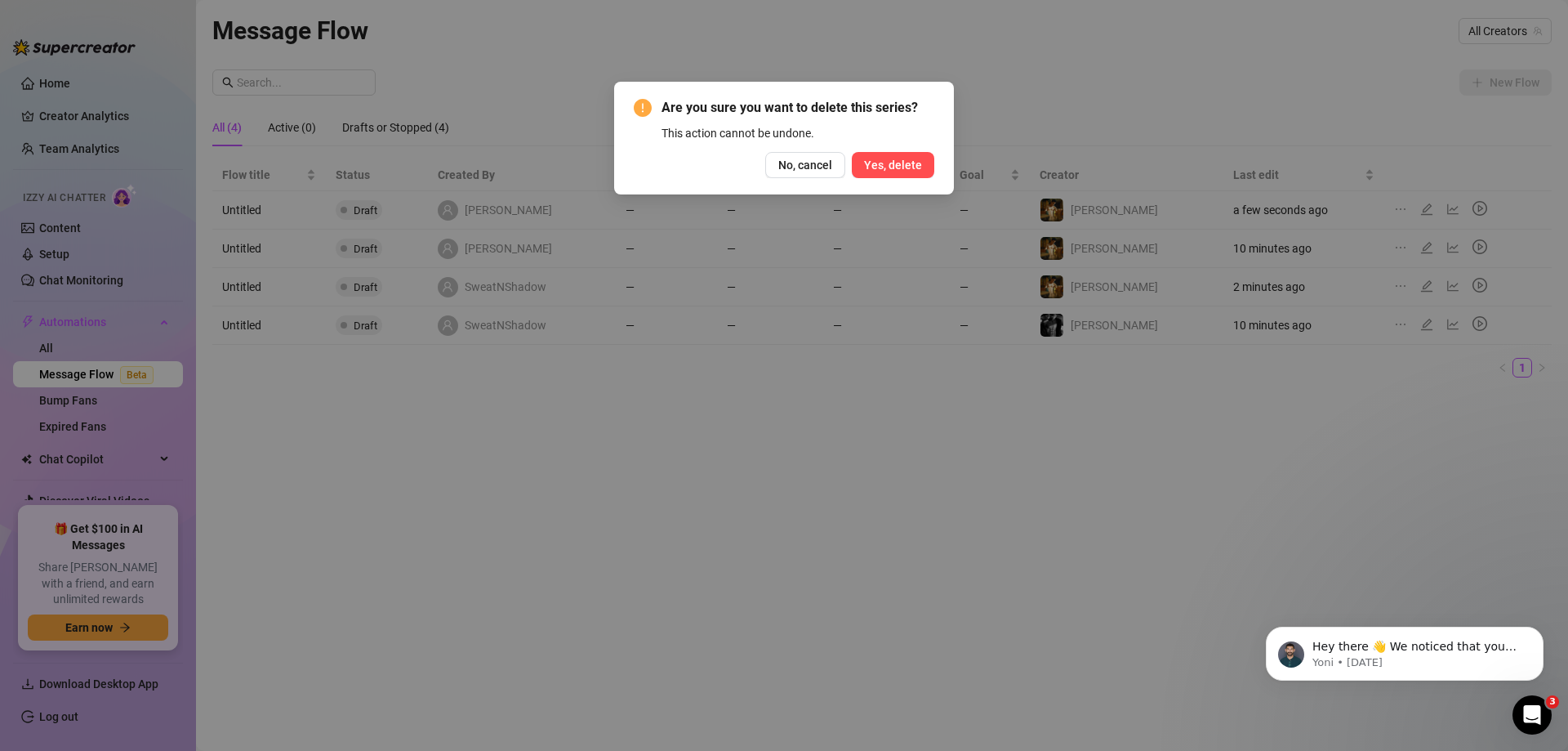
click at [894, 158] on span "Yes, delete" at bounding box center [893, 165] width 58 height 13
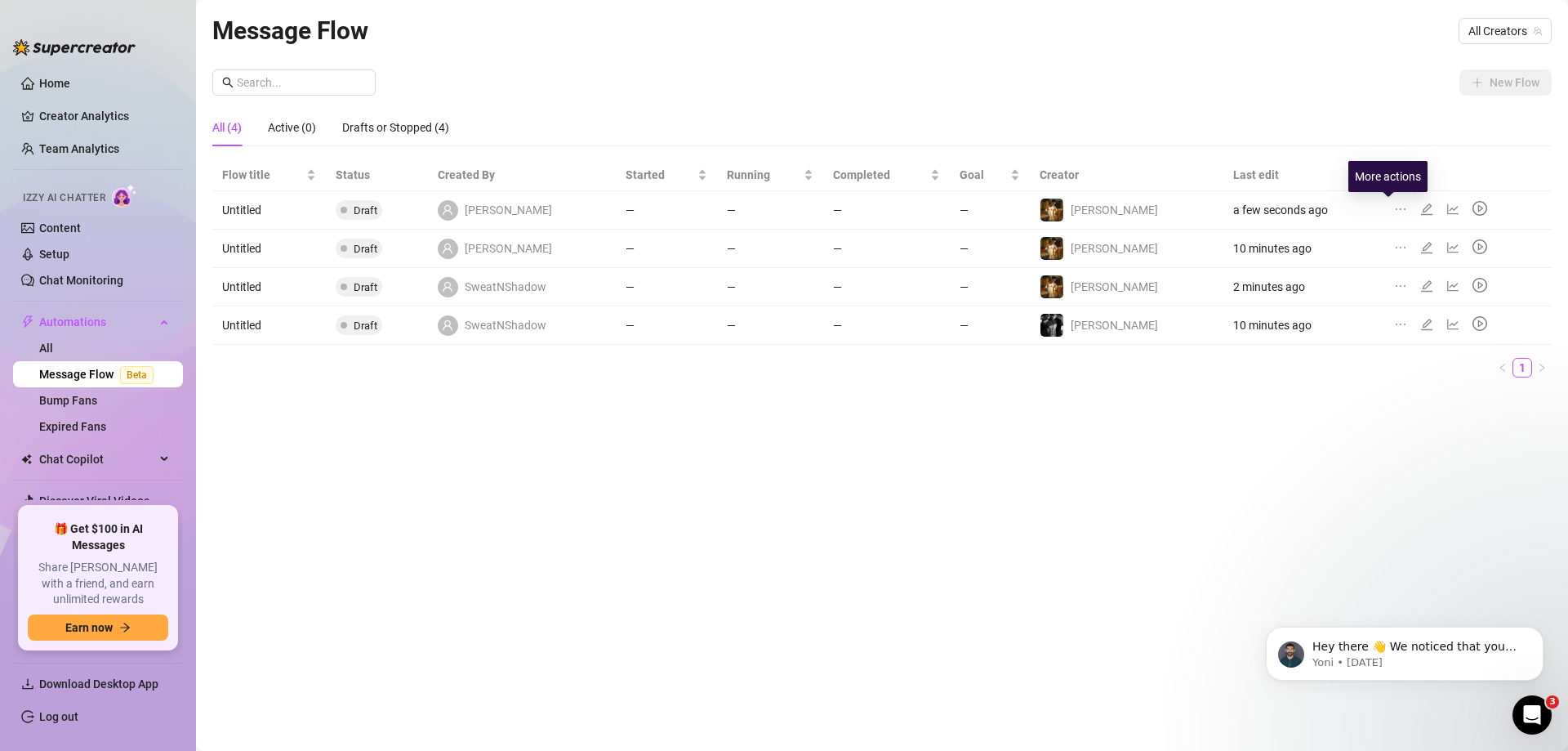
click at [1394, 204] on icon "ellipsis" at bounding box center [1400, 209] width 13 height 13
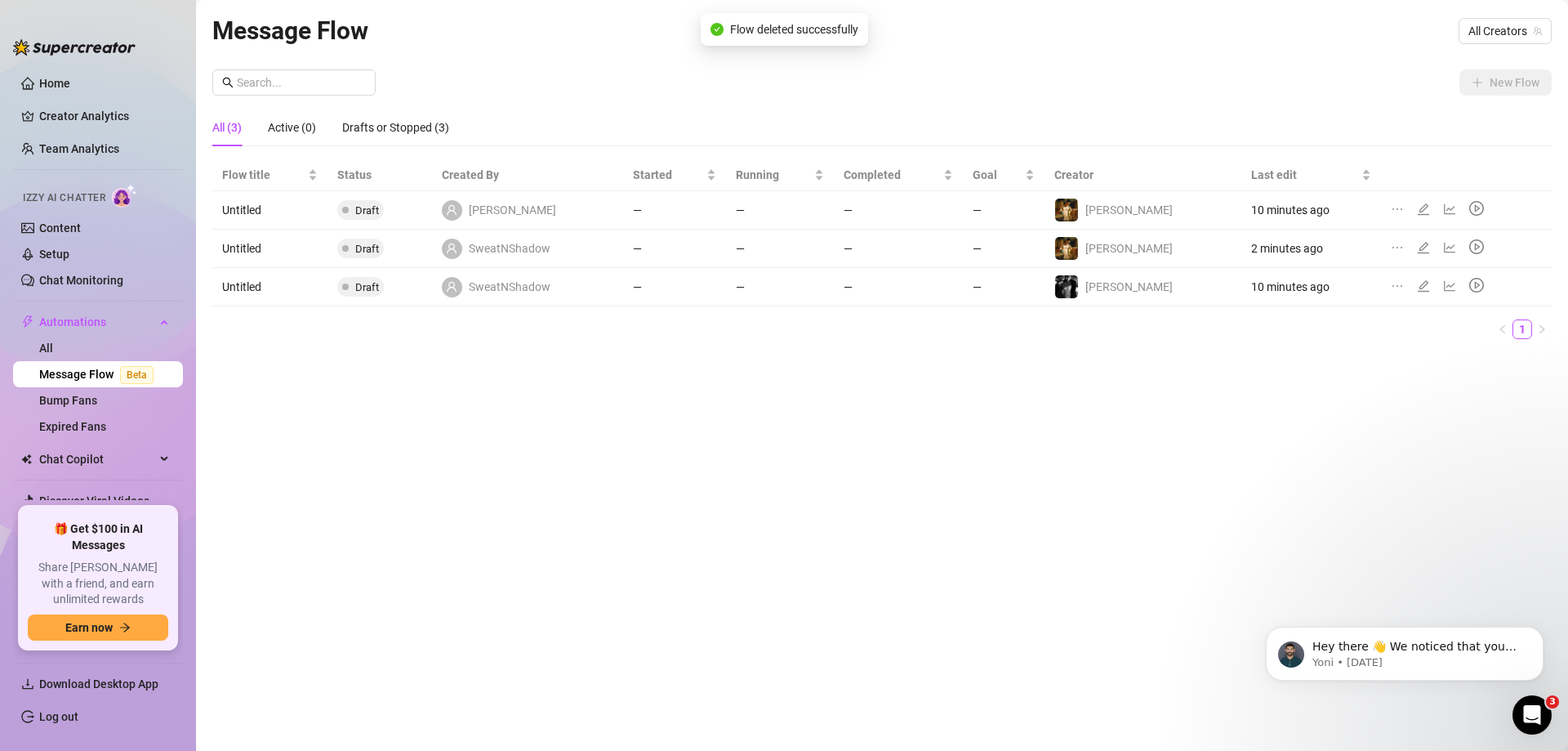
click at [1390, 208] on icon "ellipsis" at bounding box center [1397, 209] width 13 height 13
click at [1399, 292] on li "Delete" at bounding box center [1462, 287] width 162 height 26
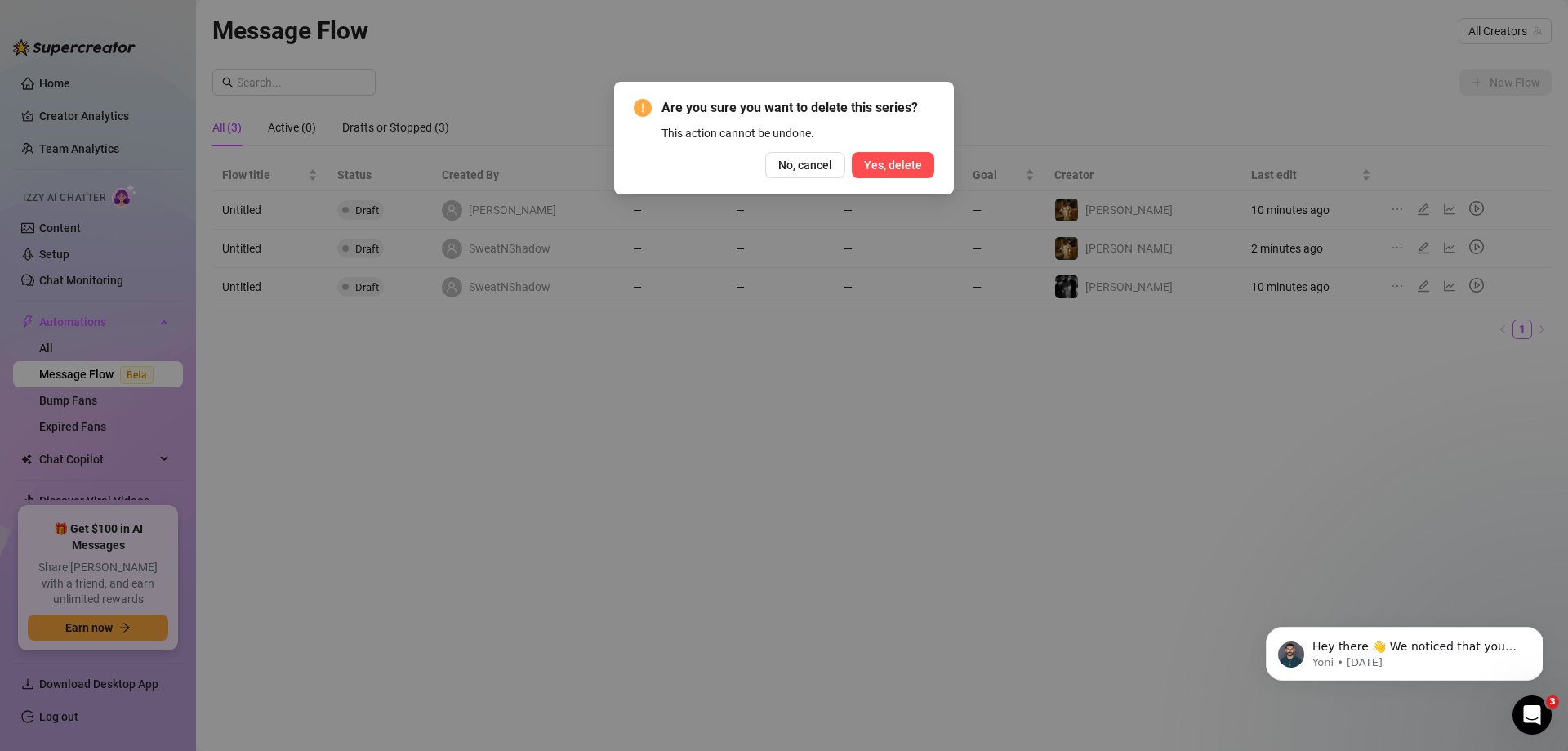
click at [891, 155] on button "Yes, delete" at bounding box center [893, 165] width 82 height 26
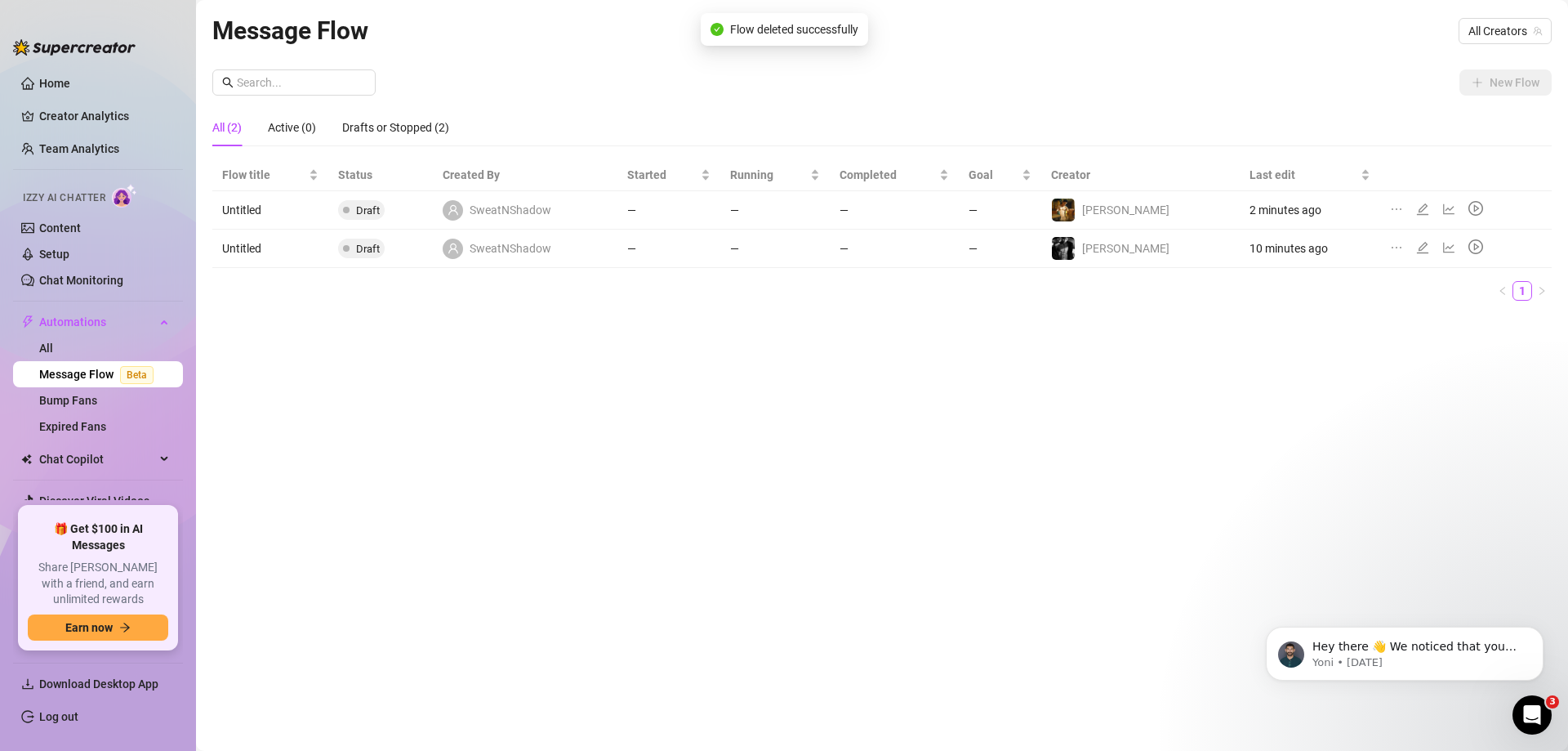
click at [1389, 210] on icon "ellipsis" at bounding box center [1396, 209] width 13 height 13
click at [1459, 287] on span "Delete" at bounding box center [1471, 287] width 125 height 18
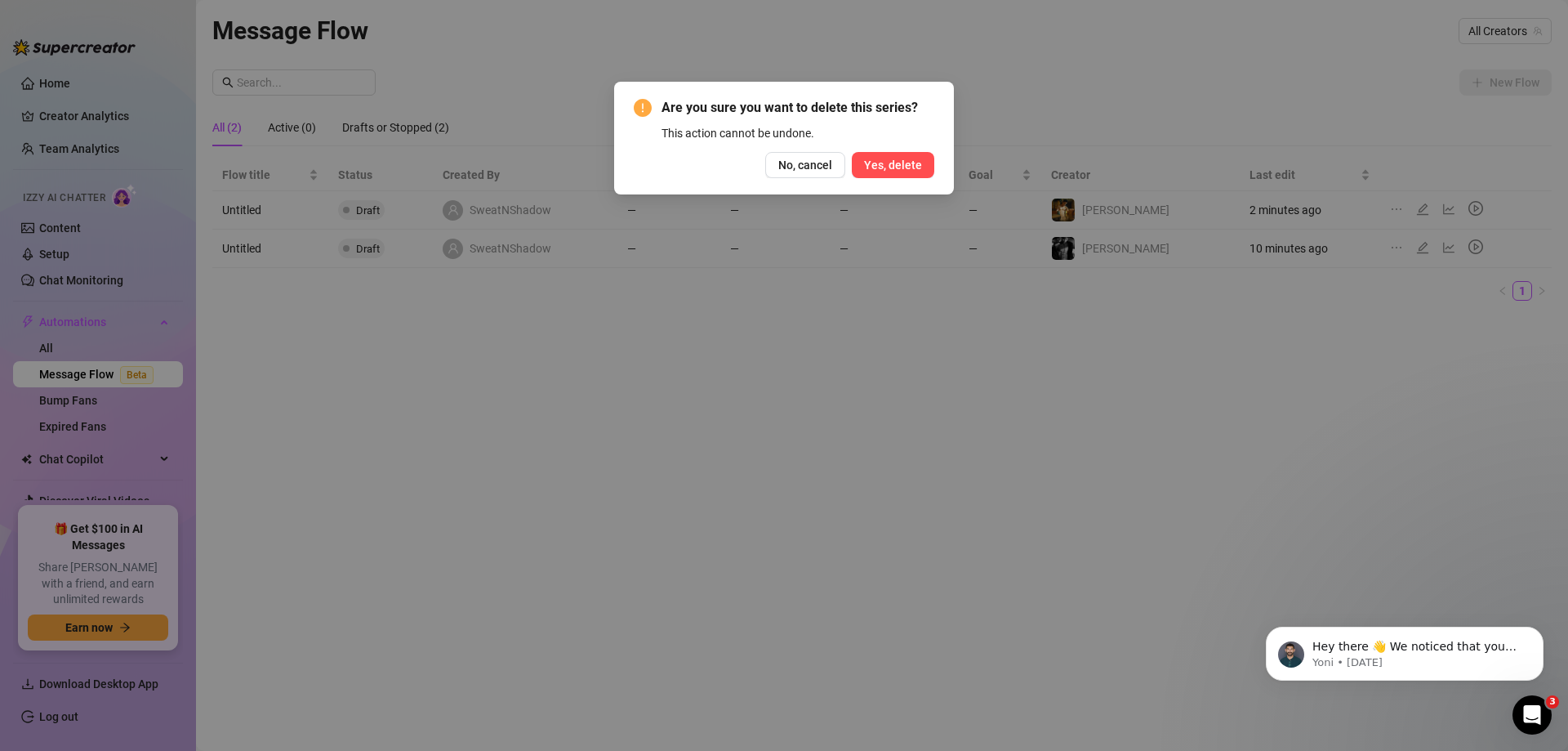
click at [913, 155] on button "Yes, delete" at bounding box center [893, 165] width 82 height 26
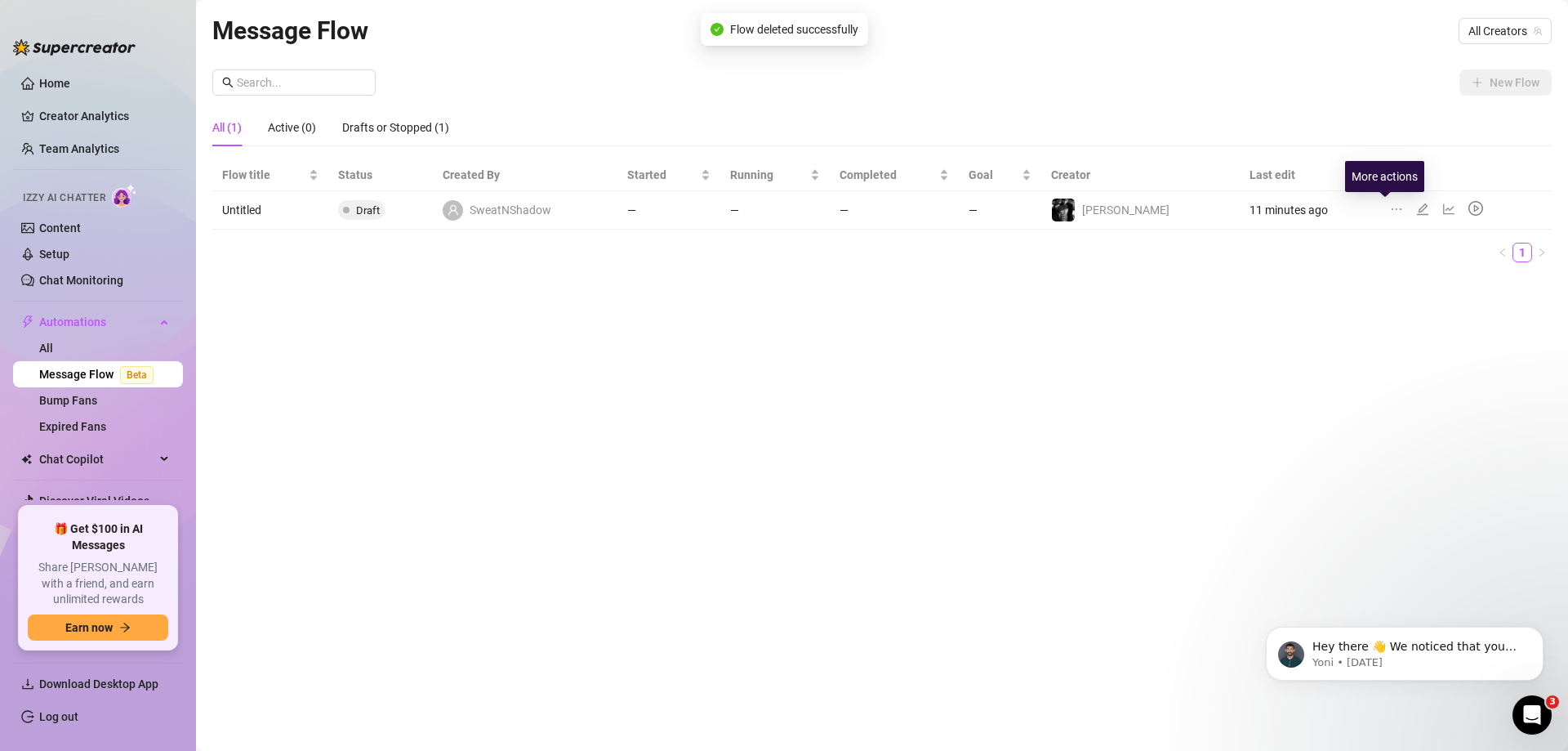
click at [1389, 210] on icon "ellipsis" at bounding box center [1396, 209] width 13 height 13
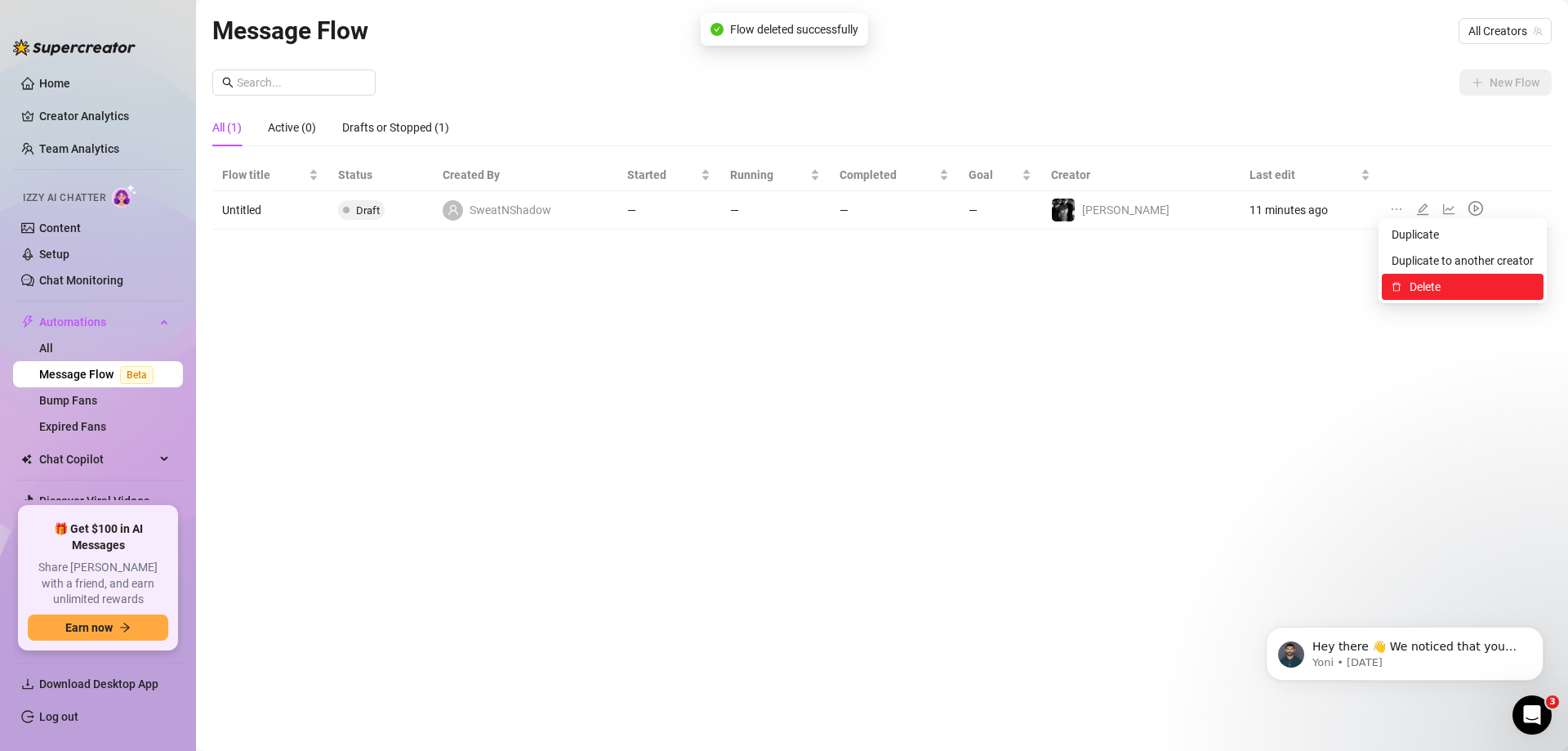
click at [1445, 289] on span "Delete" at bounding box center [1471, 287] width 125 height 18
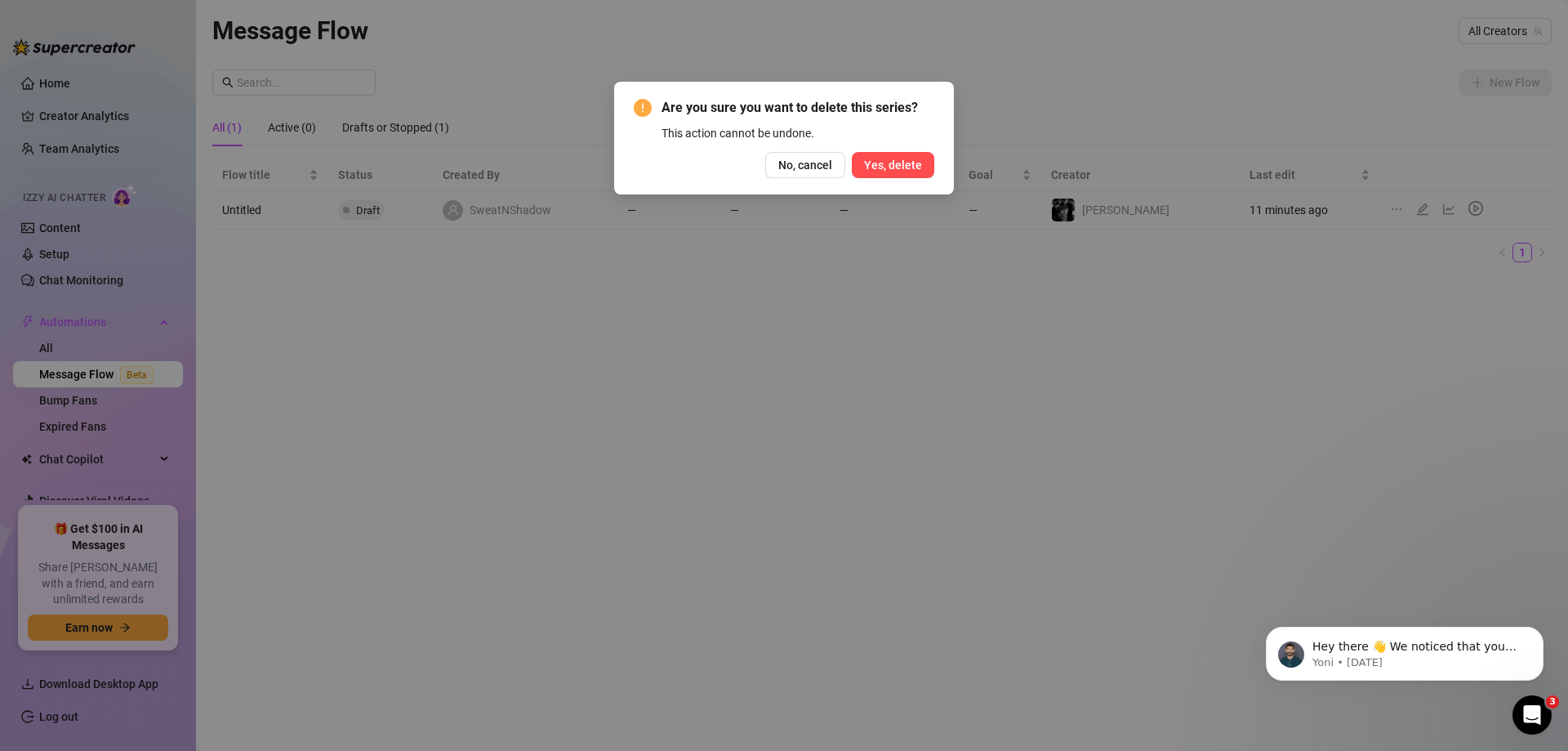
click at [892, 152] on button "Yes, delete" at bounding box center [893, 165] width 82 height 26
